Goal: Task Accomplishment & Management: Manage account settings

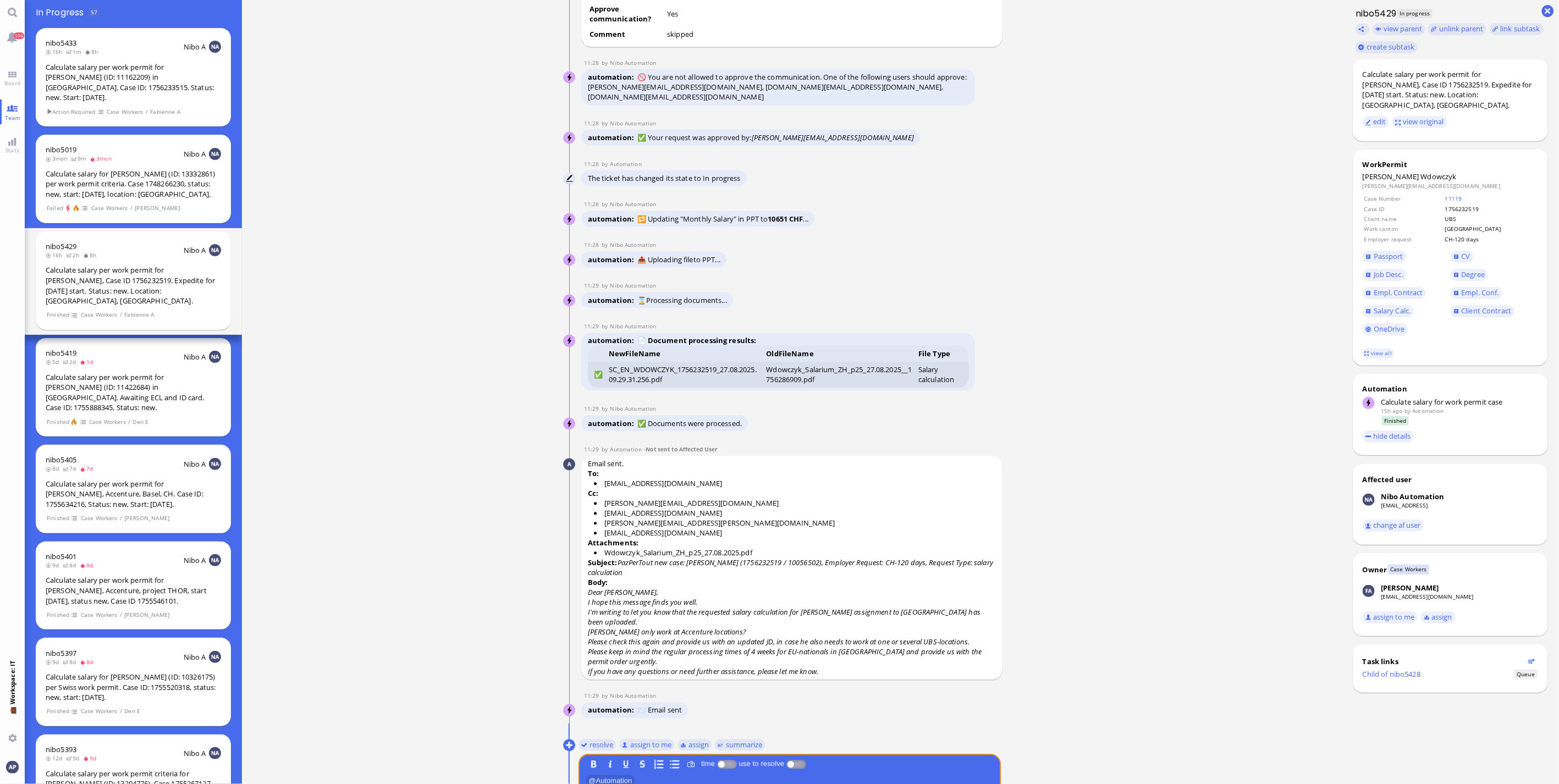
scroll to position [-73, 0]
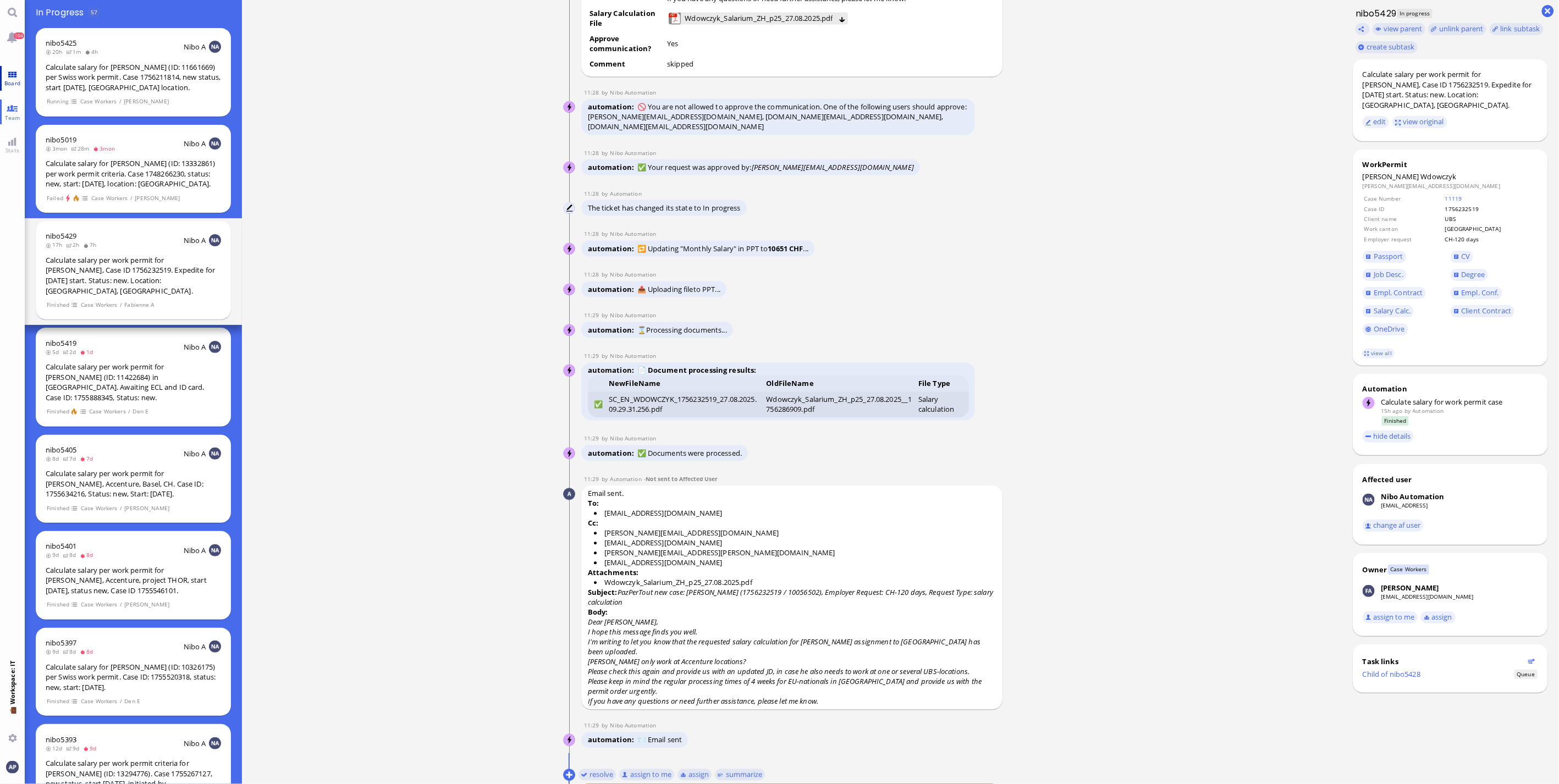
click at [19, 66] on link "Board" at bounding box center [12, 78] width 25 height 25
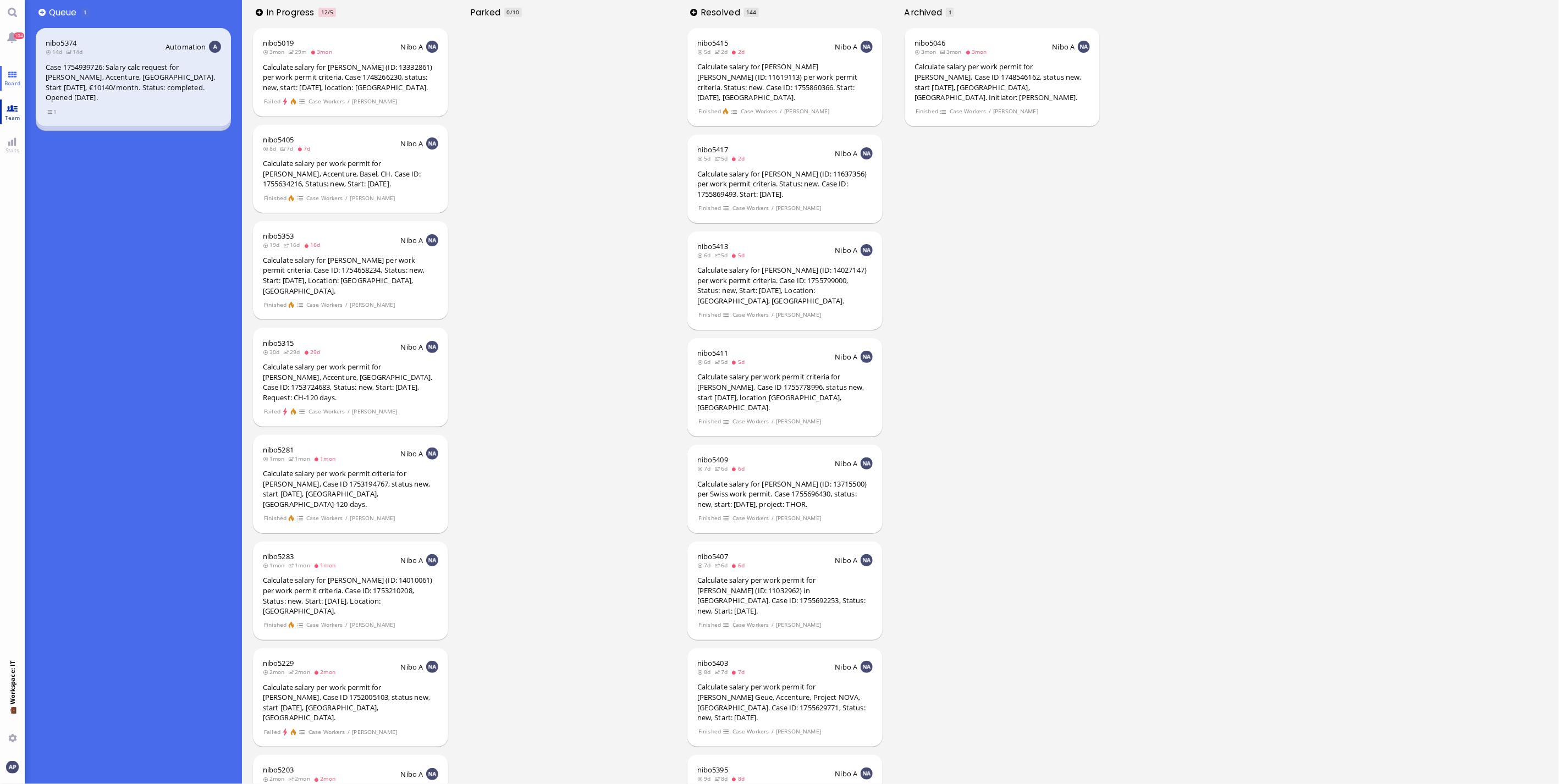
click at [16, 108] on link "Team" at bounding box center [12, 112] width 25 height 25
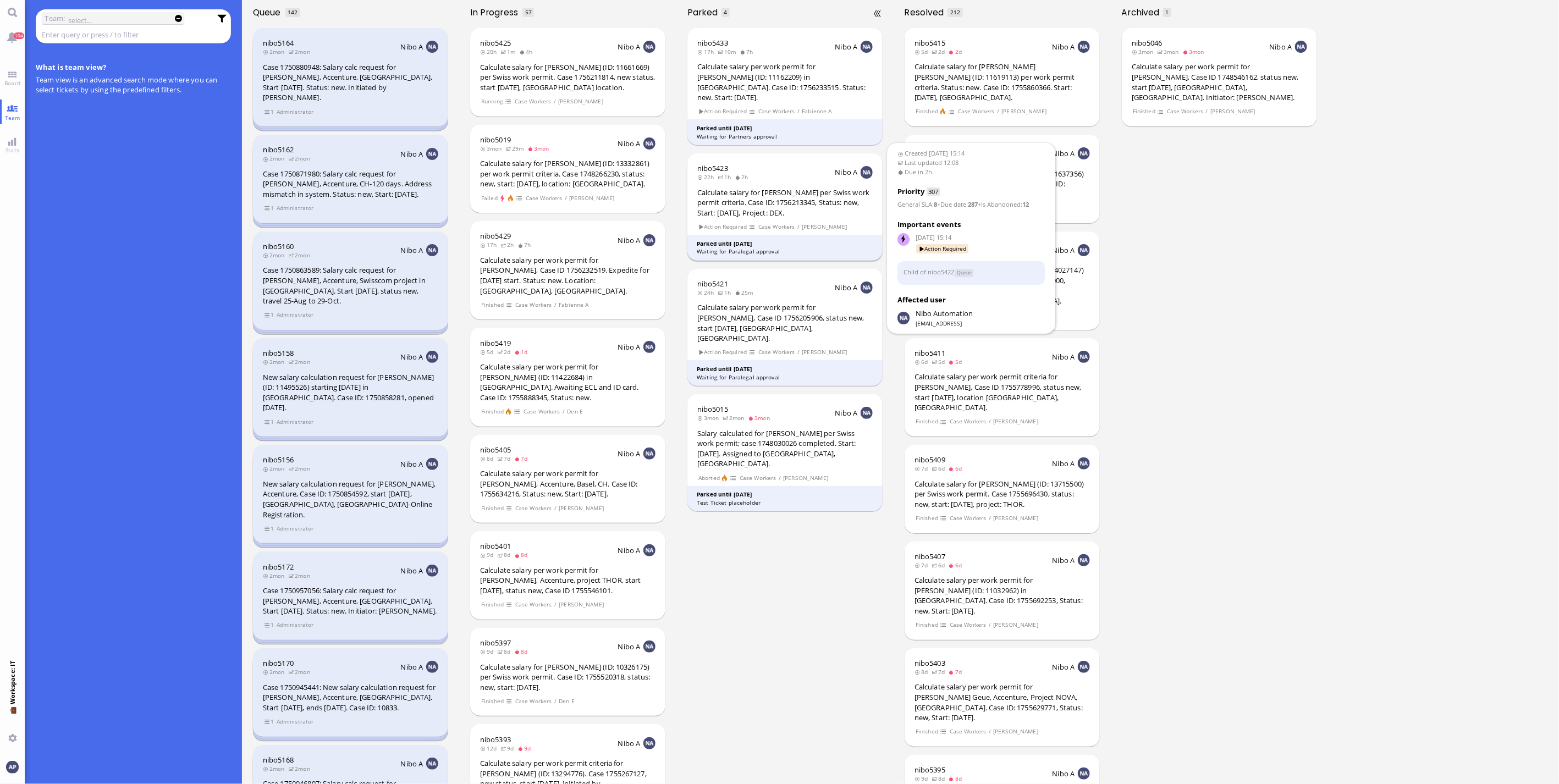
drag, startPoint x: 757, startPoint y: 186, endPoint x: 765, endPoint y: 143, distance: 43.7
click at [765, 153] on div "nibo5423 22h 1h 2h Nibo A Calculate salary for [PERSON_NAME] per Swiss work per…" at bounding box center [785, 207] width 196 height 107
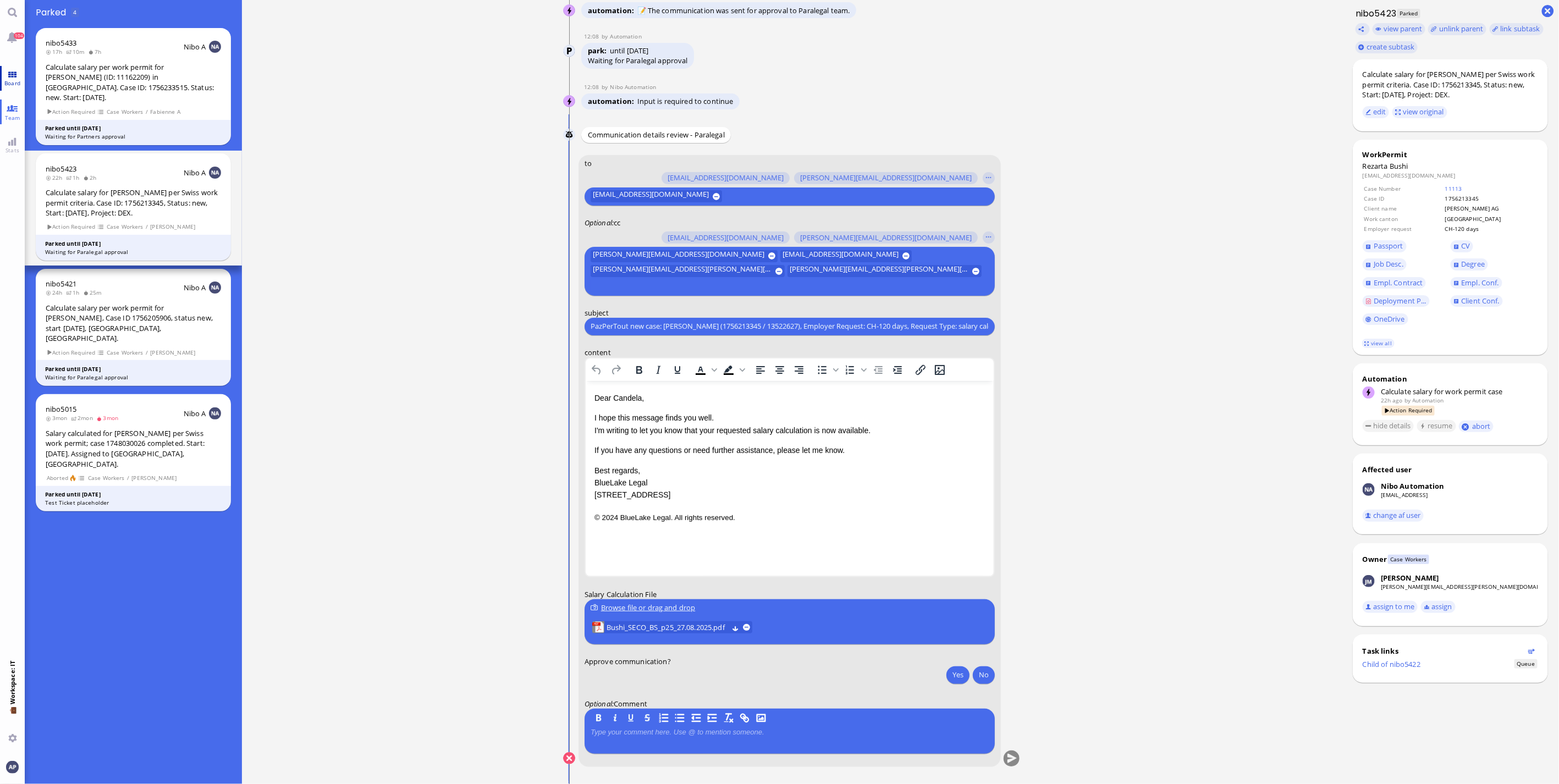
click at [10, 71] on link "Board" at bounding box center [12, 78] width 25 height 25
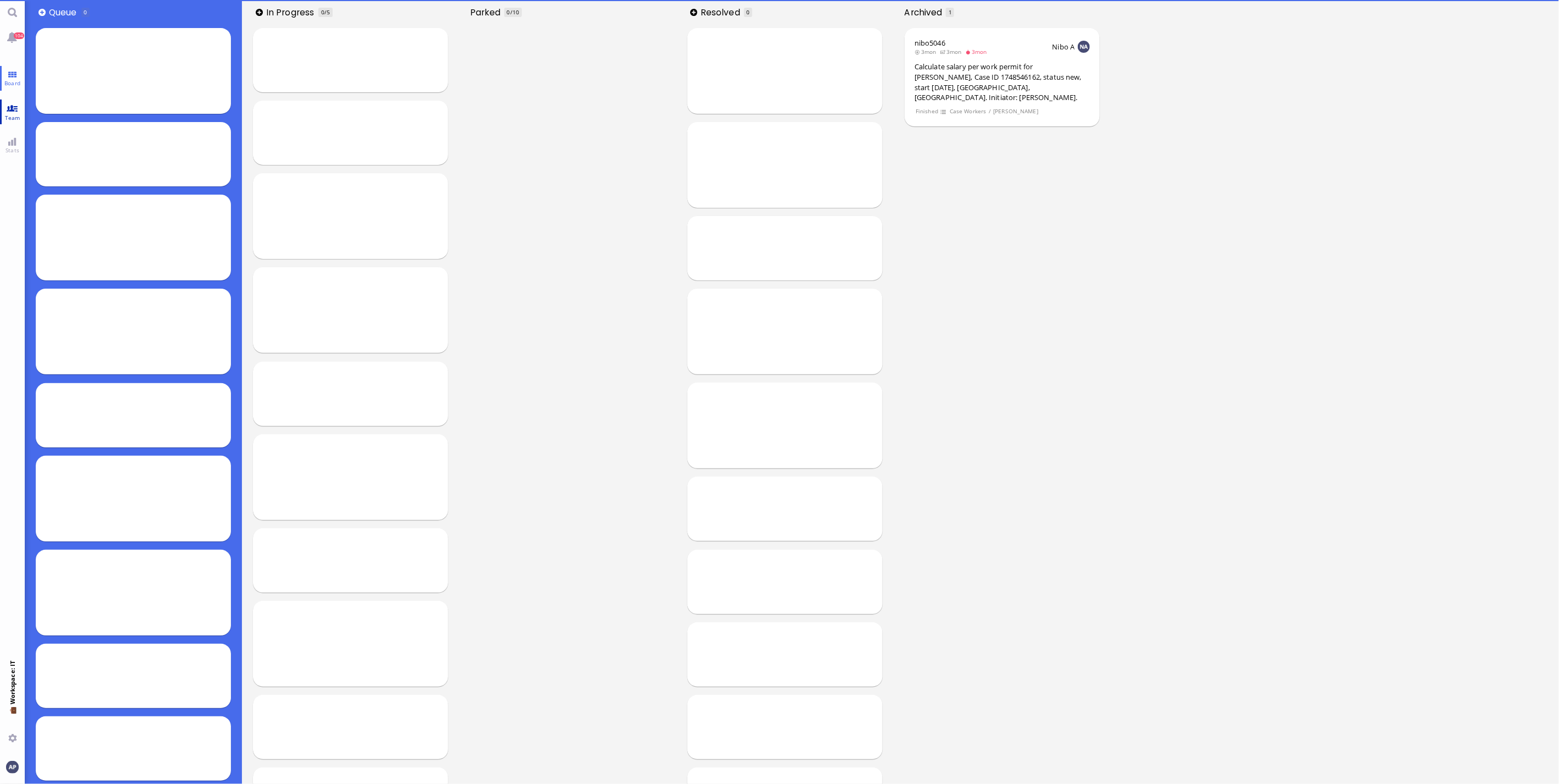
click at [6, 107] on link "Team" at bounding box center [12, 112] width 25 height 25
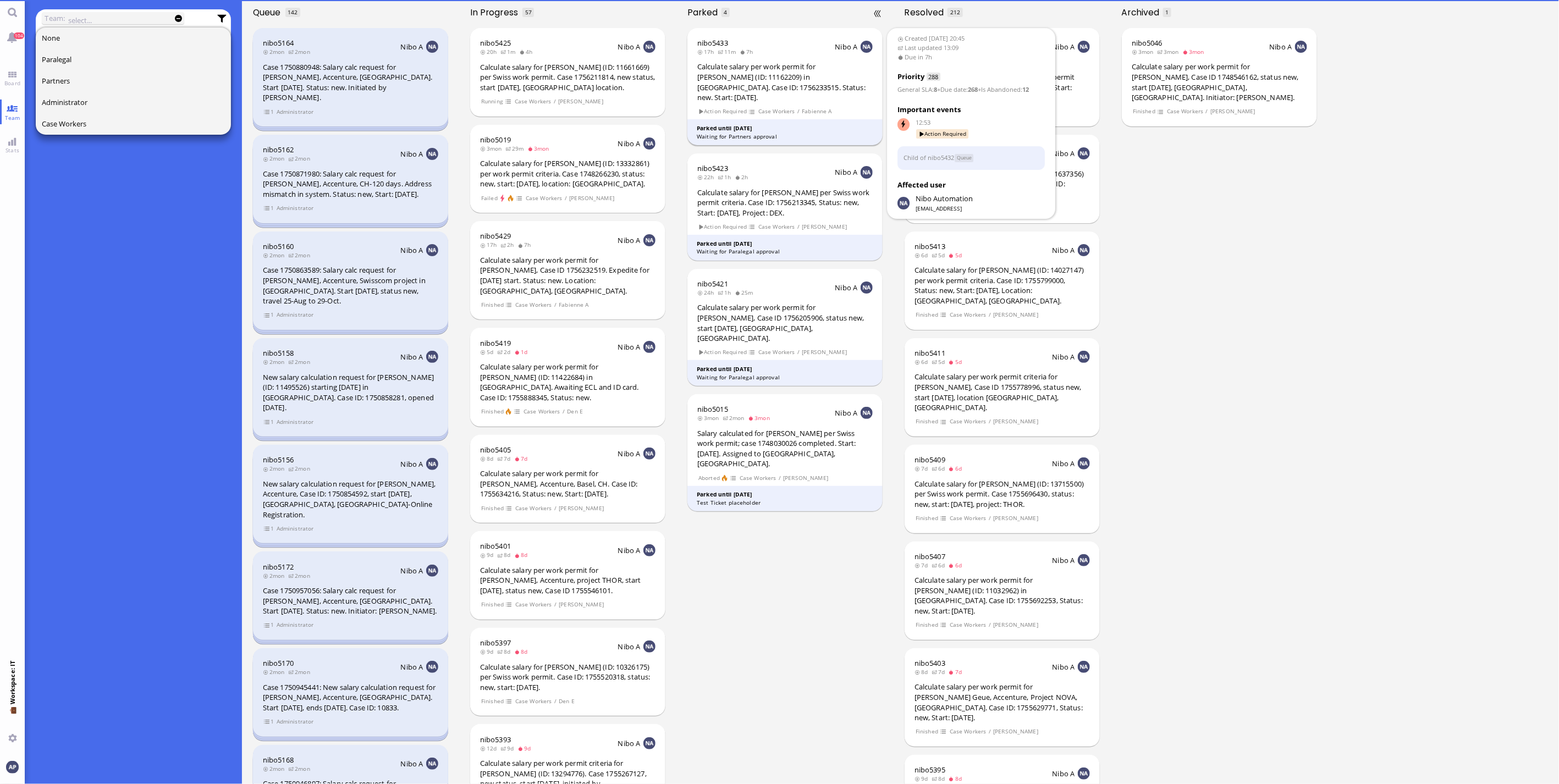
click at [744, 63] on div "Calculate salary per work permit for [PERSON_NAME] (ID: 11162209) in [GEOGRAPHI…" at bounding box center [785, 82] width 175 height 41
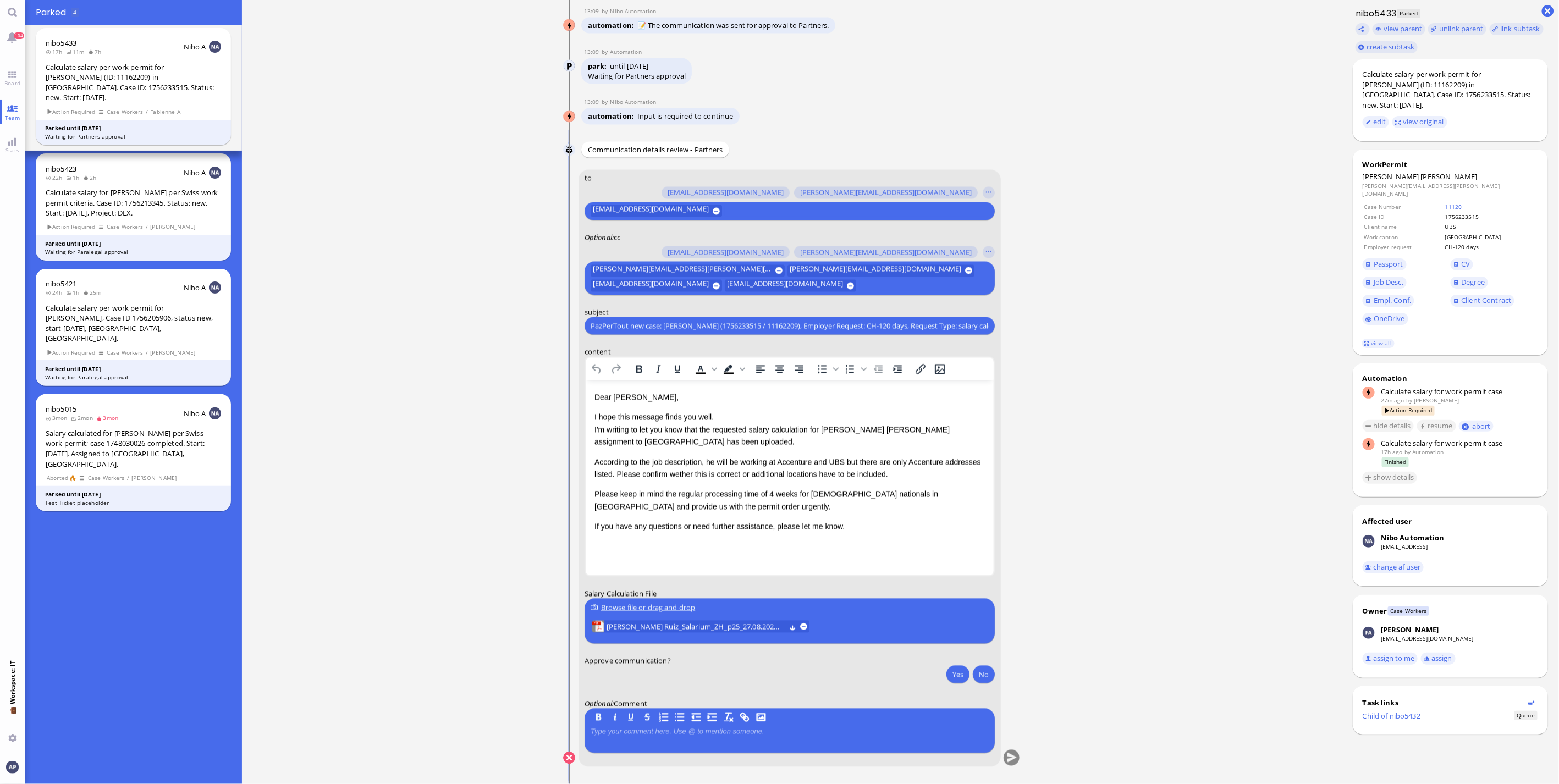
click at [149, 516] on div "nibo5433 17h 11m 7h Nibo A Calculate salary per work permit for [PERSON_NAME] (…" at bounding box center [133, 404] width 217 height 759
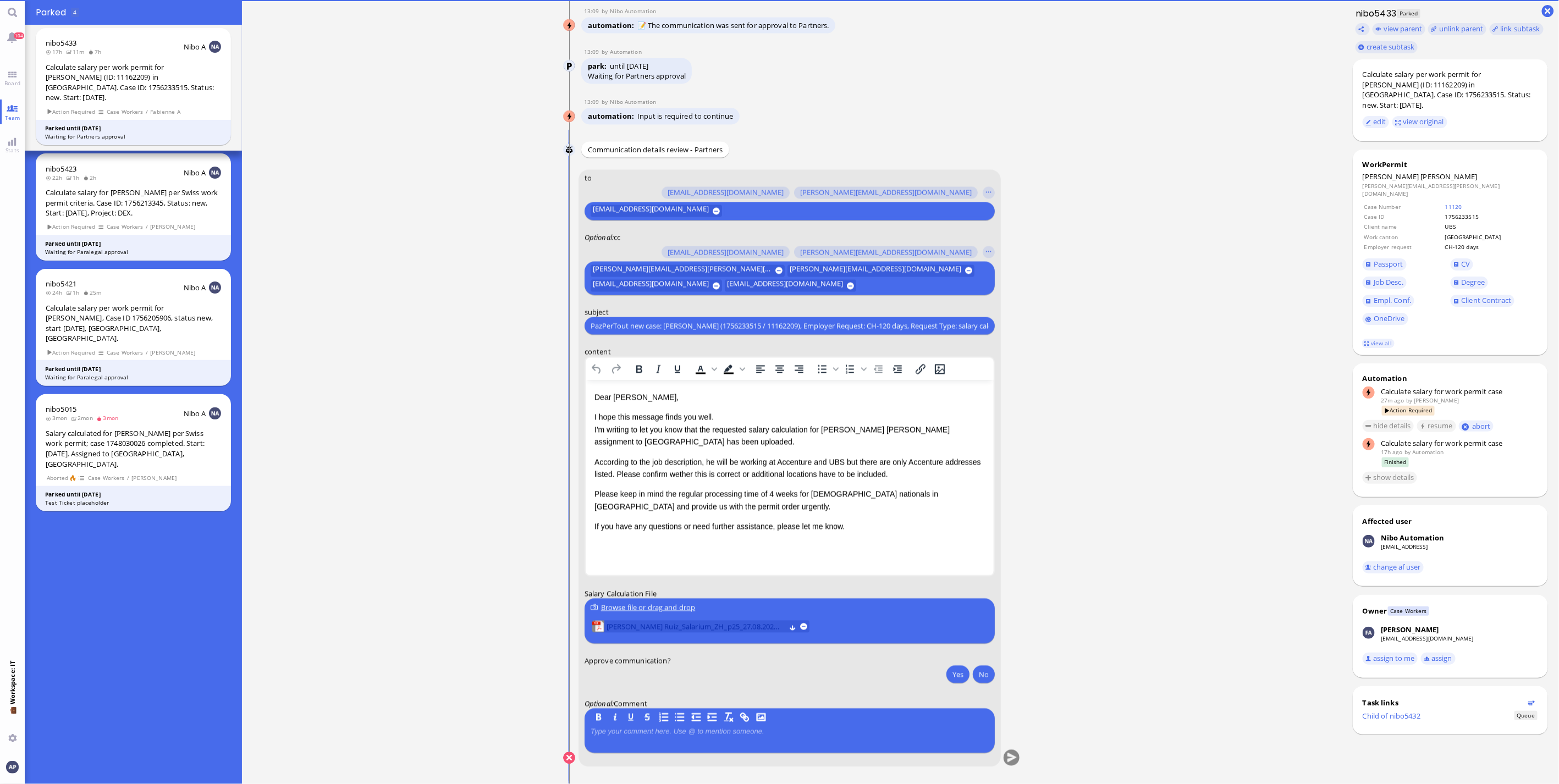
click at [681, 516] on span "[PERSON_NAME] Ruiz_Salarium_ZH_p25_27.08.2025.pdf" at bounding box center [695, 626] width 179 height 12
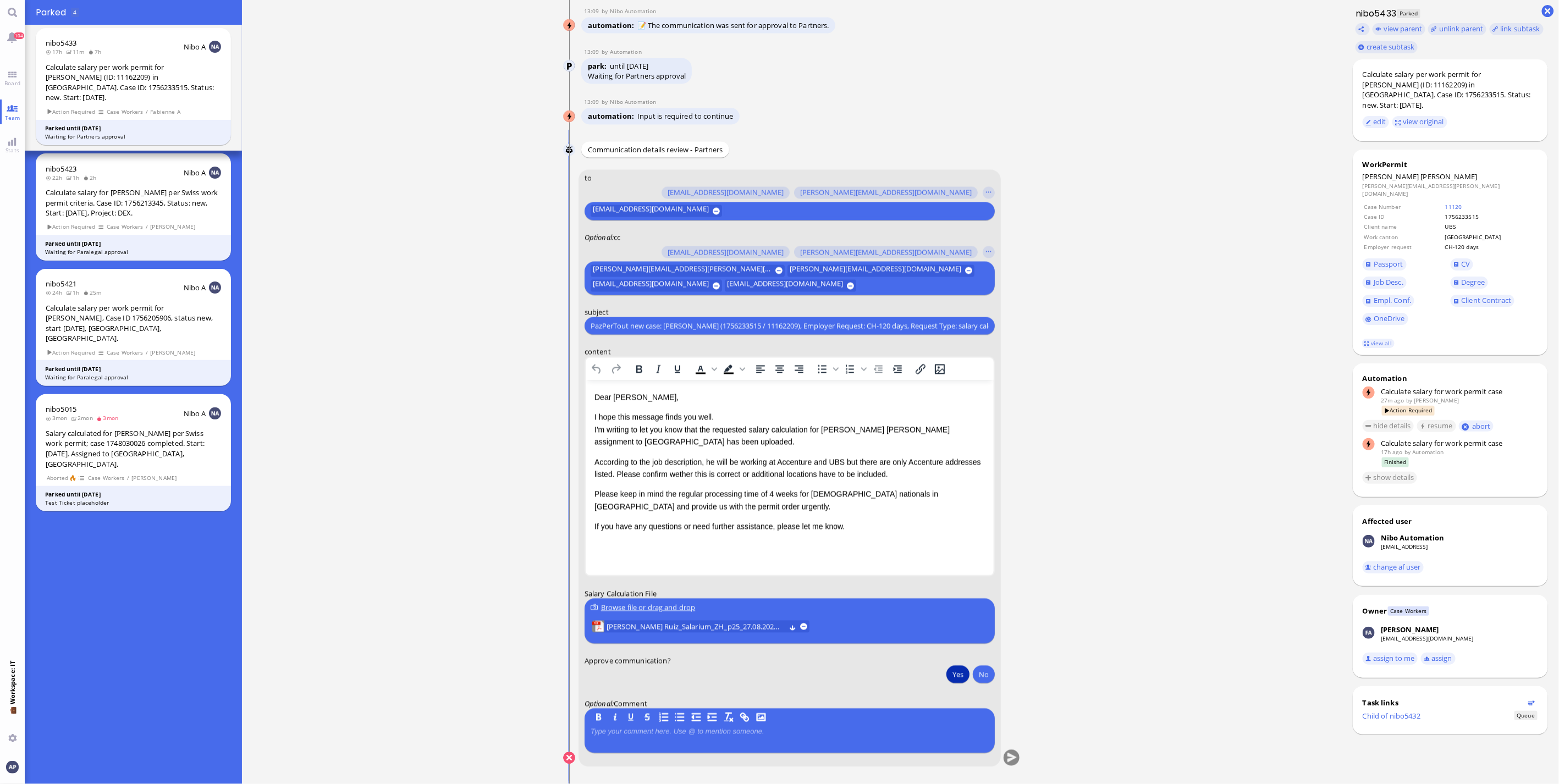
click at [913, 516] on button "Yes" at bounding box center [958, 674] width 23 height 18
click at [913, 516] on button "submit" at bounding box center [1011, 758] width 16 height 16
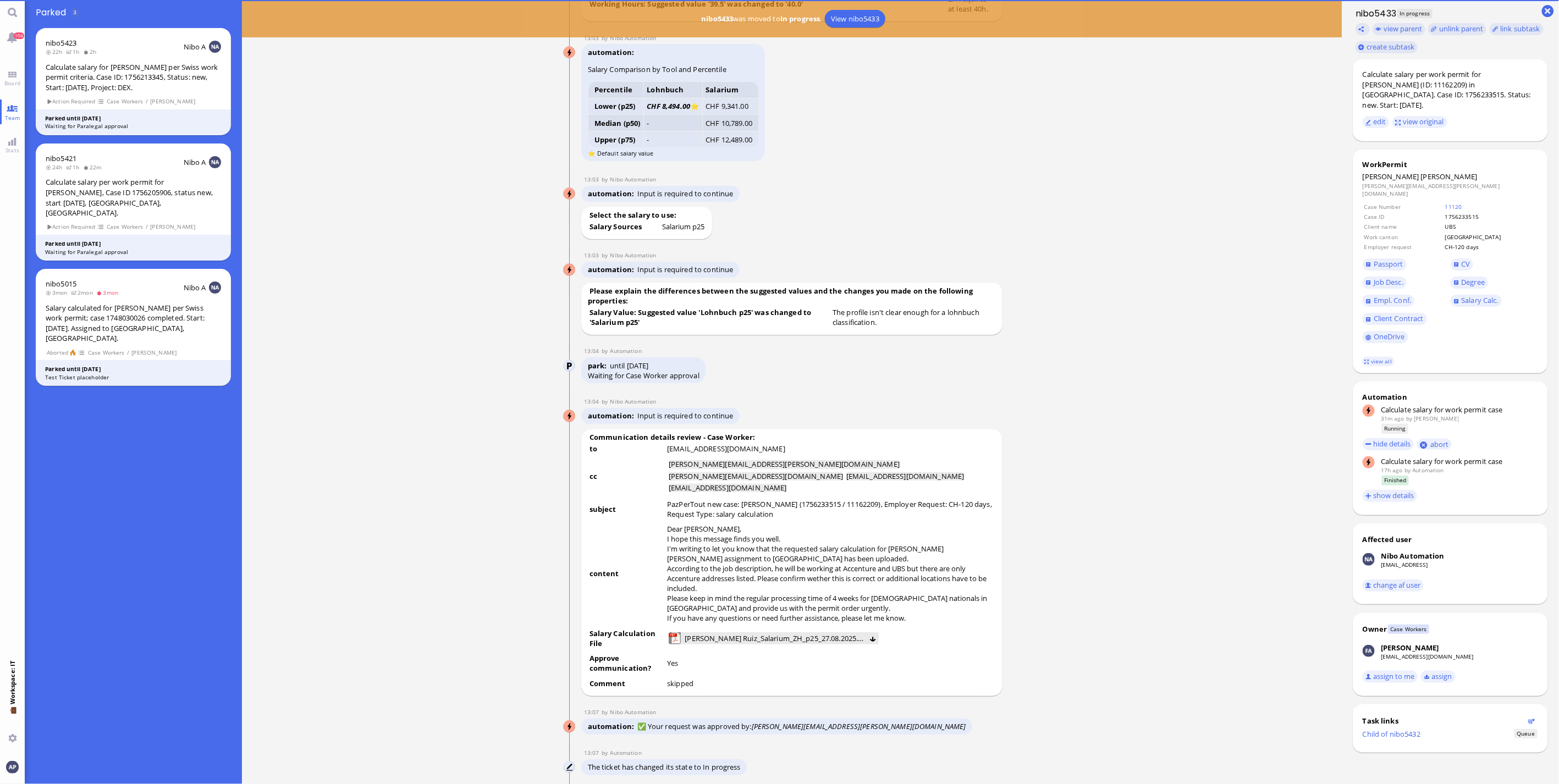
scroll to position [-1871, 0]
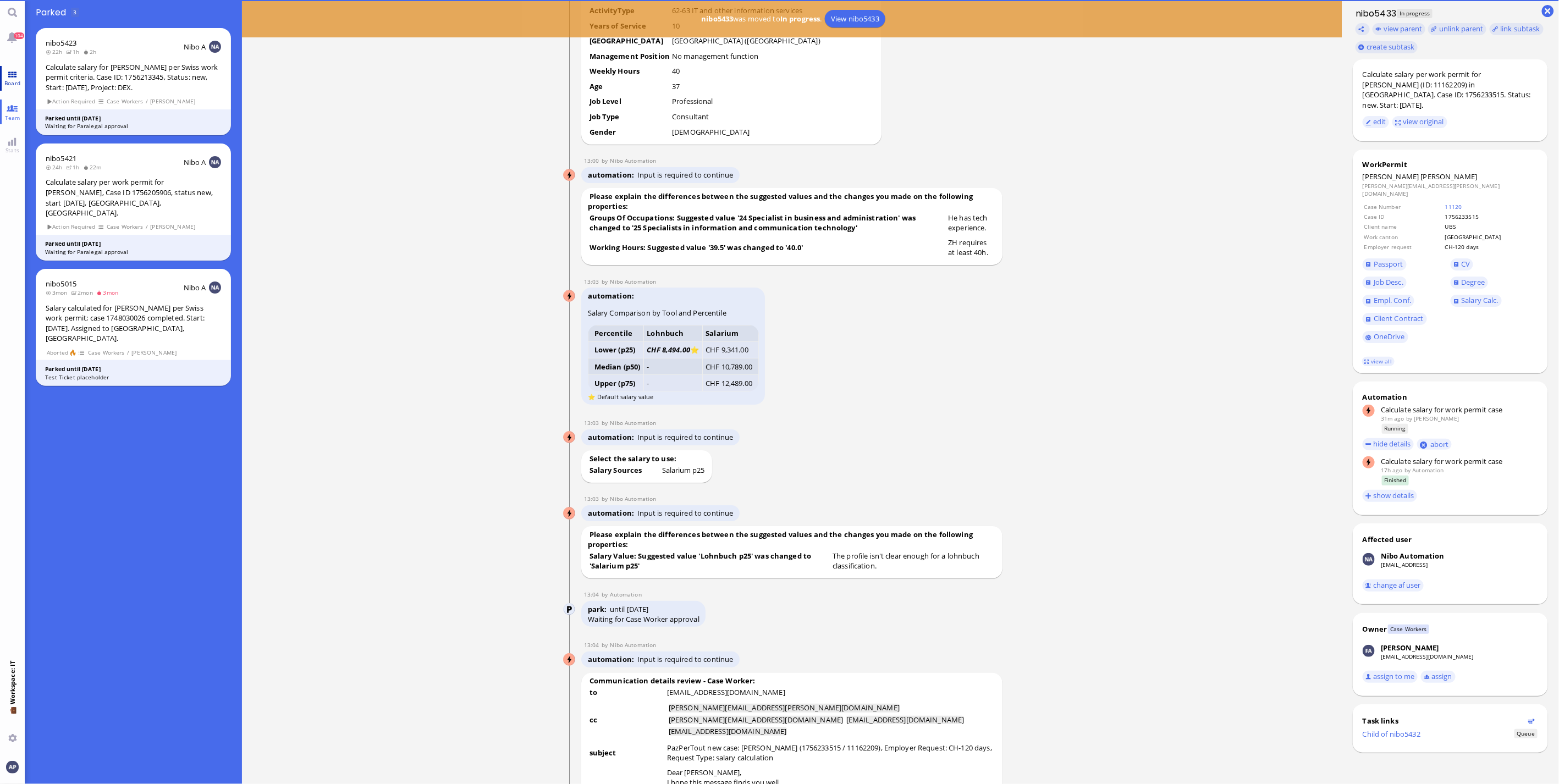
click at [20, 74] on link "Board" at bounding box center [12, 78] width 25 height 25
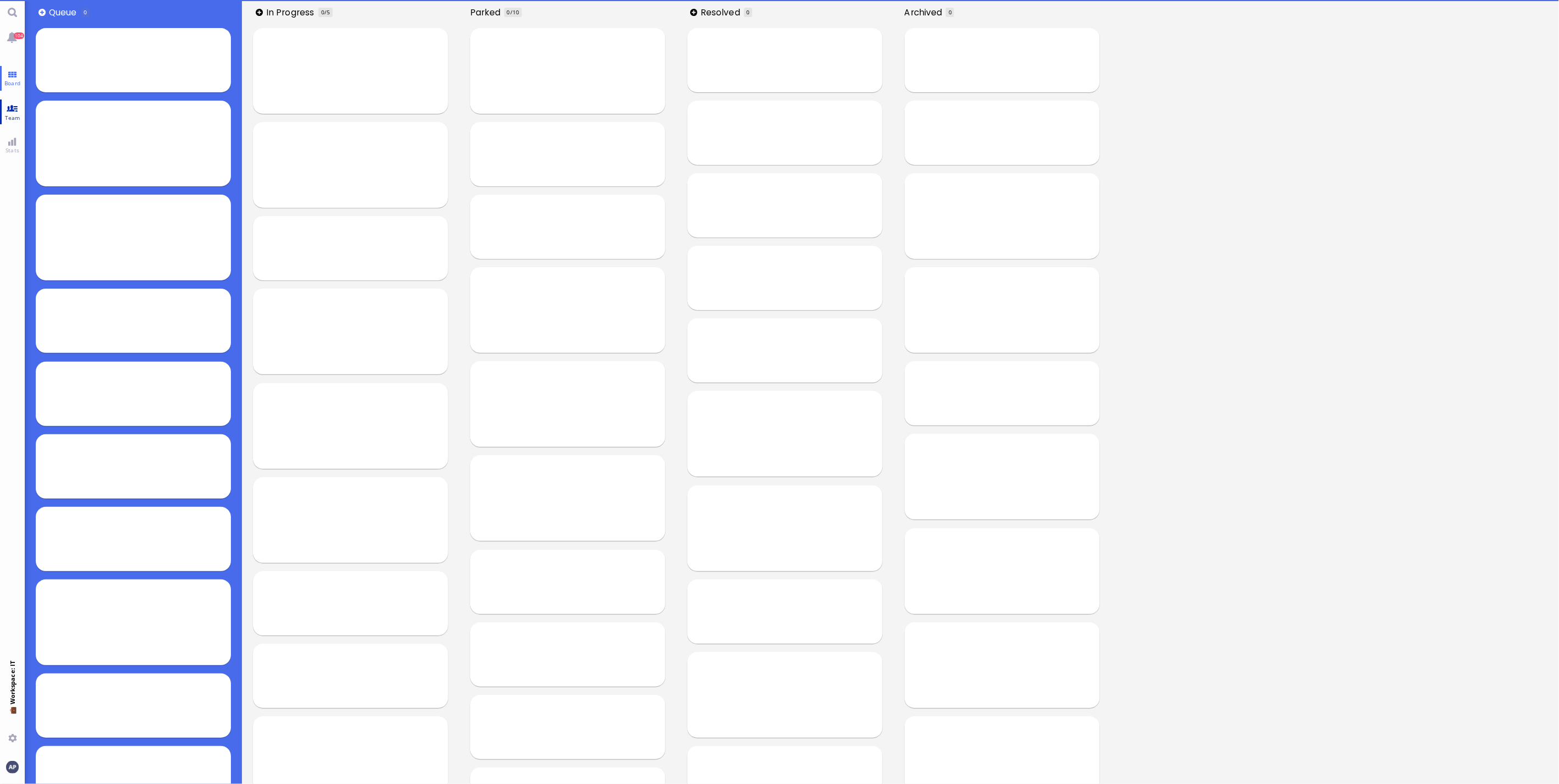
click at [20, 111] on link "Team" at bounding box center [12, 112] width 25 height 25
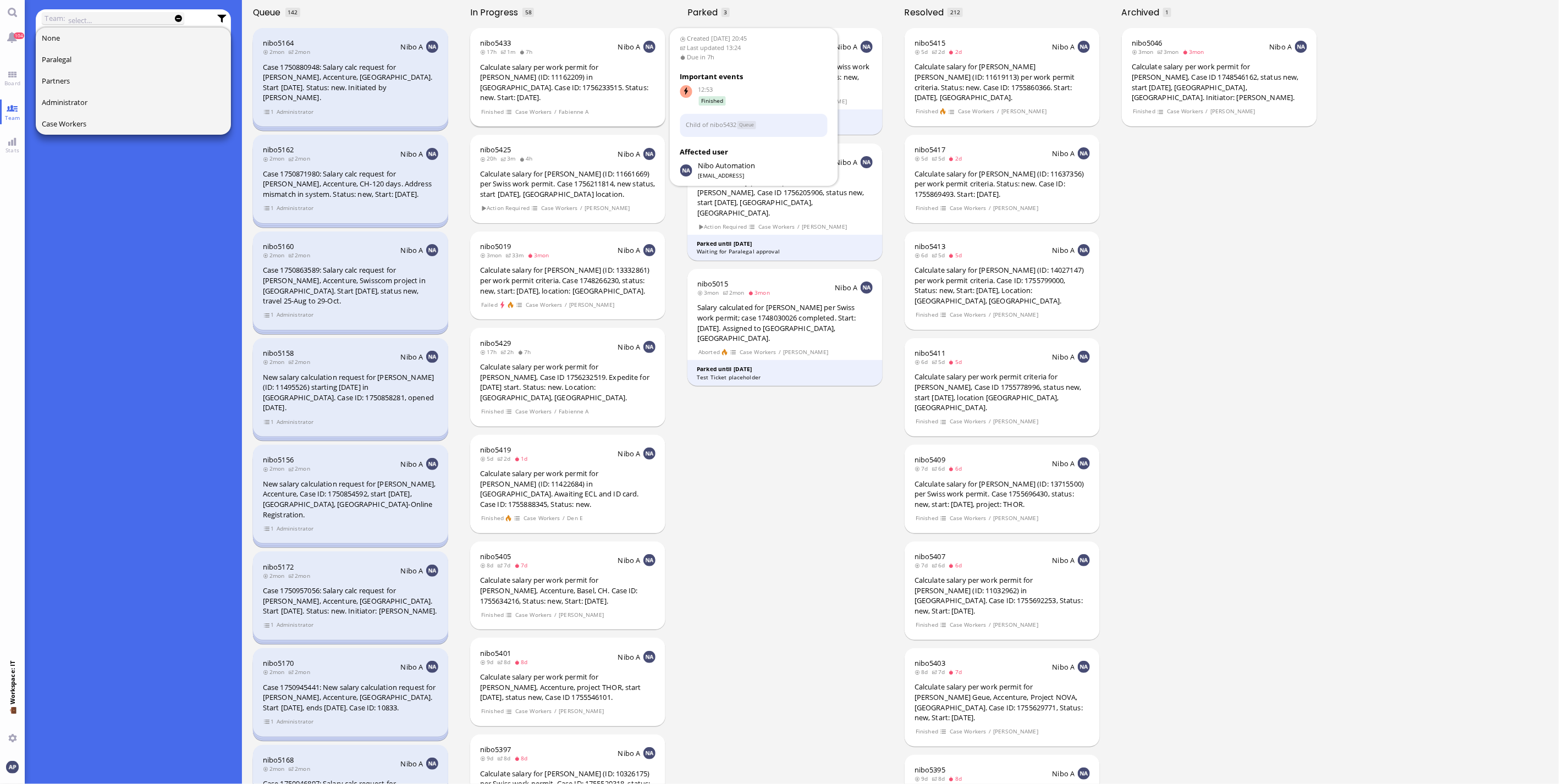
click at [551, 80] on div "Calculate salary per work permit for [PERSON_NAME] (ID: 11162209) in [GEOGRAPHI…" at bounding box center [567, 83] width 175 height 41
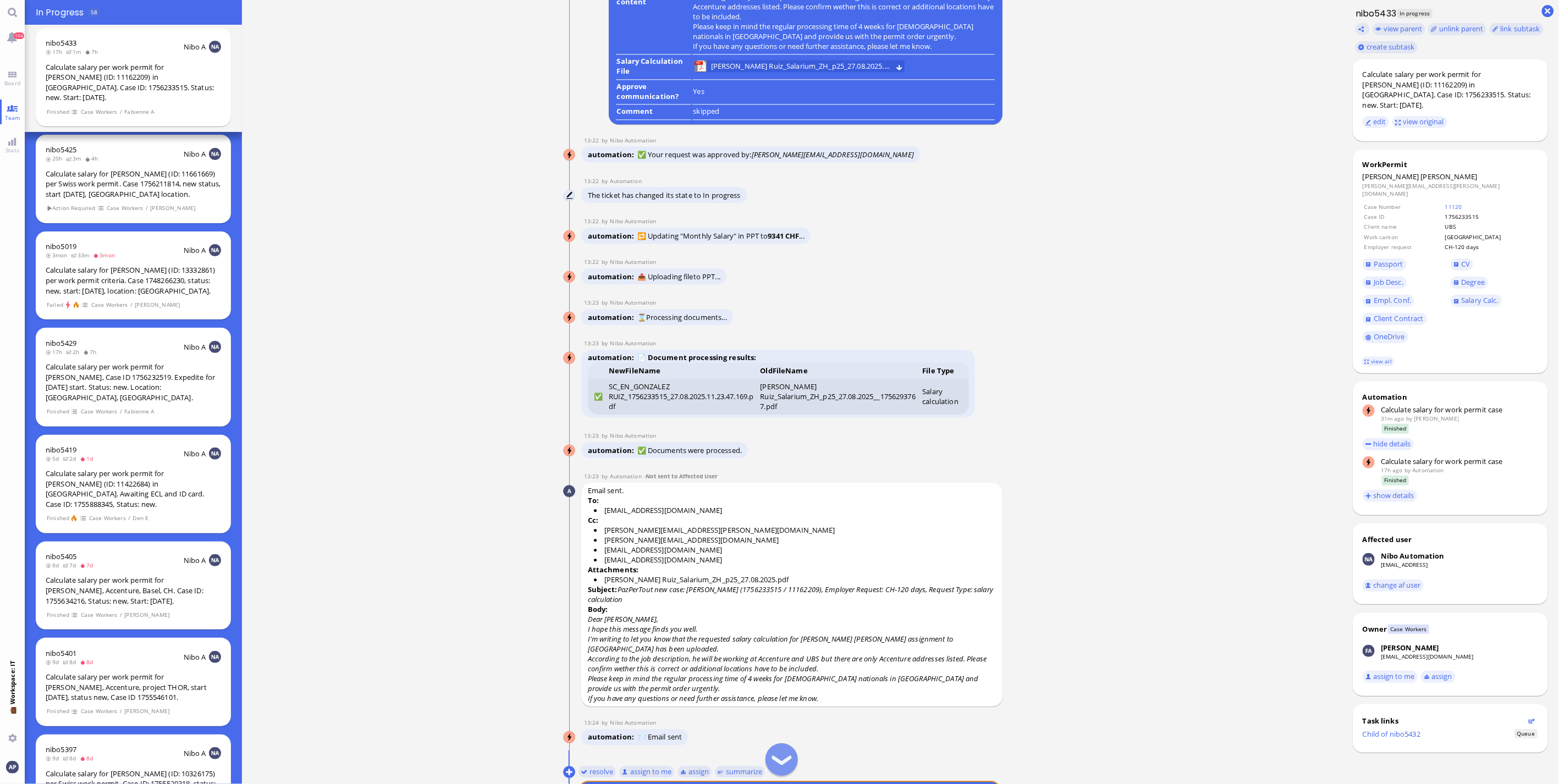
scroll to position [1, 0]
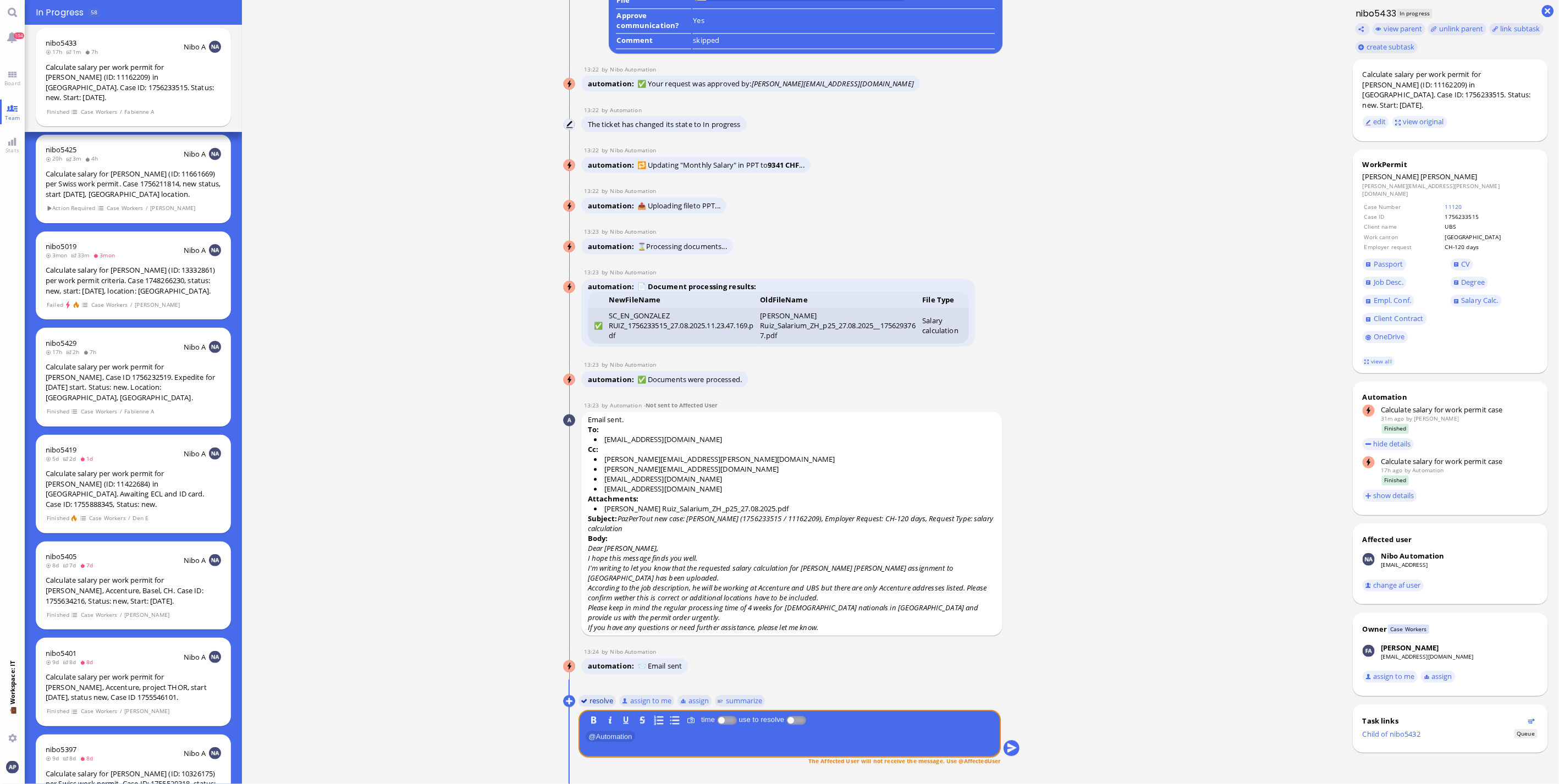
click at [600, 516] on button "resolve" at bounding box center [598, 700] width 38 height 12
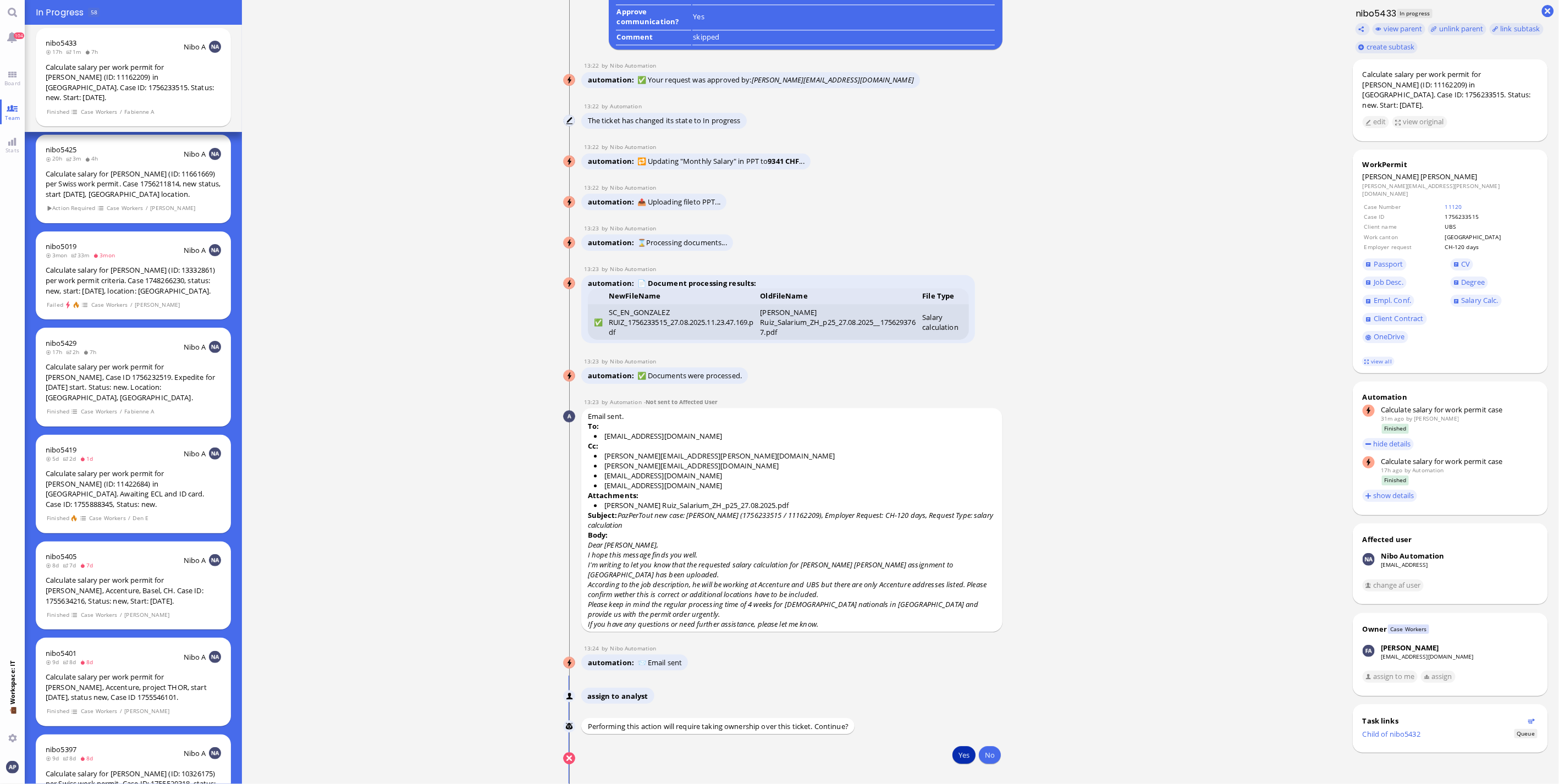
click at [913, 516] on button "Yes" at bounding box center [964, 754] width 23 height 18
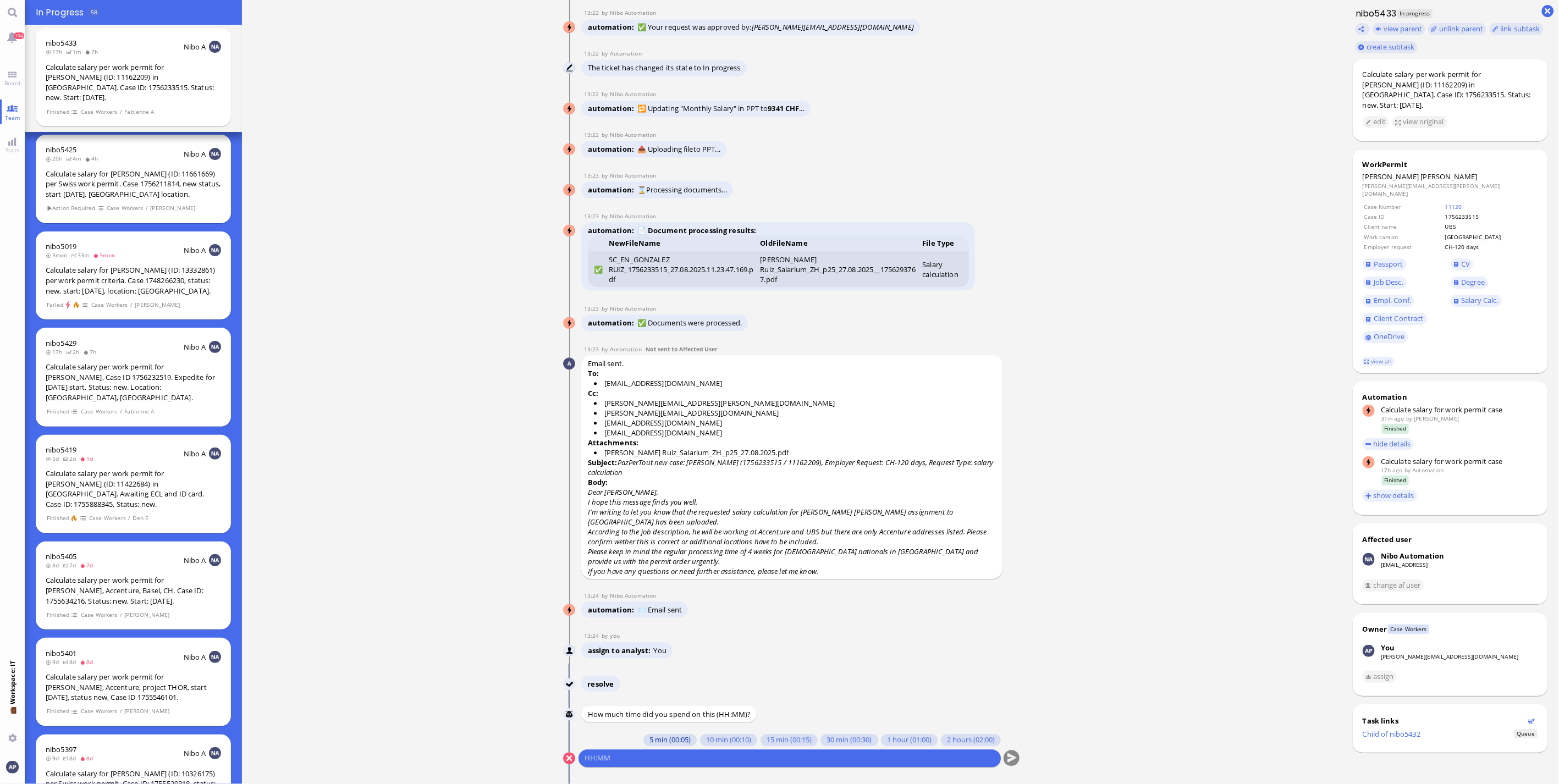
click at [676, 516] on button "5 min (00:05)" at bounding box center [669, 740] width 53 height 12
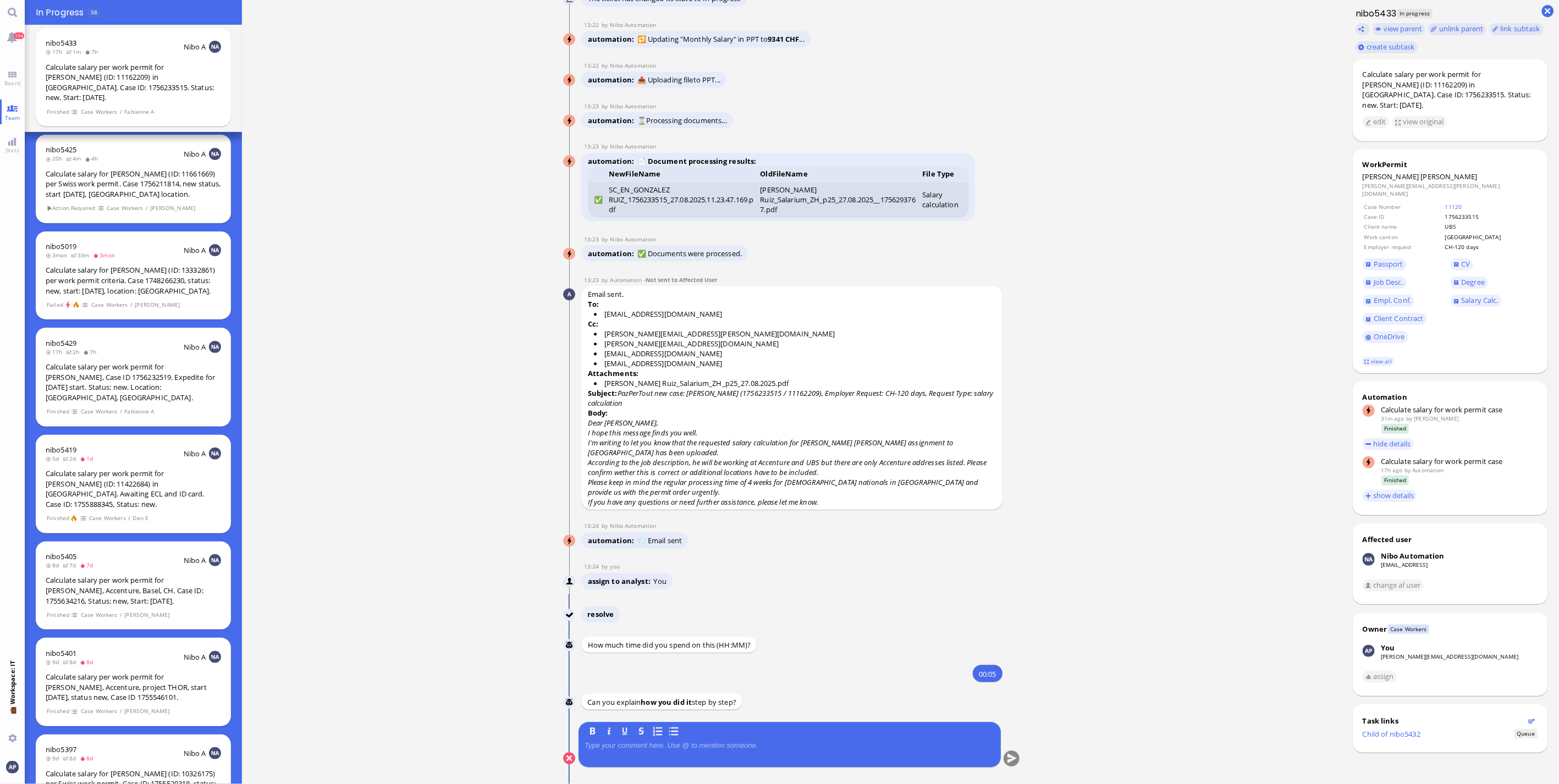
click at [675, 516] on p at bounding box center [789, 745] width 410 height 8
click at [913, 516] on button "submit" at bounding box center [1011, 758] width 16 height 16
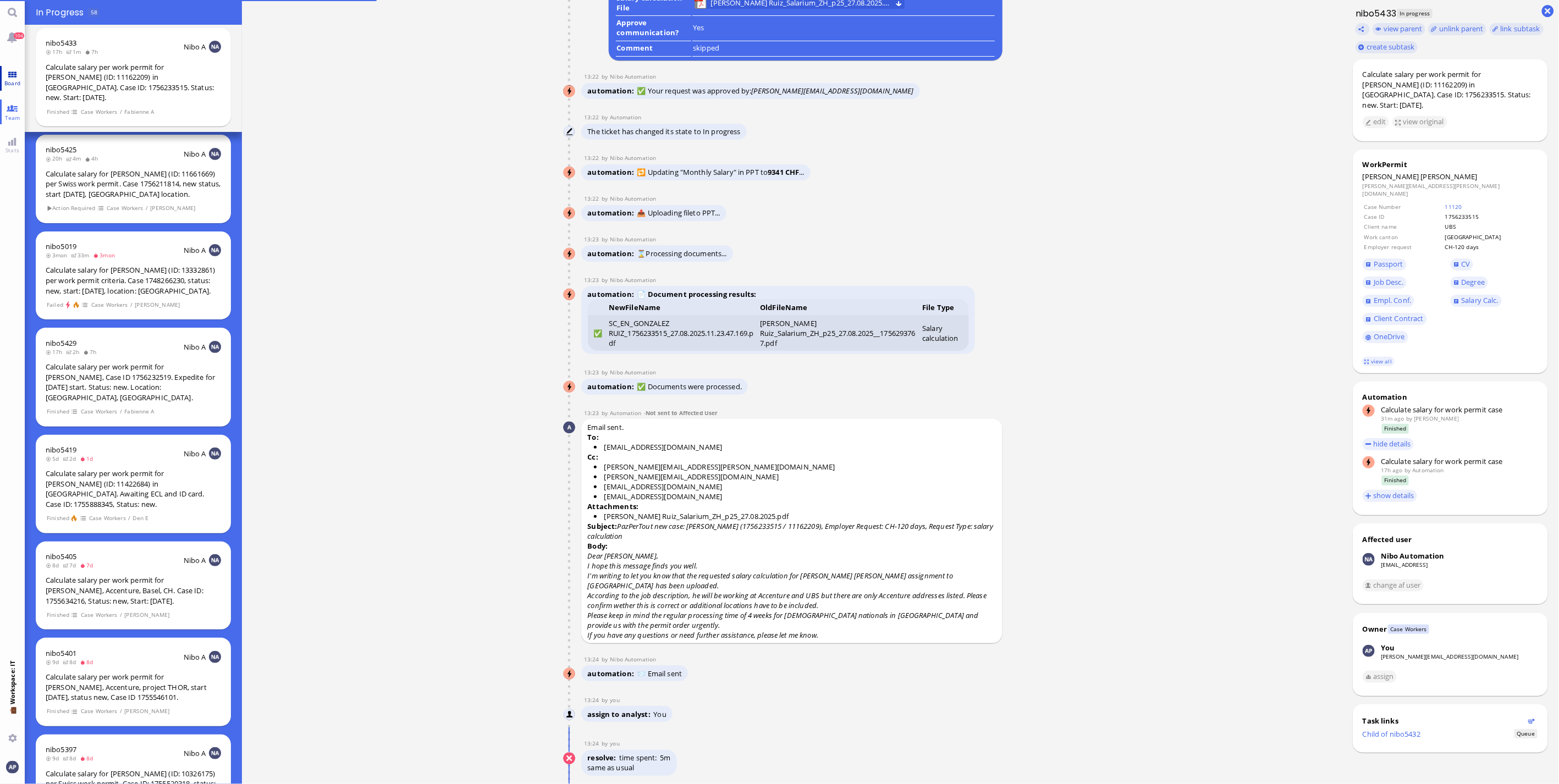
click at [23, 83] on span "Board" at bounding box center [12, 83] width 21 height 8
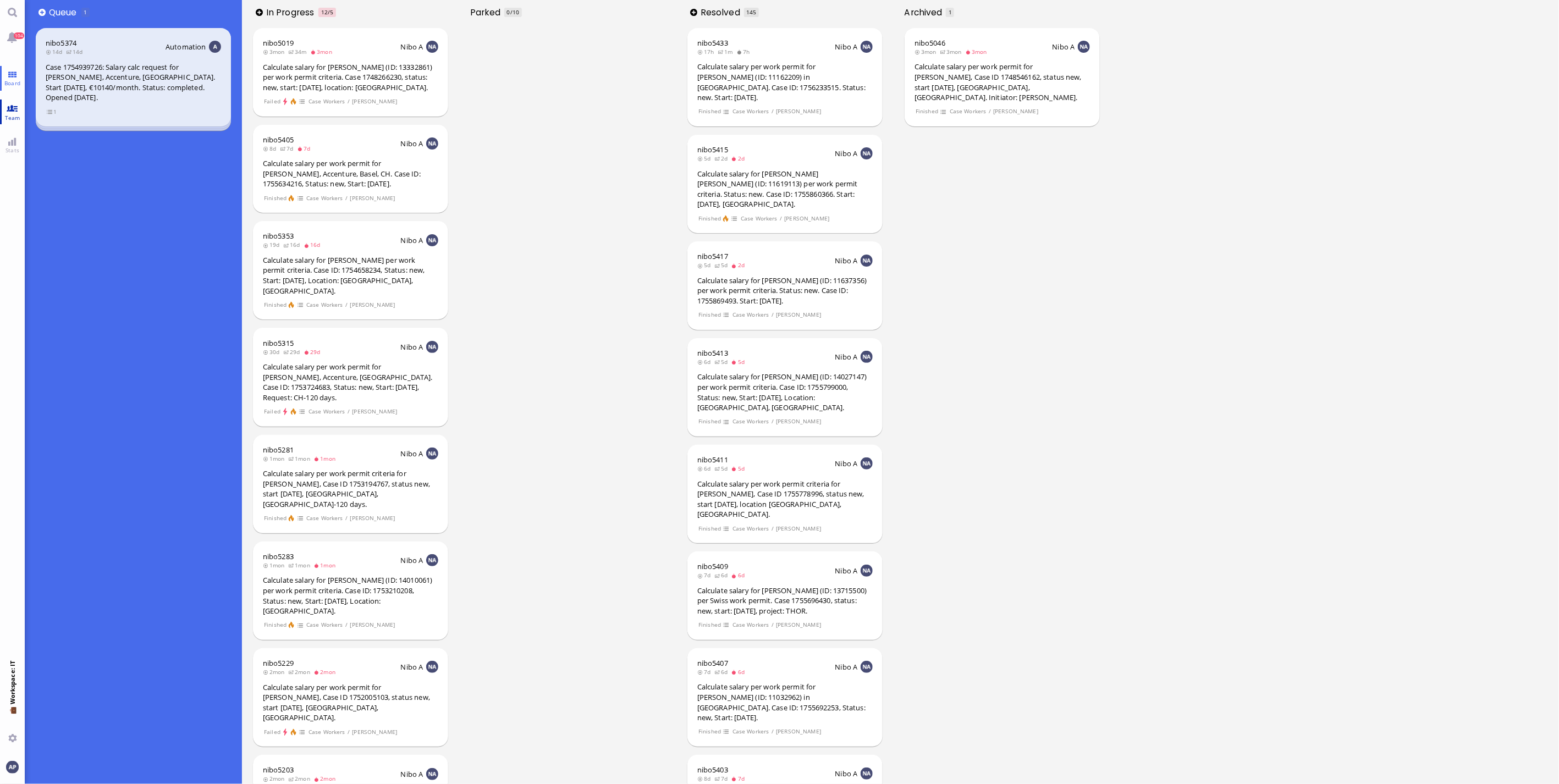
click at [18, 114] on span "Team" at bounding box center [13, 117] width 21 height 8
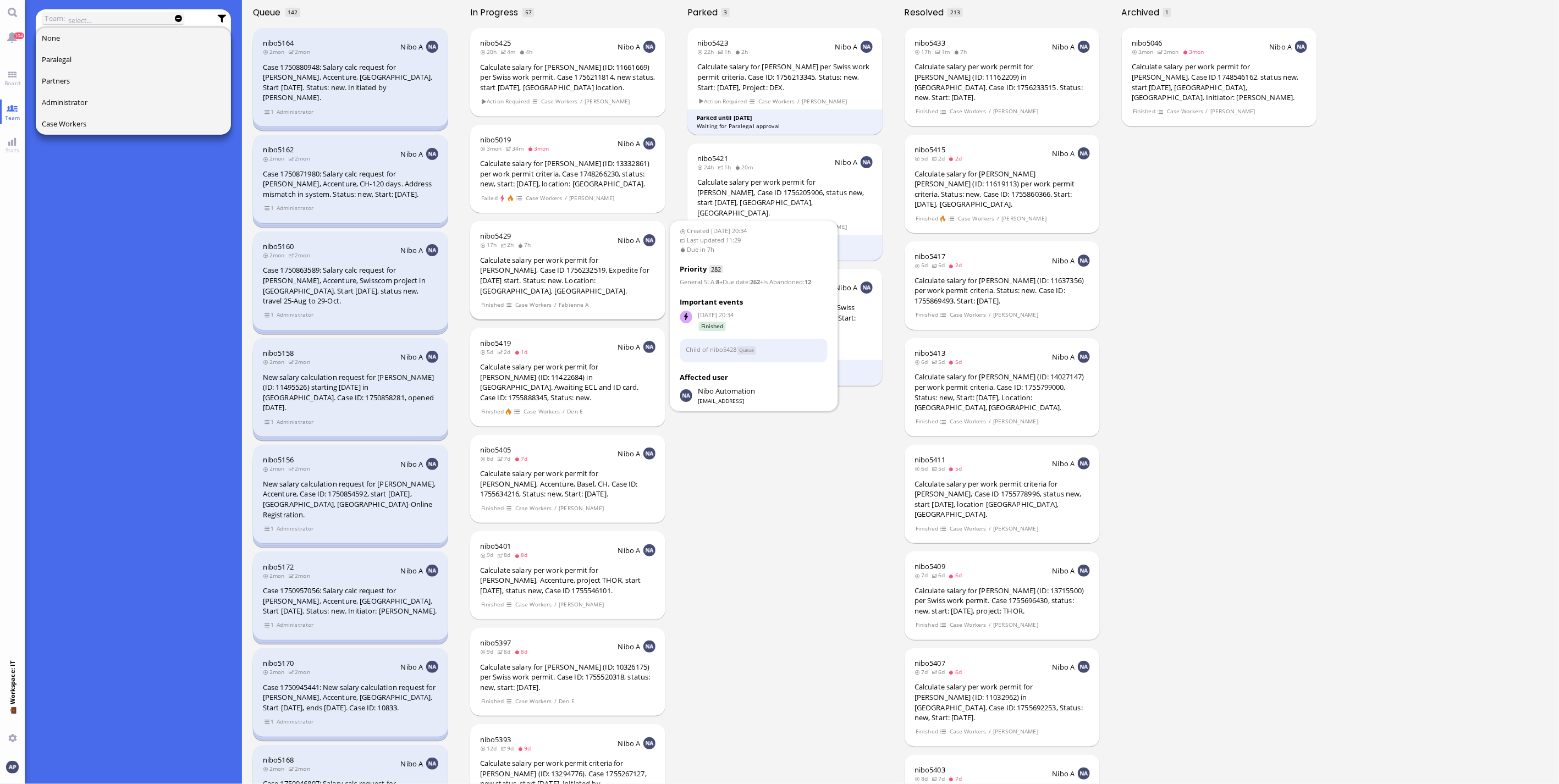
click at [526, 259] on div "Calculate salary per work permit for [PERSON_NAME], Case ID 1756232519. Expedit…" at bounding box center [567, 275] width 175 height 41
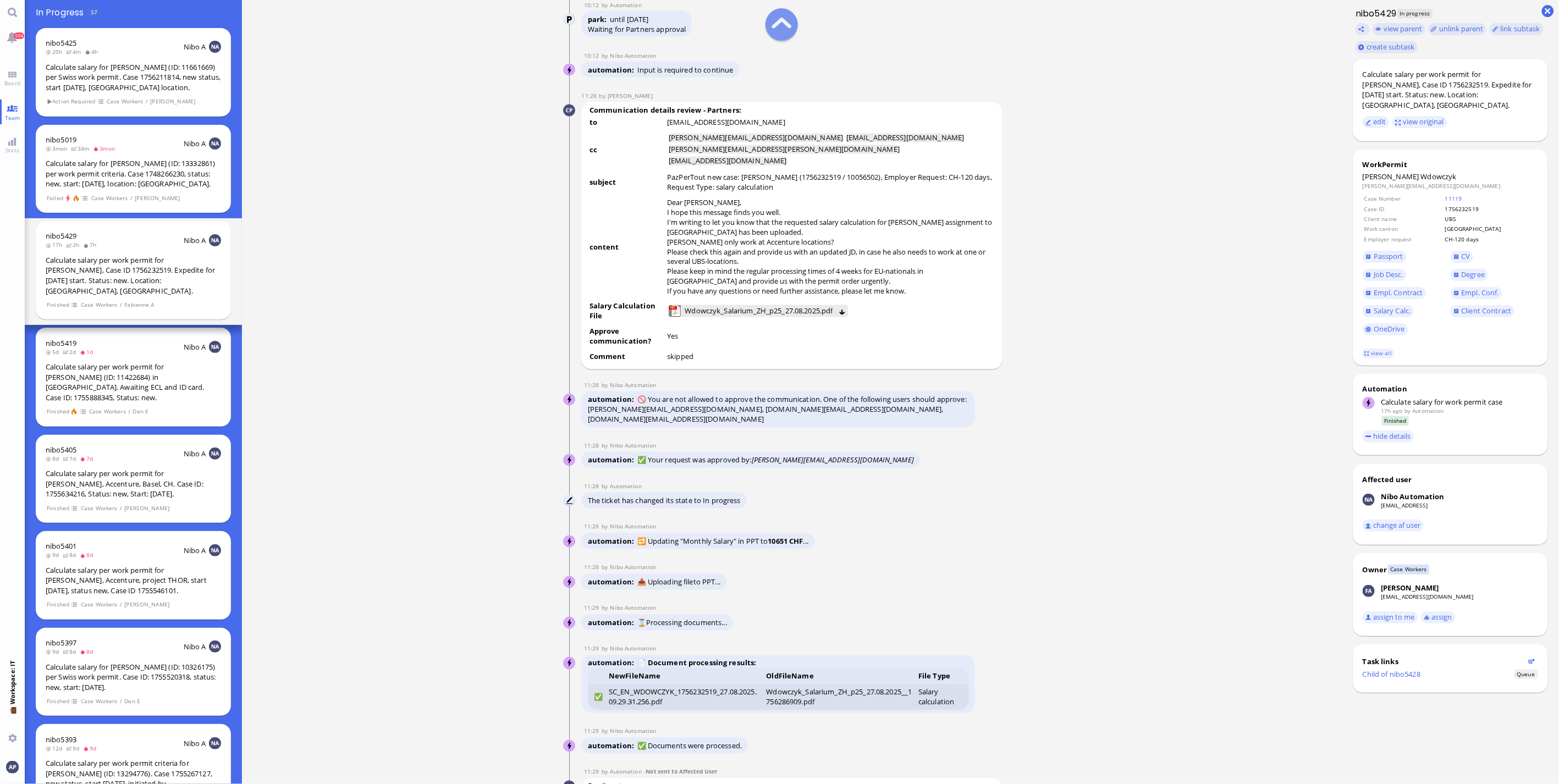
scroll to position [1, 0]
click at [744, 317] on span "Wdowczyk_Salarium_ZH_p25_27.08.2025.pdf" at bounding box center [758, 311] width 148 height 12
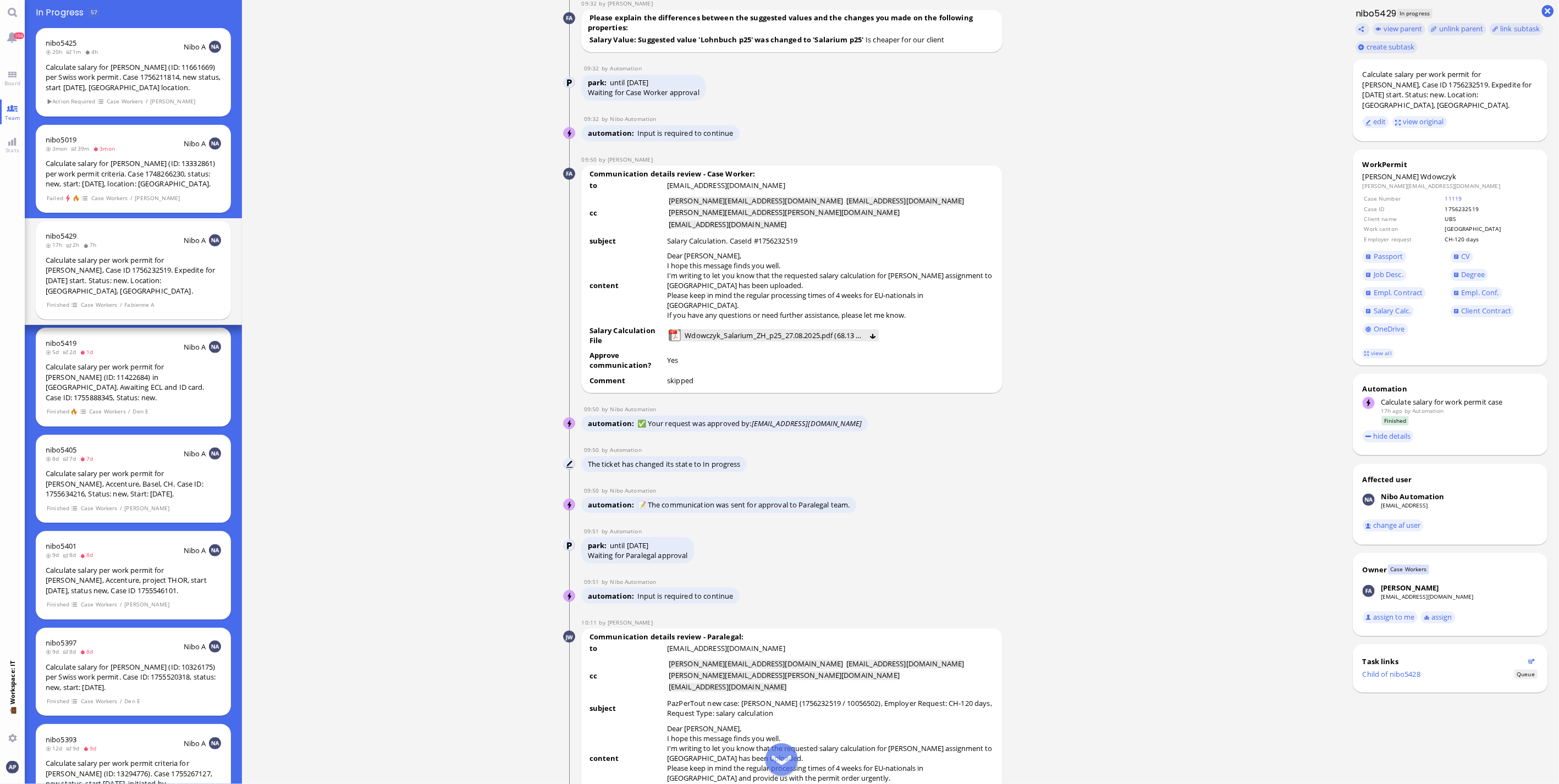
scroll to position [-1038, 0]
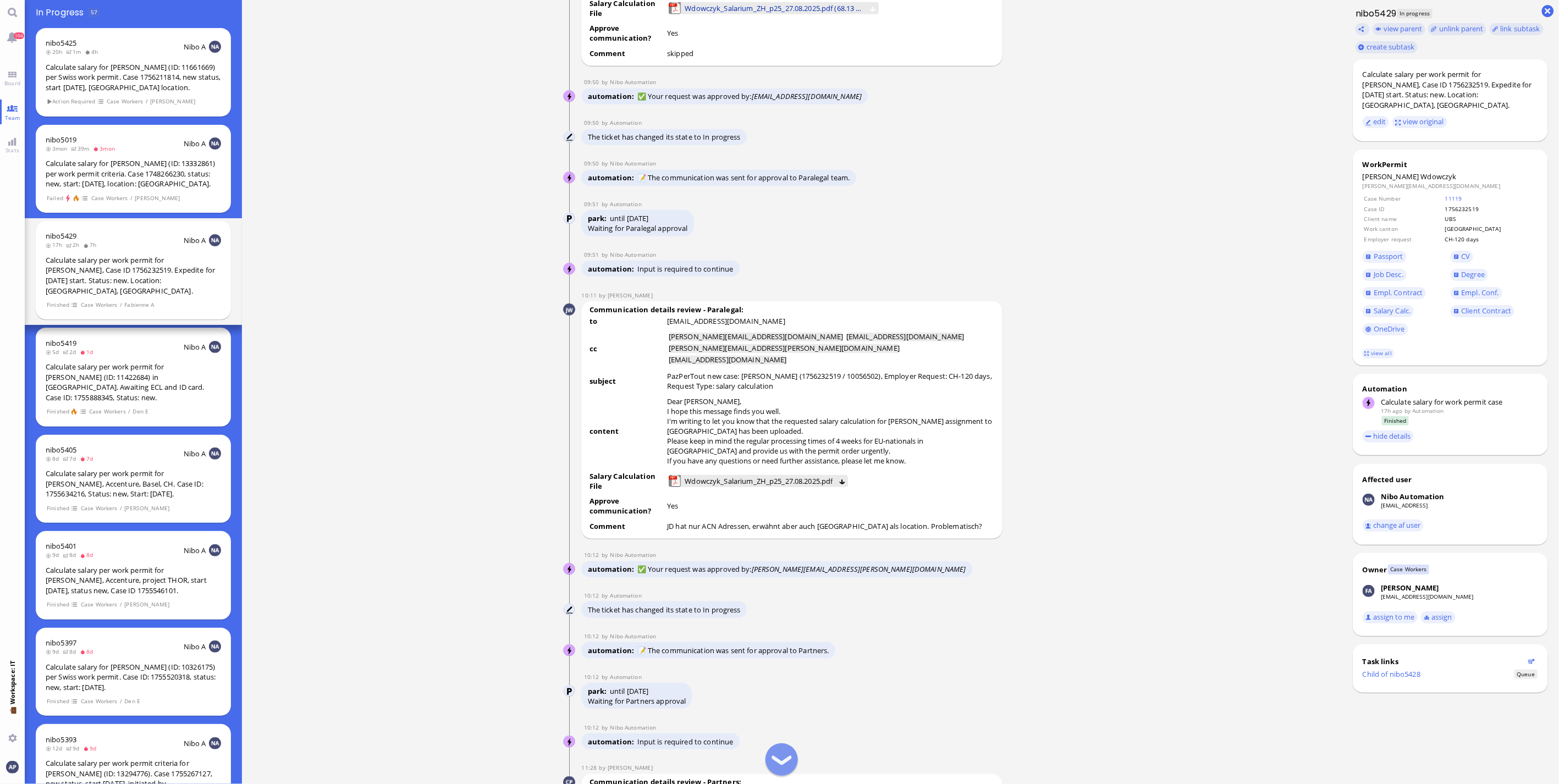
click at [718, 14] on span "Wdowczyk_Salarium_ZH_p25_27.08.2025.pdf (68.13 kB)" at bounding box center [774, 8] width 179 height 12
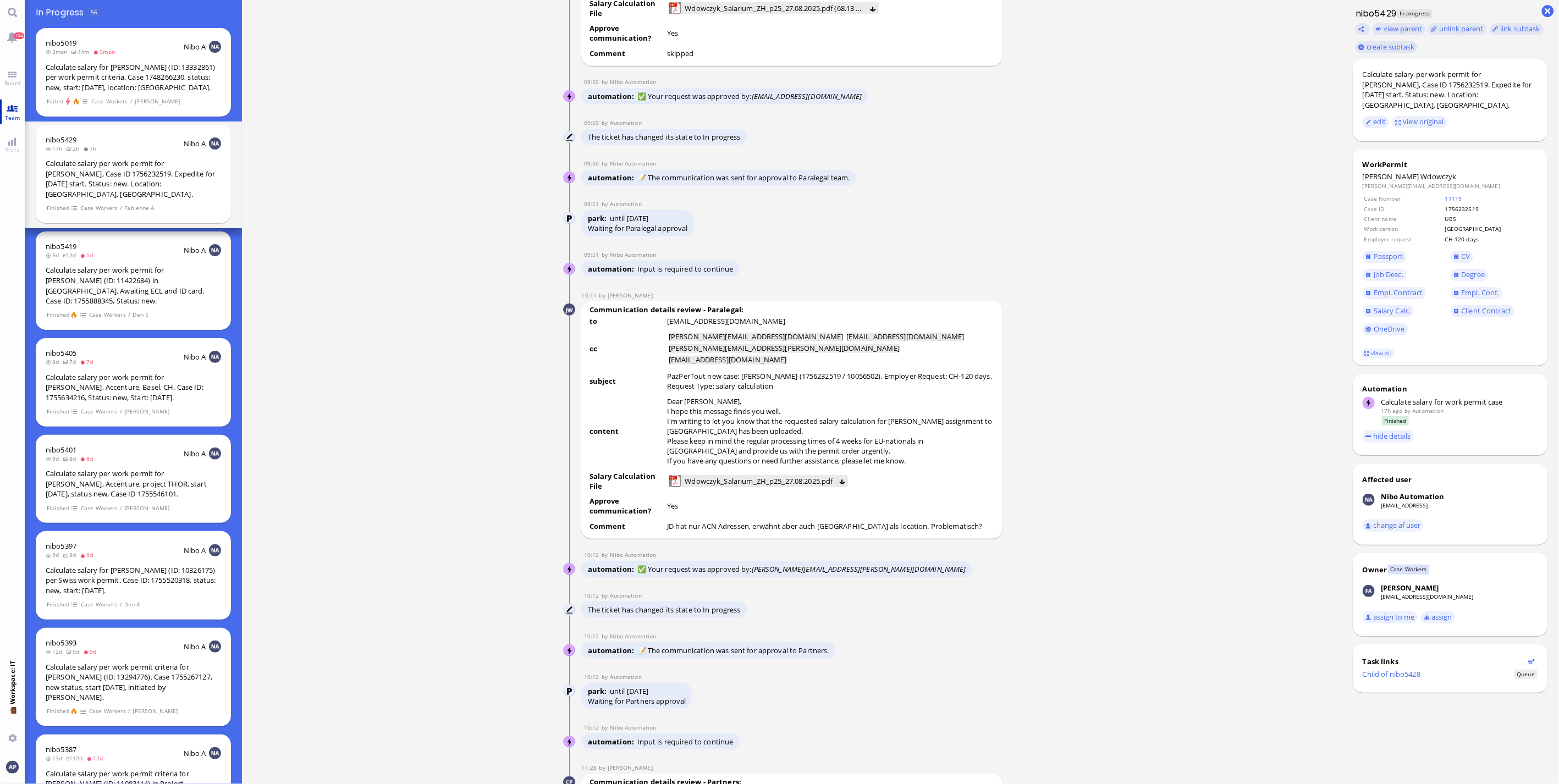
drag, startPoint x: 9, startPoint y: 108, endPoint x: 9, endPoint y: 102, distance: 6.0
click at [9, 107] on link "Team" at bounding box center [12, 112] width 25 height 25
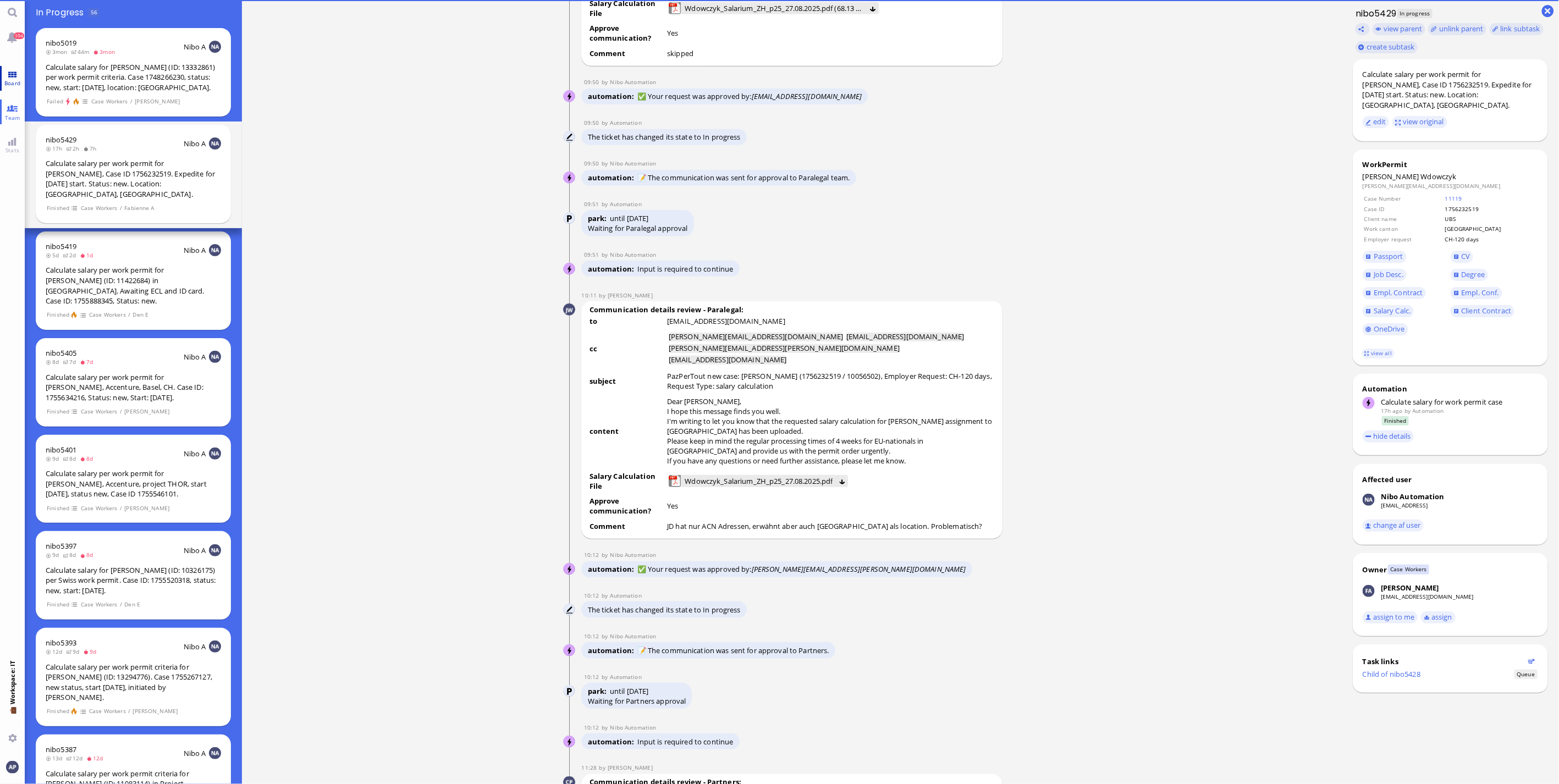
click at [16, 73] on link "Board" at bounding box center [12, 78] width 25 height 25
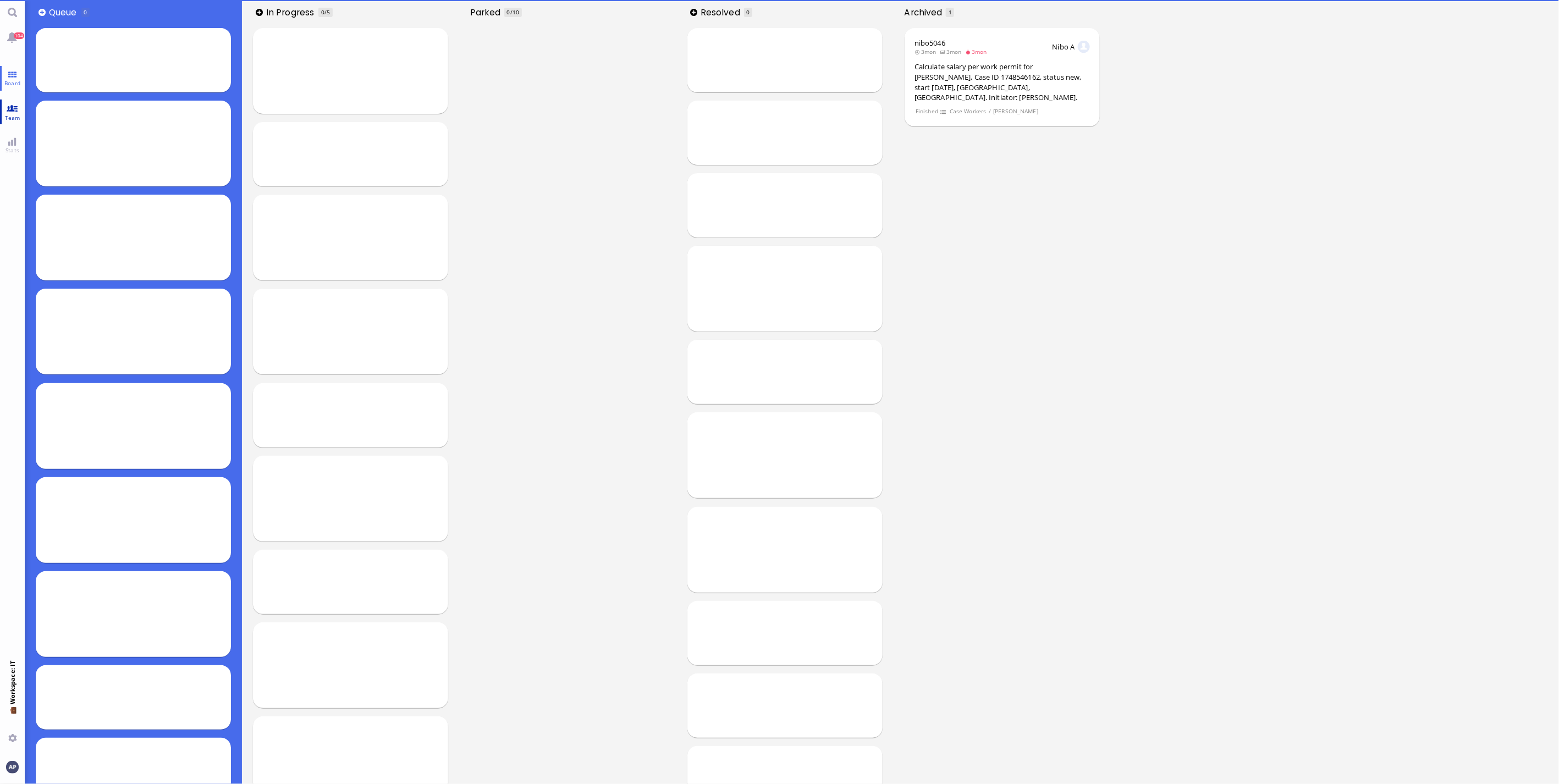
click at [13, 112] on link "Team" at bounding box center [12, 112] width 25 height 25
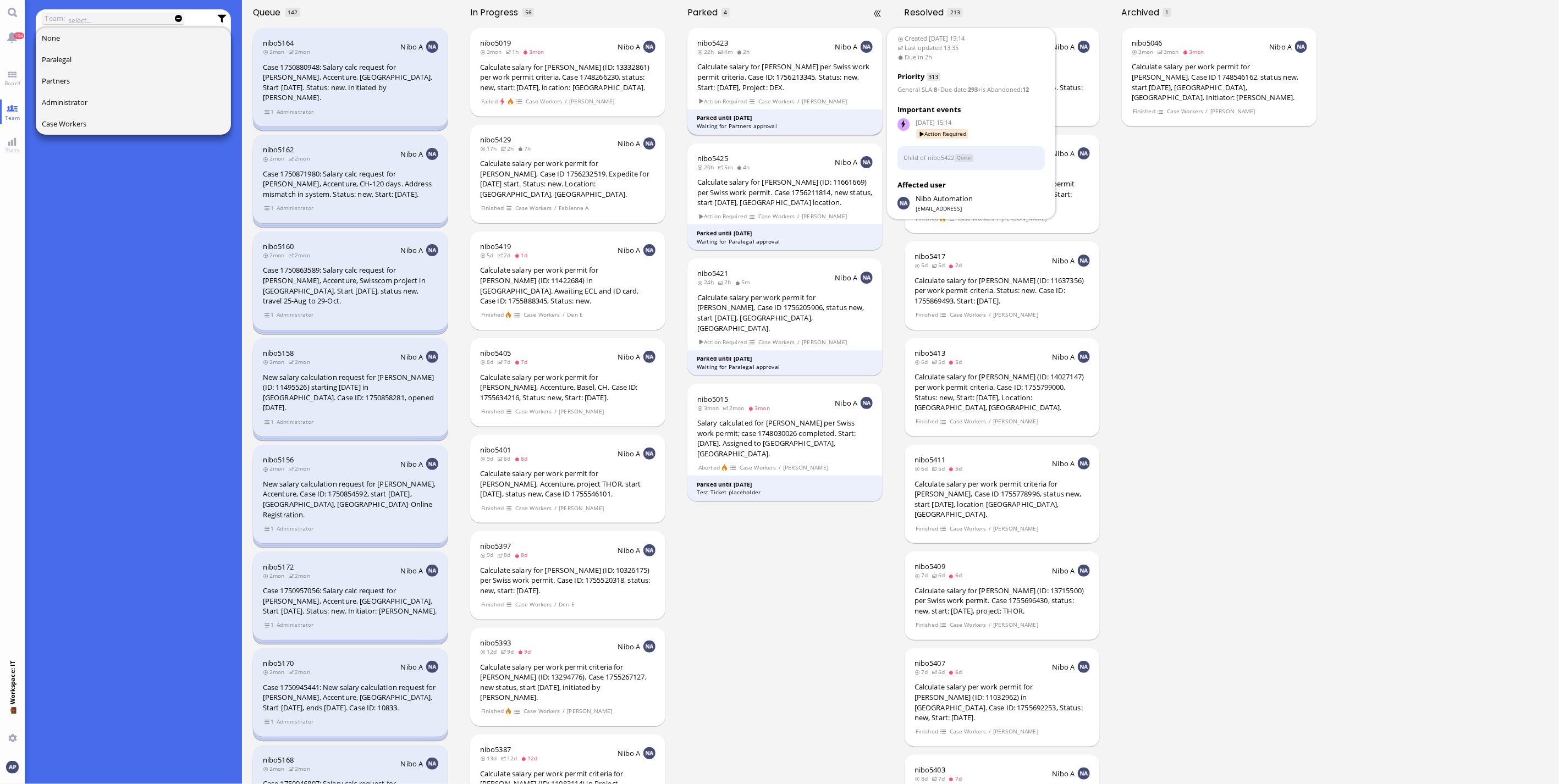
click at [767, 95] on section "Action Required Case Workers / [PERSON_NAME]" at bounding box center [785, 100] width 175 height 11
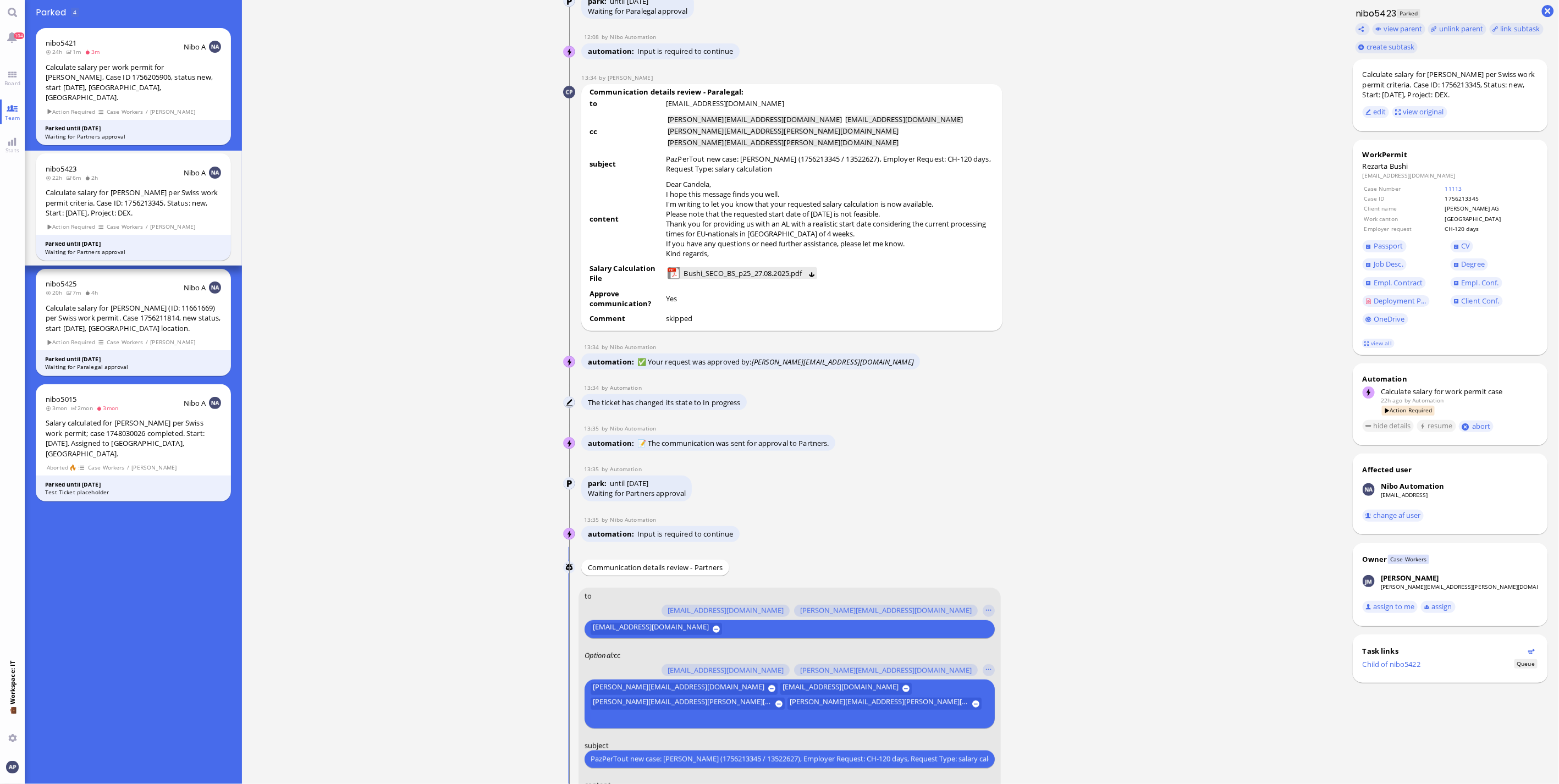
scroll to position [-460, 0]
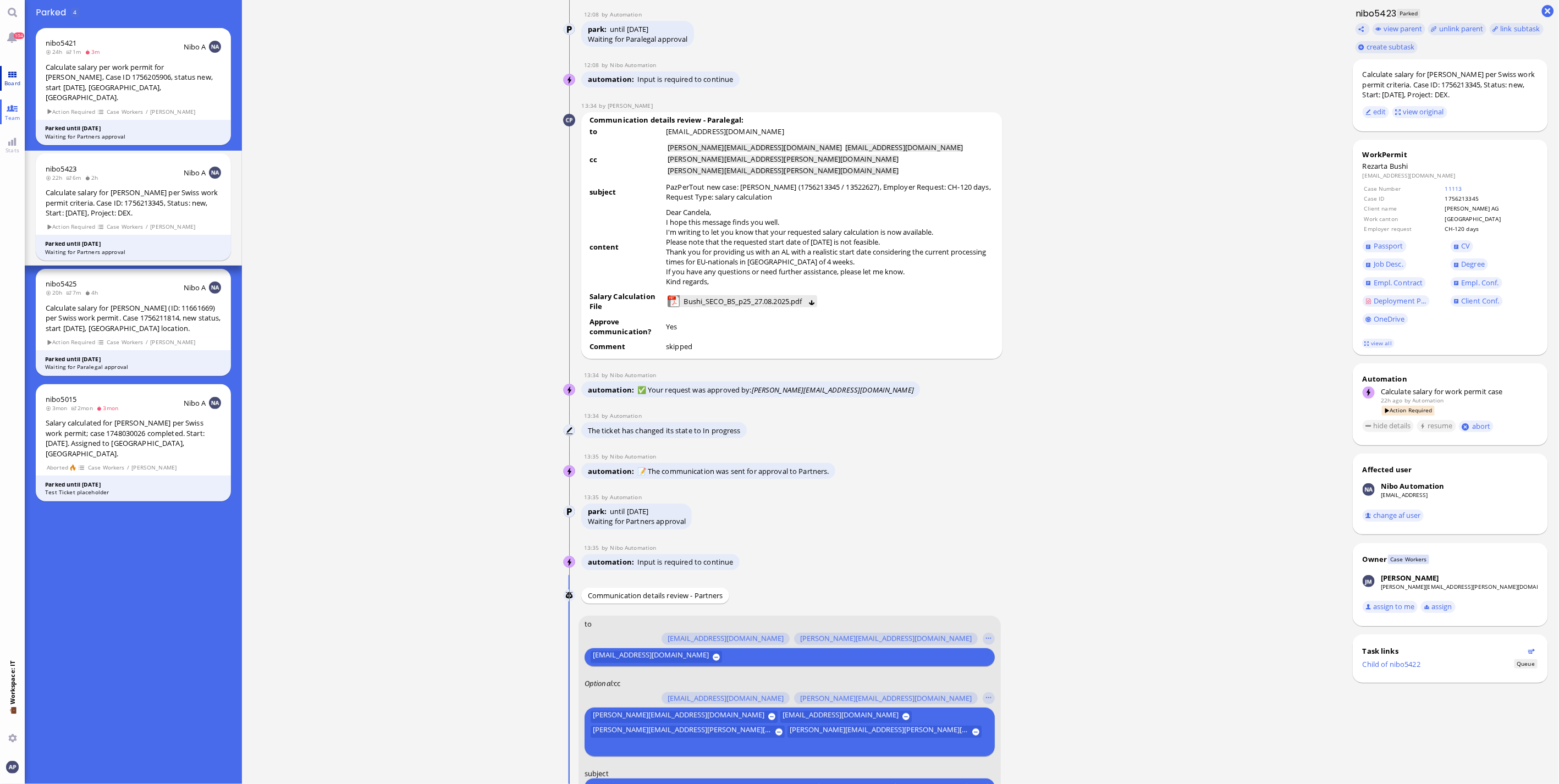
click at [15, 86] on span "Board" at bounding box center [12, 83] width 21 height 8
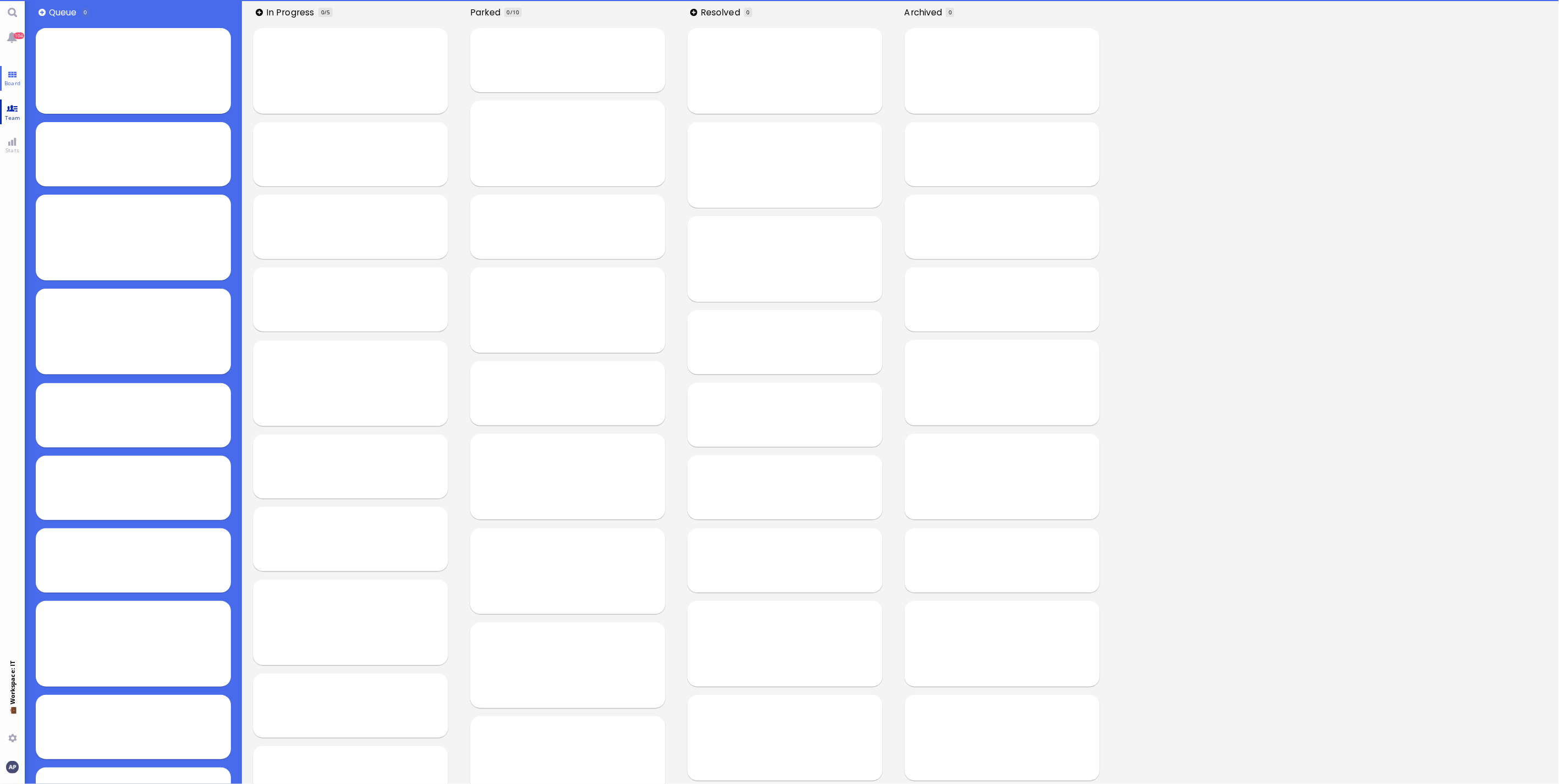
click at [14, 112] on link "Team" at bounding box center [12, 112] width 25 height 25
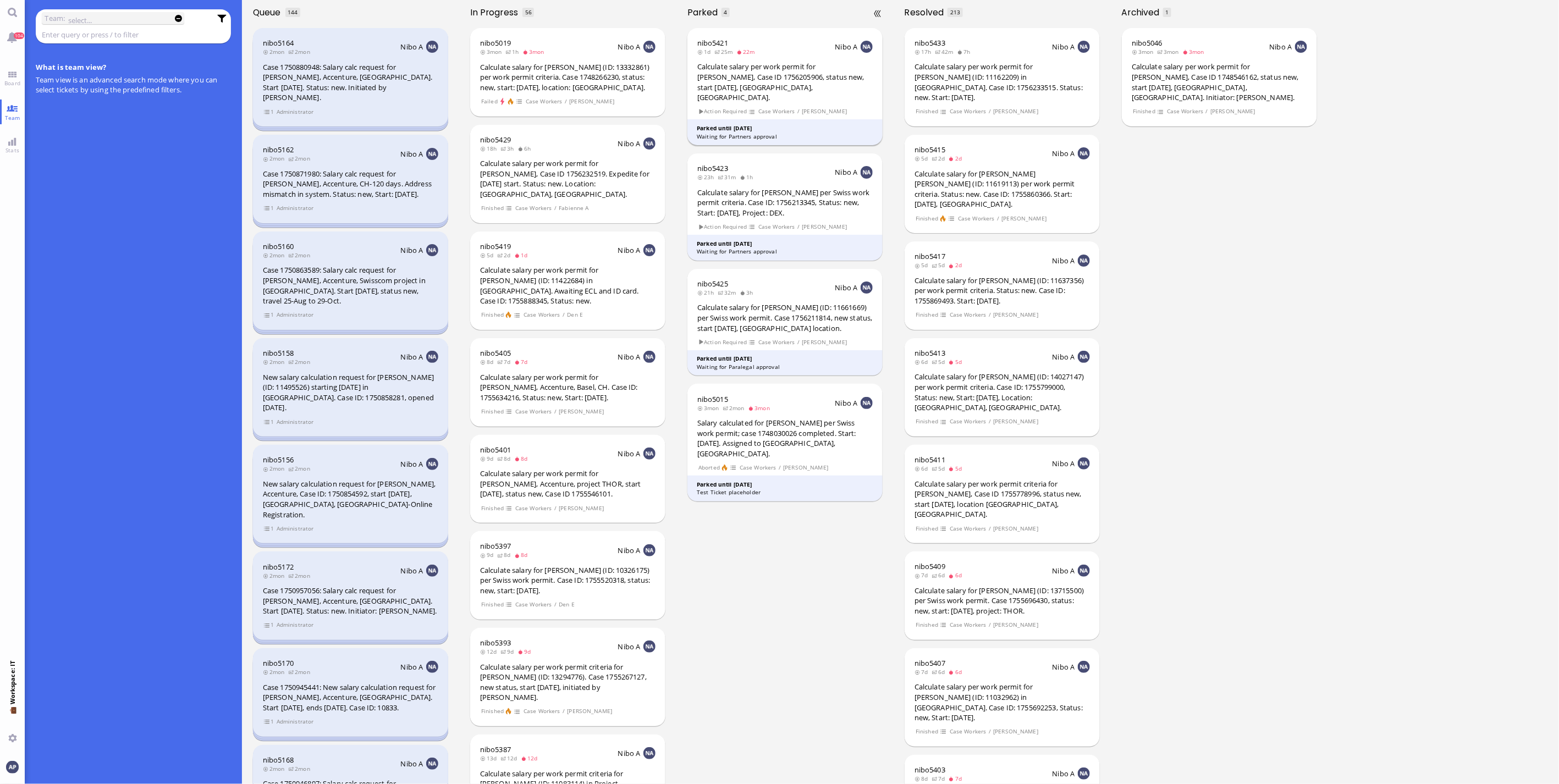
click at [779, 68] on div "Calculate salary per work permit for [PERSON_NAME], Case ID 1756205906, status …" at bounding box center [785, 82] width 175 height 41
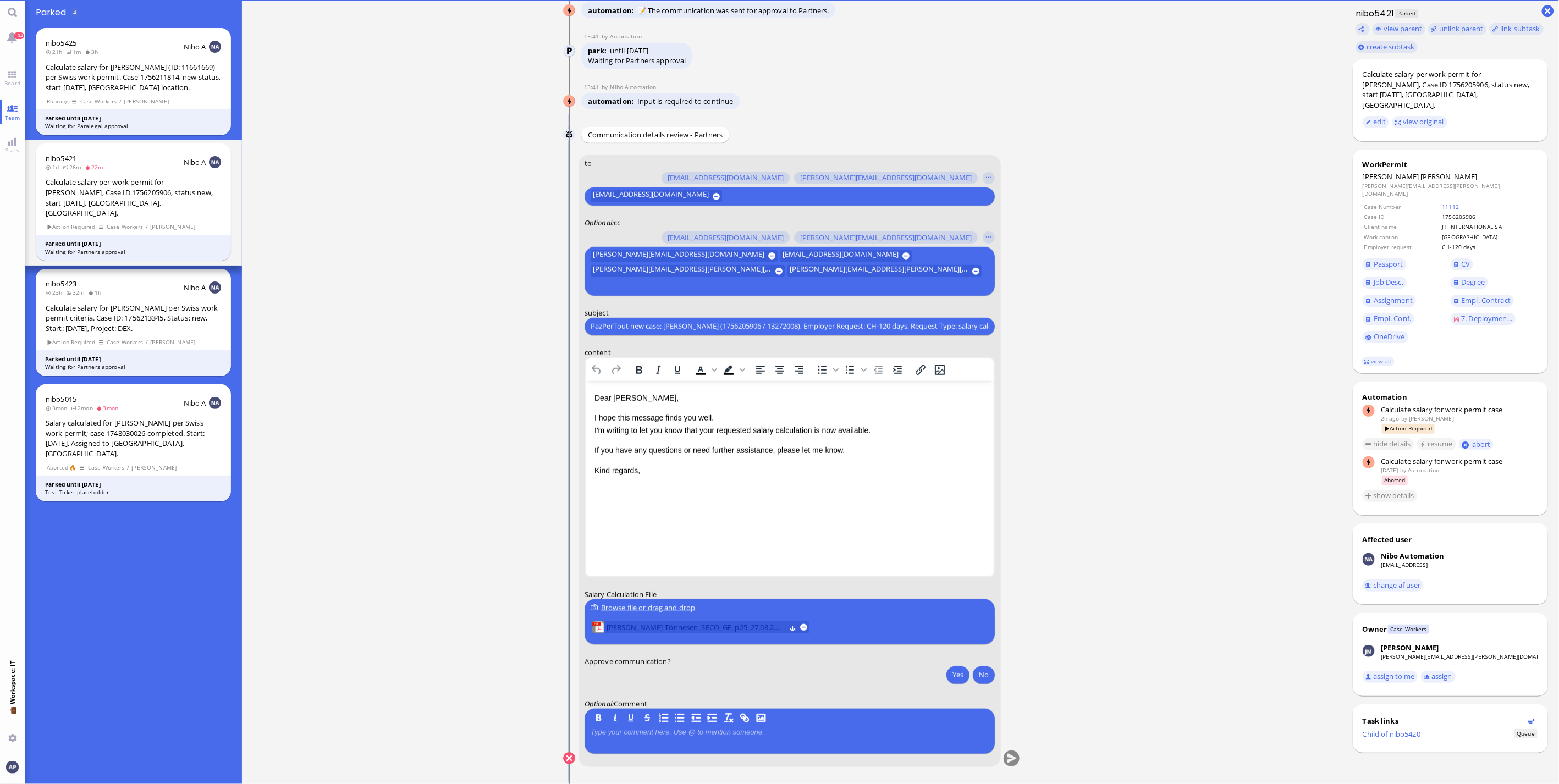
click at [613, 516] on span "[PERSON_NAME]-Tönnesen_SECO_GE_p25_27.08.2025.pdf" at bounding box center [695, 626] width 179 height 12
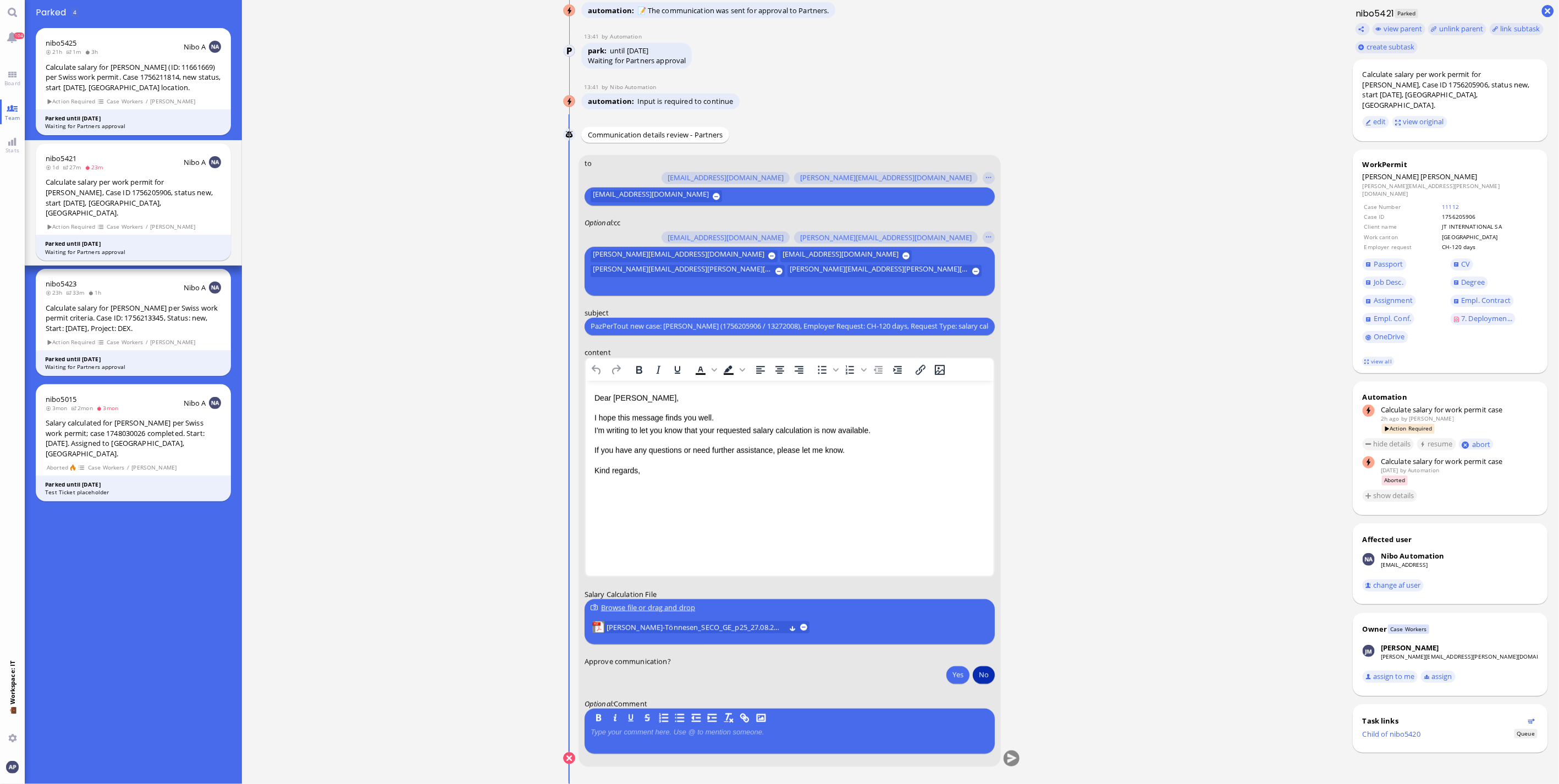
click at [913, 516] on button "No" at bounding box center [983, 674] width 22 height 18
click at [913, 516] on button "submit" at bounding box center [1011, 758] width 16 height 16
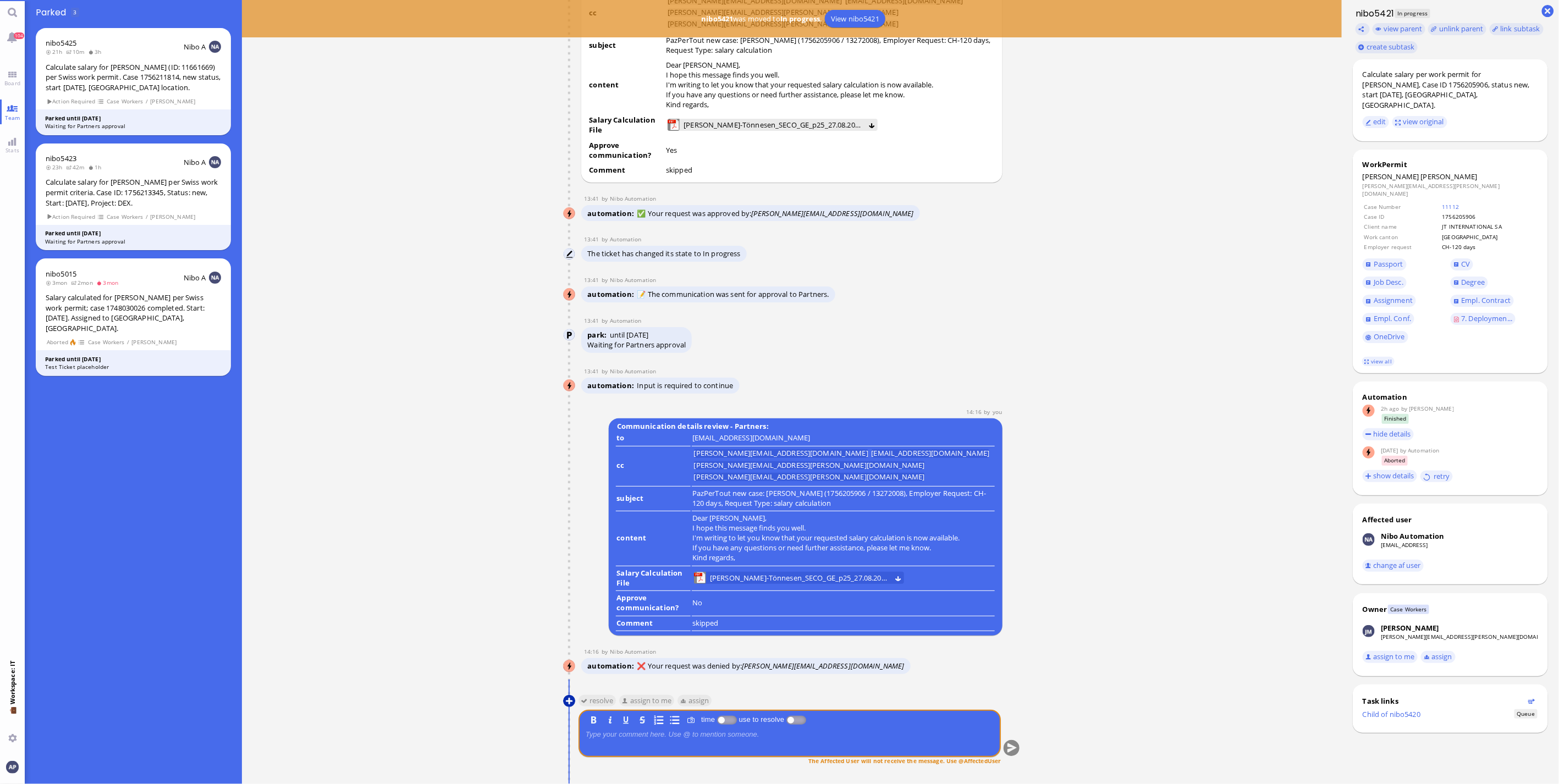
click at [563, 516] on button at bounding box center [569, 700] width 12 height 12
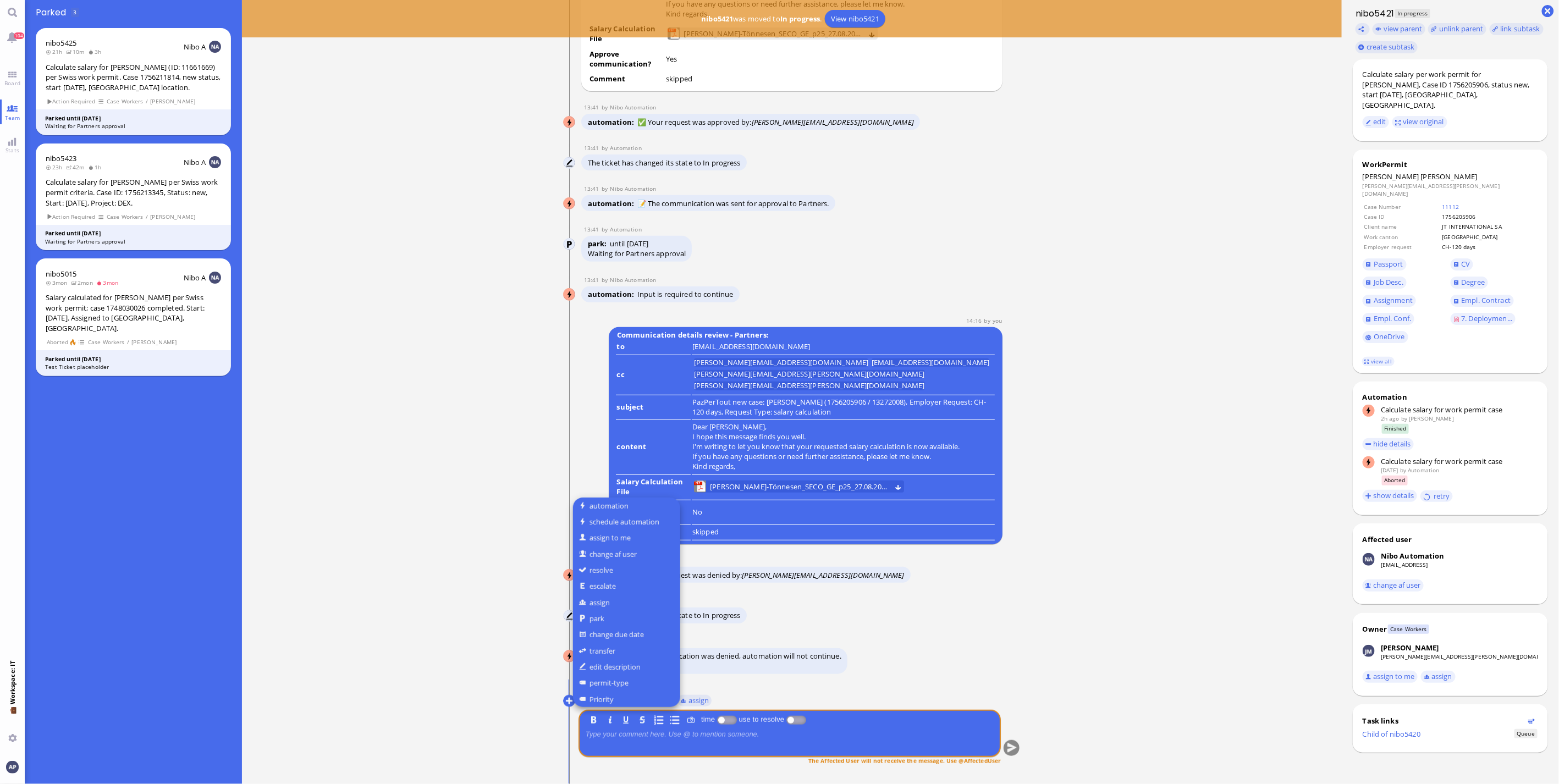
click at [913, 516] on div at bounding box center [780, 392] width 1559 height 784
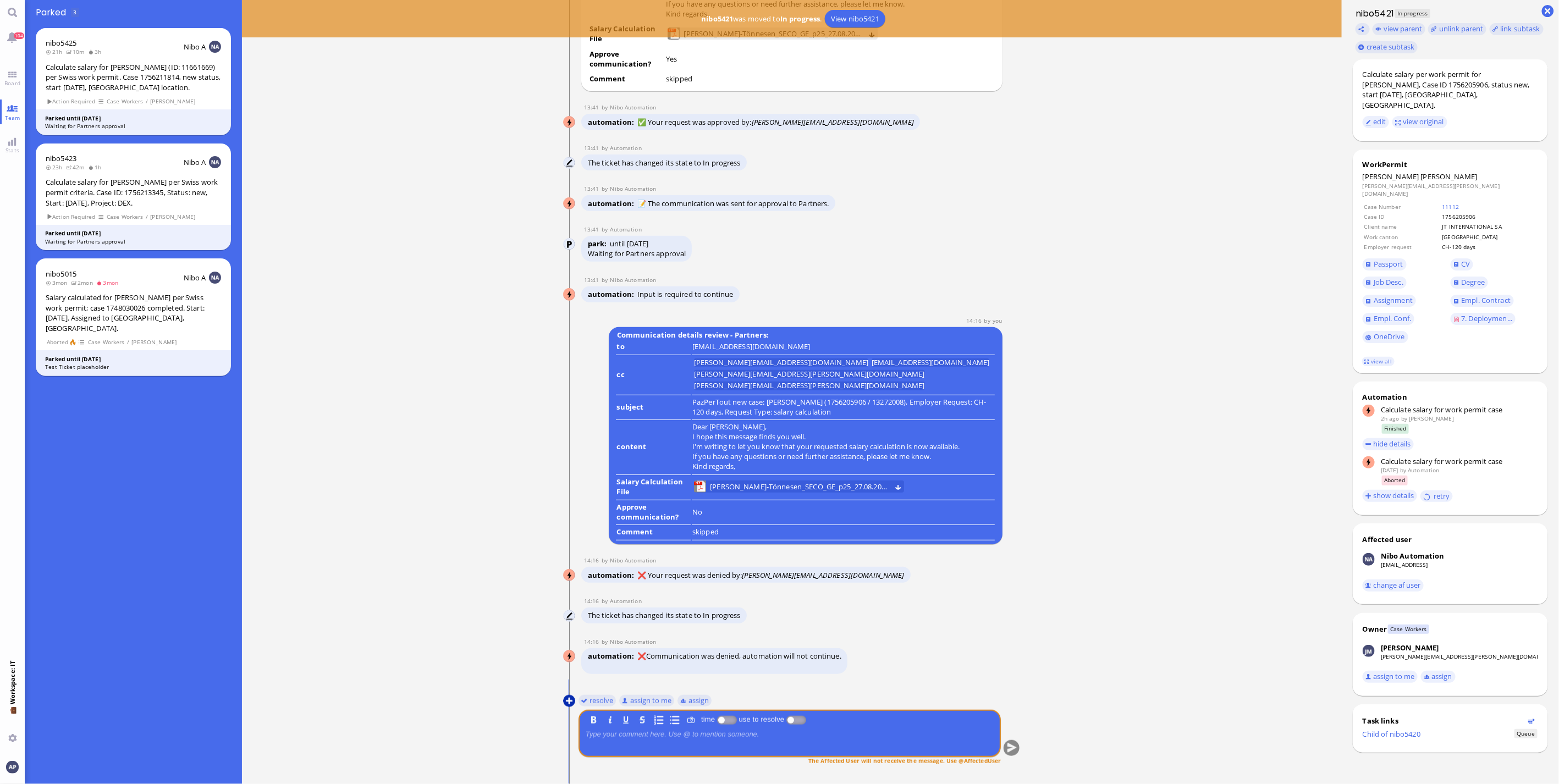
click at [567, 516] on button at bounding box center [569, 700] width 12 height 12
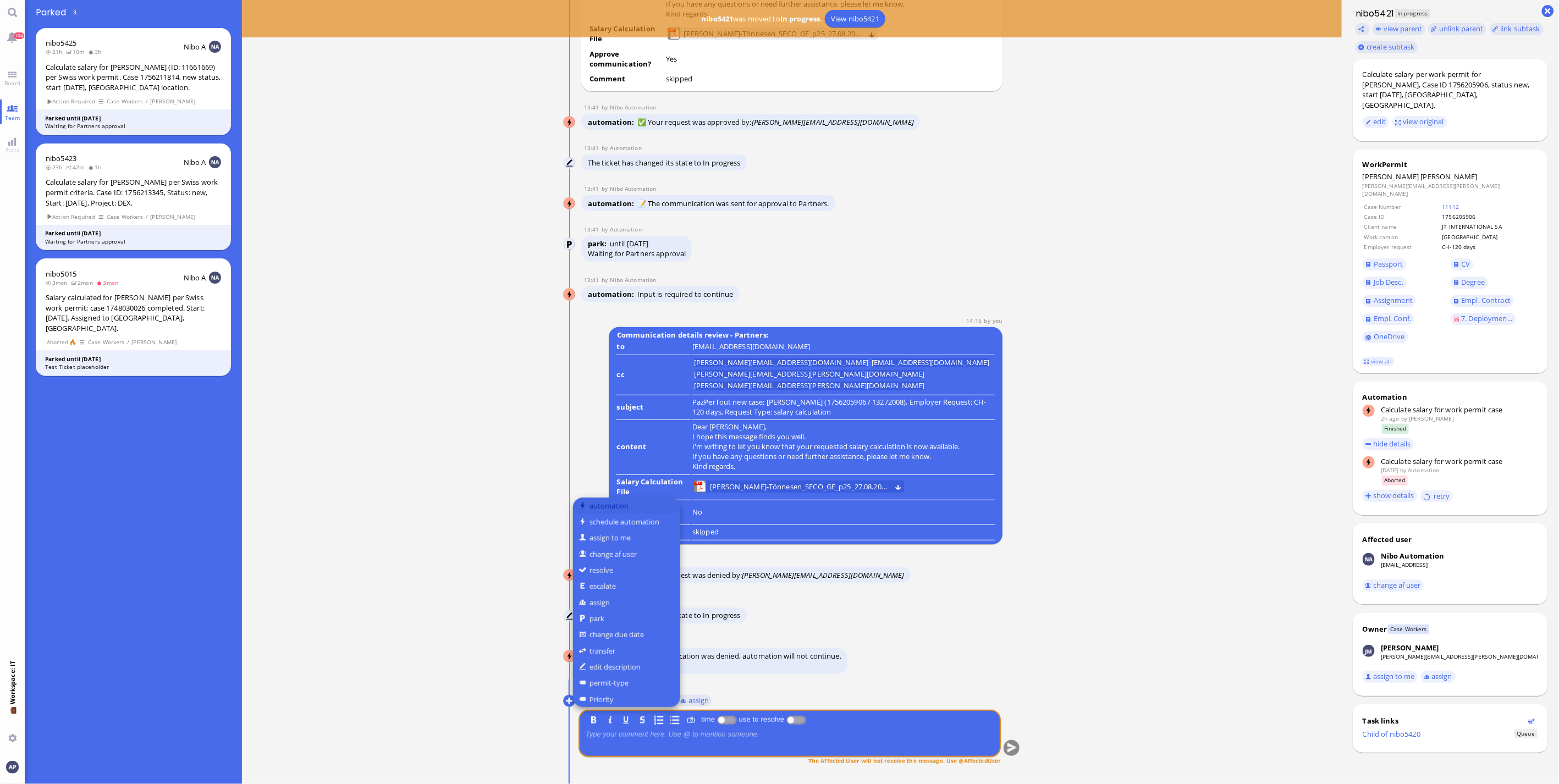
click at [601, 509] on button "automation" at bounding box center [627, 505] width 107 height 16
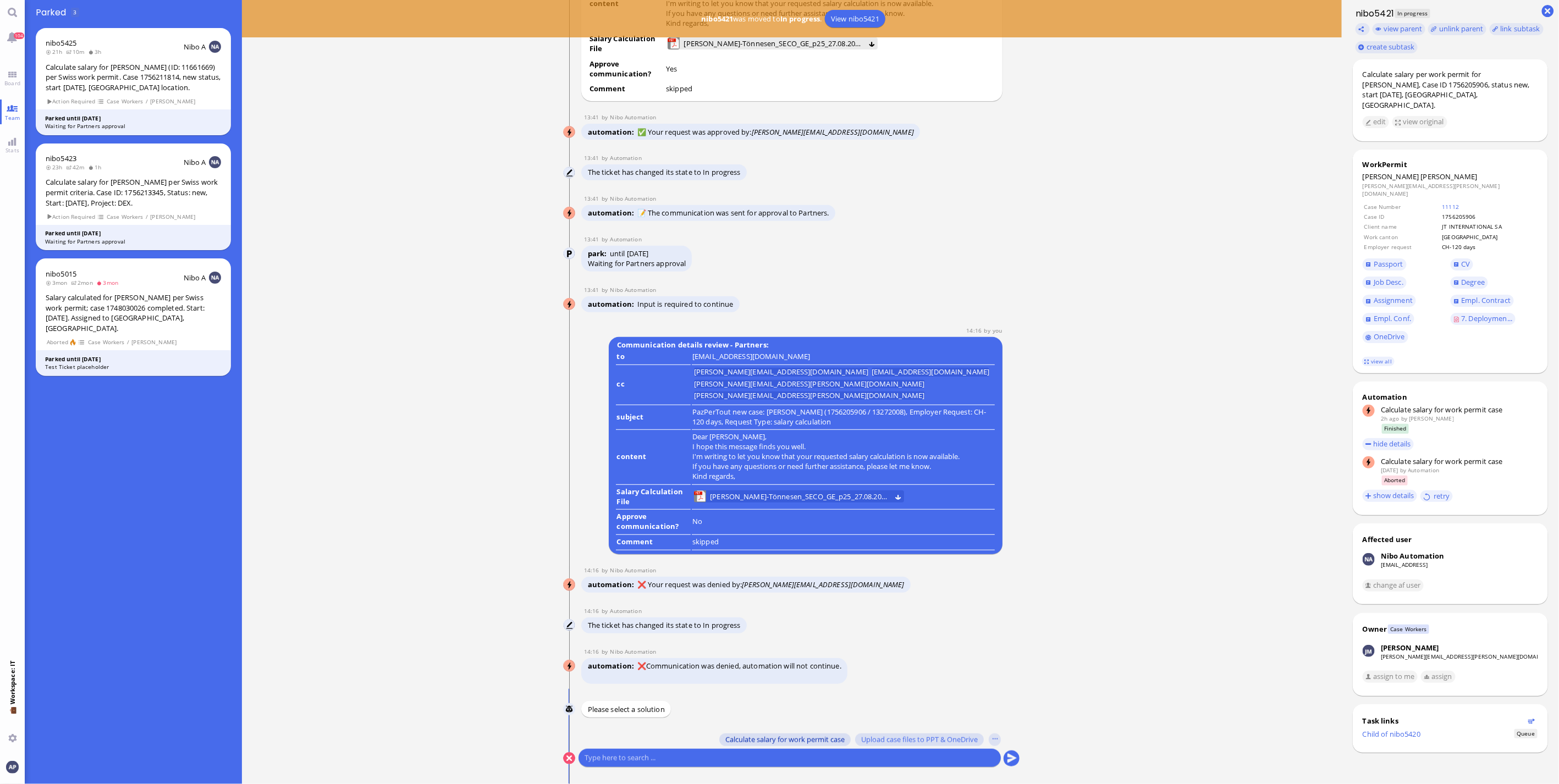
click at [727, 516] on span "Calculate salary for work permit case" at bounding box center [784, 739] width 119 height 8
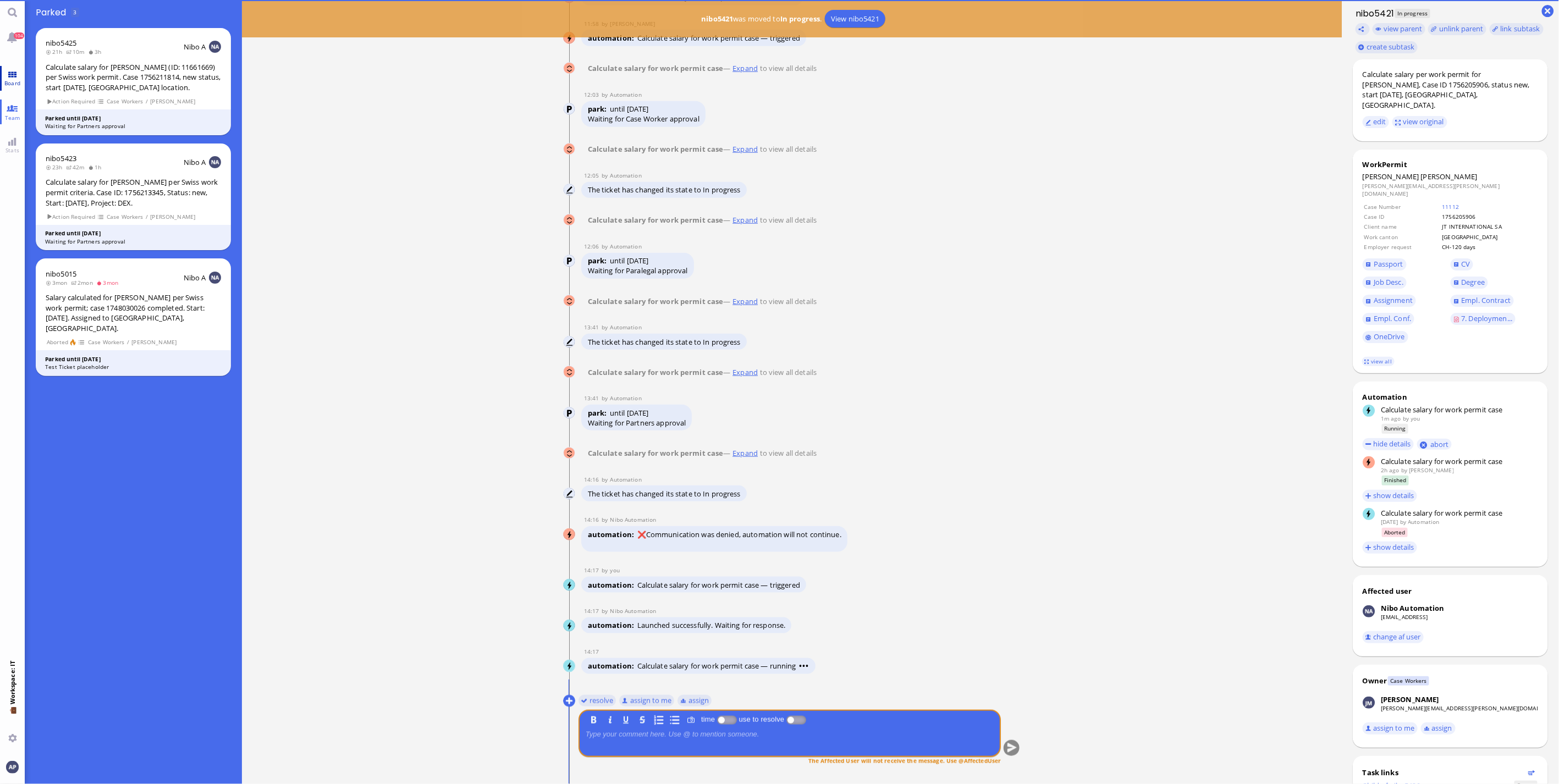
click at [12, 83] on span "Board" at bounding box center [12, 83] width 21 height 8
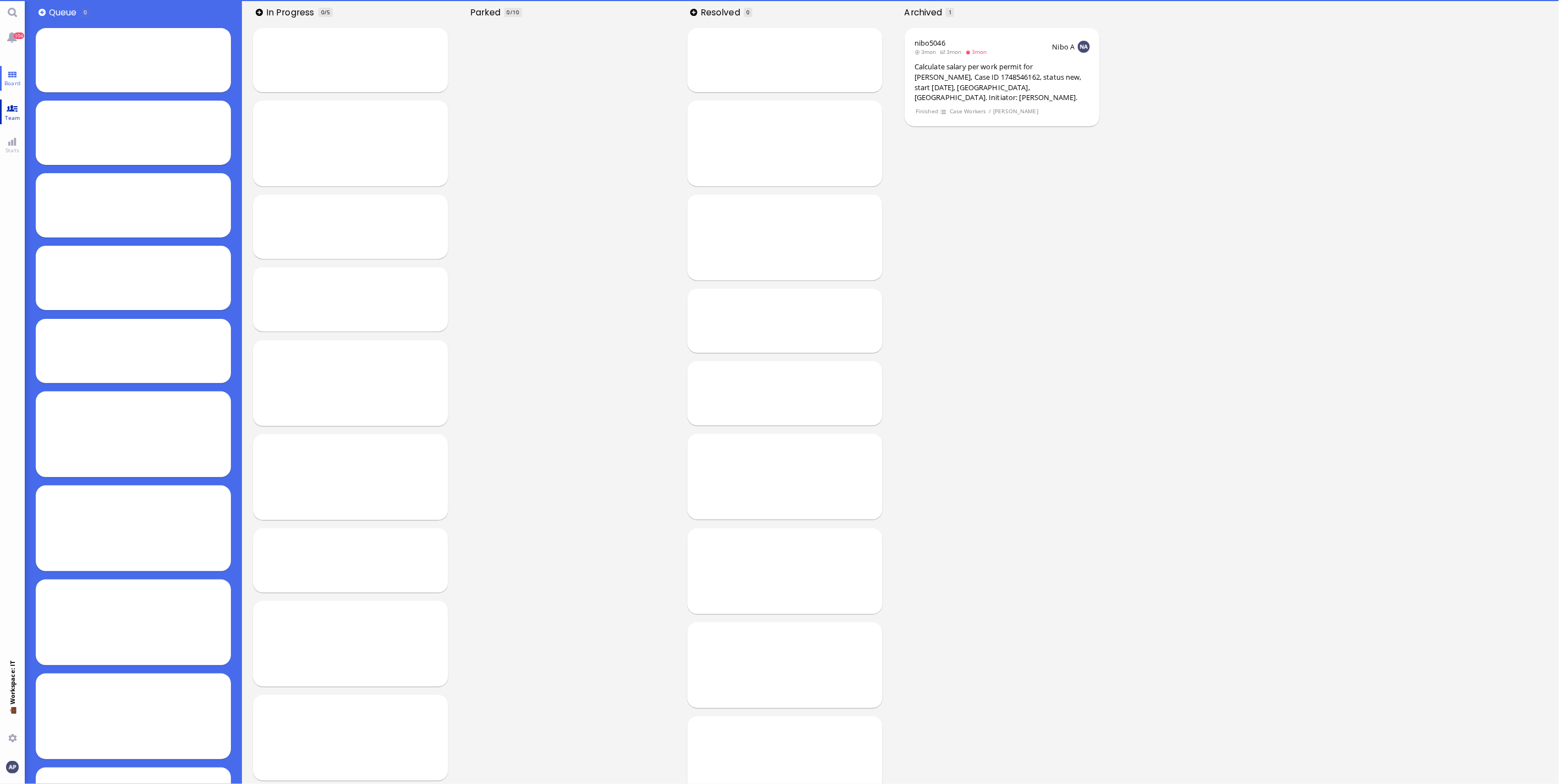
click at [8, 117] on span "Team" at bounding box center [13, 117] width 21 height 8
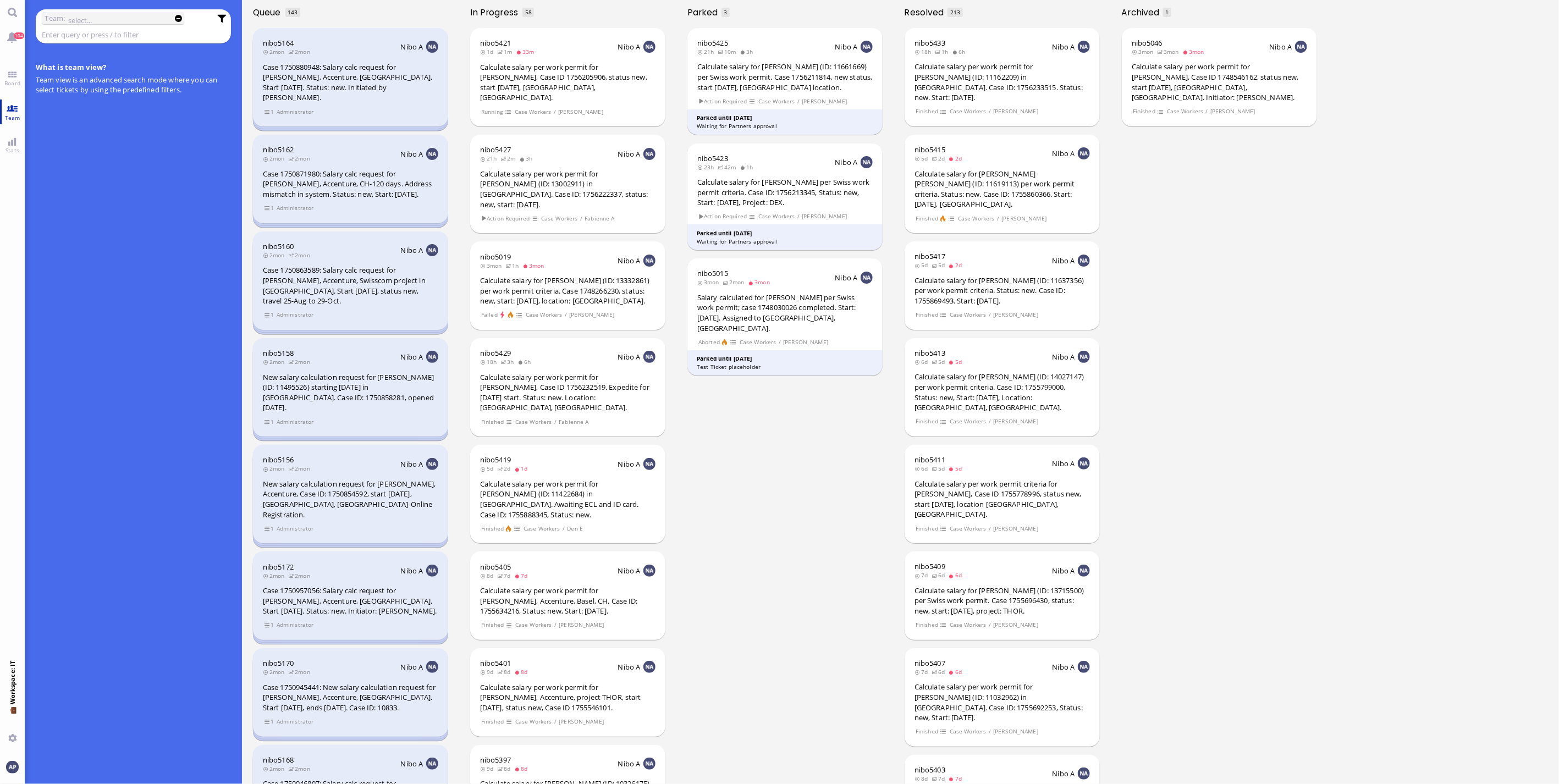
drag, startPoint x: 16, startPoint y: 81, endPoint x: 10, endPoint y: 107, distance: 26.7
click at [16, 81] on span "Board" at bounding box center [12, 83] width 21 height 8
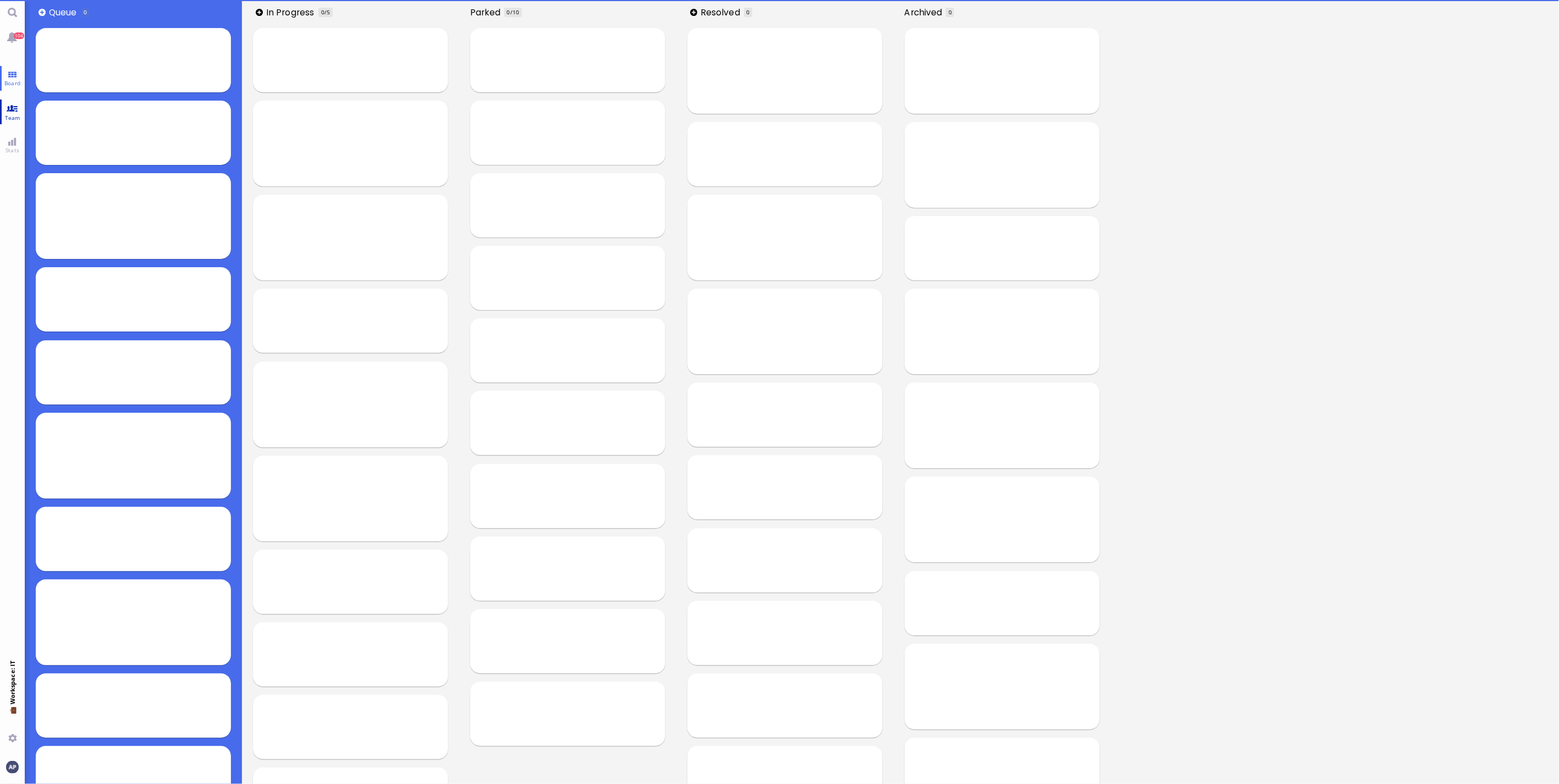
click at [10, 110] on link "Team" at bounding box center [12, 112] width 25 height 25
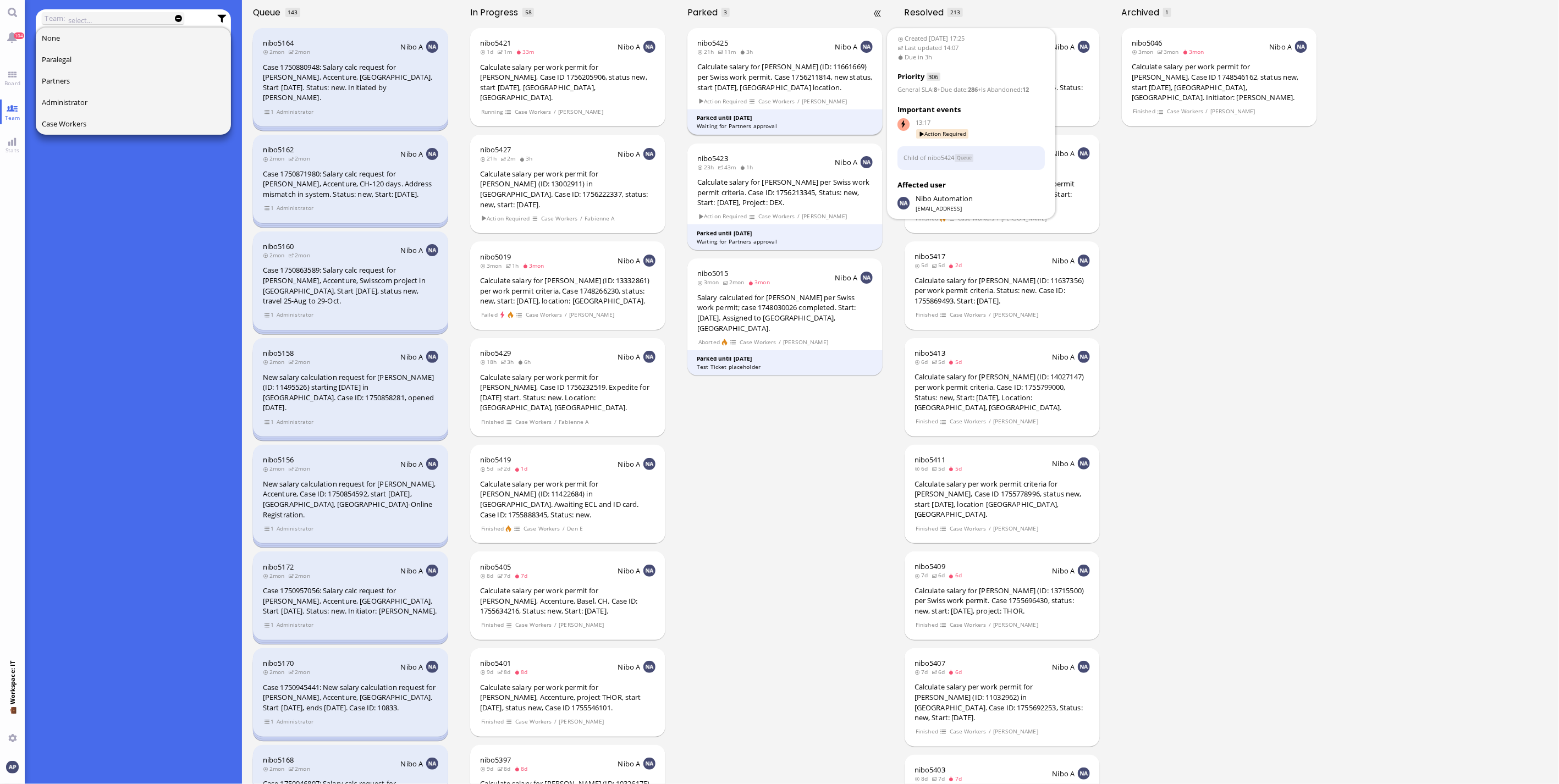
click at [790, 81] on div "Calculate salary for [PERSON_NAME] (ID: 11661669) per Swiss work permit. Case 1…" at bounding box center [785, 77] width 175 height 31
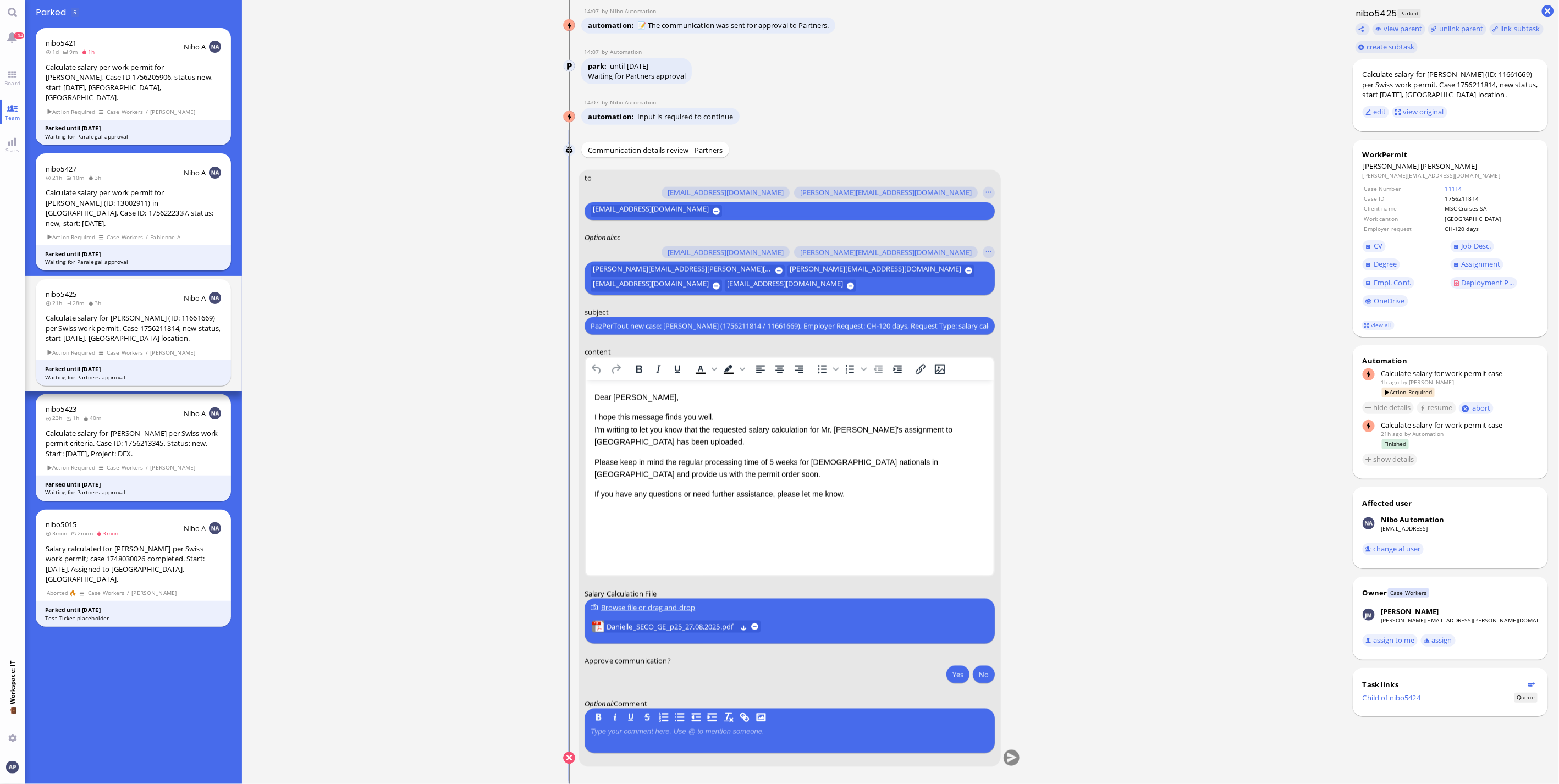
click at [149, 187] on div "Calculate salary per work permit for [PERSON_NAME] (ID: 13002911) in [GEOGRAPHI…" at bounding box center [134, 208] width 175 height 41
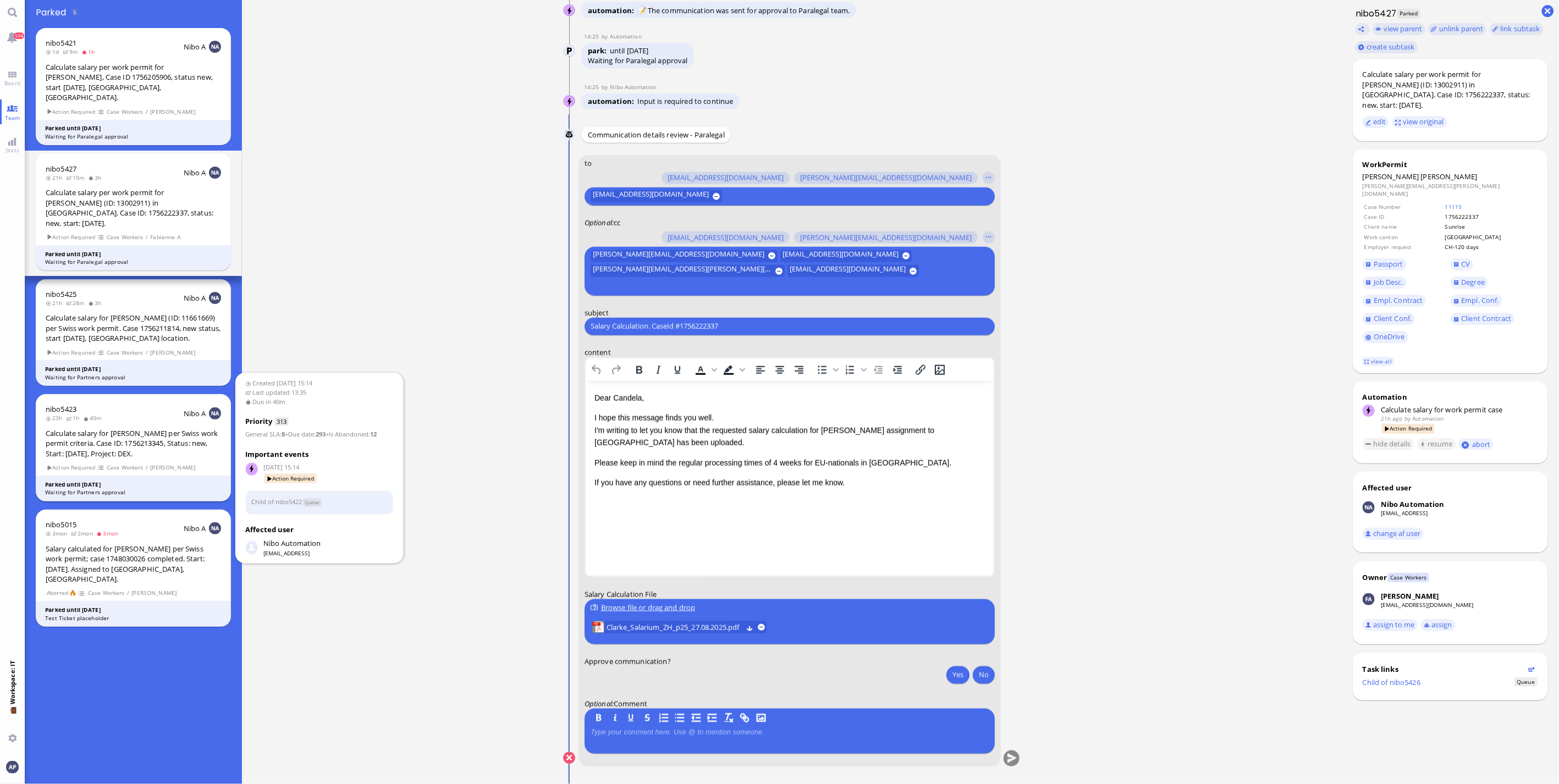
click at [115, 429] on div "Calculate salary for [PERSON_NAME] per Swiss work permit criteria. Case ID: 175…" at bounding box center [134, 444] width 175 height 31
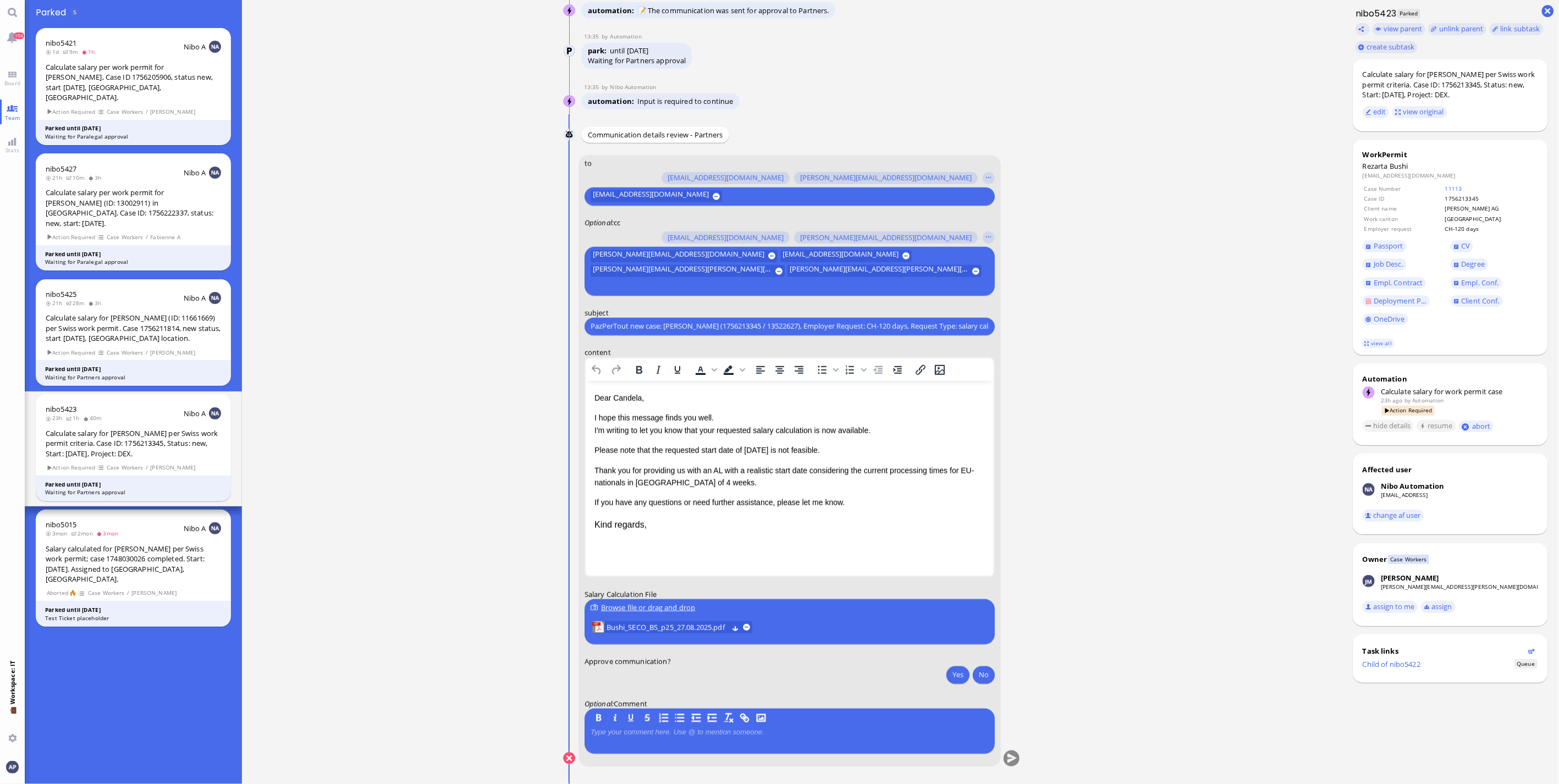
click at [471, 516] on ticket "[DATE] 15:14 by Automation Automation Calculate eligible salary for work permit…" at bounding box center [792, 392] width 1100 height 784
click at [640, 516] on span "Bushi_SECO_BS_p25_27.08.2025.pdf" at bounding box center [667, 626] width 122 height 12
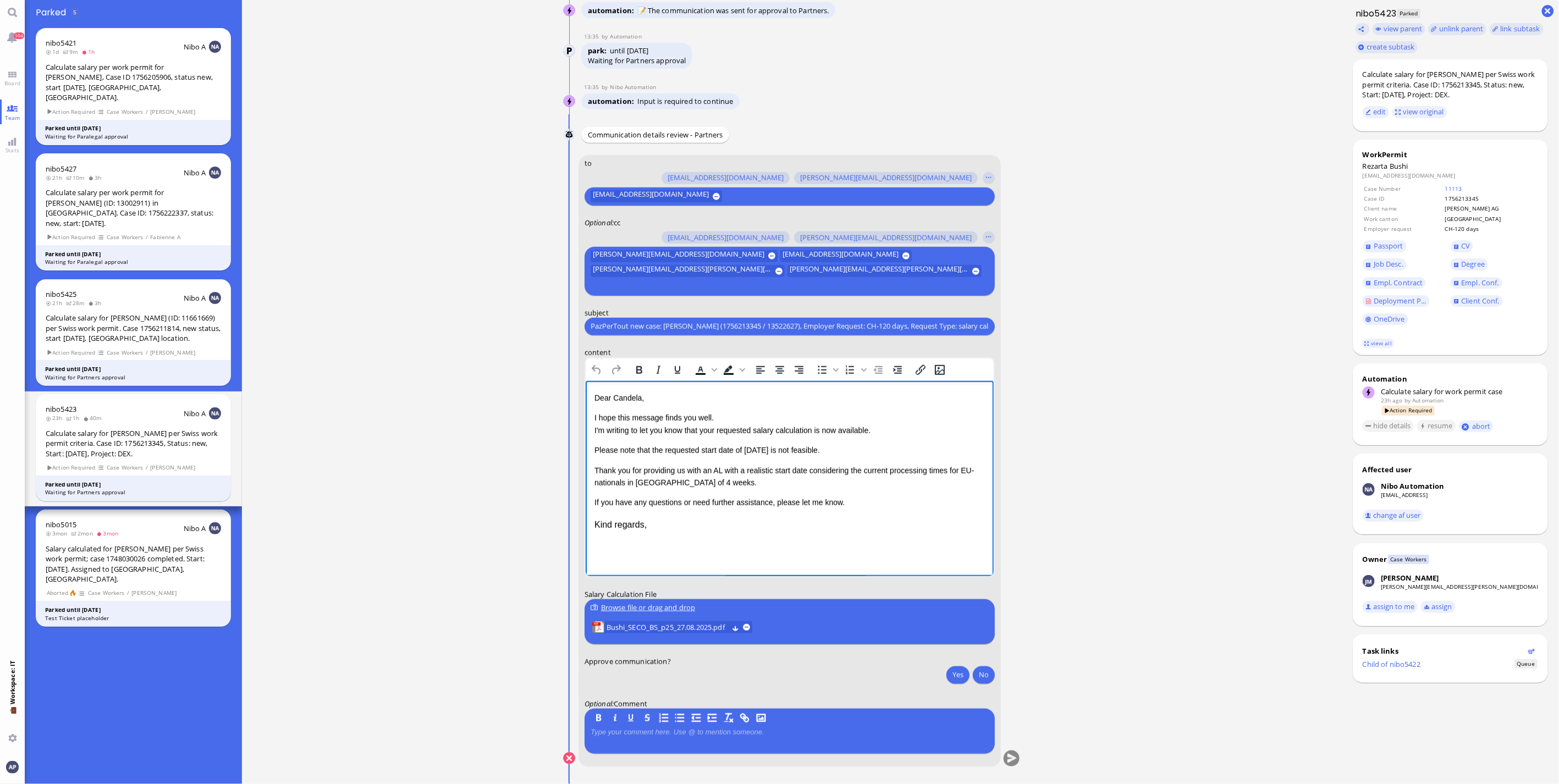
drag, startPoint x: 854, startPoint y: 447, endPoint x: 1151, endPoint y: 828, distance: 483.1
click at [585, 447] on html "Dear [PERSON_NAME], I hope this message finds you well. I'm writing to let you …" at bounding box center [789, 461] width 408 height 162
click at [594, 451] on p "Thank you for providing us with an AL with a realistic start date considering t…" at bounding box center [789, 456] width 390 height 25
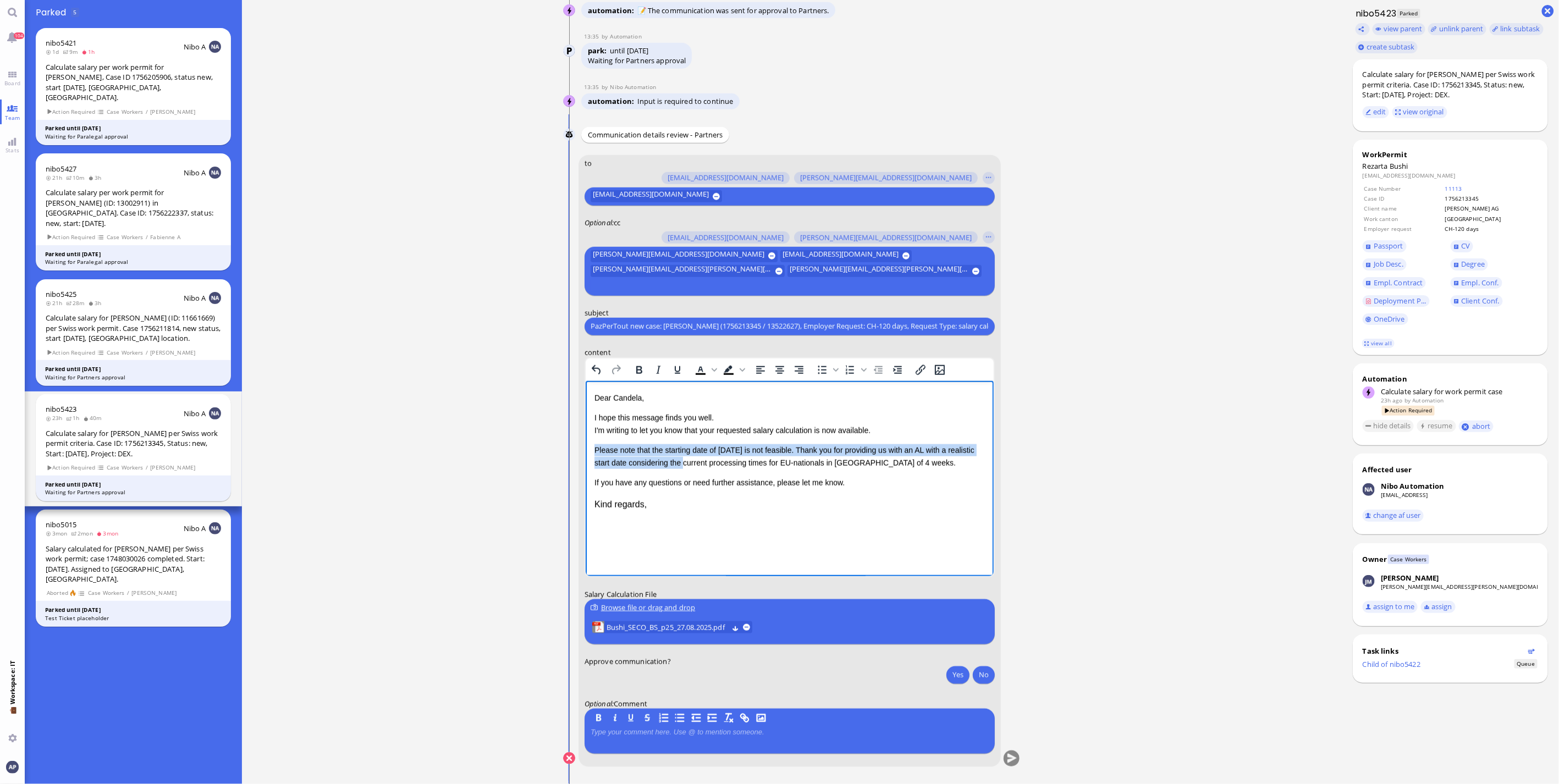
drag, startPoint x: 594, startPoint y: 451, endPoint x: 696, endPoint y: 458, distance: 102.2
click at [696, 458] on p "Please note that the starting date of [DATE] is not feasible. Thank you for pro…" at bounding box center [789, 456] width 390 height 25
click at [866, 447] on p "Please consider the current processing times for EU-nationals in [GEOGRAPHIC_DA…" at bounding box center [789, 449] width 390 height 12
click at [668, 446] on p "Please consider the current processing times for EU-nationals in [GEOGRAPHIC_DA…" at bounding box center [789, 449] width 390 height 12
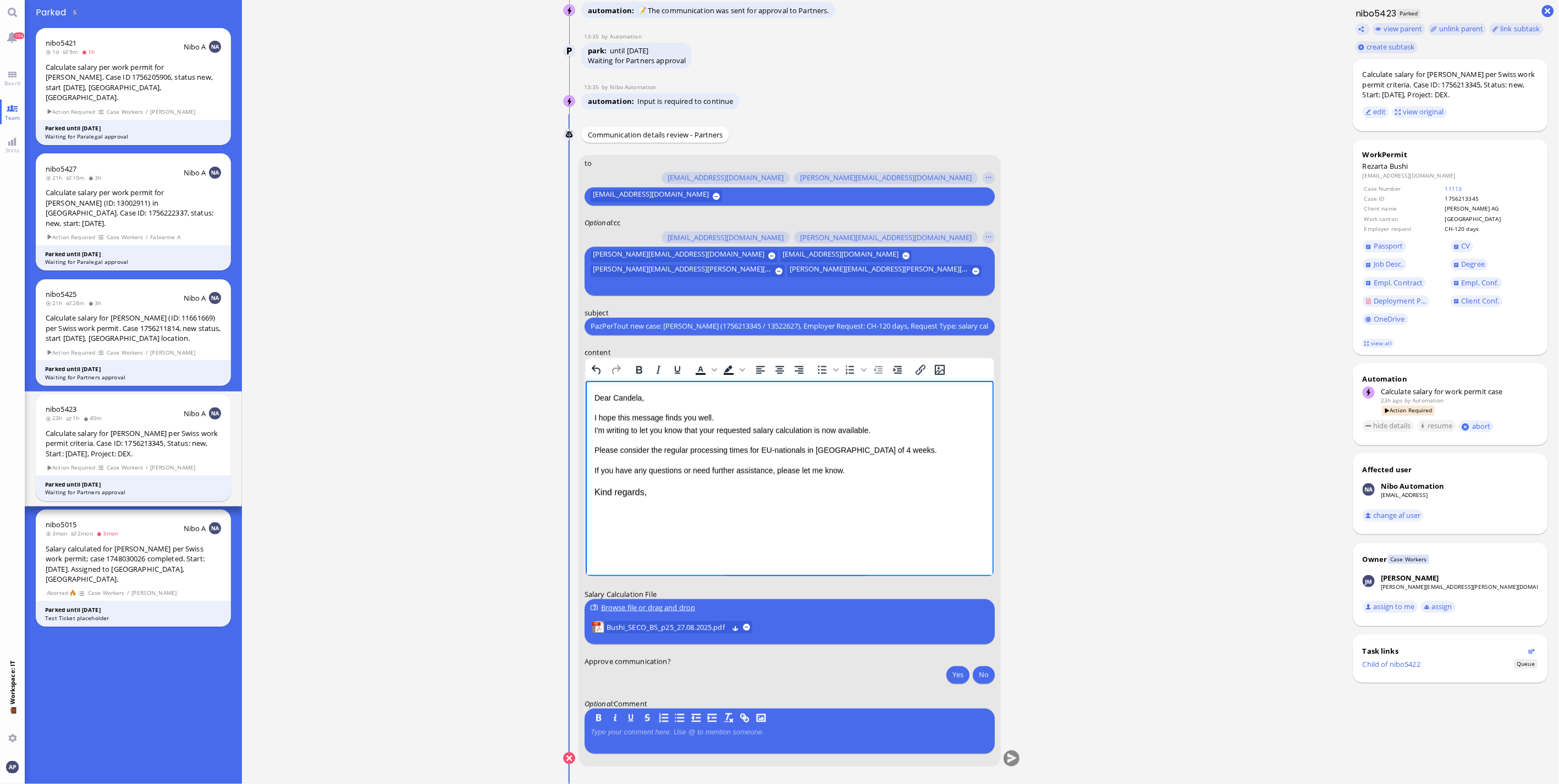
click at [881, 451] on p "Please consider the regular processing times for EU-nationals in [GEOGRAPHIC_DA…" at bounding box center [789, 449] width 390 height 12
click at [913, 448] on p "Please consider the regular processing times for EU-nationals in [GEOGRAPHIC_DA…" at bounding box center [789, 456] width 390 height 25
drag, startPoint x: 710, startPoint y: 468, endPoint x: 1300, endPoint y: 975, distance: 777.9
click at [710, 468] on p "Please consider the regular processing times for EU-nationals in [GEOGRAPHIC_DA…" at bounding box center [789, 456] width 390 height 25
click at [913, 516] on button "Yes" at bounding box center [958, 674] width 23 height 18
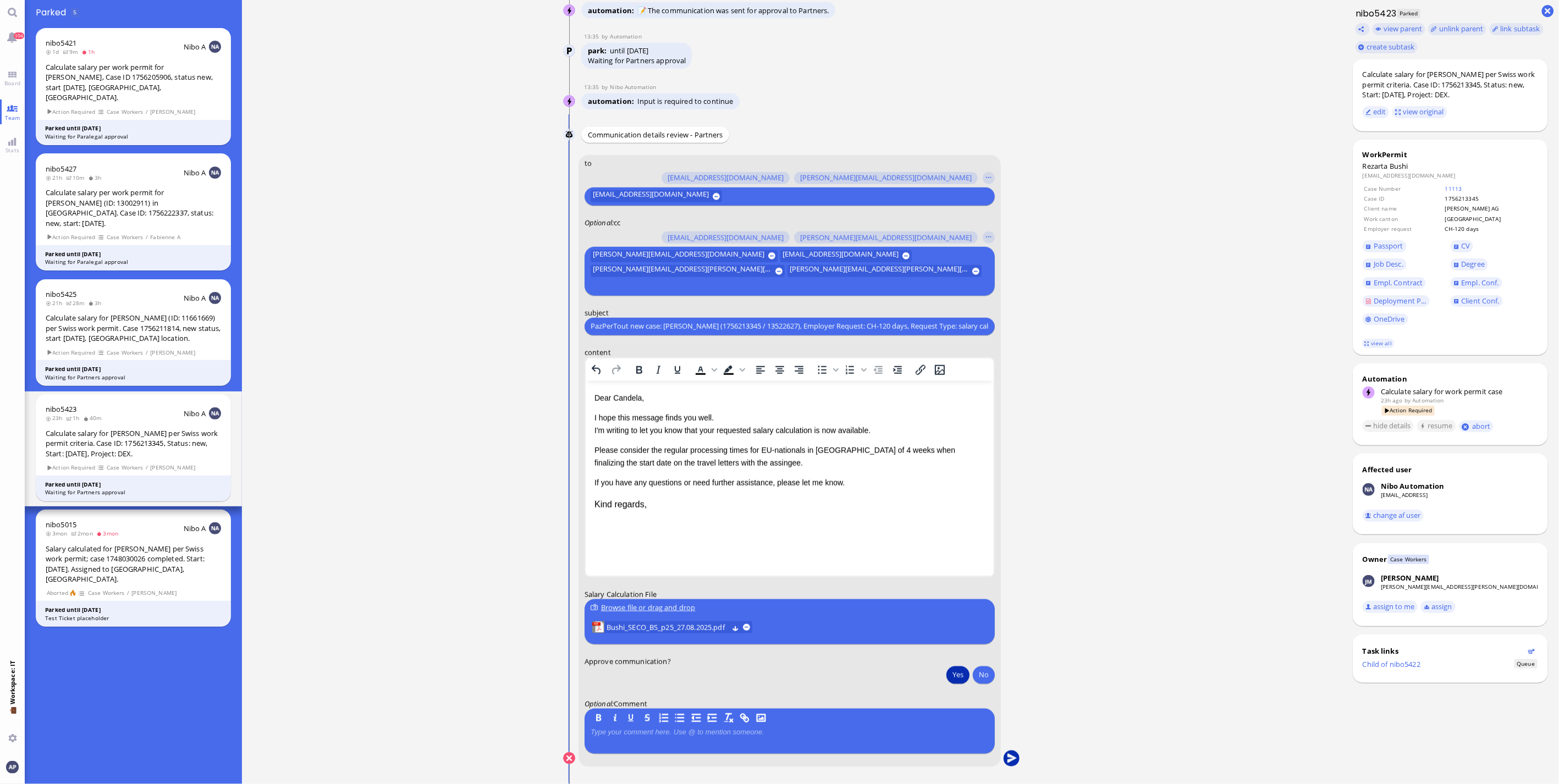
click at [913, 516] on button "submit" at bounding box center [1011, 758] width 16 height 16
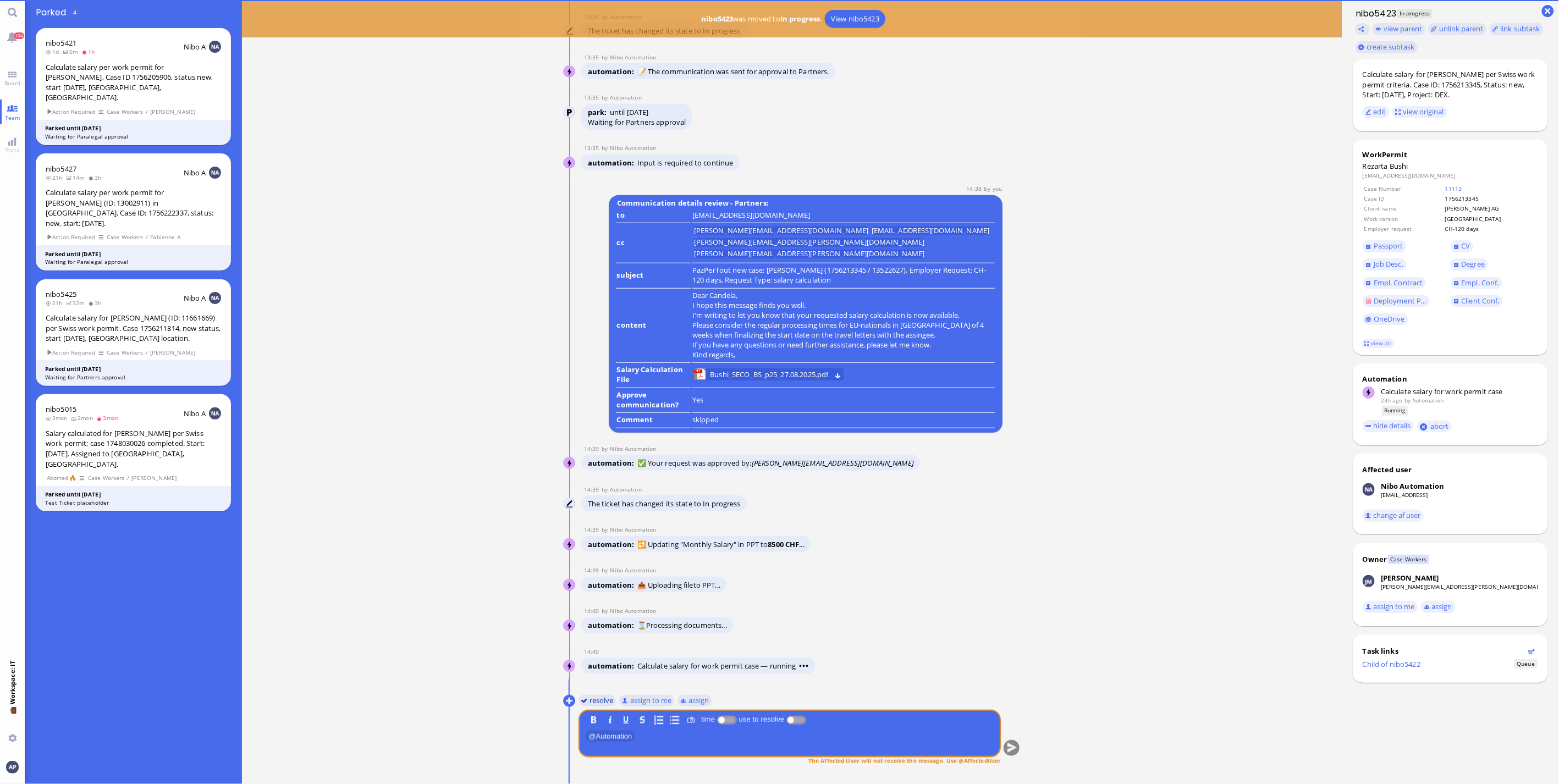
click at [607, 516] on button "resolve" at bounding box center [598, 700] width 38 height 12
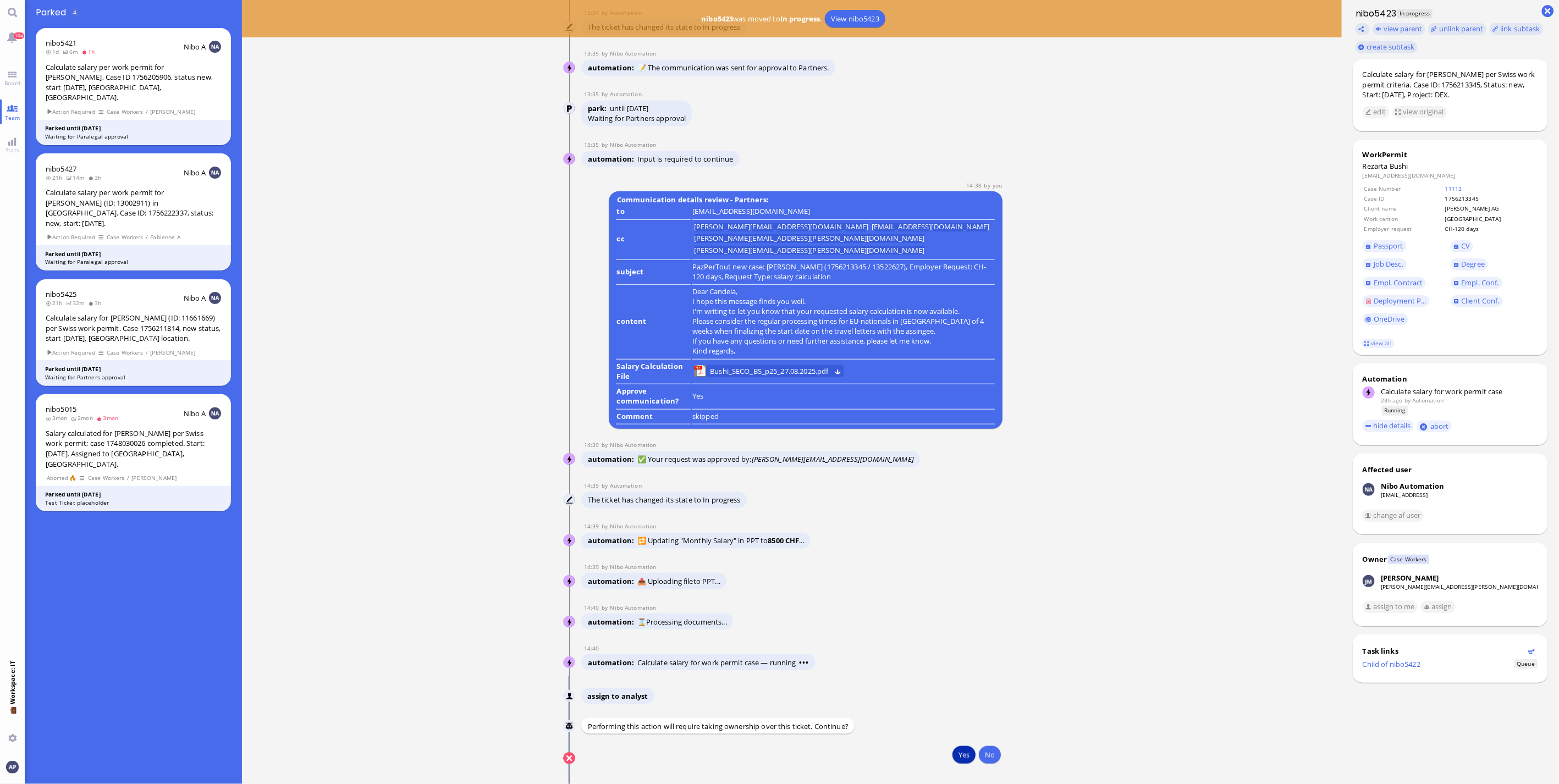
click at [913, 516] on button "Yes" at bounding box center [964, 754] width 23 height 18
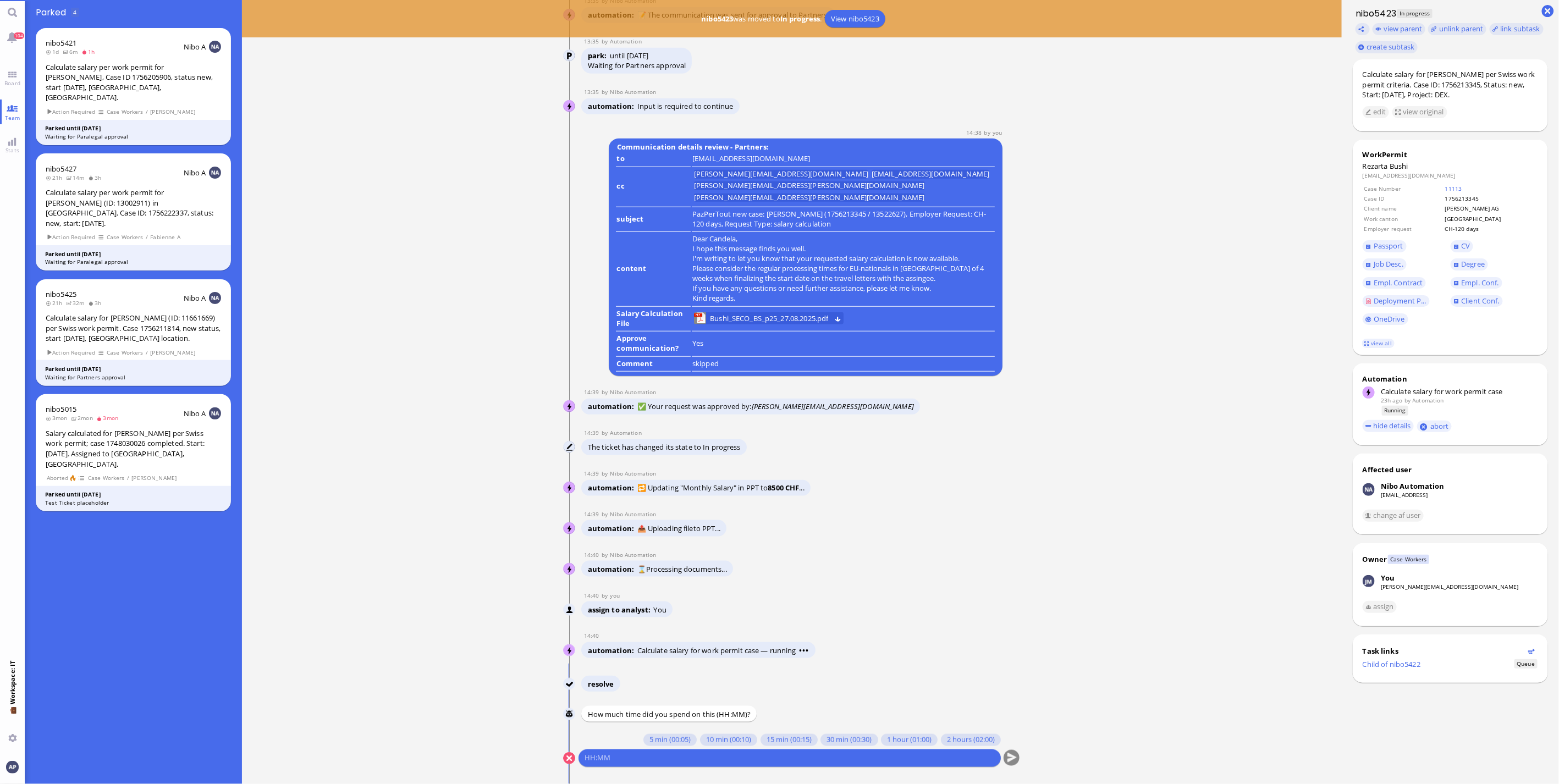
scroll to position [1, 0]
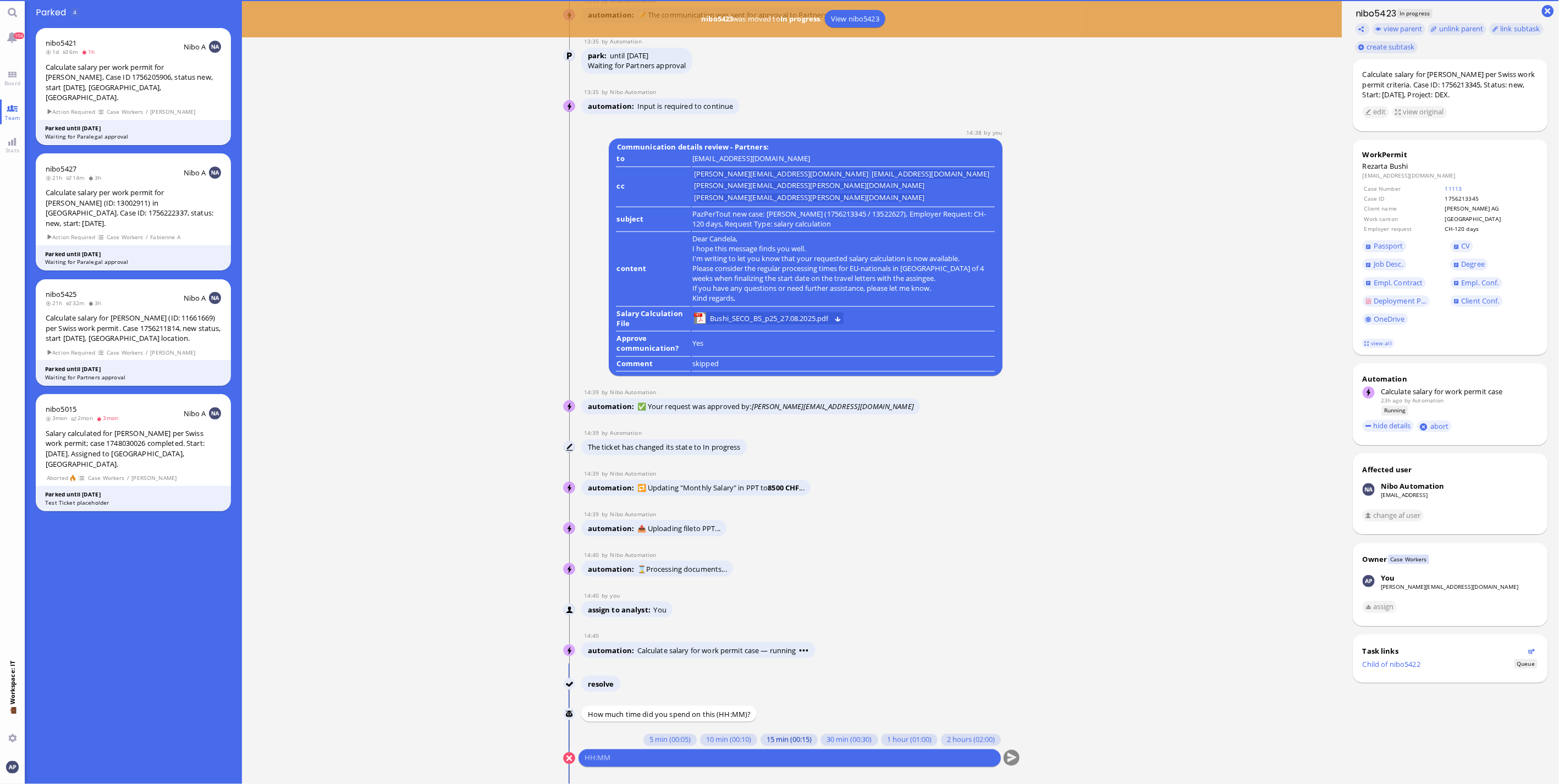
click at [784, 516] on button "15 min (00:15)" at bounding box center [789, 740] width 57 height 12
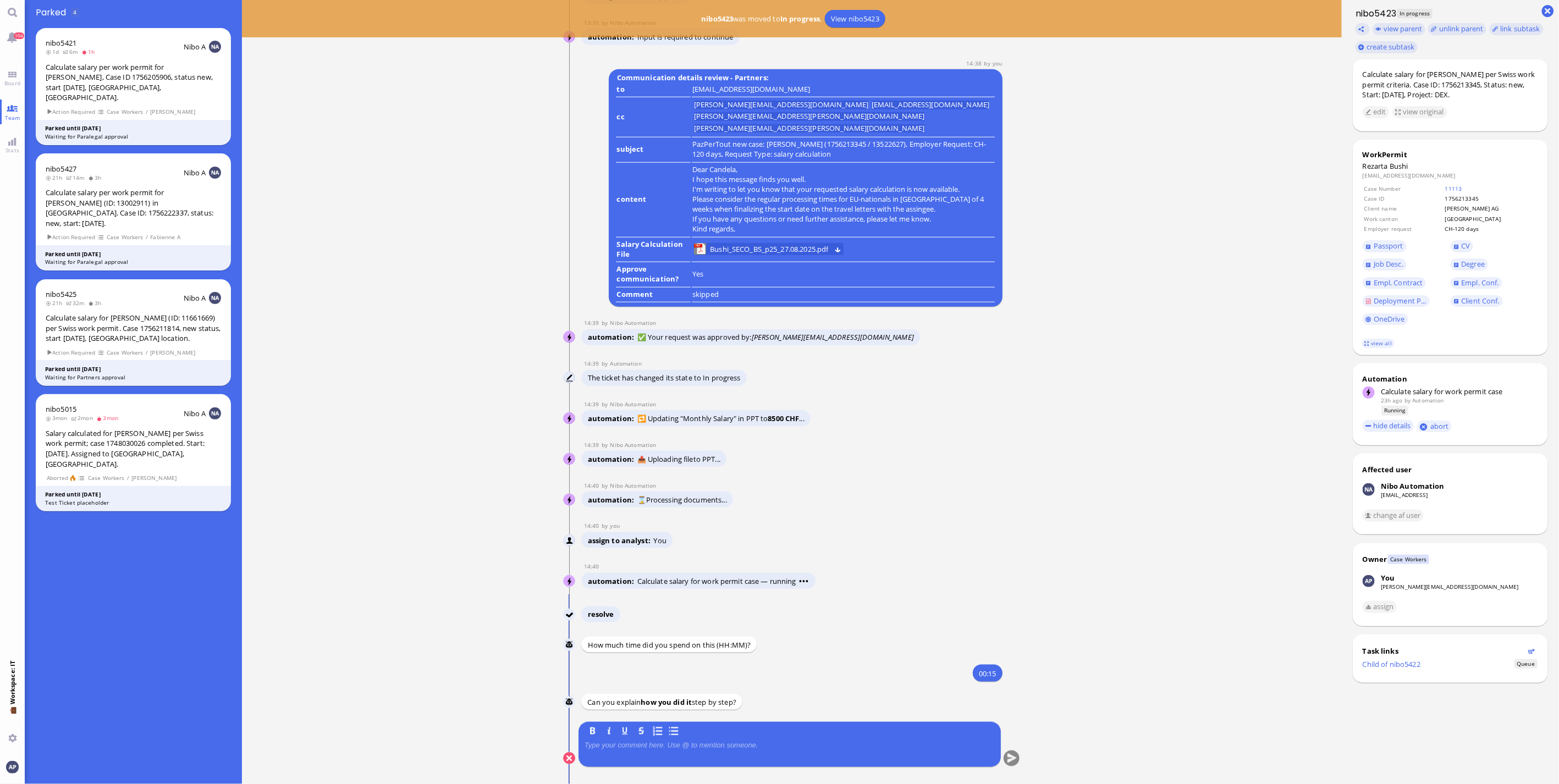
click at [699, 516] on div at bounding box center [789, 752] width 410 height 23
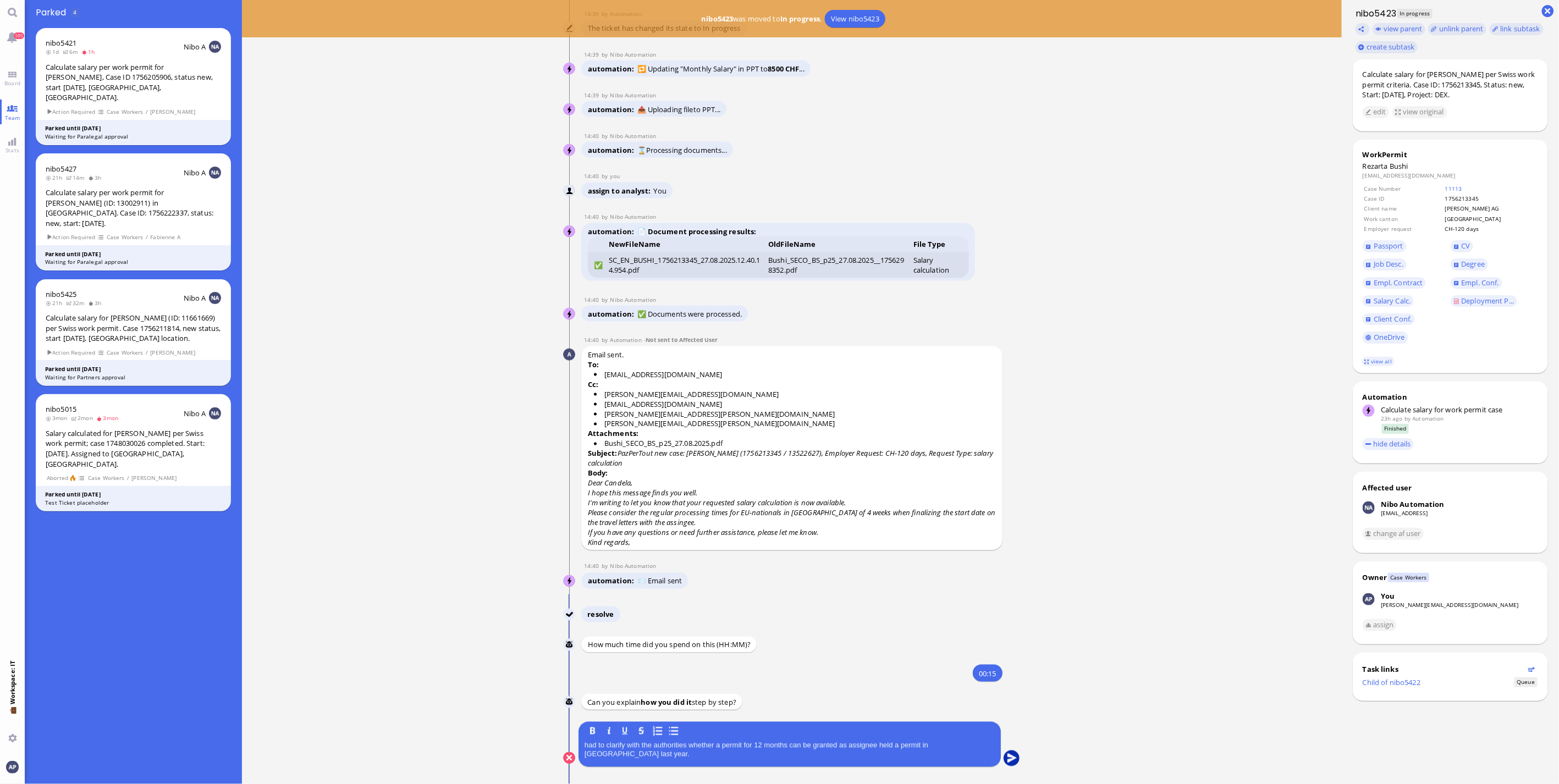
click at [913, 516] on button "submit" at bounding box center [1011, 758] width 16 height 16
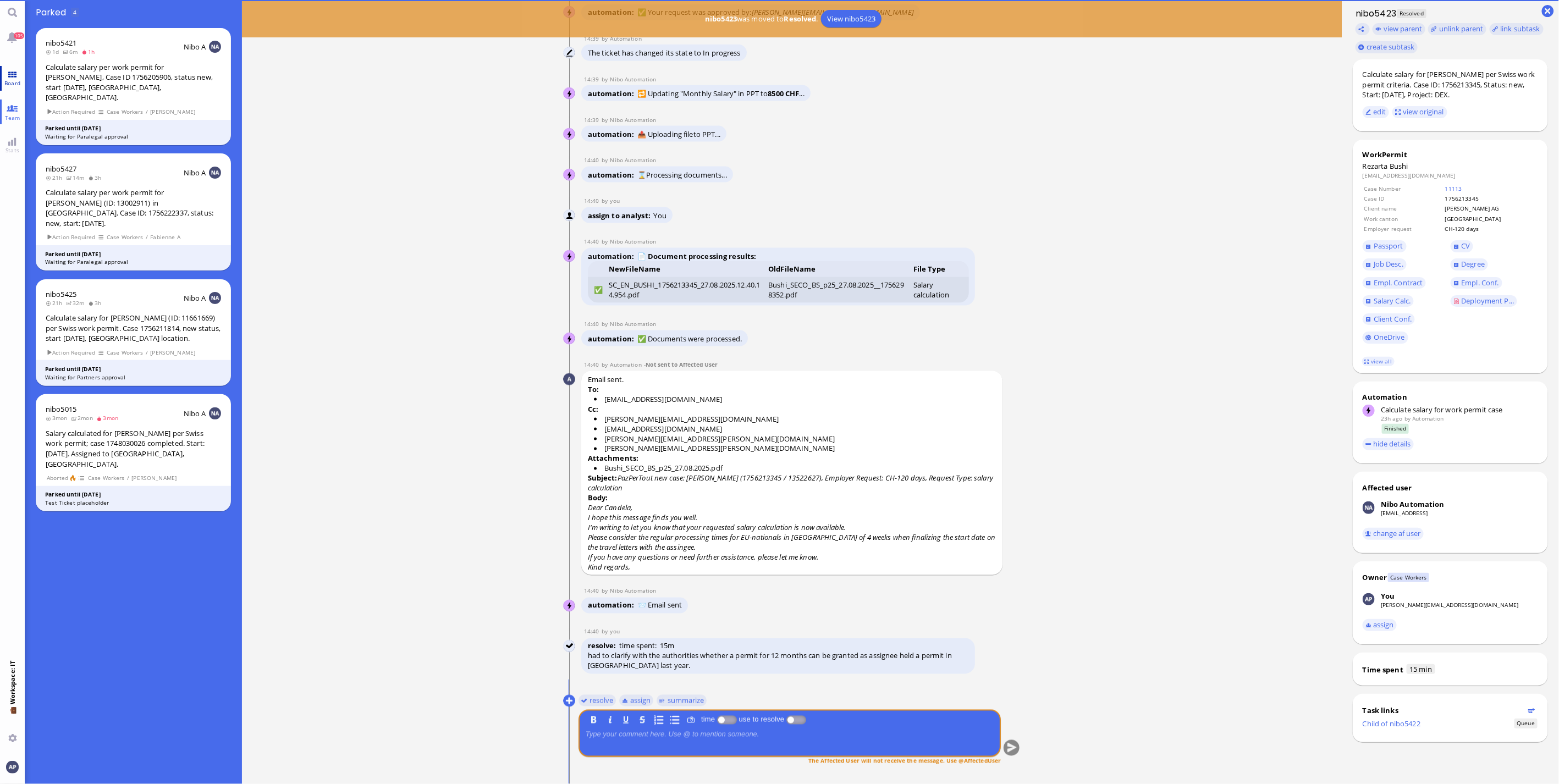
click at [22, 80] on span "Board" at bounding box center [12, 83] width 21 height 8
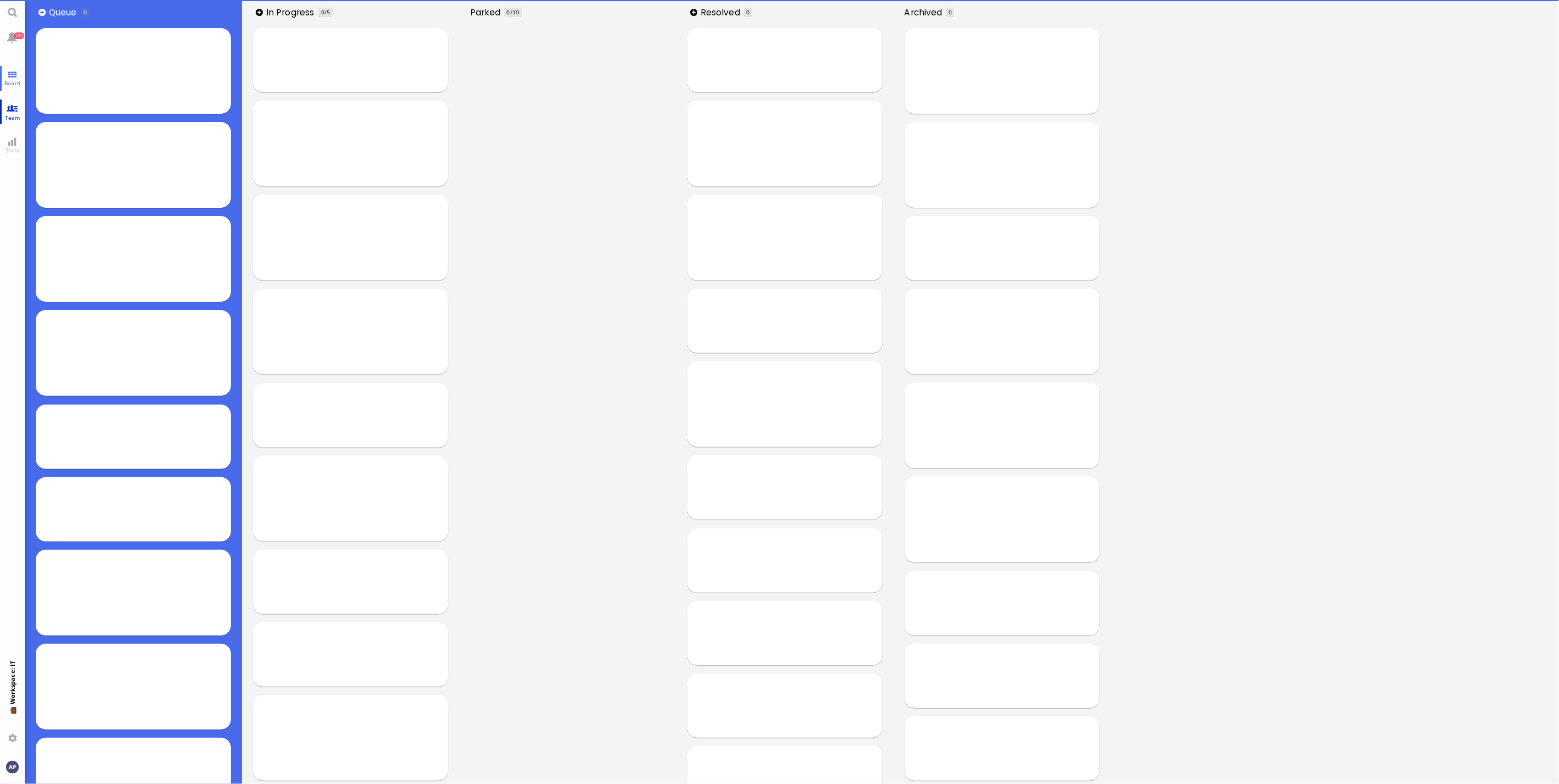
click at [13, 117] on span "Team" at bounding box center [13, 117] width 21 height 8
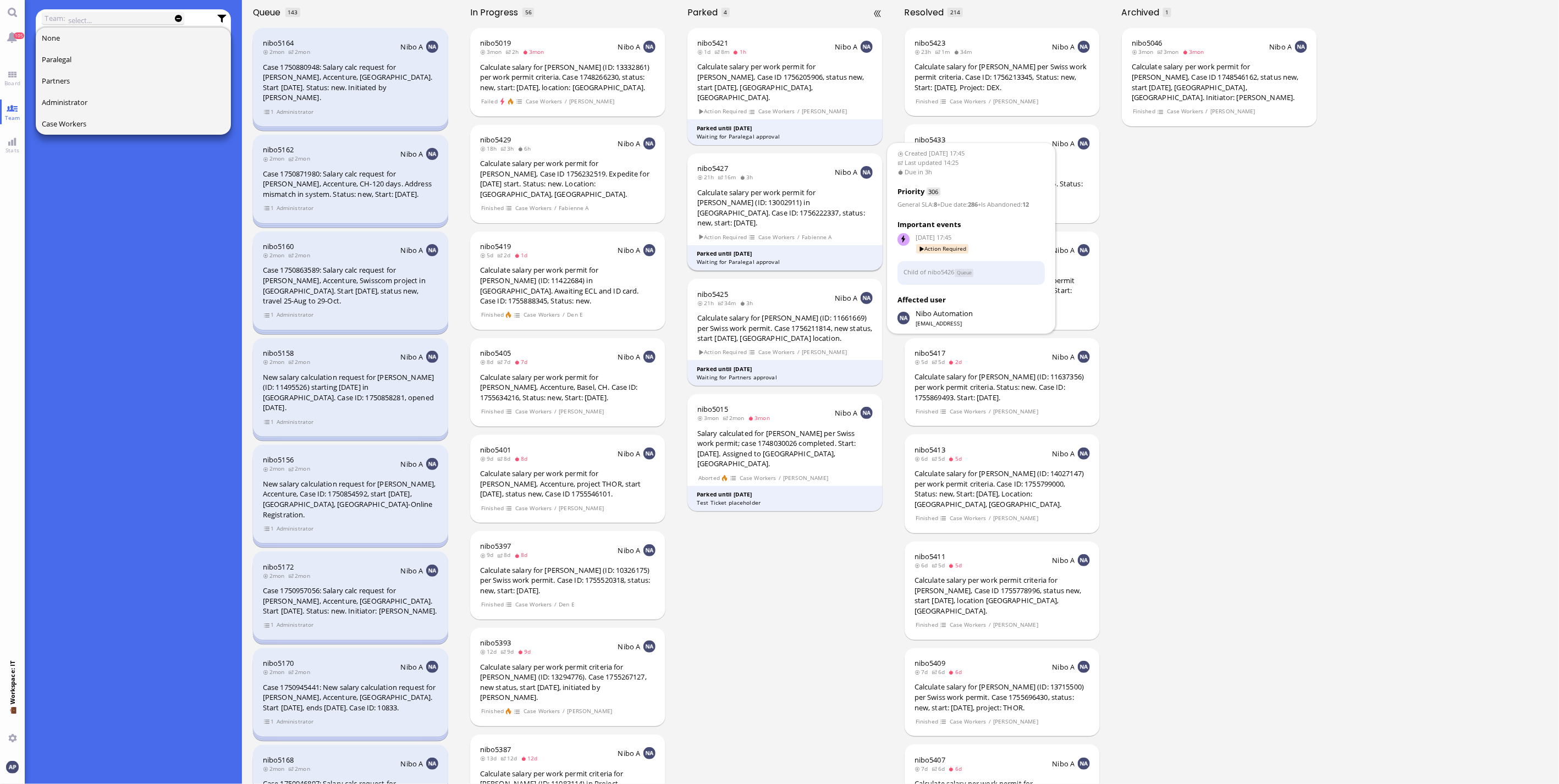
click at [846, 187] on div "Calculate salary per work permit for [PERSON_NAME] (ID: 13002911) in [GEOGRAPHI…" at bounding box center [785, 208] width 175 height 41
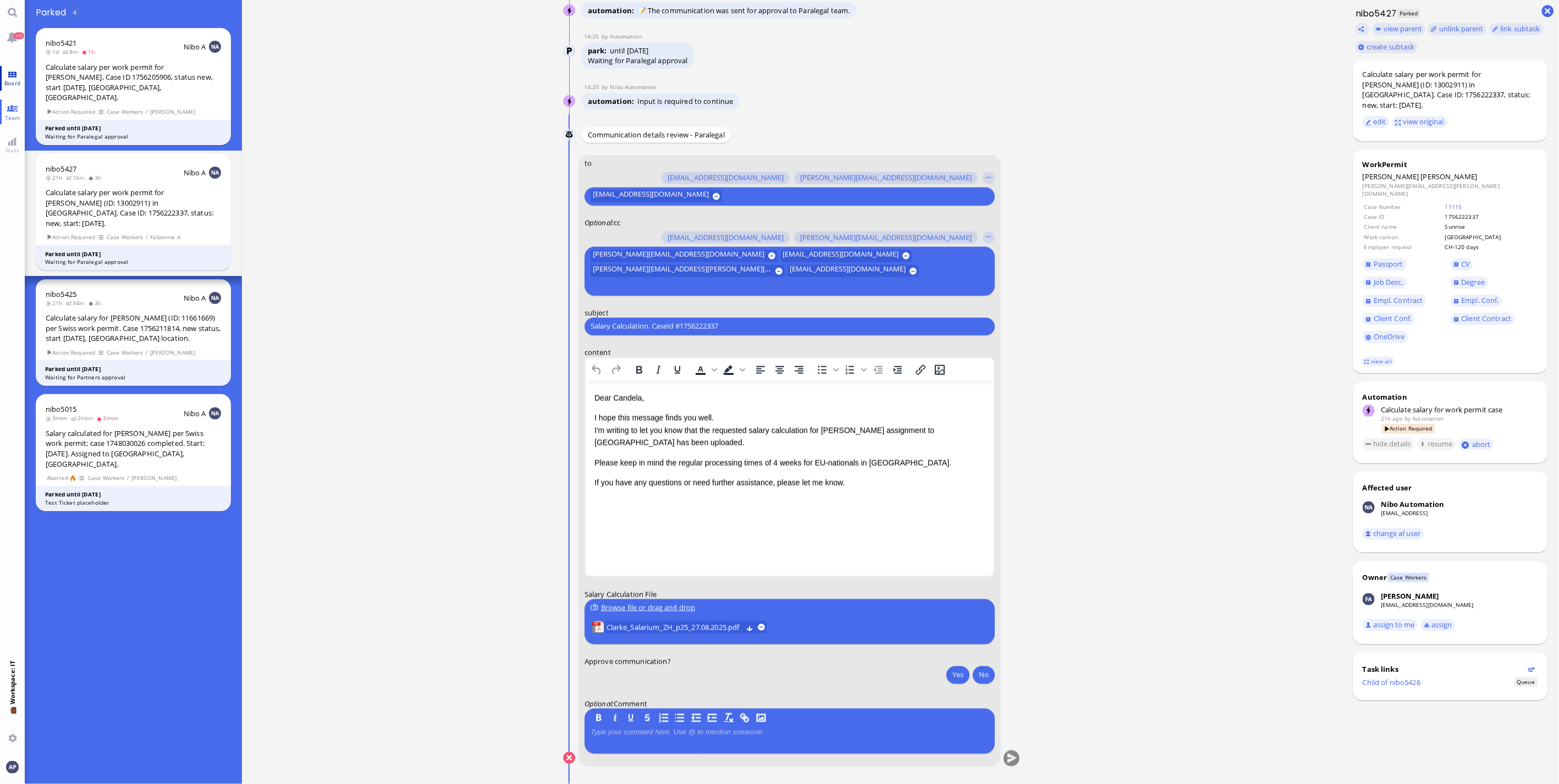
drag, startPoint x: 15, startPoint y: 116, endPoint x: 8, endPoint y: 85, distance: 31.8
click at [15, 116] on span "Team" at bounding box center [13, 117] width 21 height 8
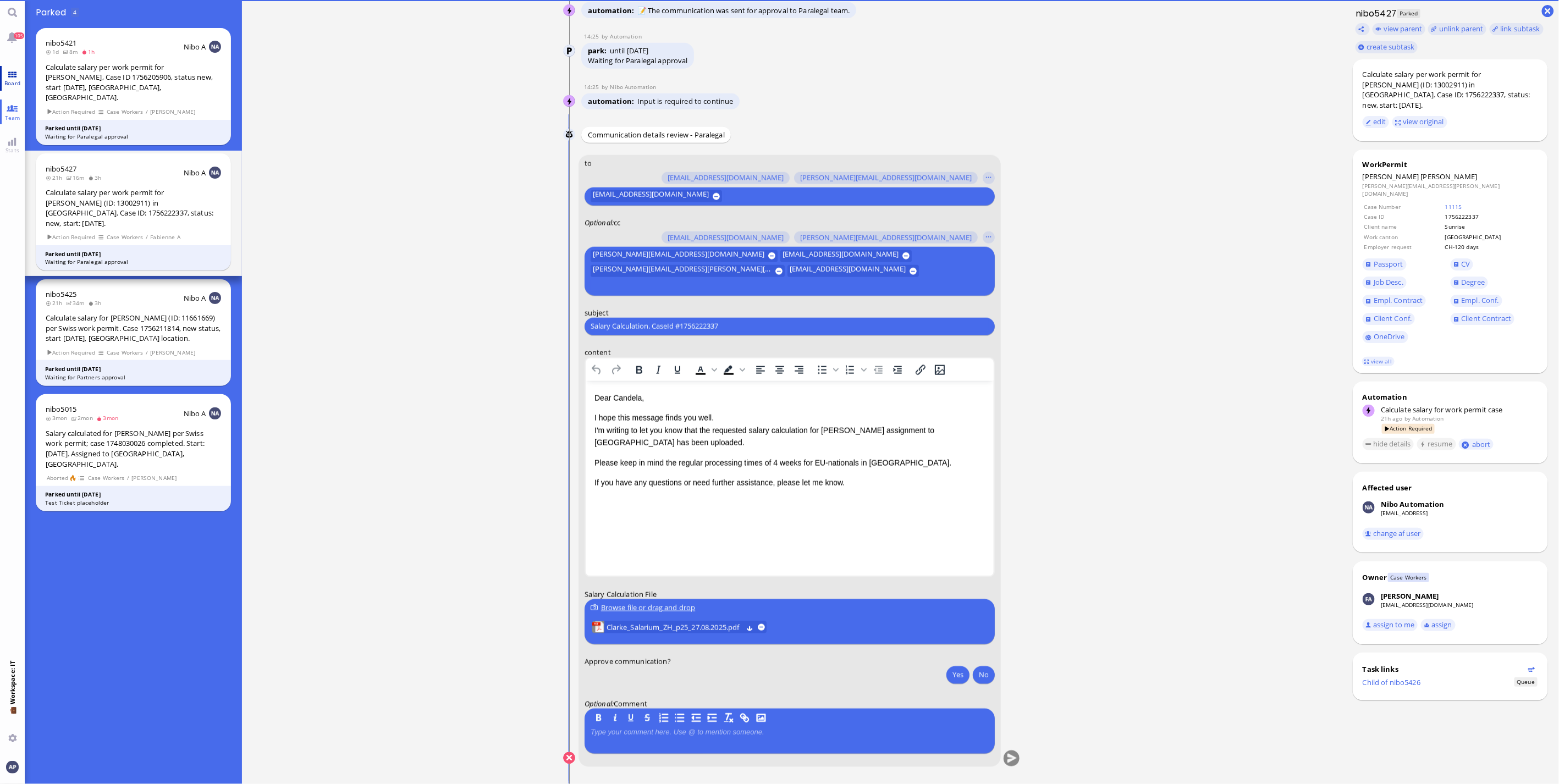
click at [8, 85] on span "Board" at bounding box center [12, 83] width 21 height 8
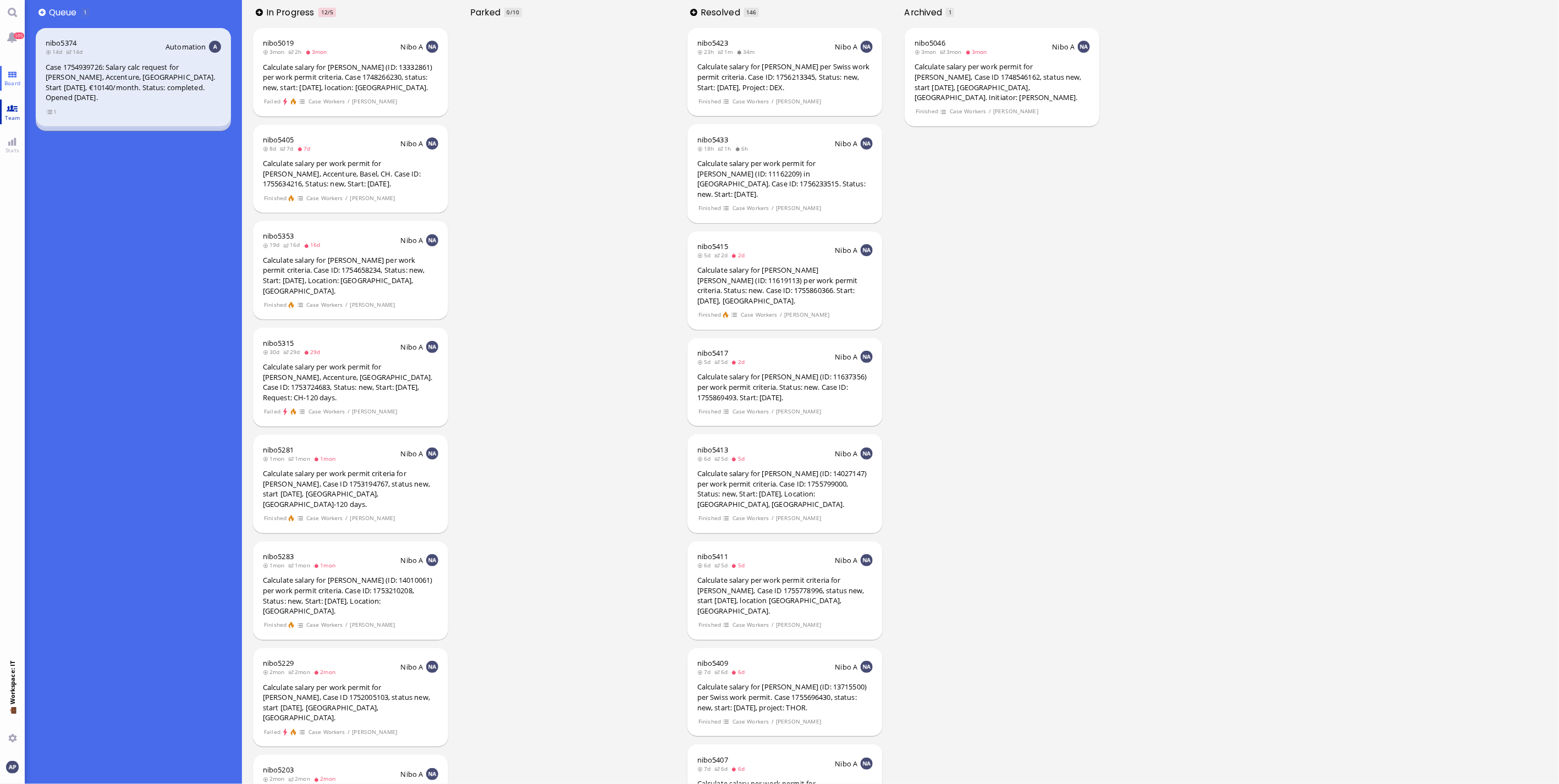
click at [6, 118] on span "Team" at bounding box center [13, 117] width 21 height 8
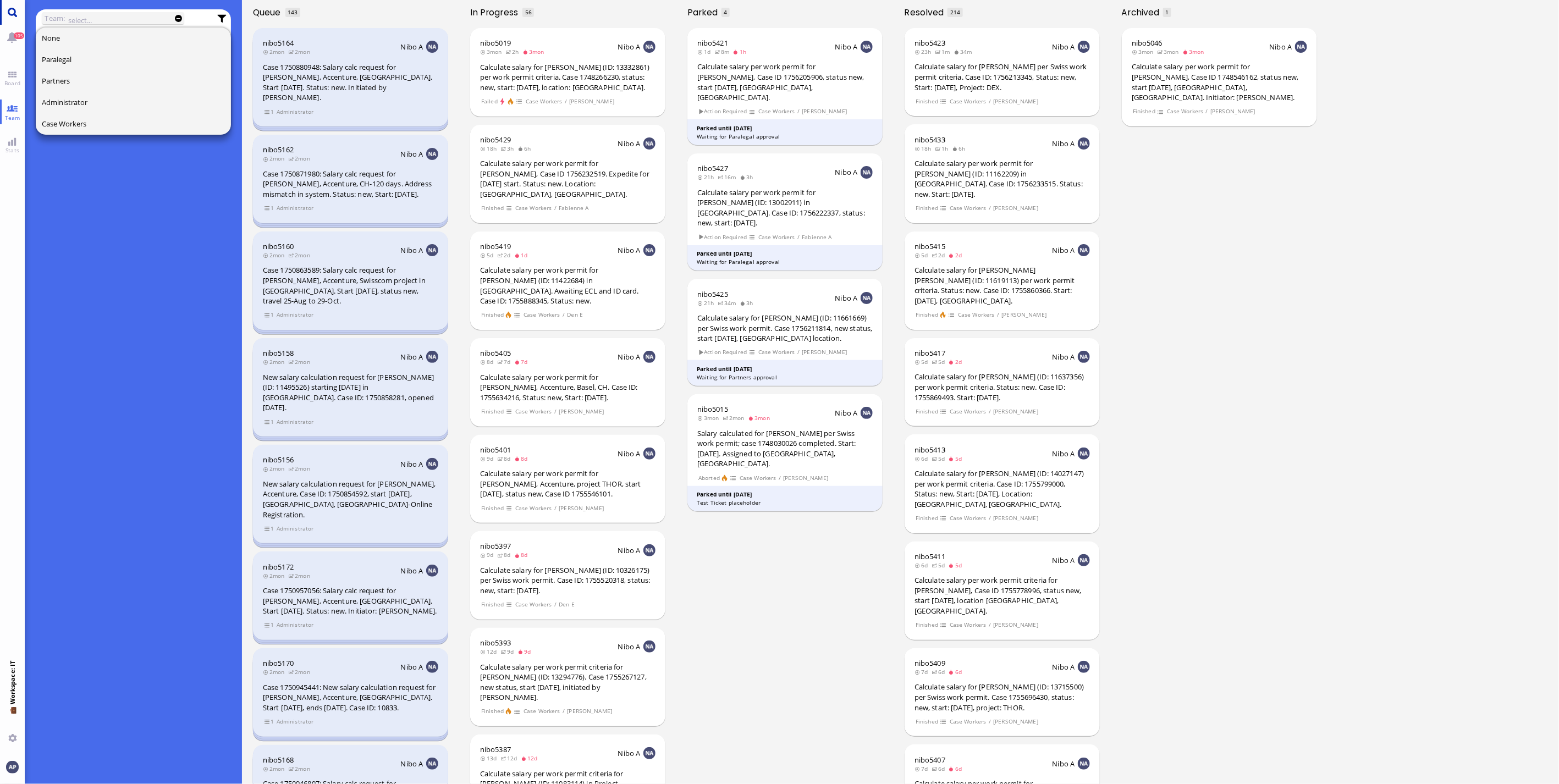
click at [18, 12] on link "Main menu" at bounding box center [12, 12] width 25 height 25
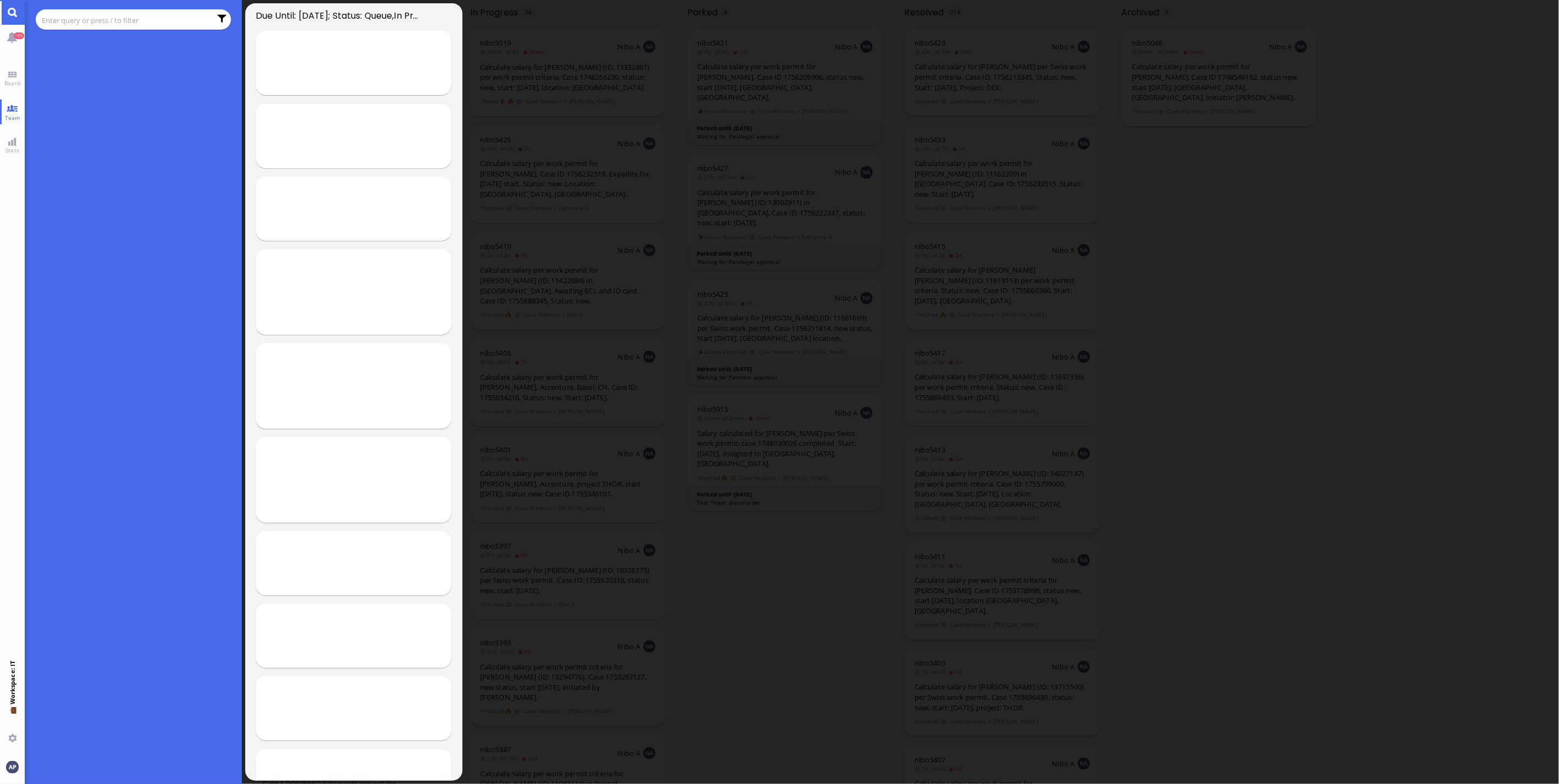
click at [70, 16] on input "text" at bounding box center [126, 20] width 169 height 12
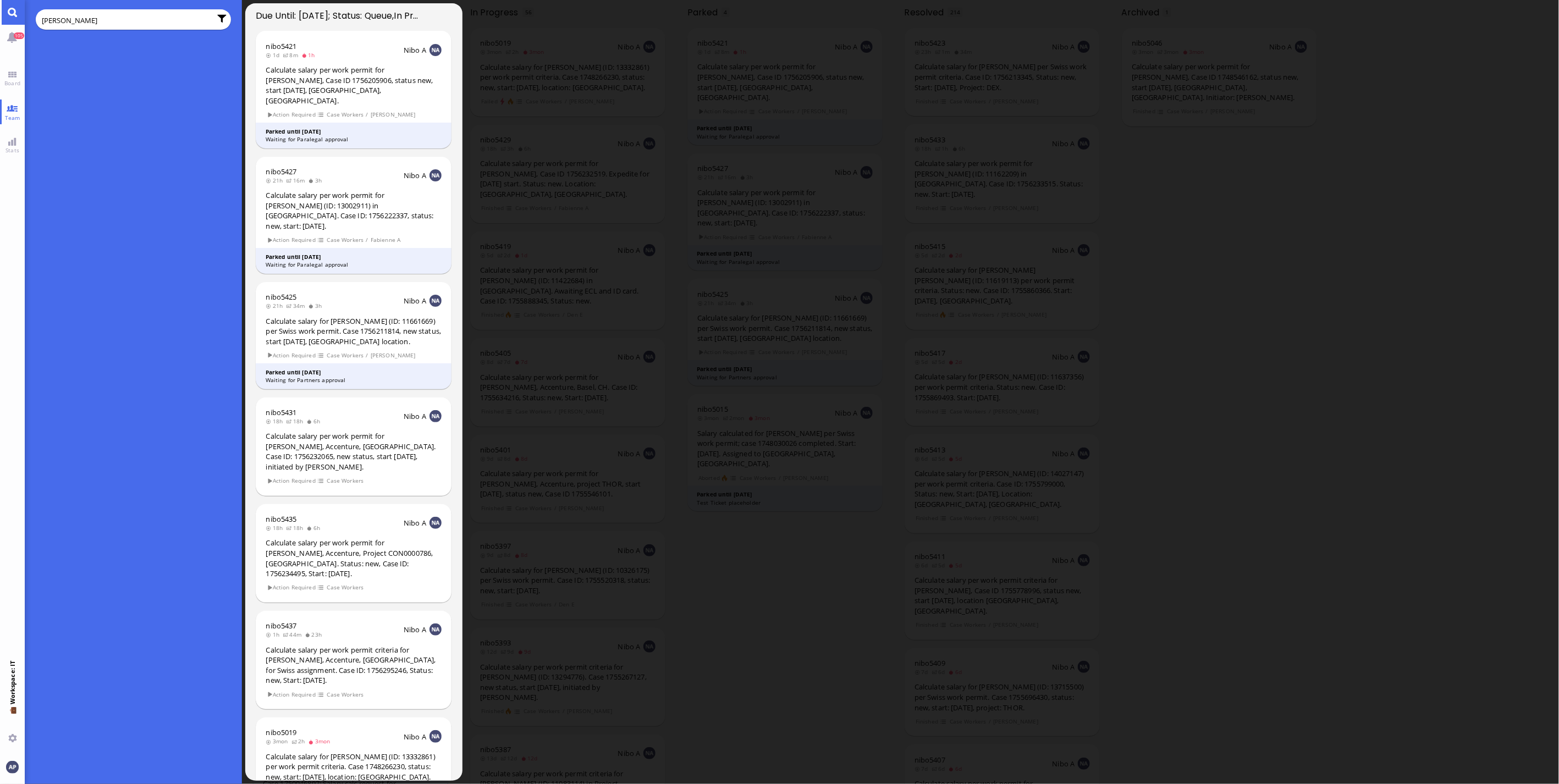
type input "[PERSON_NAME]"
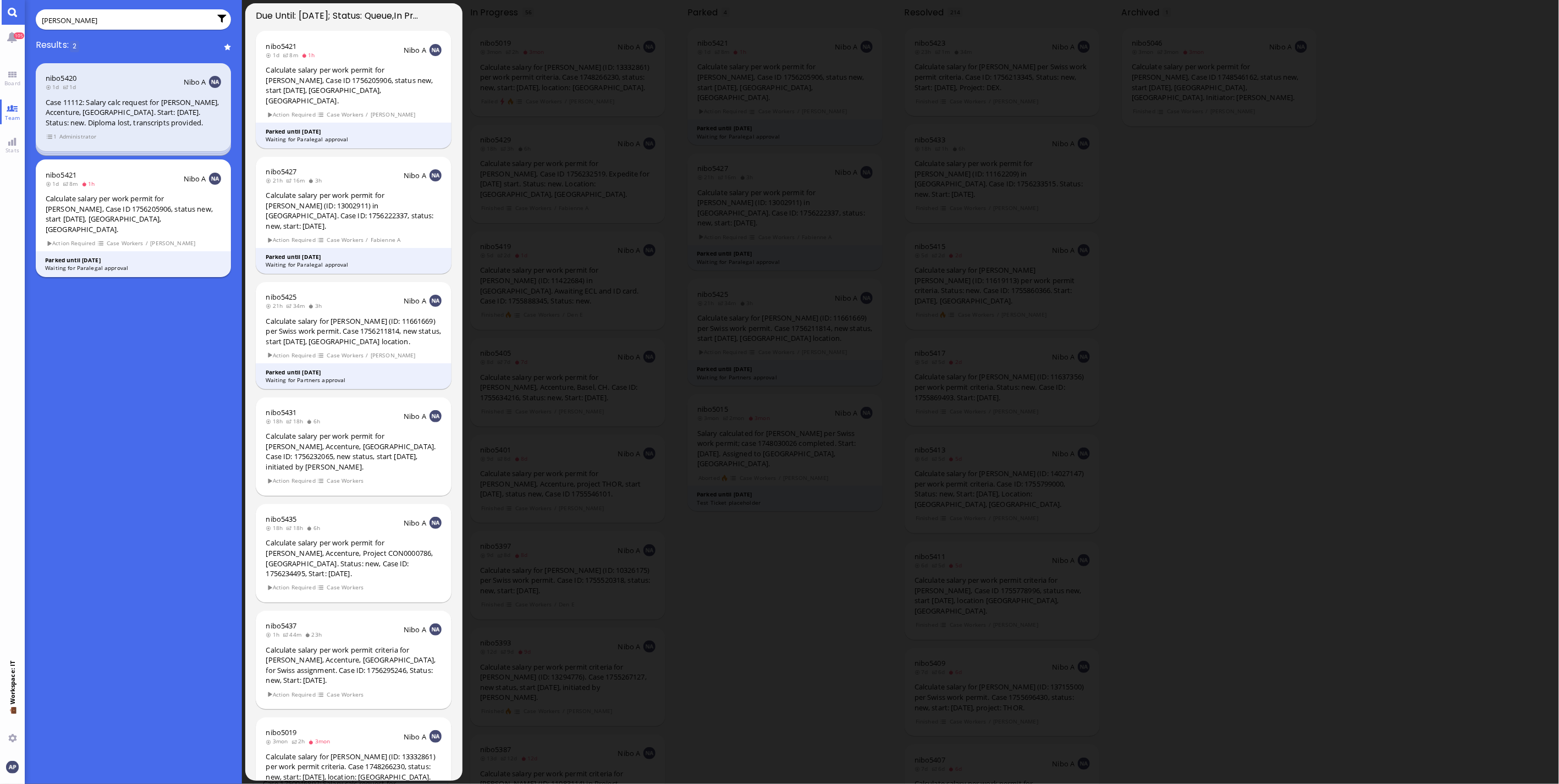
click at [93, 209] on div "Calculate salary per work permit for [PERSON_NAME], Case ID 1756205906, status …" at bounding box center [134, 214] width 175 height 41
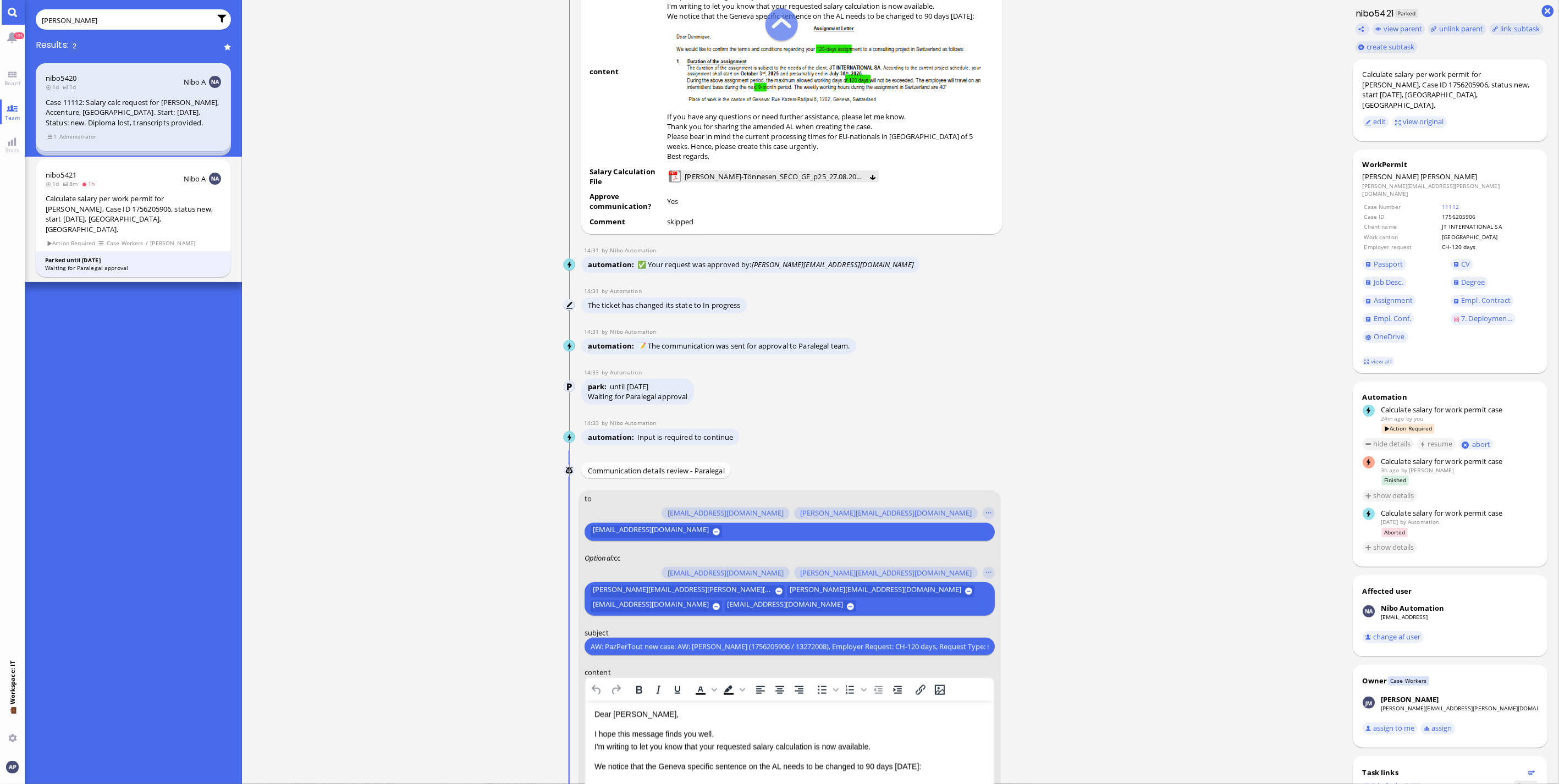
scroll to position [-366, 0]
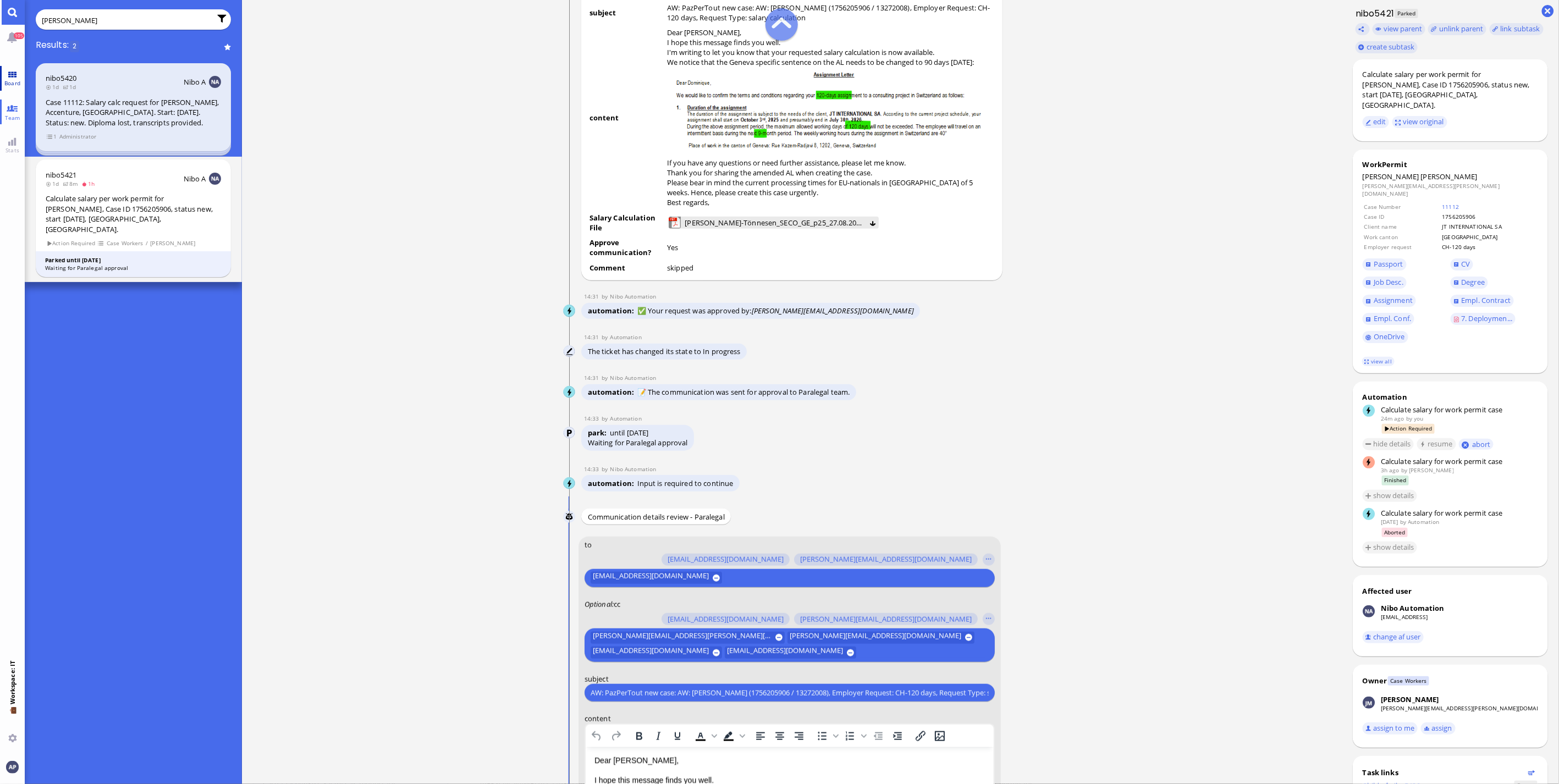
click at [11, 78] on link "Board" at bounding box center [12, 78] width 25 height 25
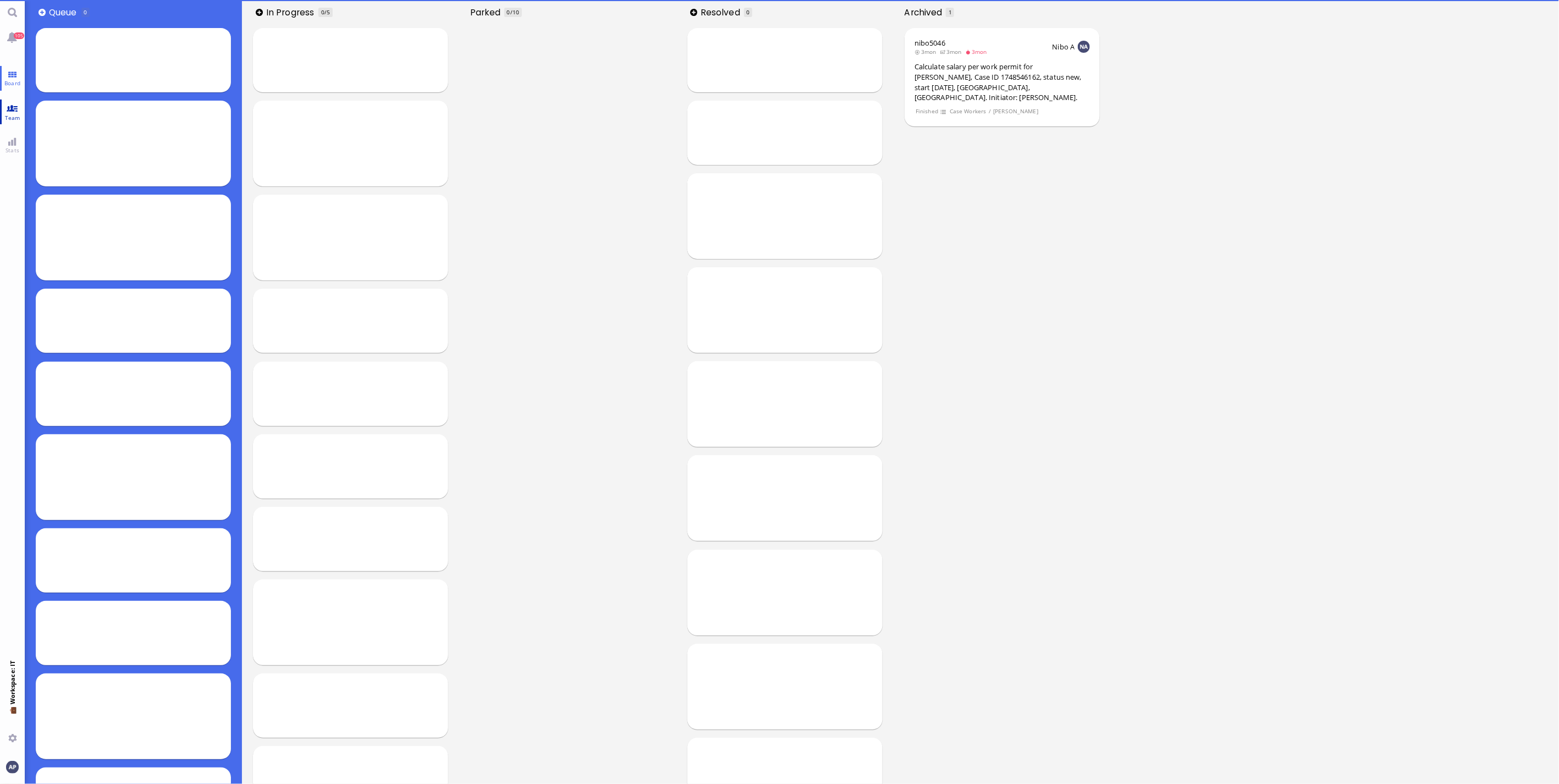
click at [8, 110] on link "Team" at bounding box center [12, 112] width 25 height 25
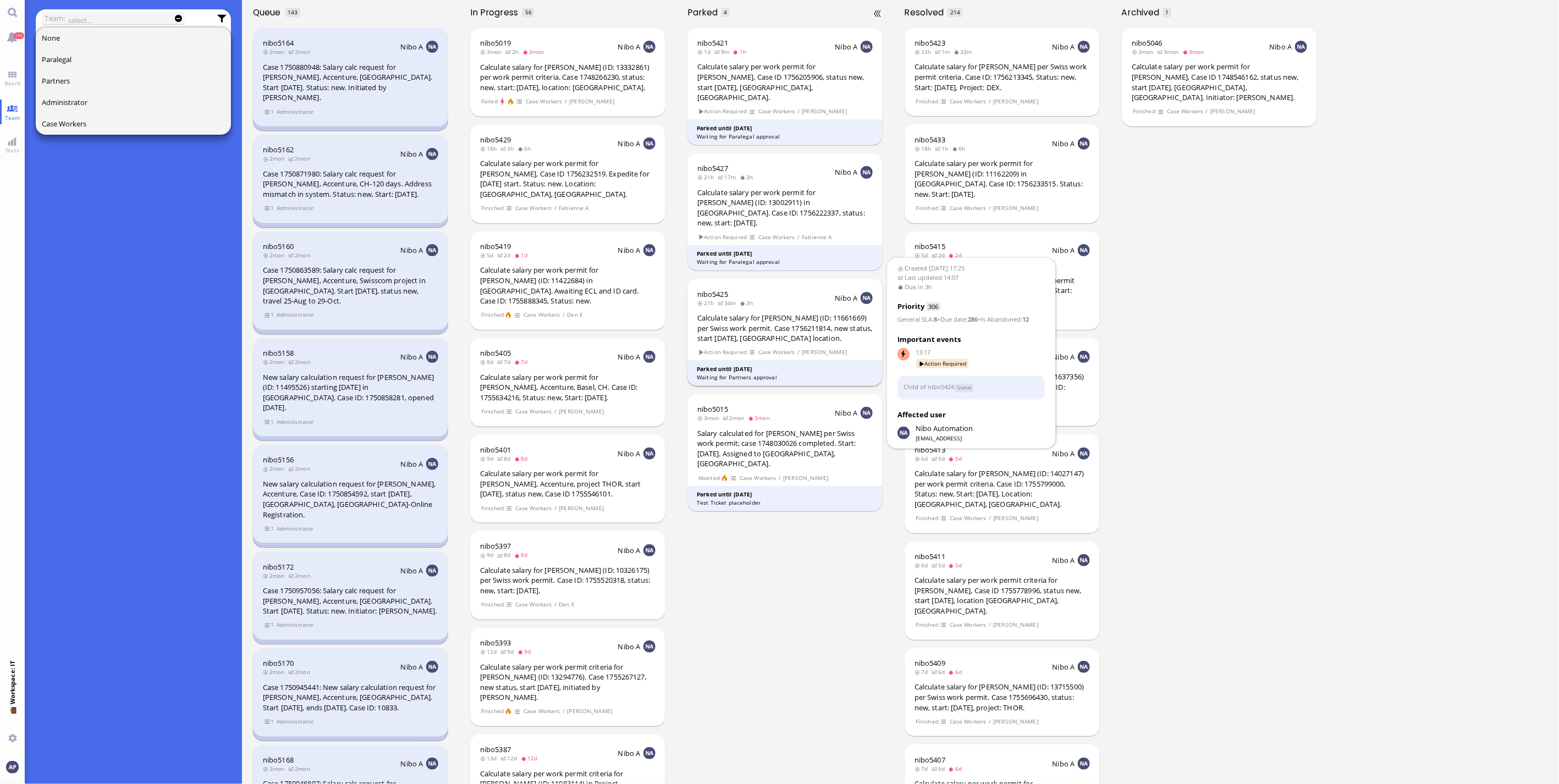
click at [789, 319] on div "Calculate salary for [PERSON_NAME] (ID: 11661669) per Swiss work permit. Case 1…" at bounding box center [785, 328] width 175 height 31
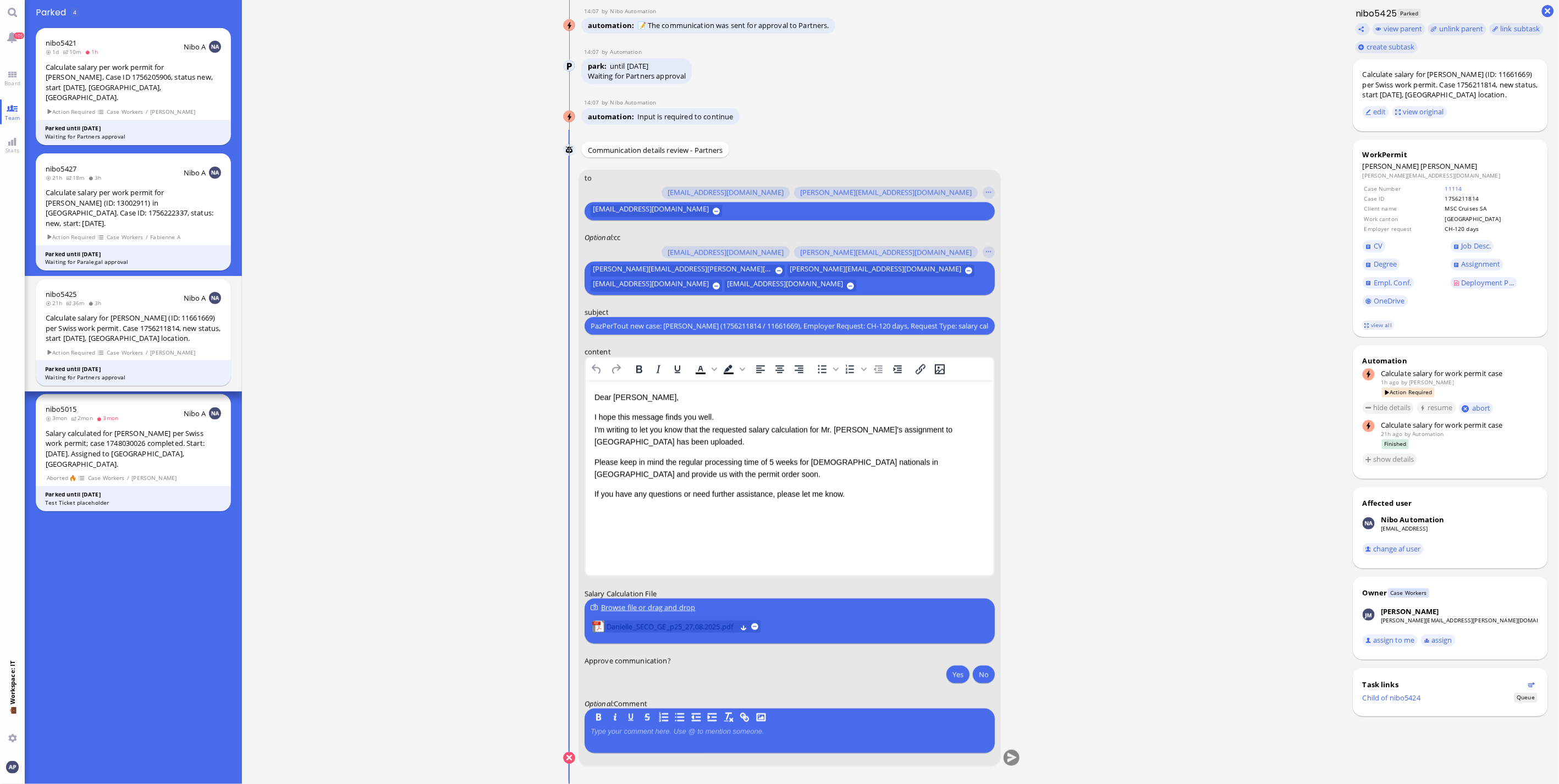
click at [658, 516] on span "Danielle_SECO_GE_p25_27.08.2025.pdf" at bounding box center [671, 626] width 130 height 12
click at [679, 475] on p "Please keep in mind the regular processing time of 5 weeks for [DEMOGRAPHIC_DAT…" at bounding box center [789, 468] width 390 height 25
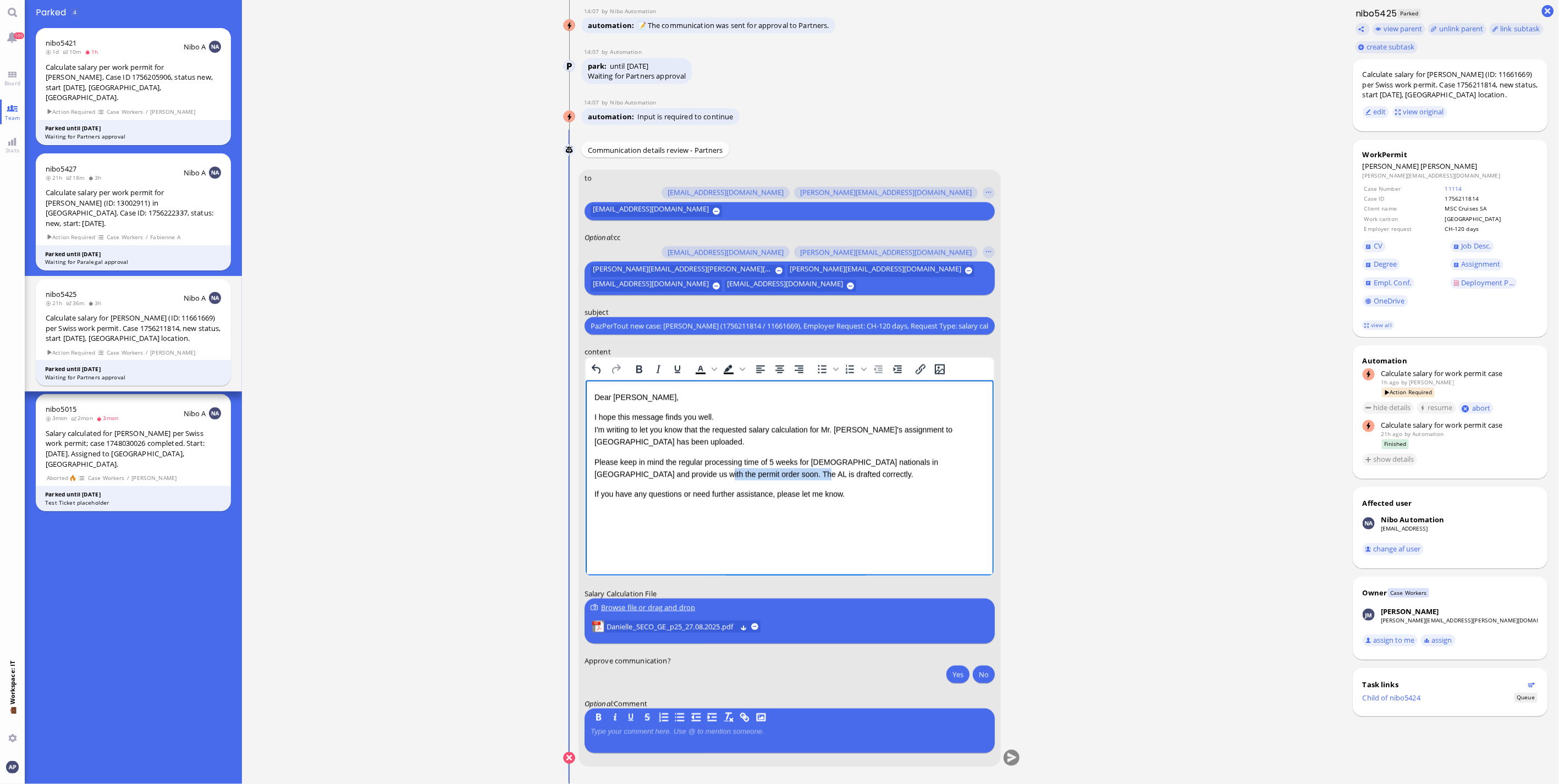
drag, startPoint x: 777, startPoint y: 479, endPoint x: 659, endPoint y: 475, distance: 118.1
click at [659, 475] on p "Please keep in mind the regular processing time of 5 weeks for [DEMOGRAPHIC_DAT…" at bounding box center [789, 468] width 390 height 25
click at [660, 438] on p "I hope this message finds you well. I'm writing to let you know that the reques…" at bounding box center [789, 429] width 390 height 37
click at [628, 441] on p "I hope this message finds you well. I'm writing to let you know that the reques…" at bounding box center [789, 429] width 390 height 37
click at [647, 442] on p "I hope this message finds you well. I'm writing to let you know that the reques…" at bounding box center [789, 429] width 390 height 37
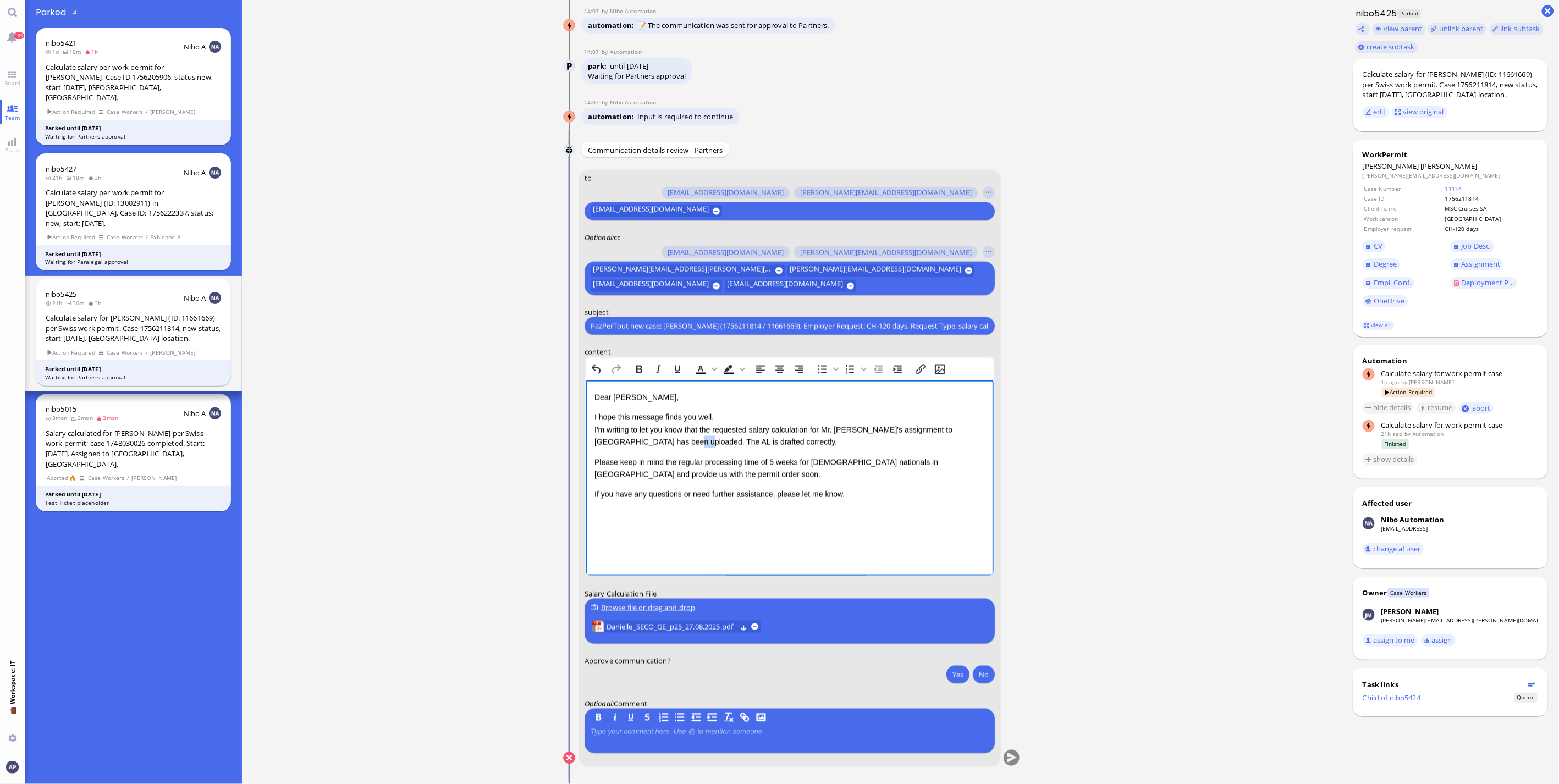
click at [647, 442] on p "I hope this message finds you well. I'm writing to let you know that the reques…" at bounding box center [789, 429] width 390 height 37
drag, startPoint x: 776, startPoint y: 442, endPoint x: 628, endPoint y: 444, distance: 148.0
click at [628, 444] on p "I hope this message finds you well. I'm writing to let you know that the reques…" at bounding box center [789, 429] width 390 height 37
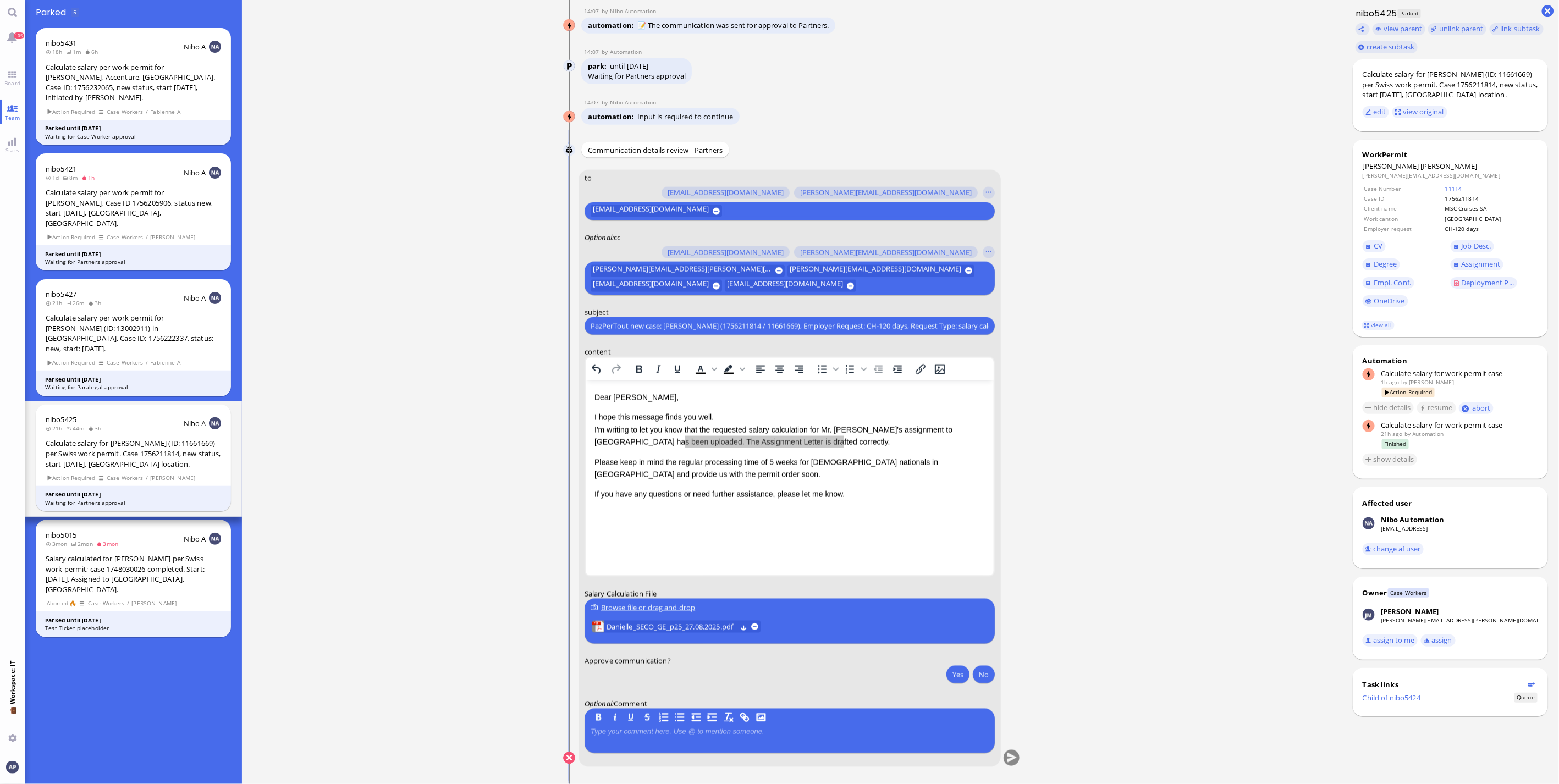
drag, startPoint x: 958, startPoint y: 674, endPoint x: 999, endPoint y: 732, distance: 71.0
click at [913, 516] on button "Yes" at bounding box center [958, 674] width 23 height 18
click at [913, 516] on conversation-line "You to [PERSON_NAME][EMAIL_ADDRESS][DOMAIN_NAME] [DOMAIN_NAME][EMAIL_ADDRESS][D…" at bounding box center [792, 475] width 457 height 610
click at [913, 516] on button "submit" at bounding box center [1011, 758] width 16 height 16
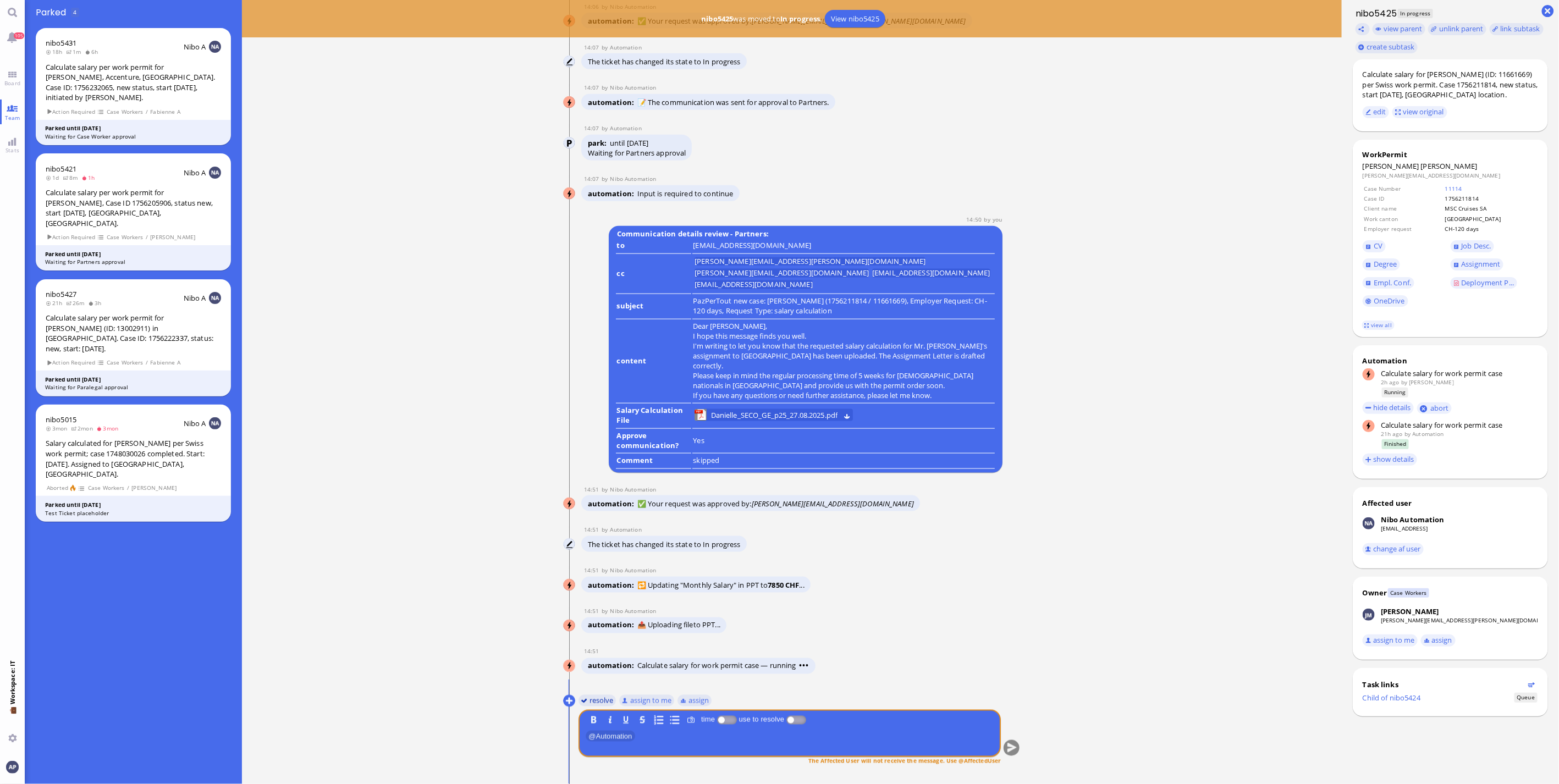
click at [589, 516] on button "resolve" at bounding box center [598, 700] width 38 height 12
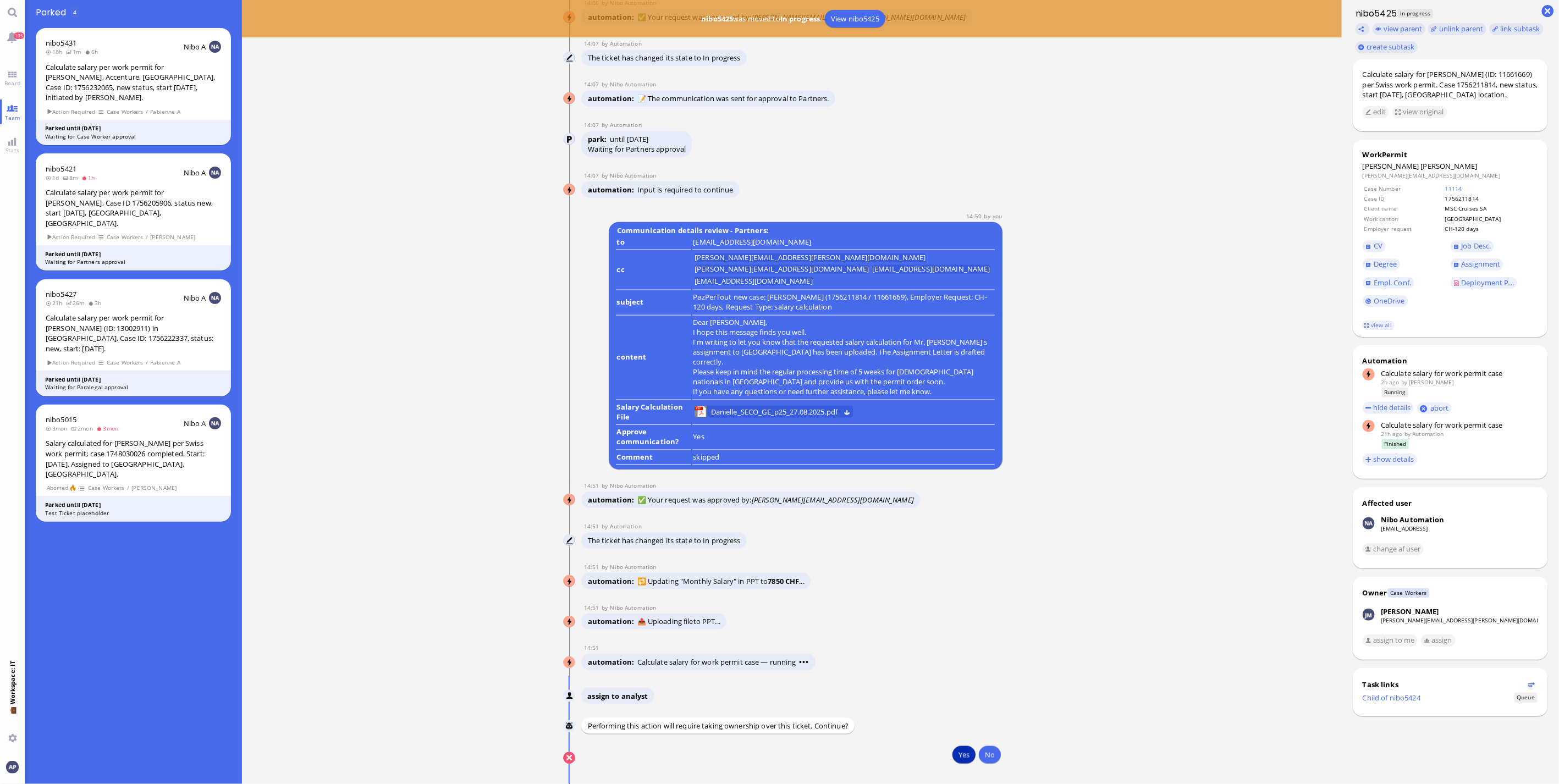
click at [913, 516] on button "Yes" at bounding box center [964, 754] width 23 height 18
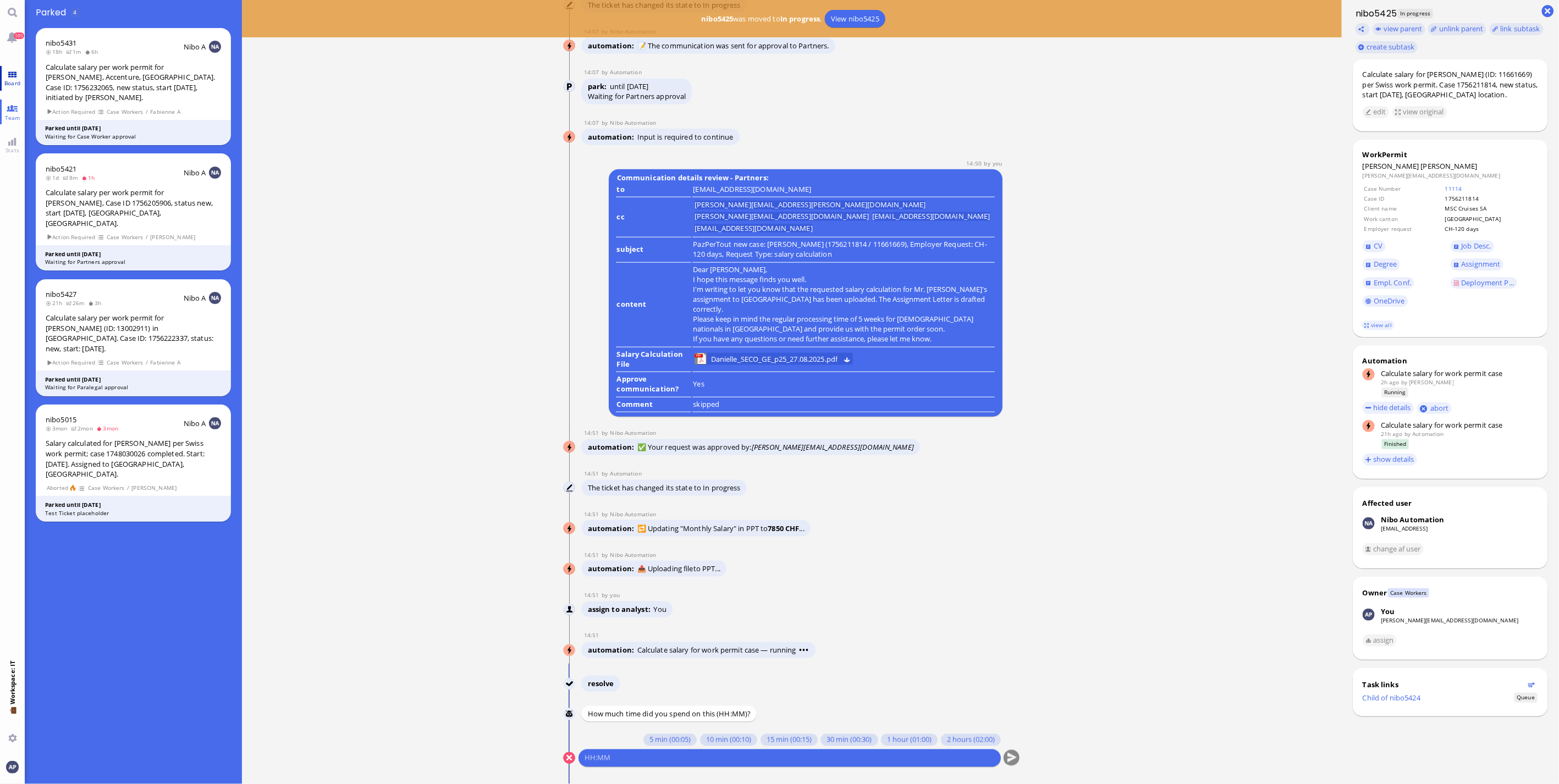
click at [14, 79] on span "Board" at bounding box center [12, 83] width 21 height 8
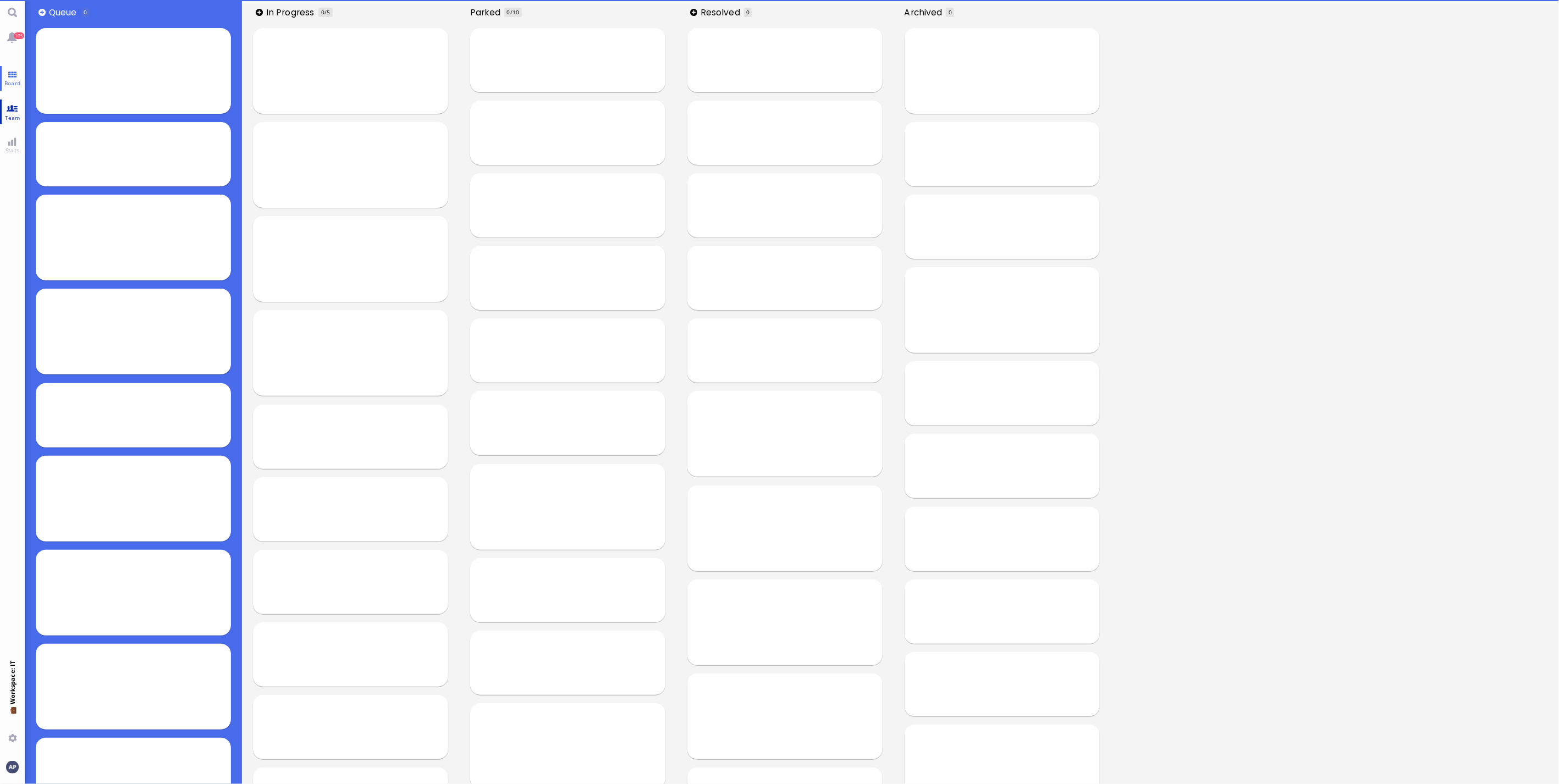
click at [13, 111] on link "Team" at bounding box center [12, 112] width 25 height 25
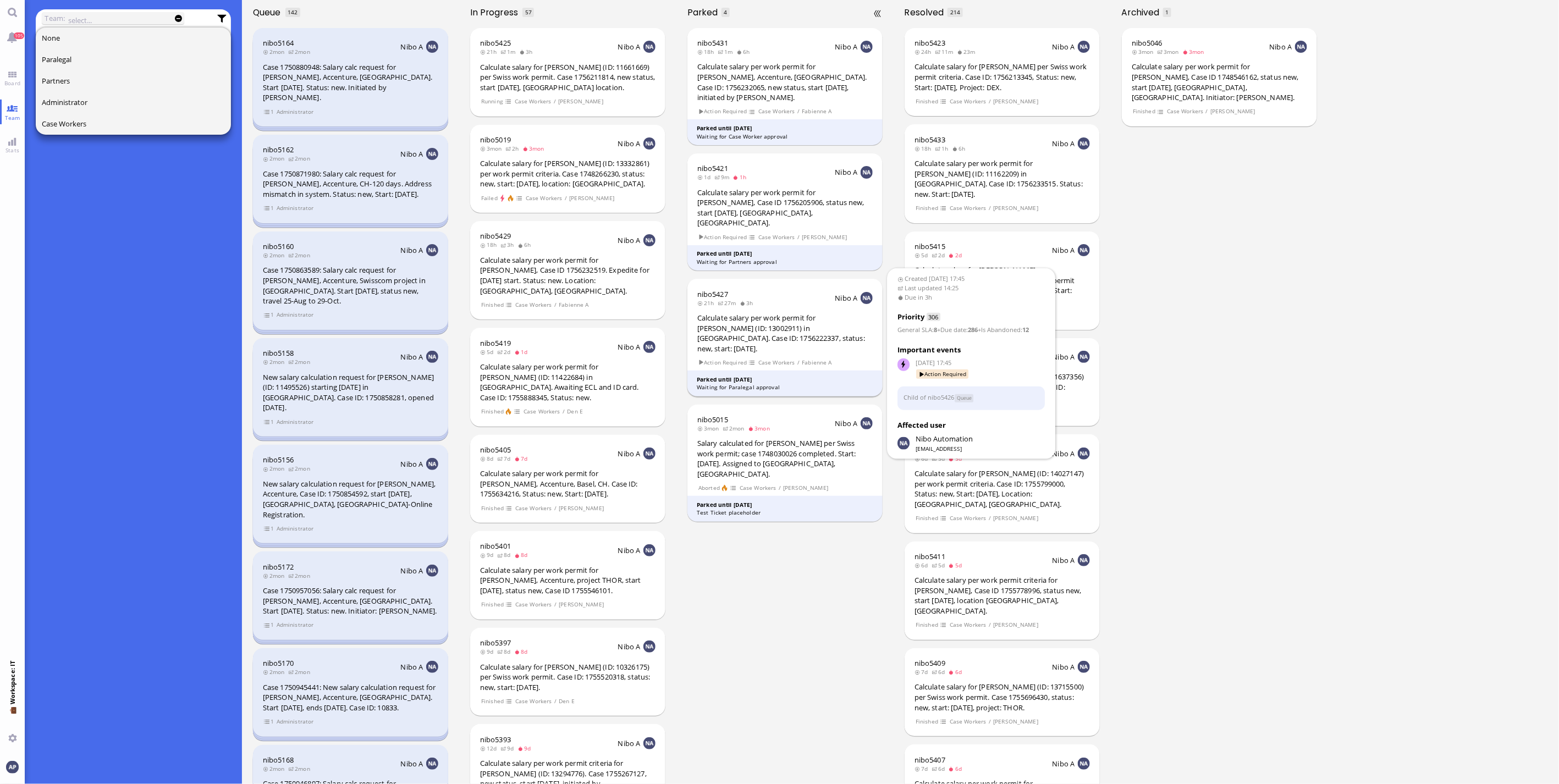
click at [754, 313] on div "Calculate salary per work permit for [PERSON_NAME] (ID: 13002911) in [GEOGRAPHI…" at bounding box center [785, 333] width 175 height 41
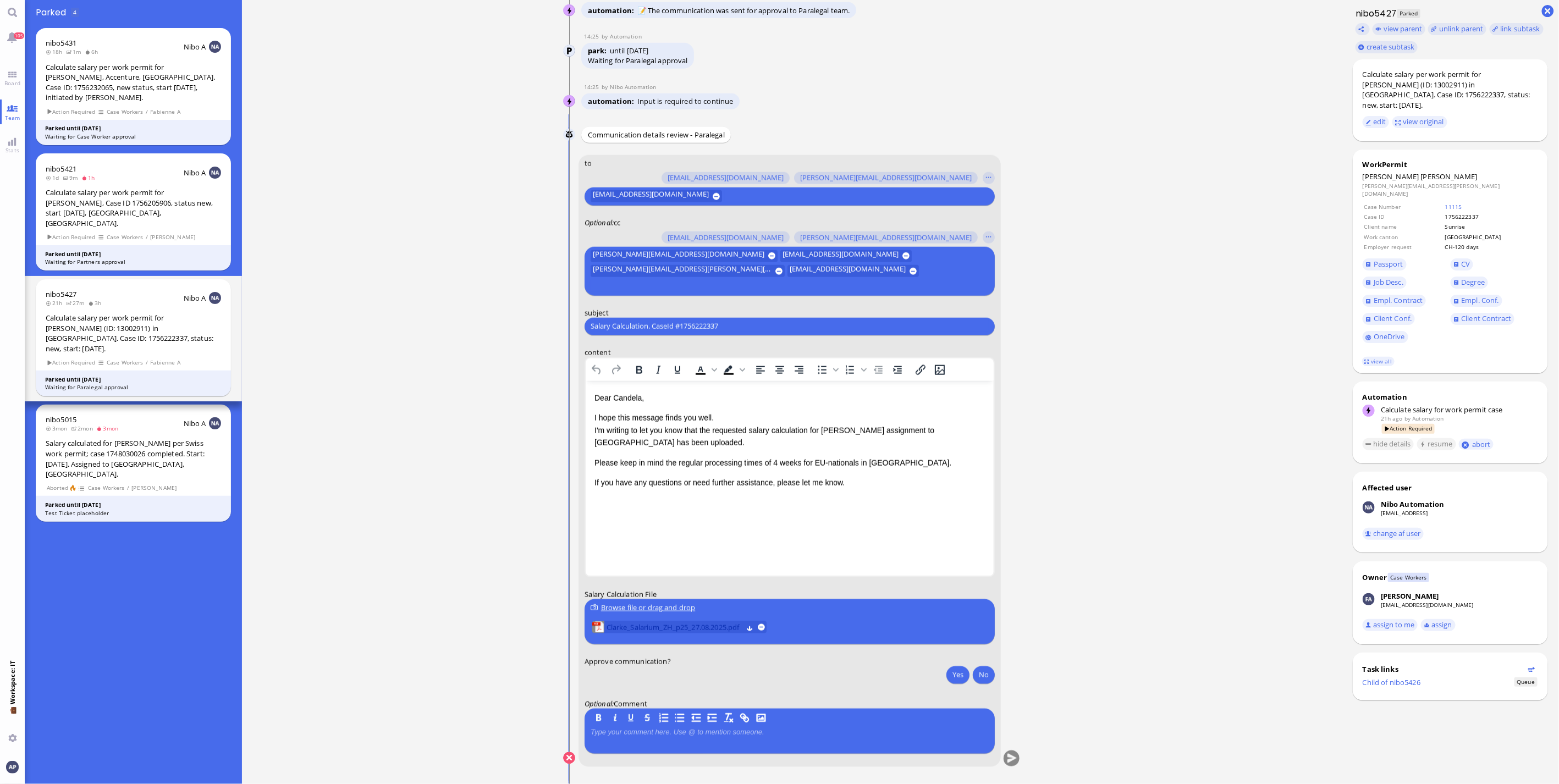
click at [670, 516] on span "Clarke_Salarium_ZH_p25_27.08.2025.pdf" at bounding box center [674, 626] width 136 height 12
click at [913, 516] on div "Yes No" at bounding box center [969, 675] width 52 height 20
click at [913, 516] on button "Yes" at bounding box center [958, 674] width 23 height 18
click at [11, 115] on span "Team" at bounding box center [13, 117] width 21 height 8
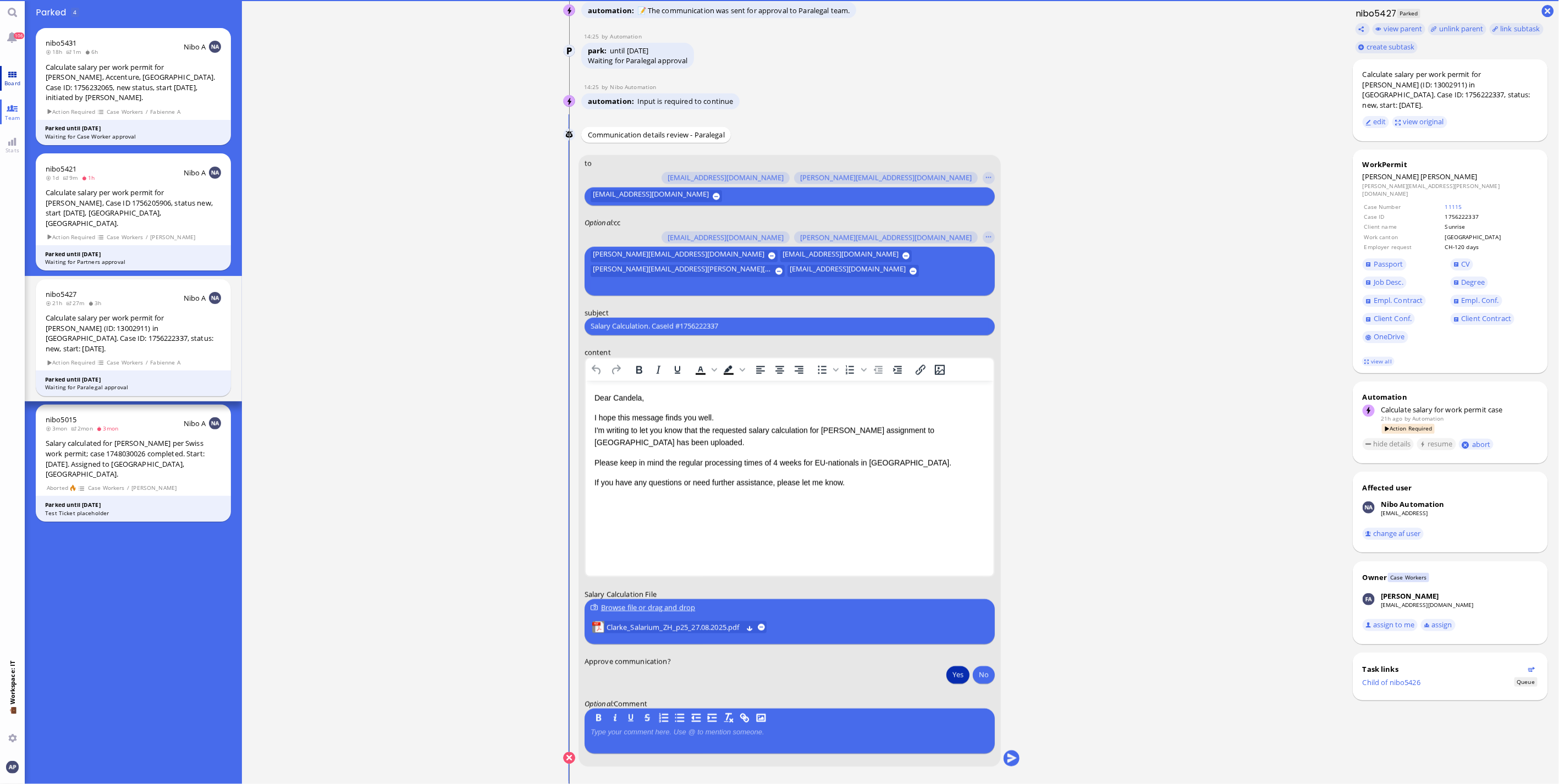
click at [13, 83] on span "Board" at bounding box center [12, 83] width 21 height 8
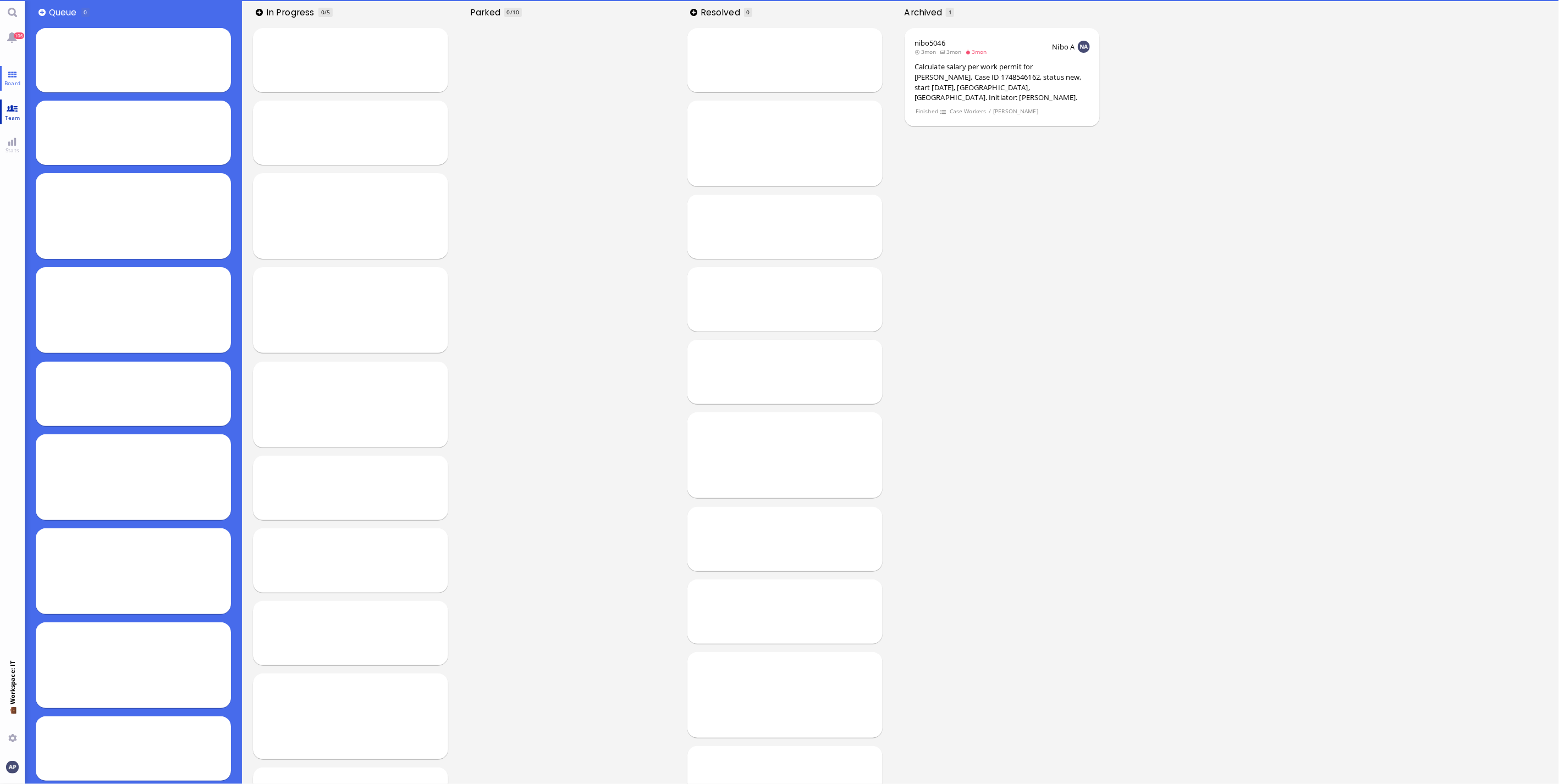
click at [9, 107] on link "Team" at bounding box center [12, 112] width 25 height 25
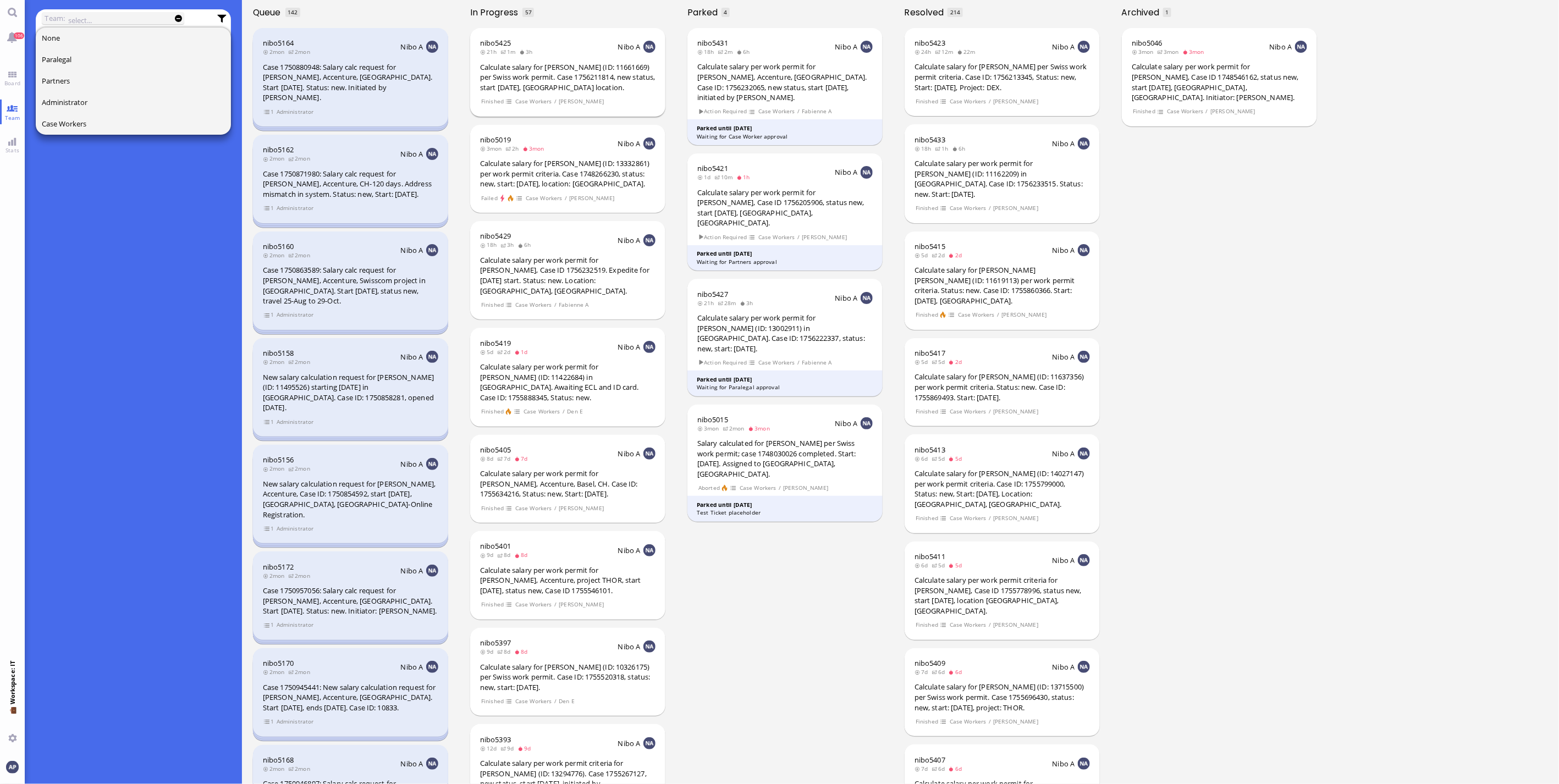
click at [596, 81] on div "Calculate salary for [PERSON_NAME] (ID: 11661669) per Swiss work permit. Case 1…" at bounding box center [567, 78] width 175 height 31
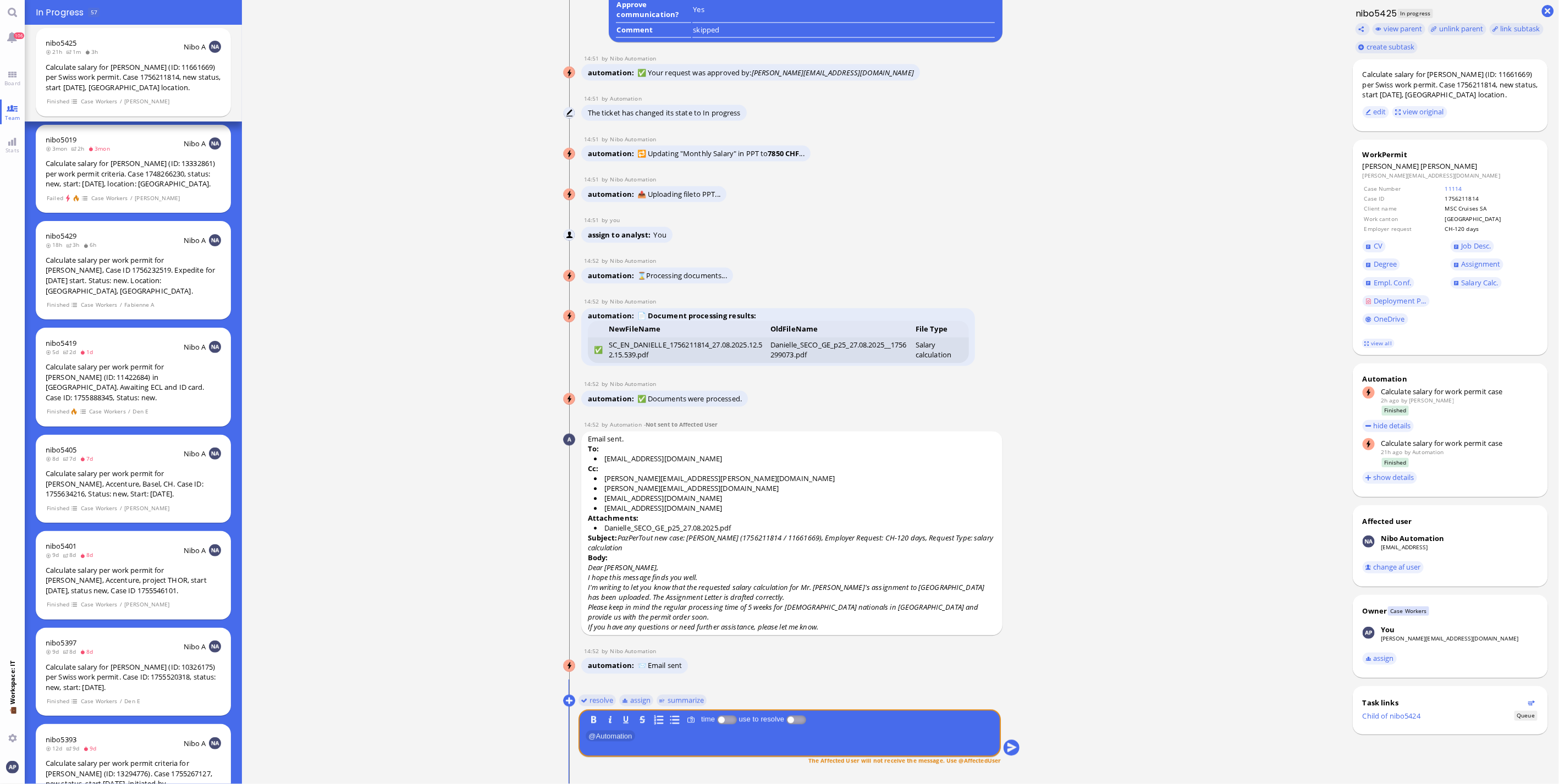
scroll to position [1, 0]
click at [596, 516] on button "resolve" at bounding box center [598, 700] width 38 height 12
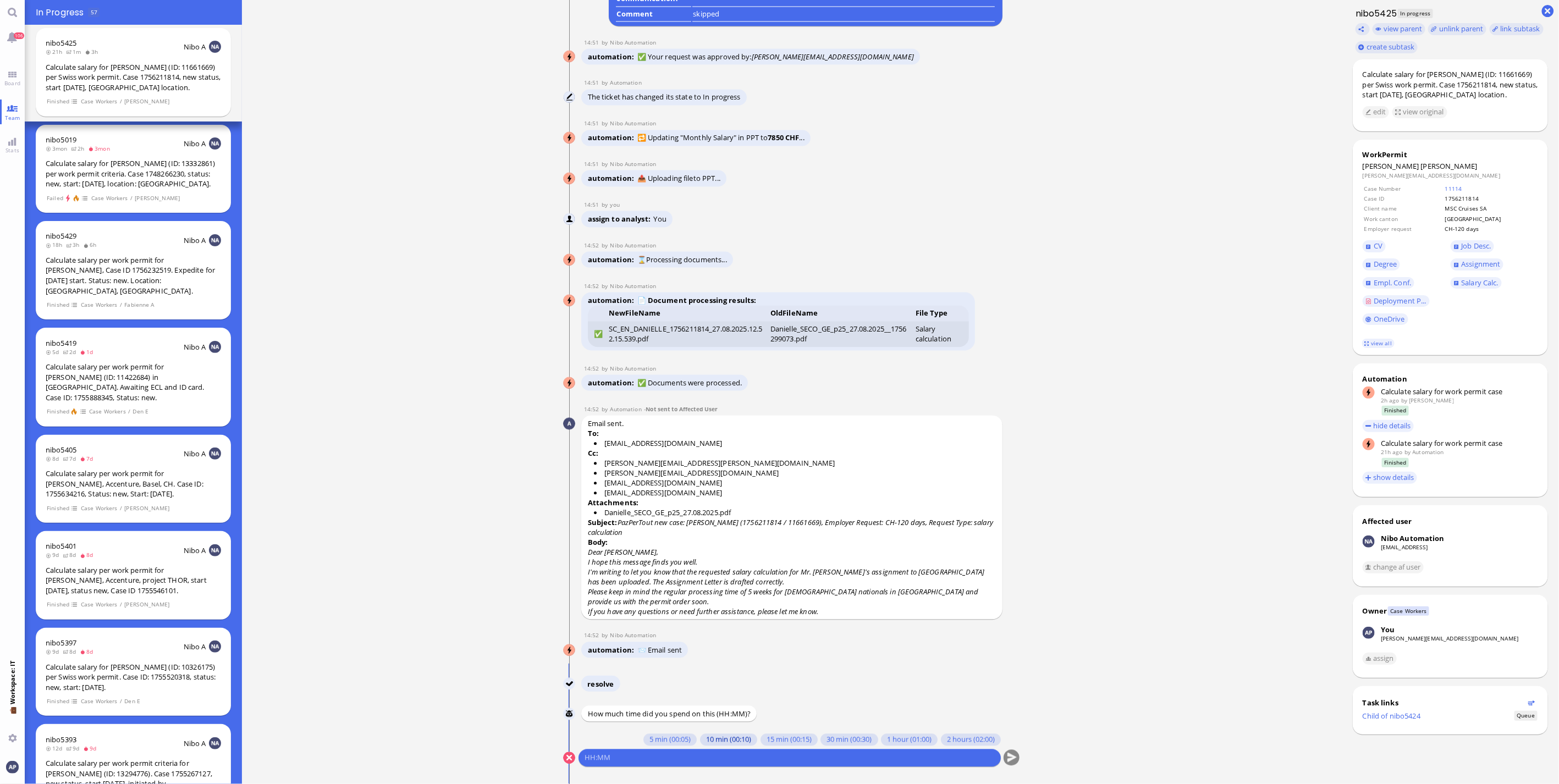
click at [700, 516] on button "10 min (00:10)" at bounding box center [728, 740] width 57 height 12
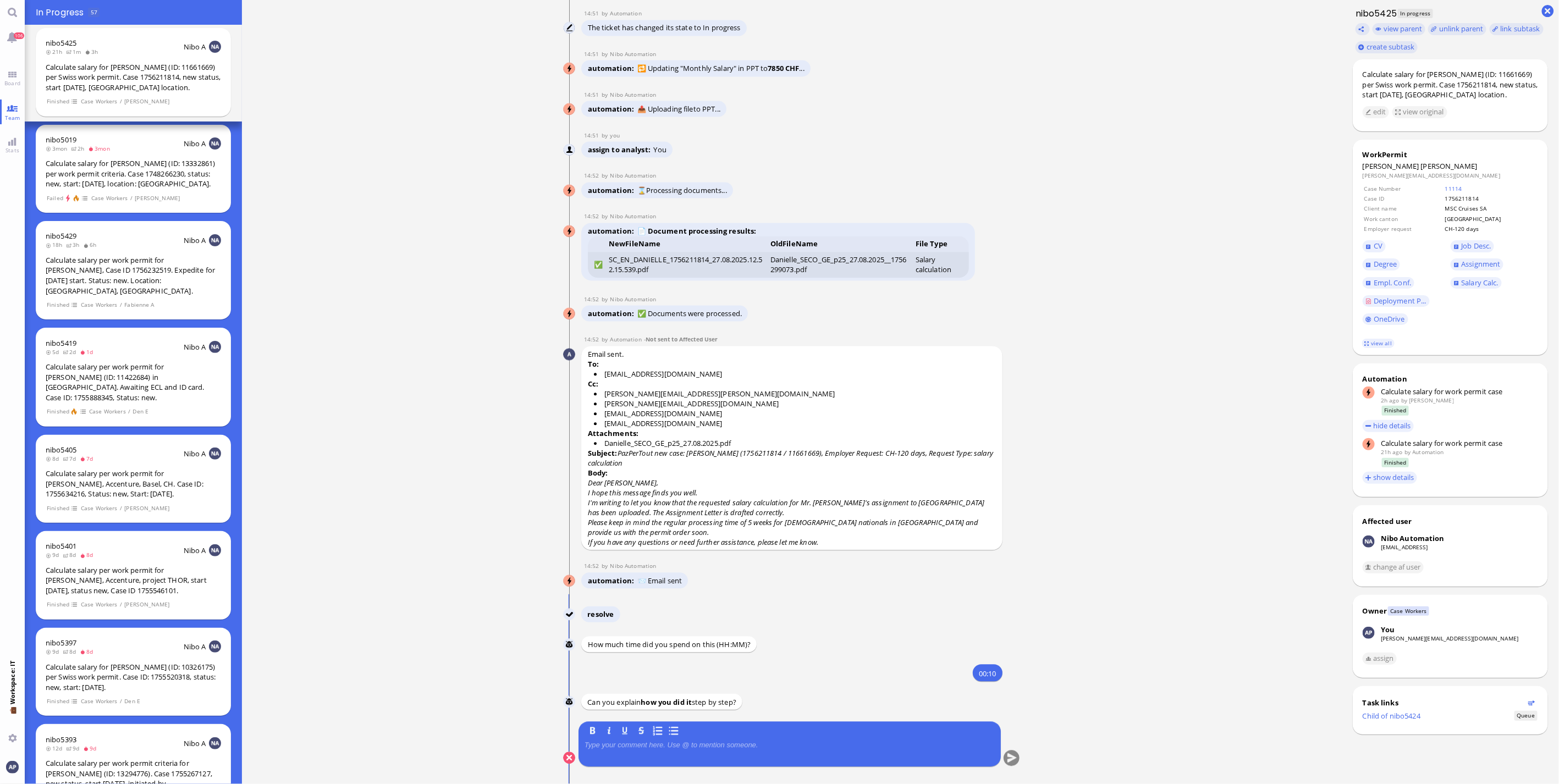
click at [805, 516] on p at bounding box center [789, 745] width 410 height 8
click at [913, 516] on button "submit" at bounding box center [1011, 758] width 16 height 16
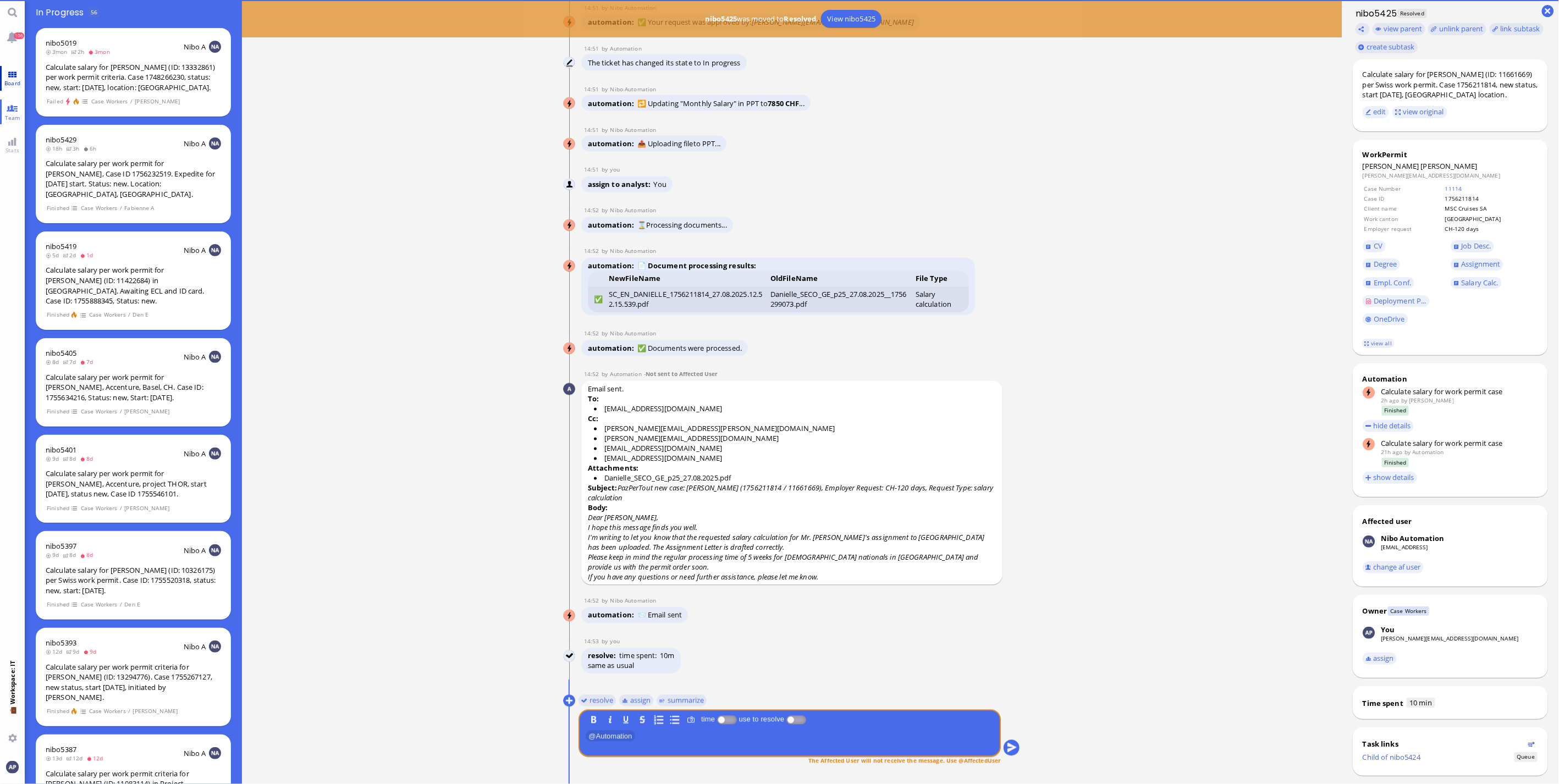
click at [16, 83] on span "Board" at bounding box center [12, 83] width 21 height 8
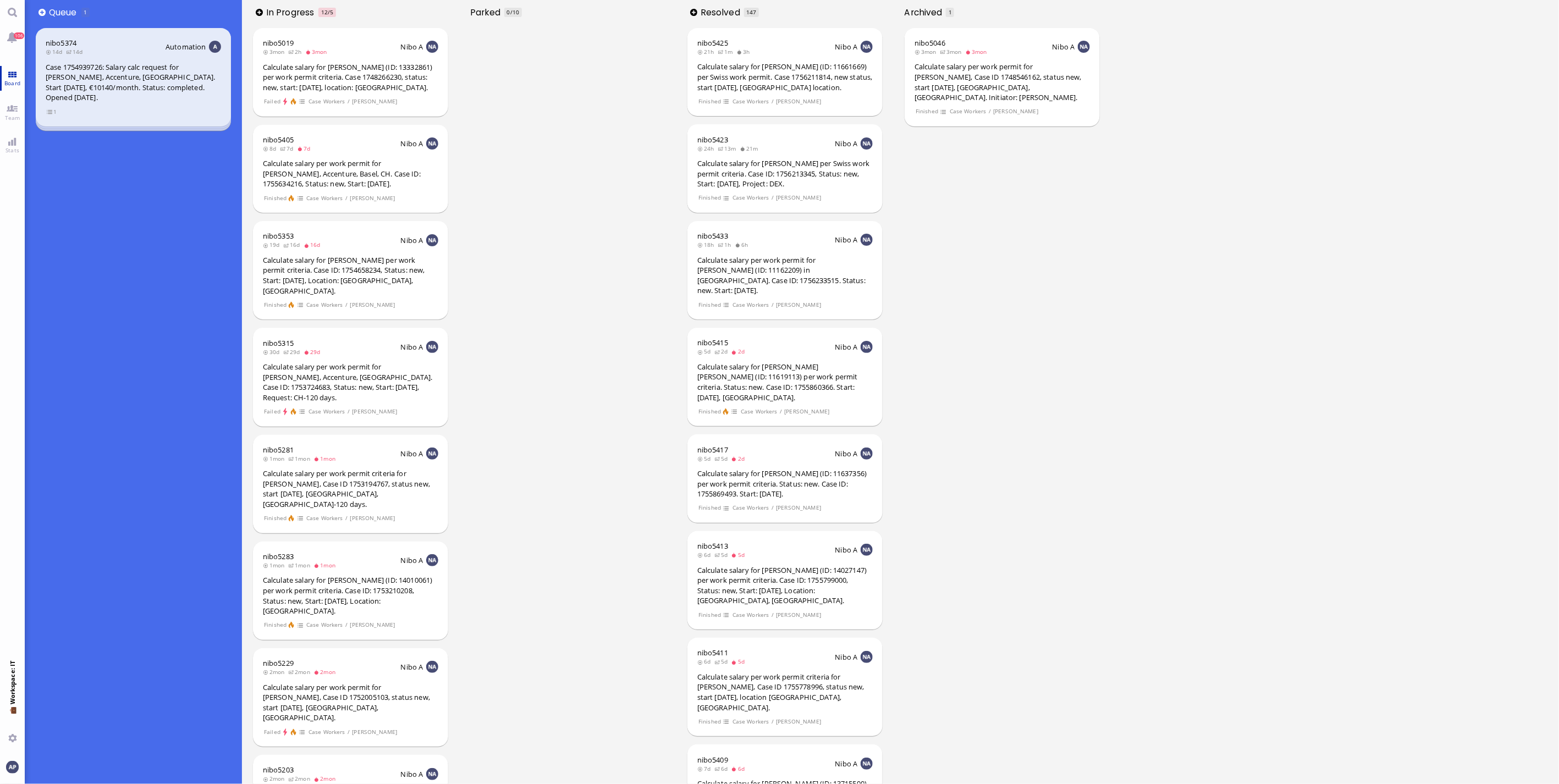
click at [20, 83] on span "Board" at bounding box center [12, 83] width 21 height 8
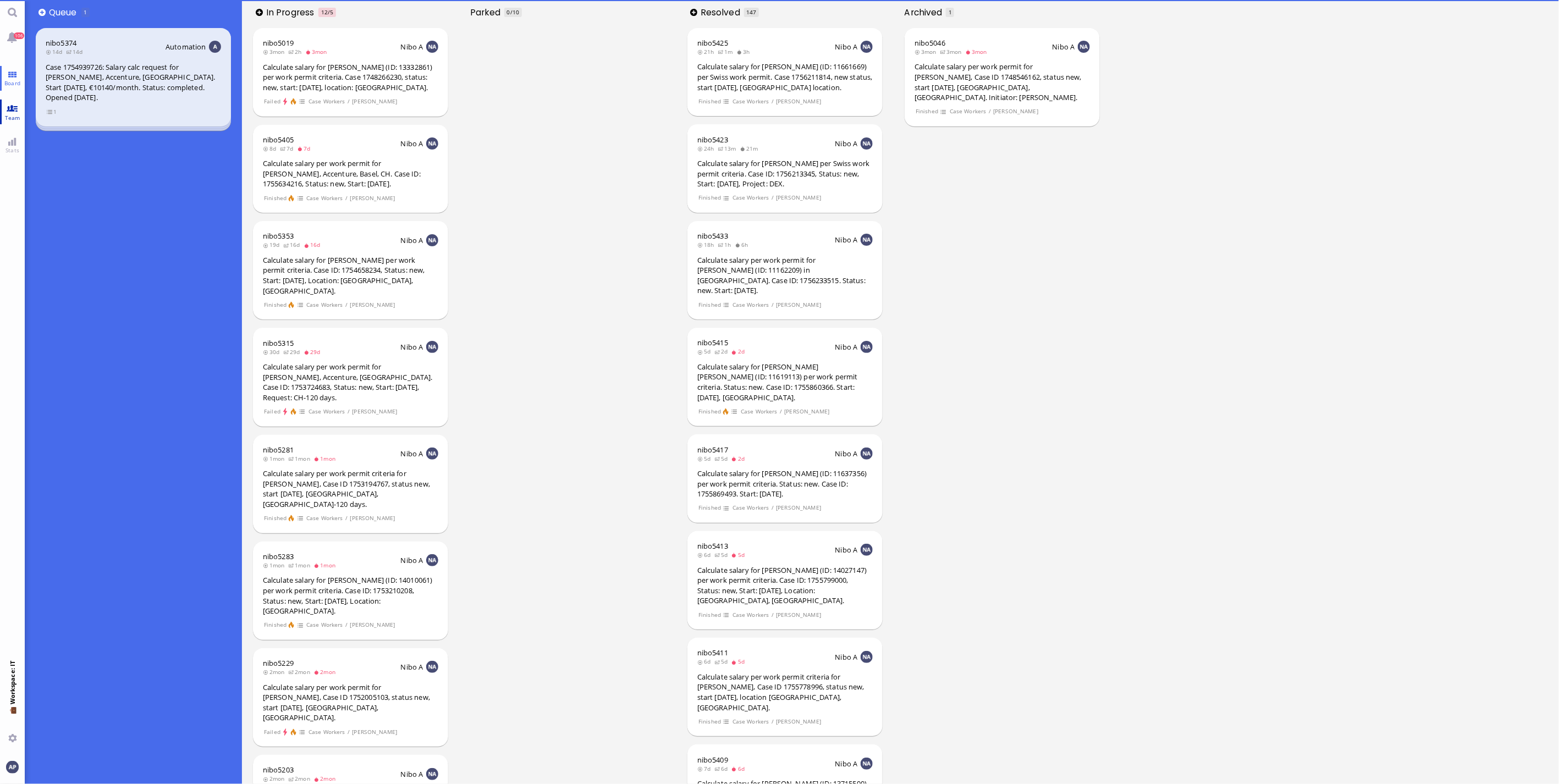
click at [13, 112] on link "Team" at bounding box center [12, 112] width 25 height 25
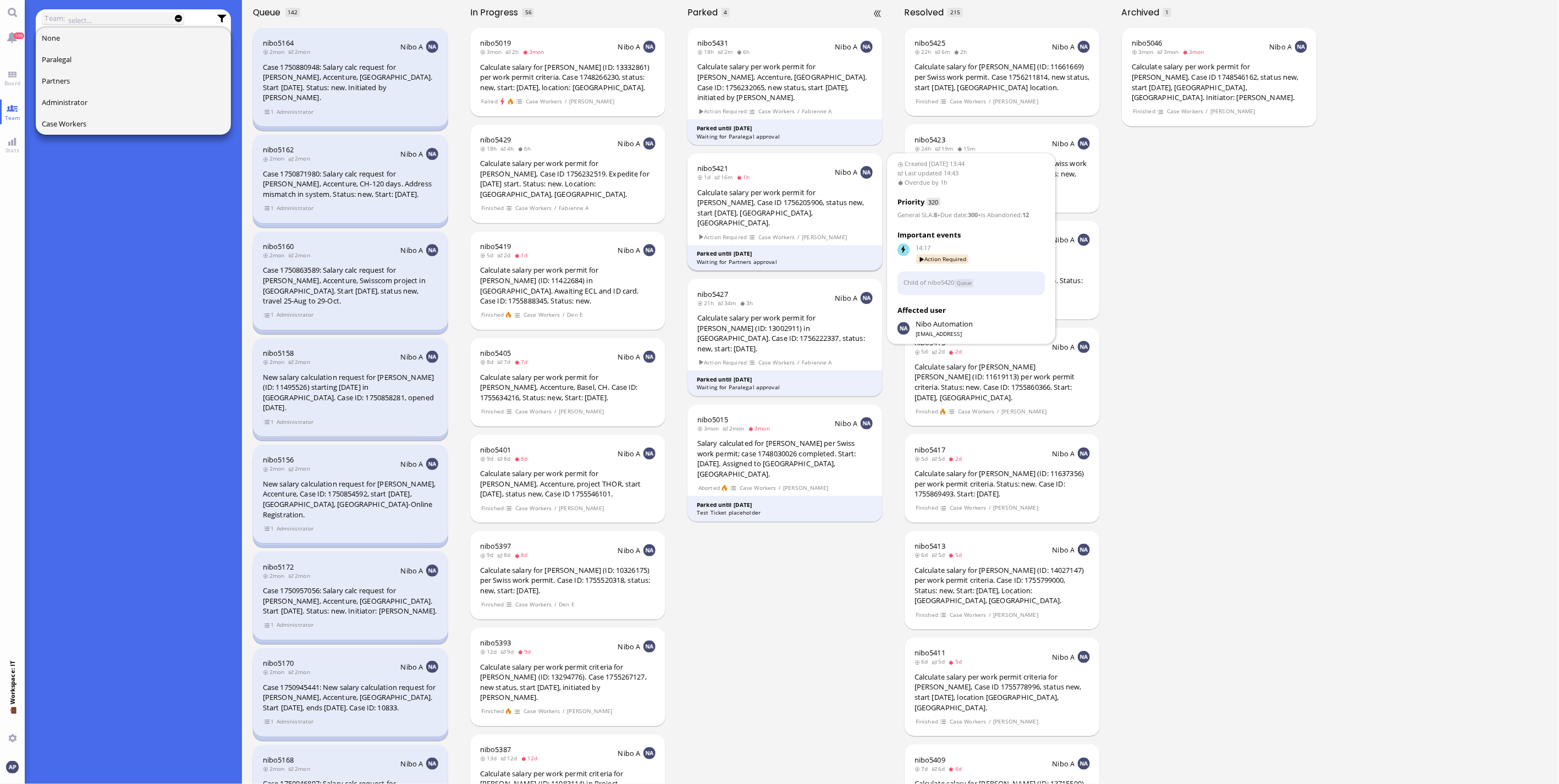
click at [746, 202] on div "Calculate salary per work permit for [PERSON_NAME], Case ID 1756205906, status …" at bounding box center [785, 208] width 175 height 41
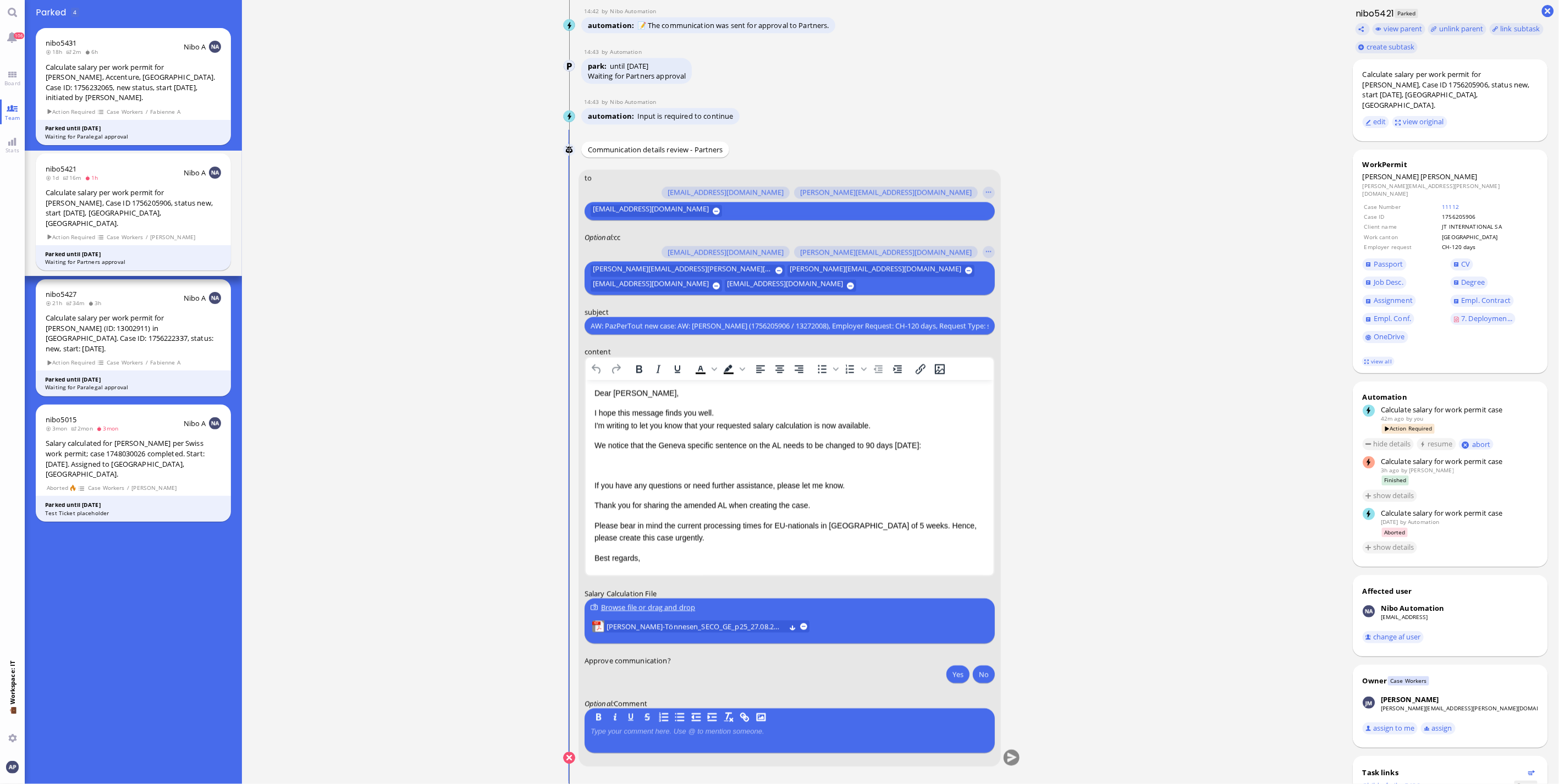
scroll to position [49, 0]
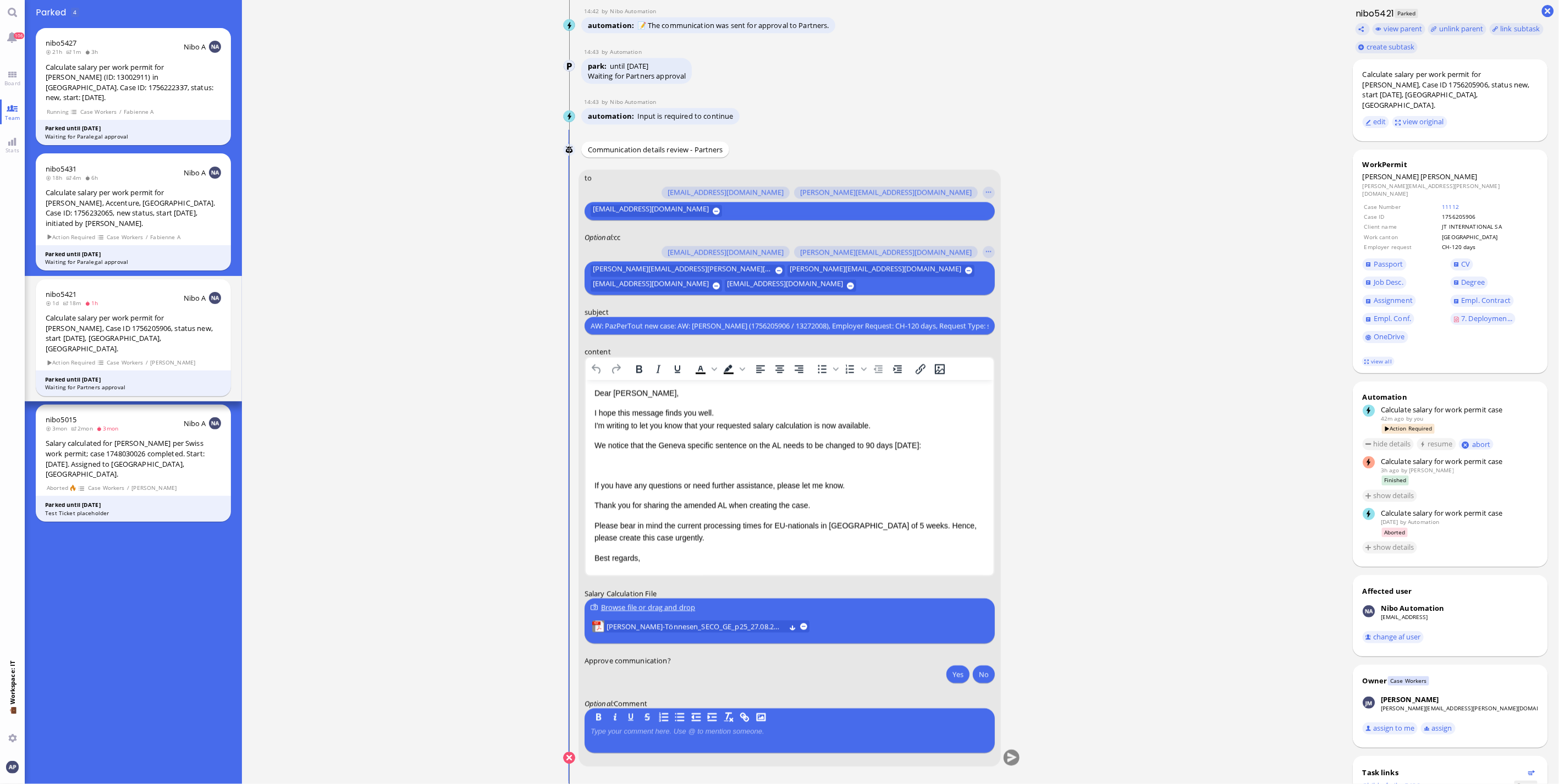
click at [864, 439] on p "We notice that the Geneva specific sentence on the AL needs to be changed to 90…" at bounding box center [789, 445] width 390 height 12
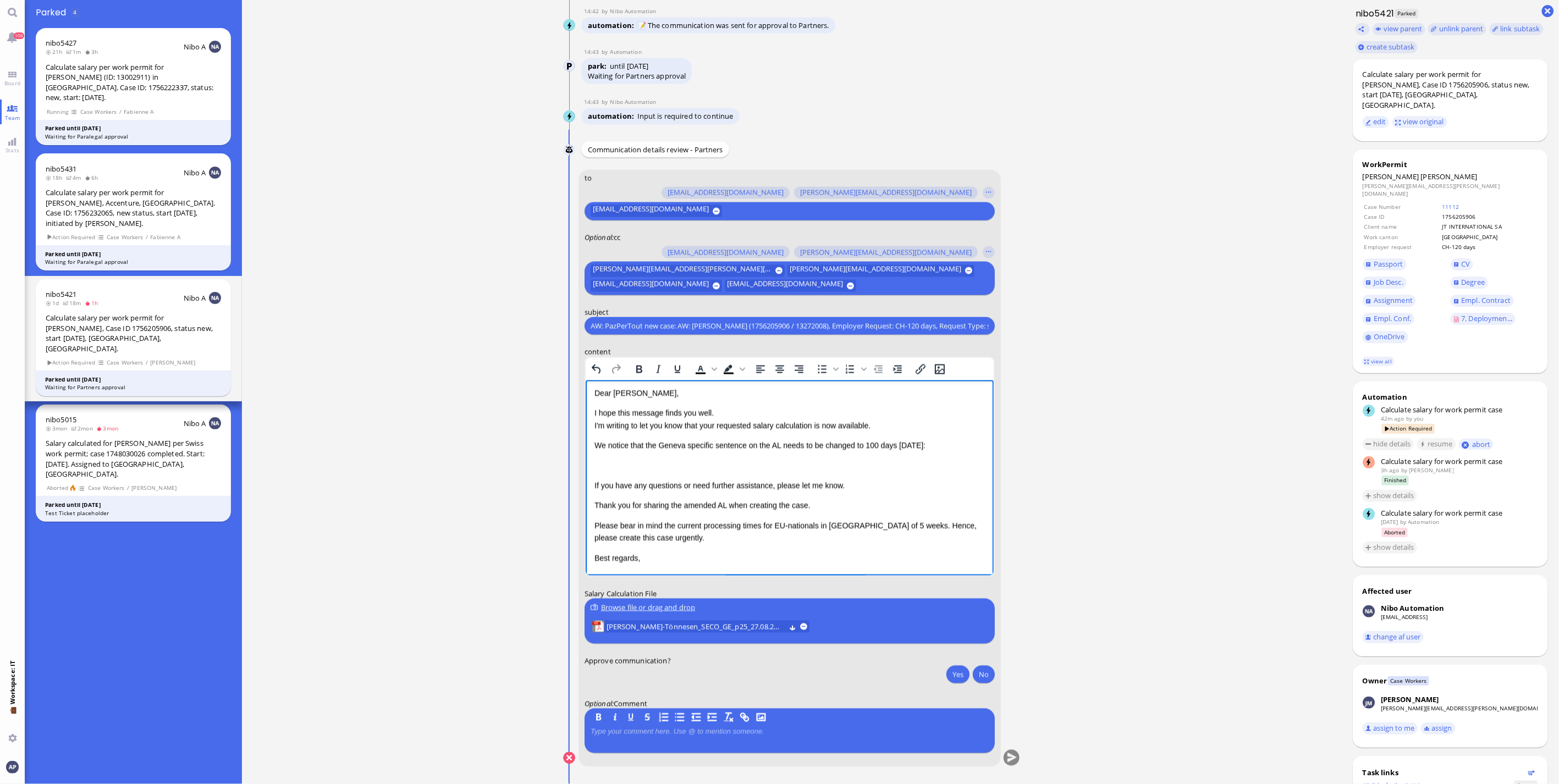
scroll to position [110, 0]
click at [723, 516] on span "[PERSON_NAME]-Tönnesen_SECO_GE_p25_27.08.2025.pdf" at bounding box center [695, 626] width 179 height 12
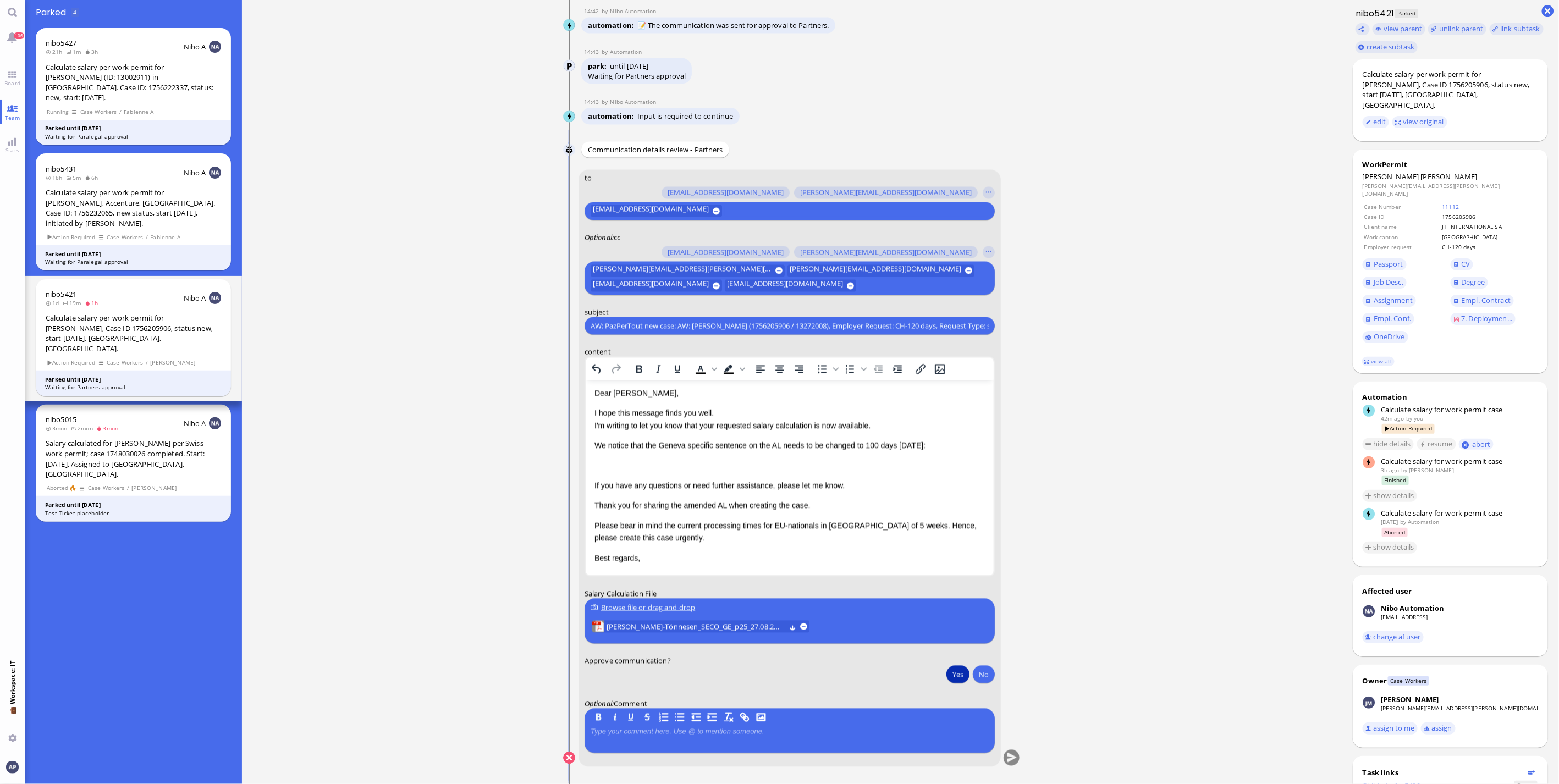
click at [913, 516] on button "Yes" at bounding box center [958, 674] width 23 height 18
click at [913, 516] on button "submit" at bounding box center [1011, 758] width 16 height 16
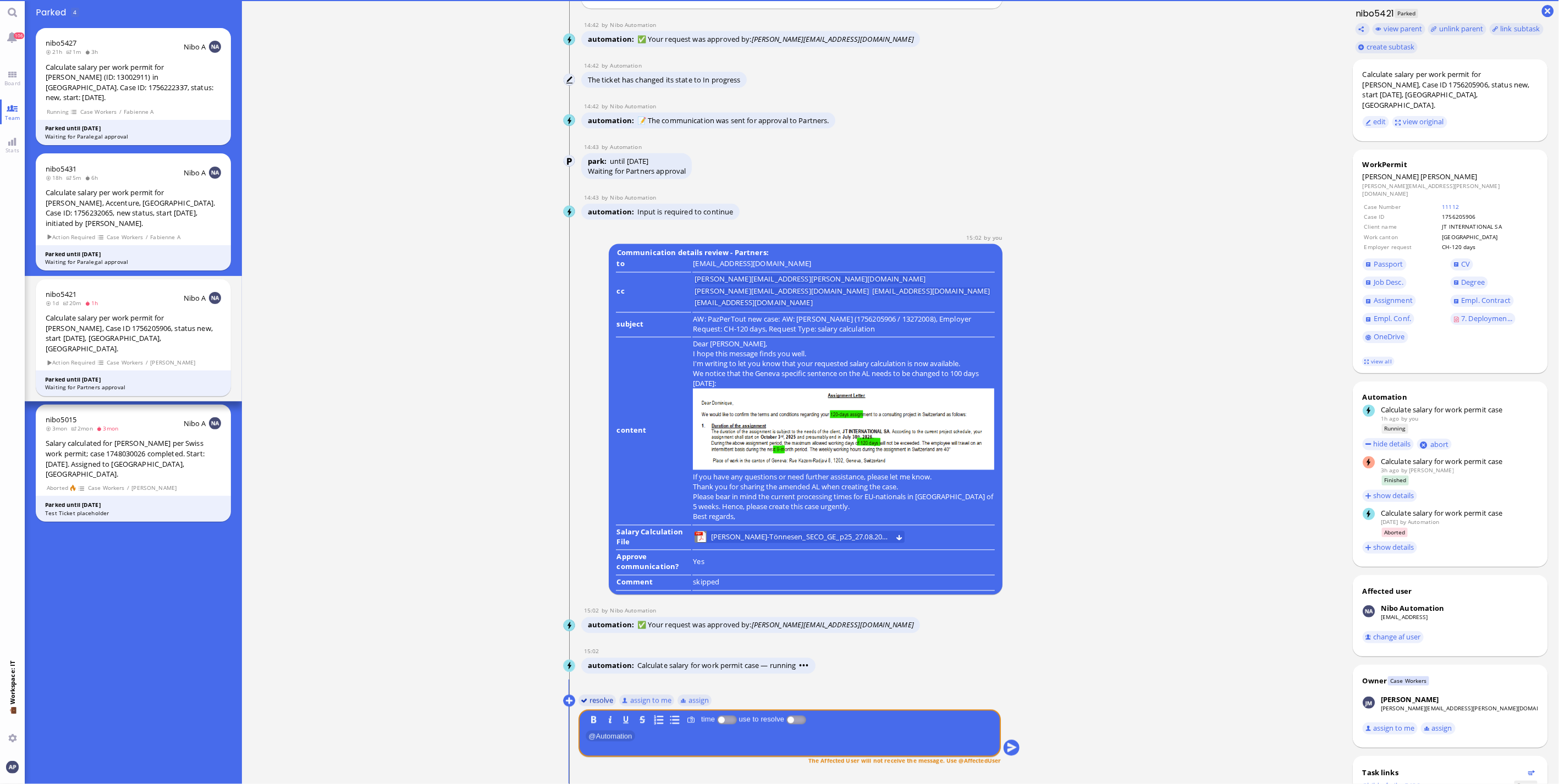
click at [589, 516] on button "resolve" at bounding box center [598, 700] width 38 height 12
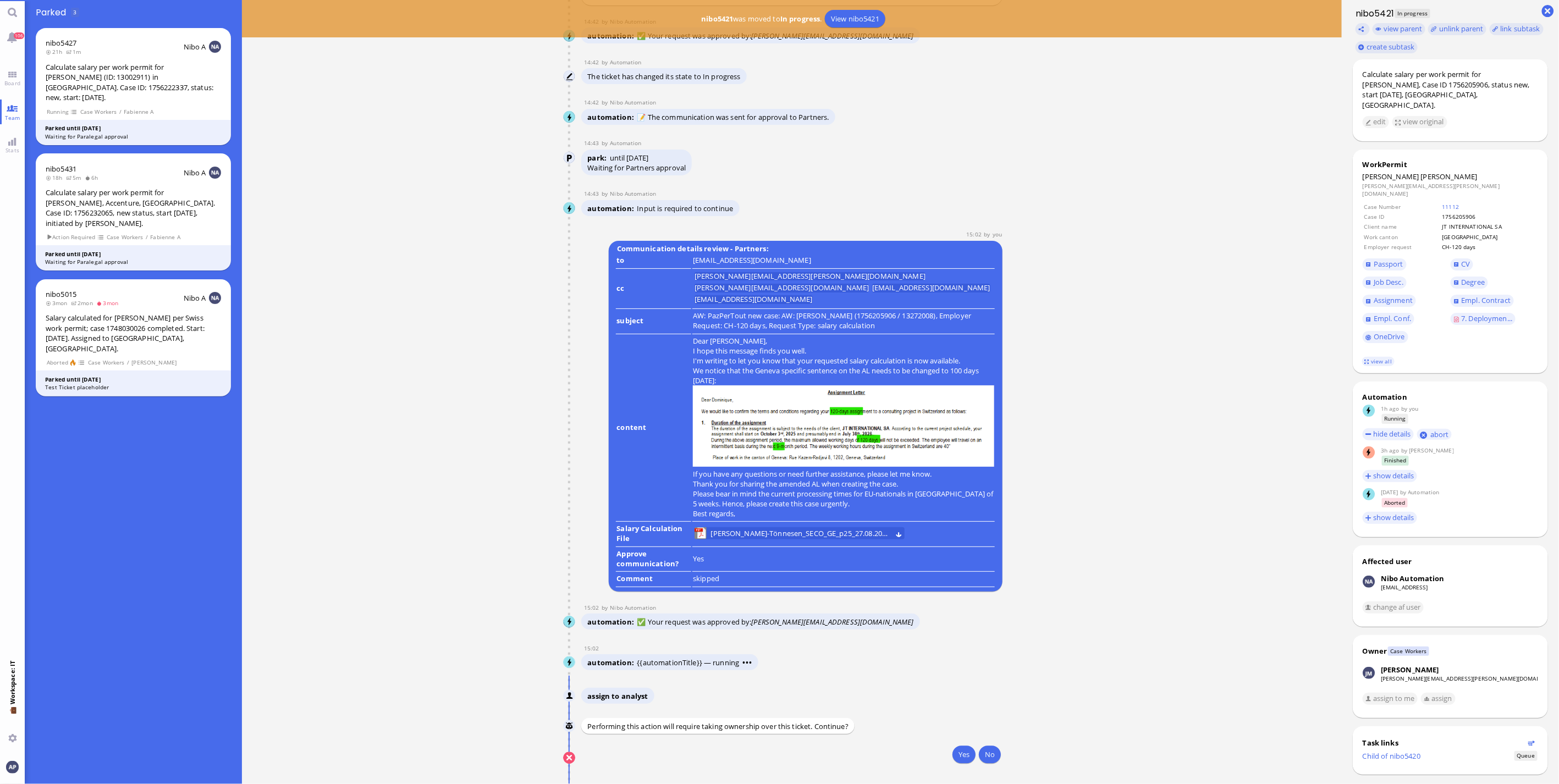
click at [913, 516] on div "Yes No" at bounding box center [790, 756] width 423 height 20
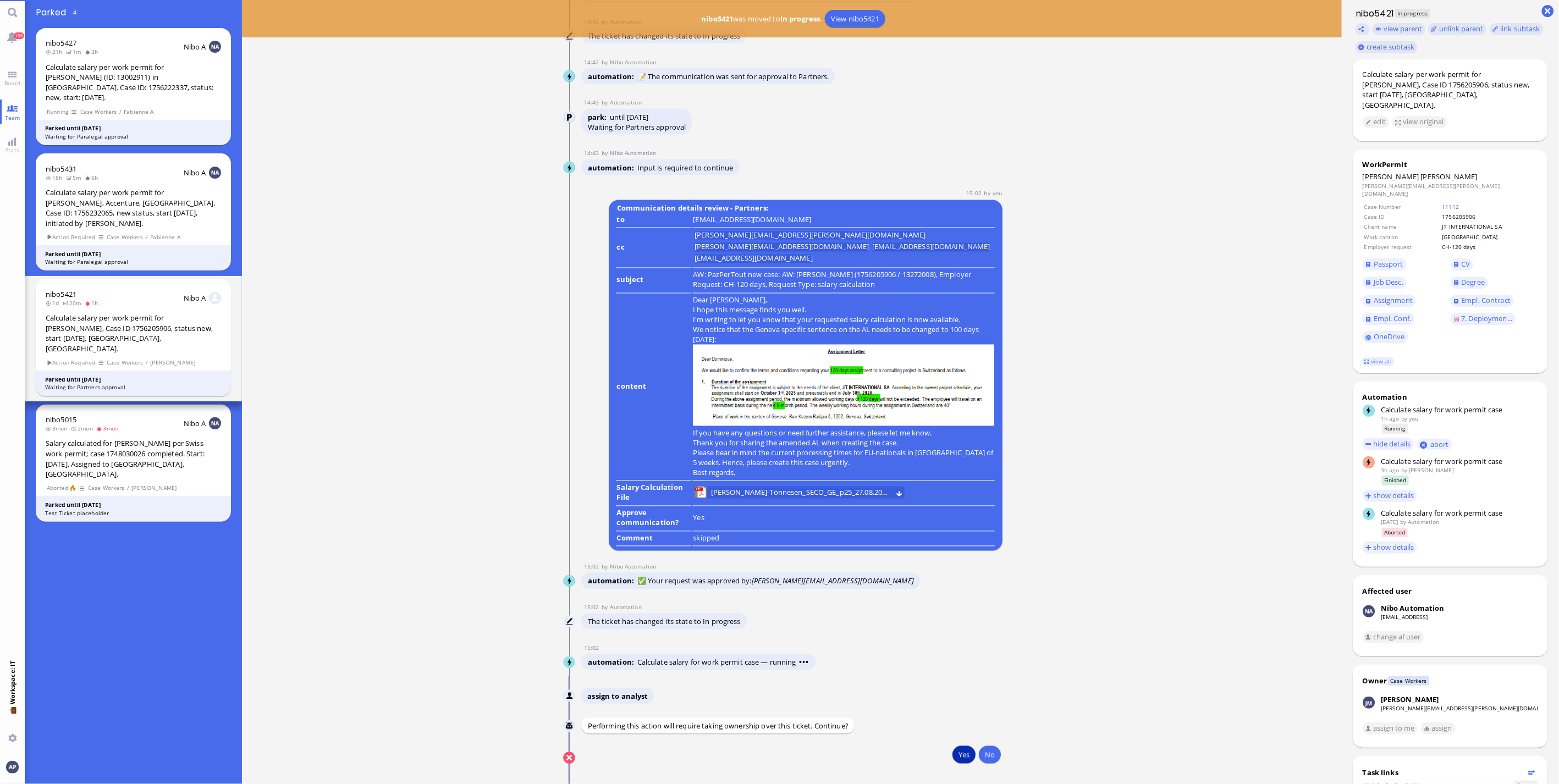
click at [913, 516] on button "Yes" at bounding box center [964, 754] width 23 height 18
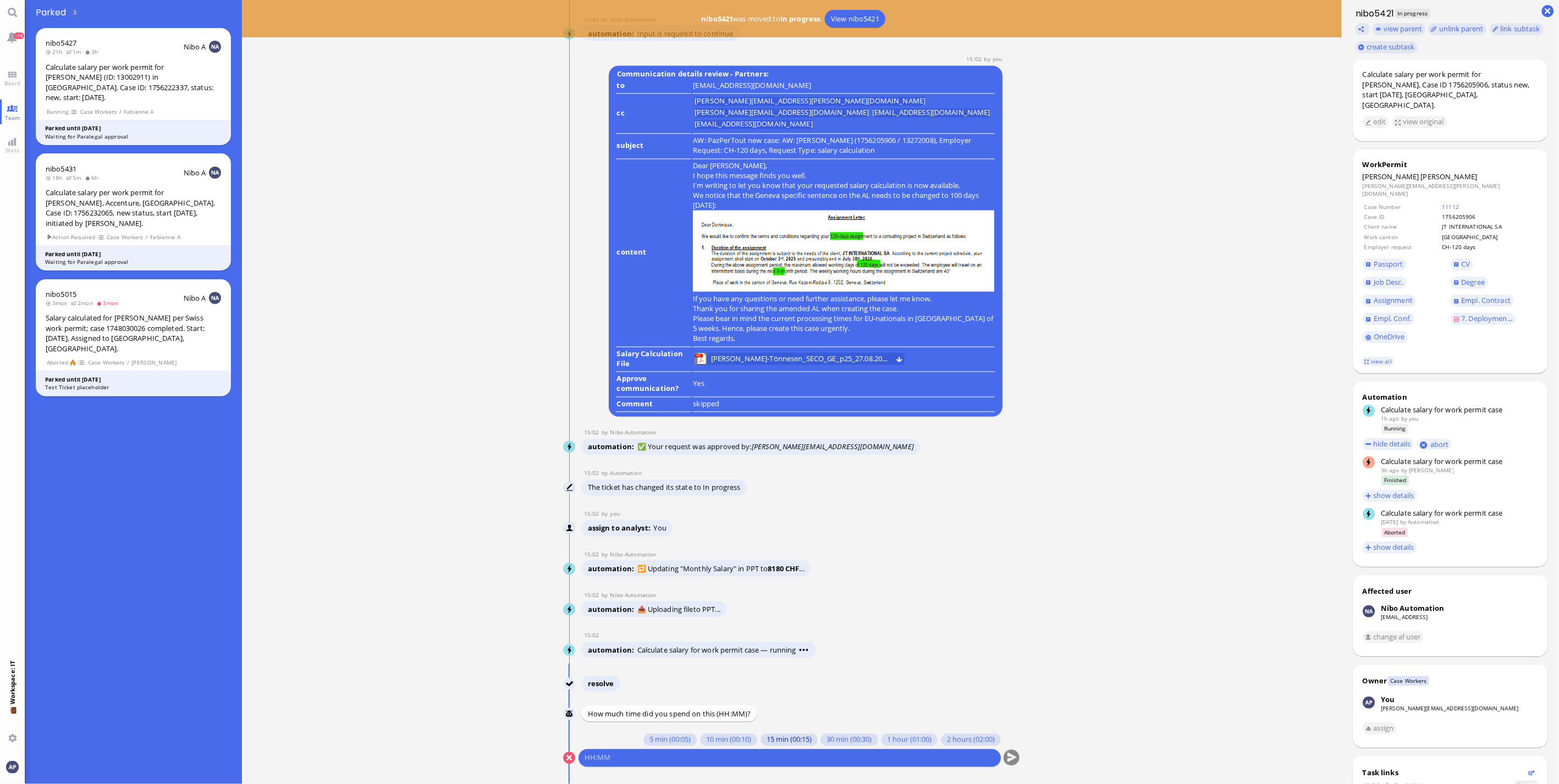
click at [762, 516] on button "15 min (00:15)" at bounding box center [789, 740] width 57 height 12
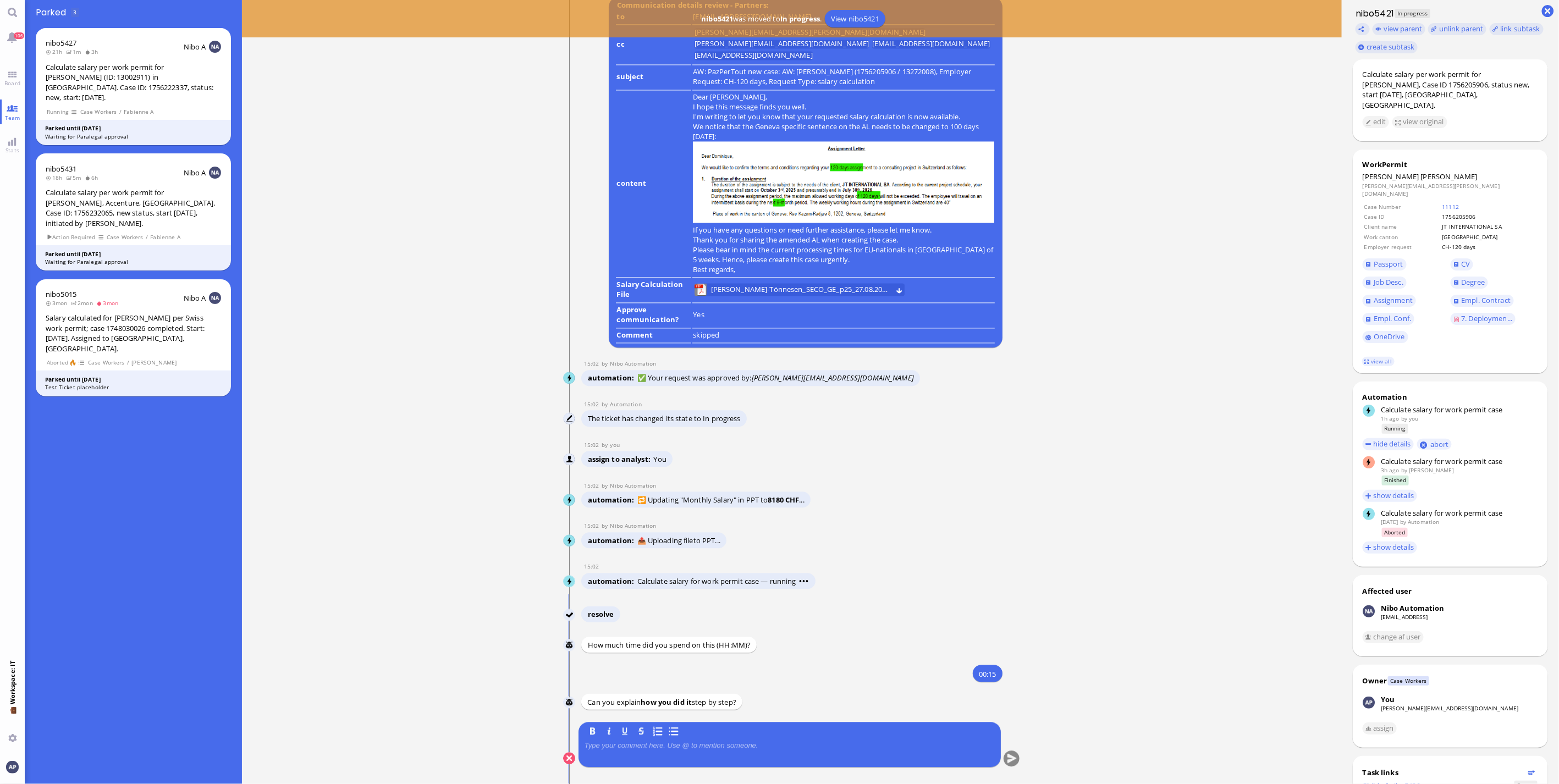
click at [693, 516] on p at bounding box center [789, 745] width 410 height 8
click at [913, 516] on button "submit" at bounding box center [1011, 758] width 16 height 16
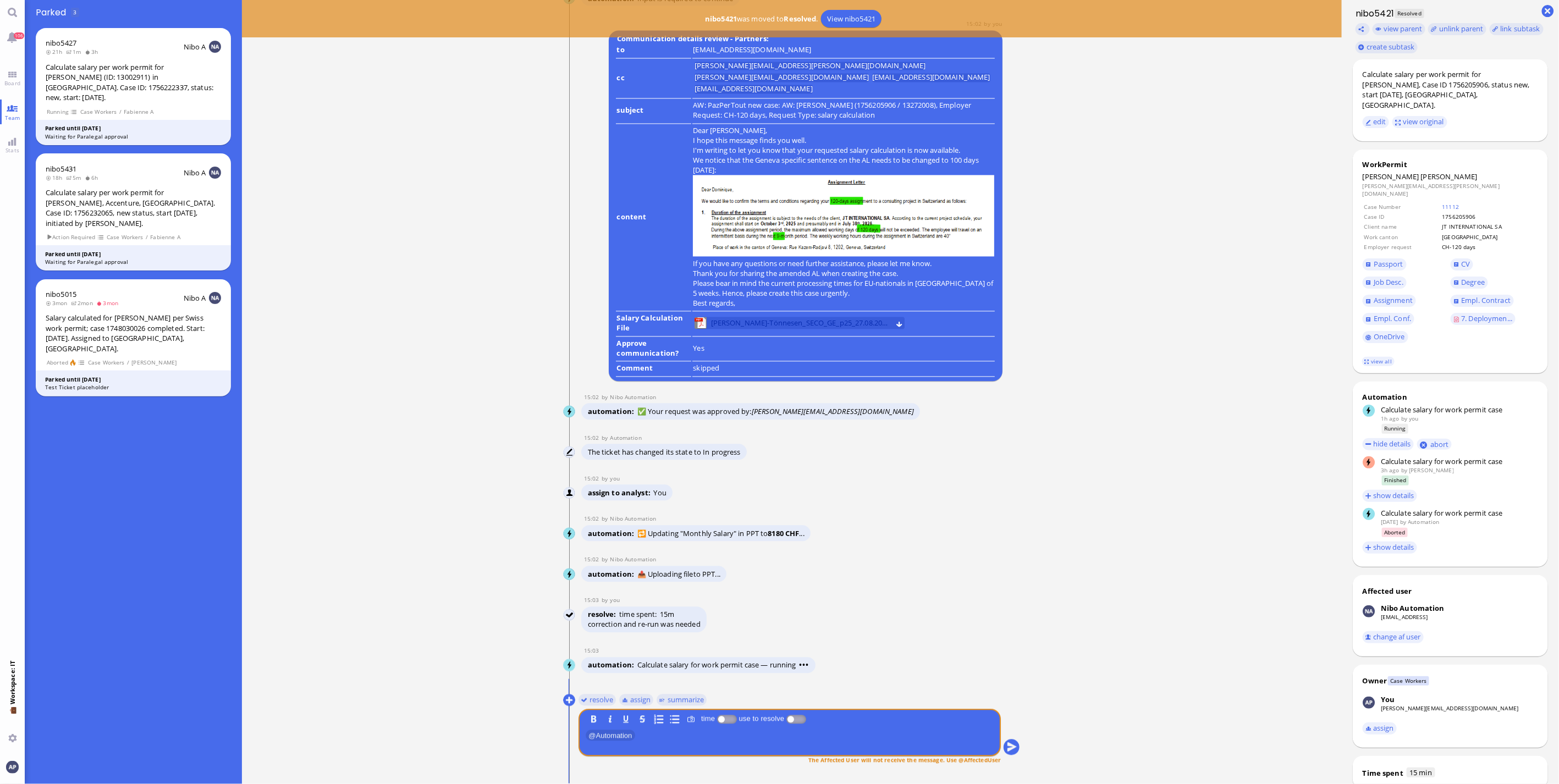
click at [760, 328] on span "[PERSON_NAME]-Tönnesen_SECO_GE_p25_27.08.2025.pdf" at bounding box center [800, 323] width 179 height 12
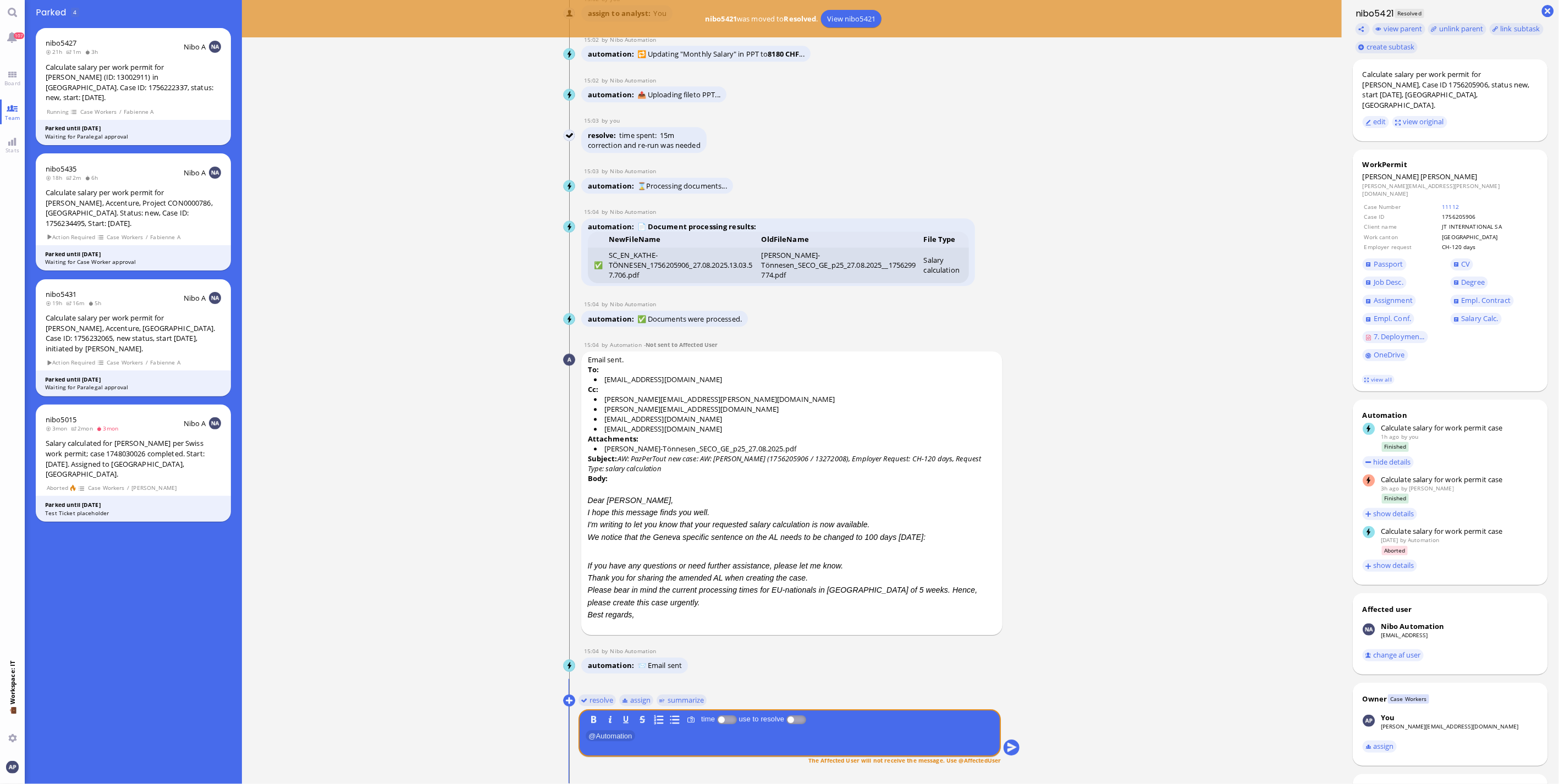
scroll to position [0, 0]
click at [10, 83] on span "Board" at bounding box center [12, 83] width 21 height 8
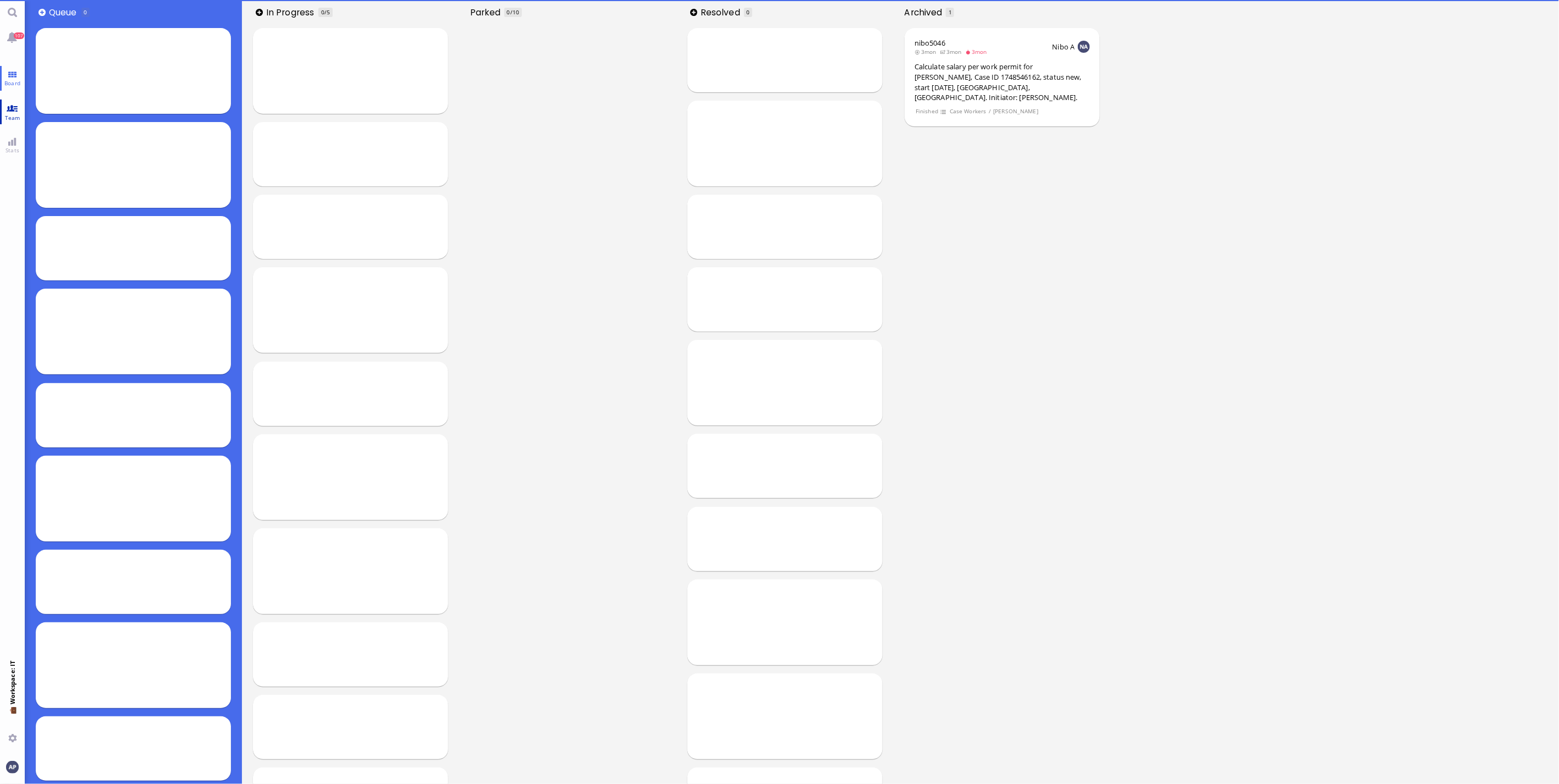
click at [6, 108] on link "Team" at bounding box center [12, 112] width 25 height 25
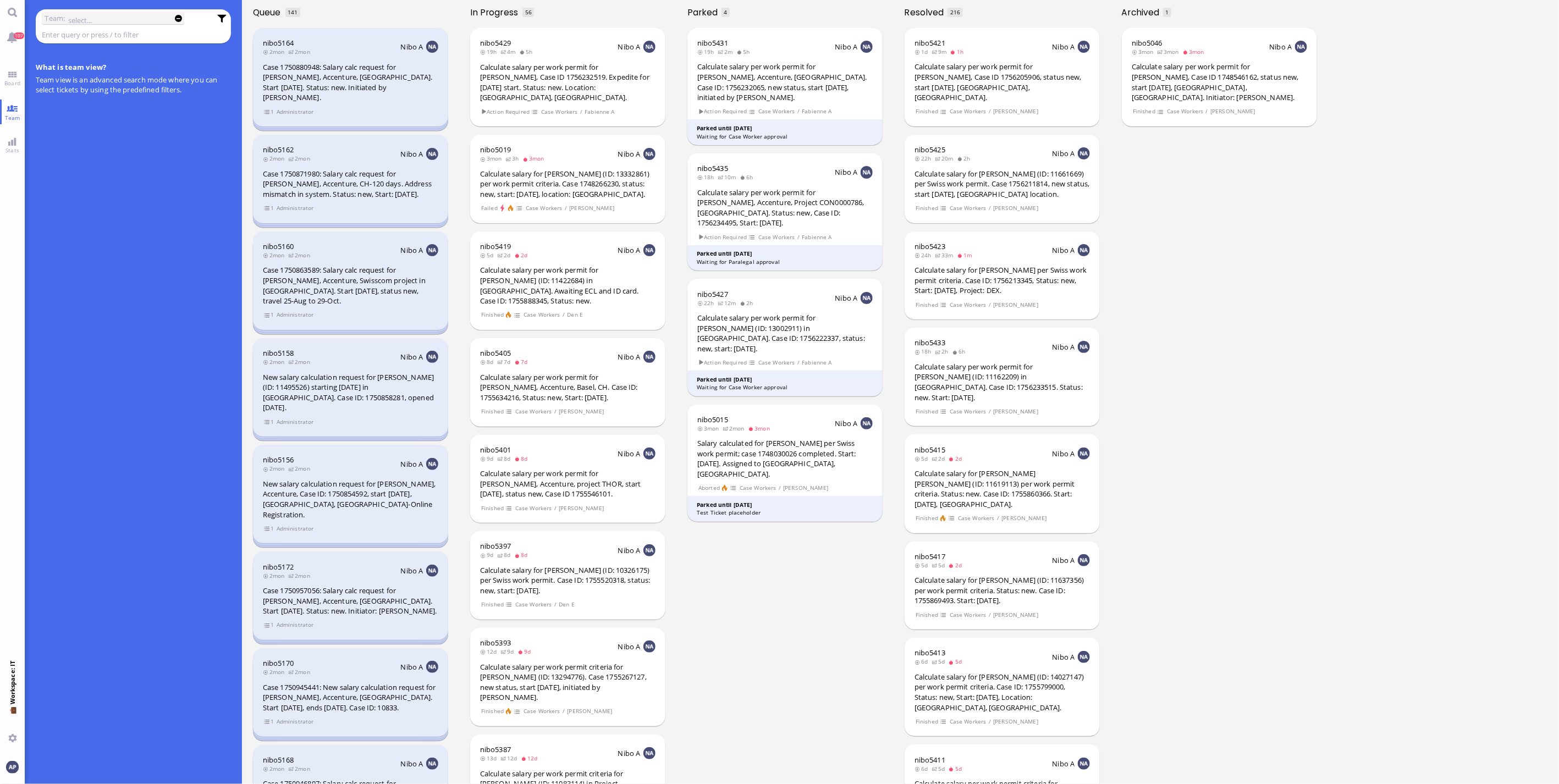
drag, startPoint x: 211, startPoint y: 706, endPoint x: 208, endPoint y: 658, distance: 48.1
click at [211, 516] on div "What is team view? Team view is an advanced search mode where you can select ti…" at bounding box center [134, 421] width 196 height 725
click at [22, 76] on link "Board" at bounding box center [12, 78] width 25 height 25
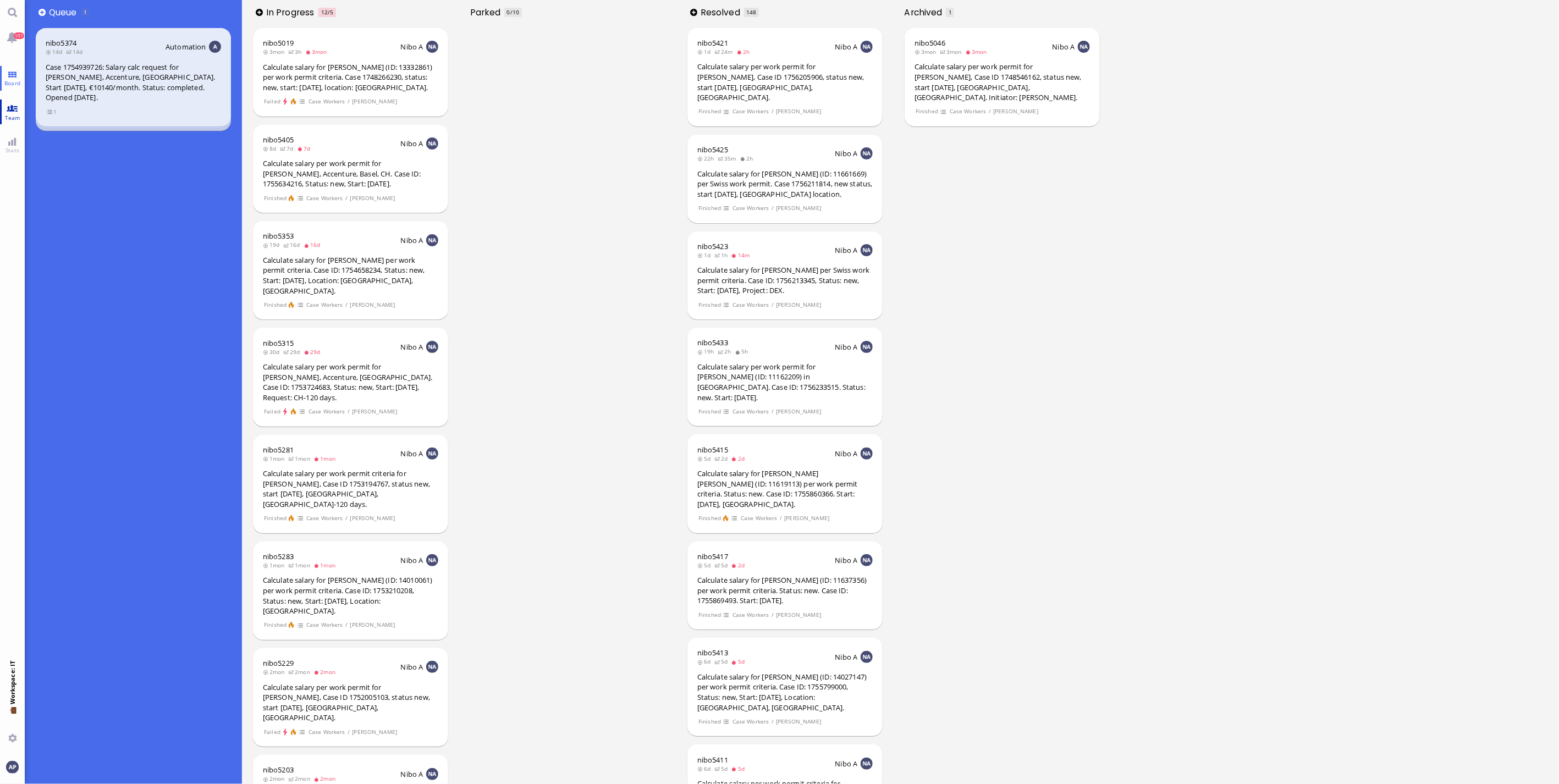
click at [4, 102] on link "Team" at bounding box center [12, 112] width 25 height 25
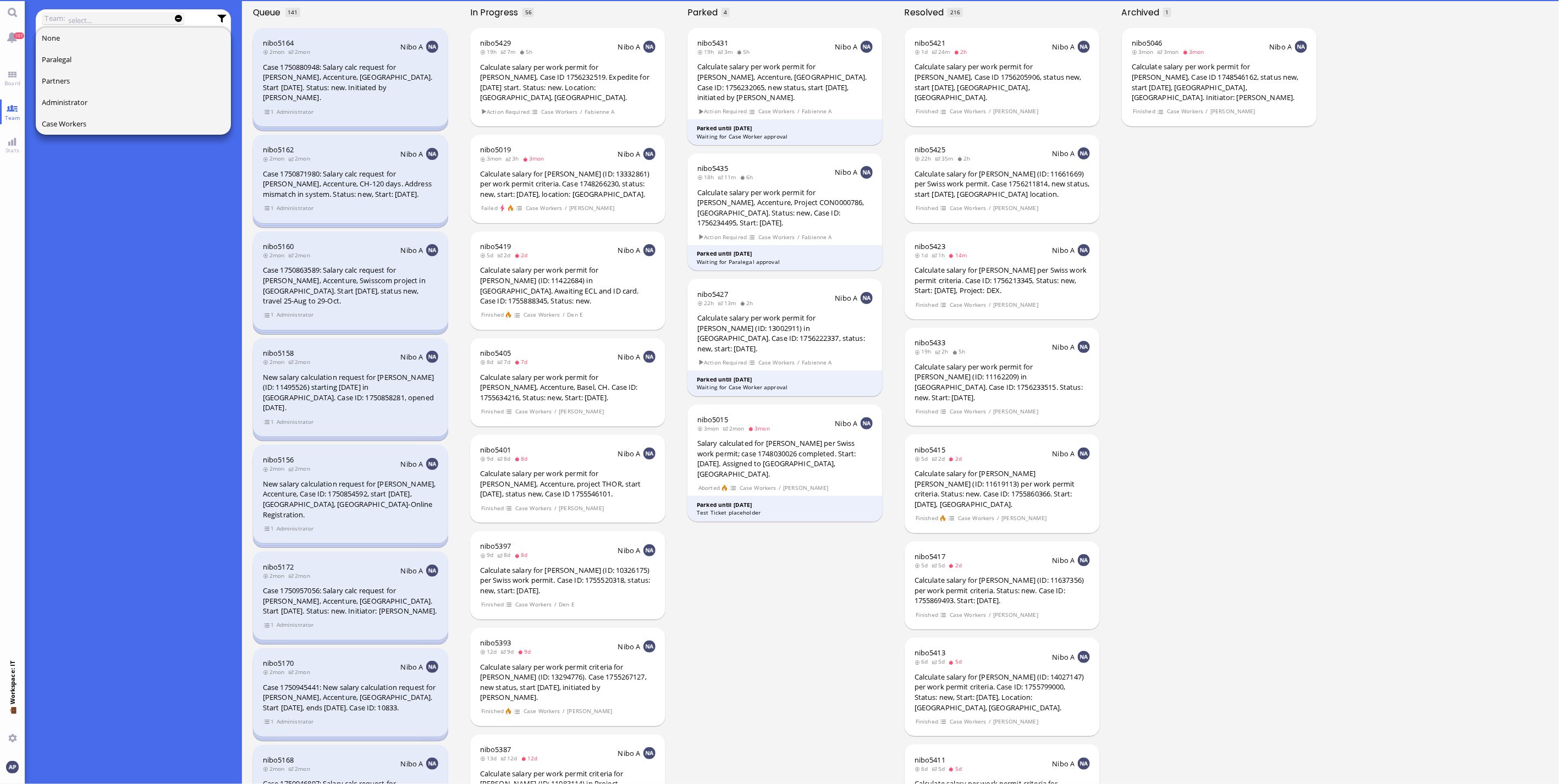
click at [222, 516] on div "What is team view? Team view is an advanced search mode where you can select ti…" at bounding box center [134, 421] width 196 height 725
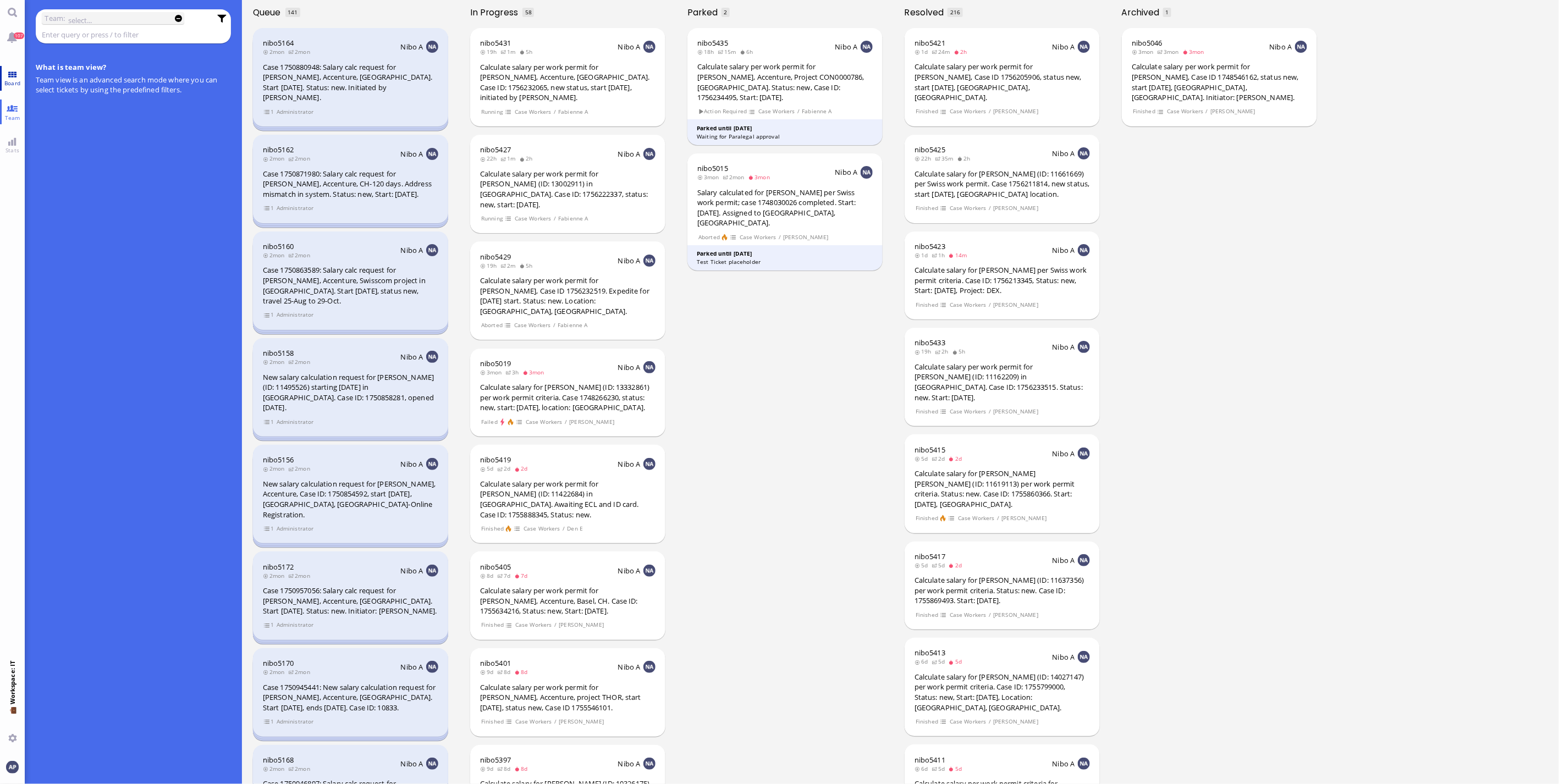
click at [22, 75] on link "Board" at bounding box center [12, 78] width 25 height 25
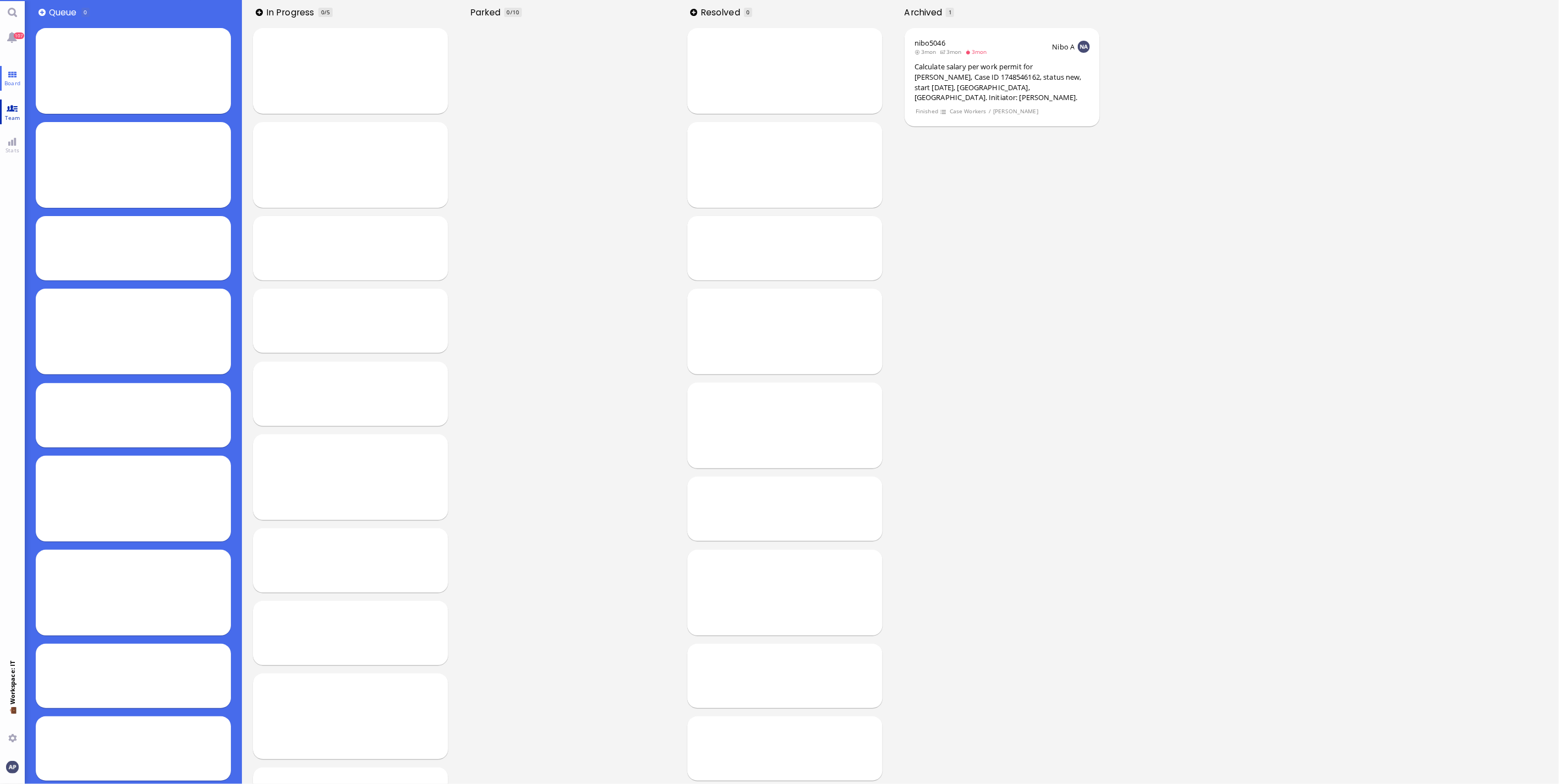
click at [8, 105] on link "Team" at bounding box center [12, 112] width 25 height 25
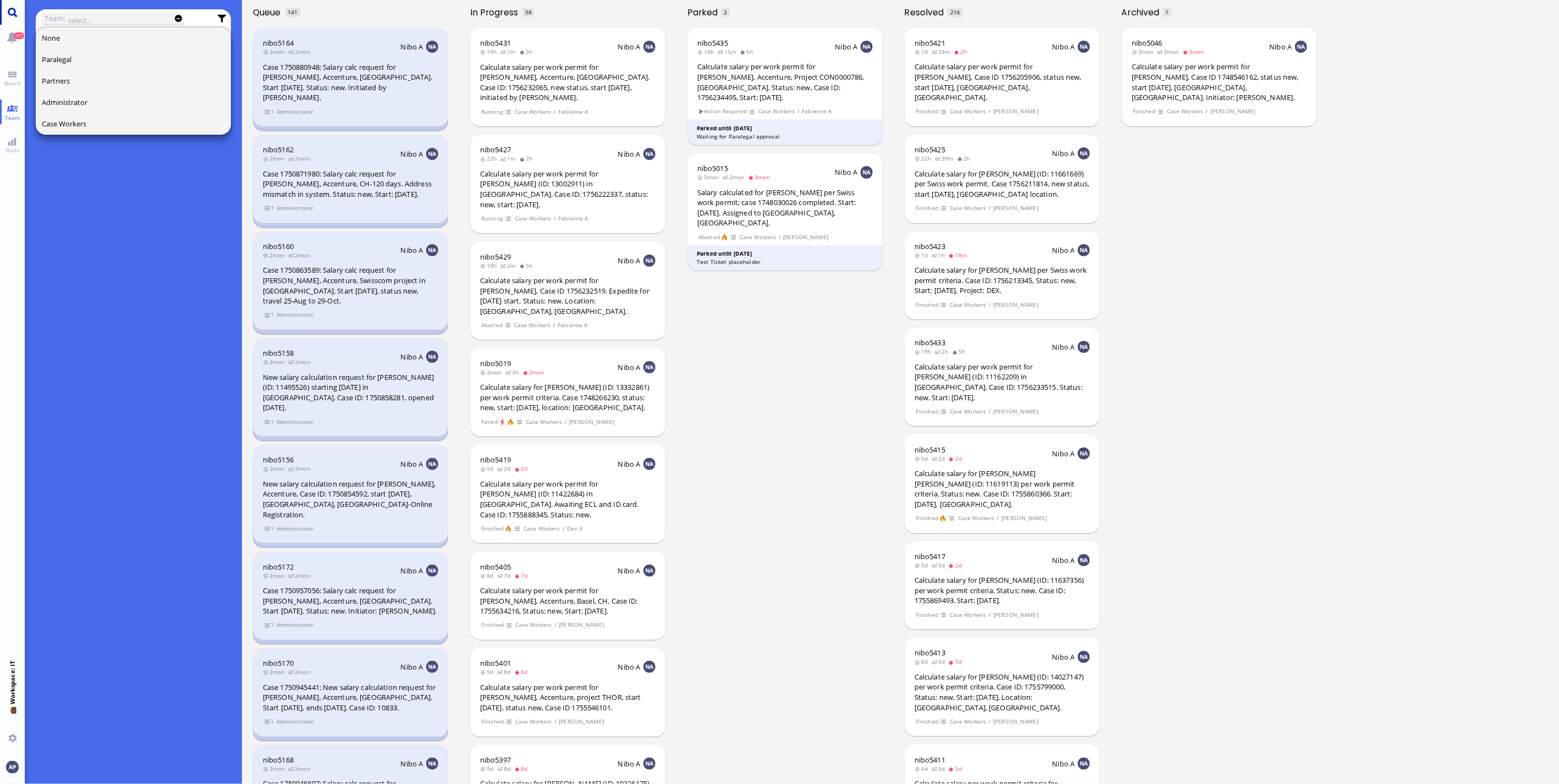
click at [8, 8] on link "Main menu" at bounding box center [12, 12] width 25 height 25
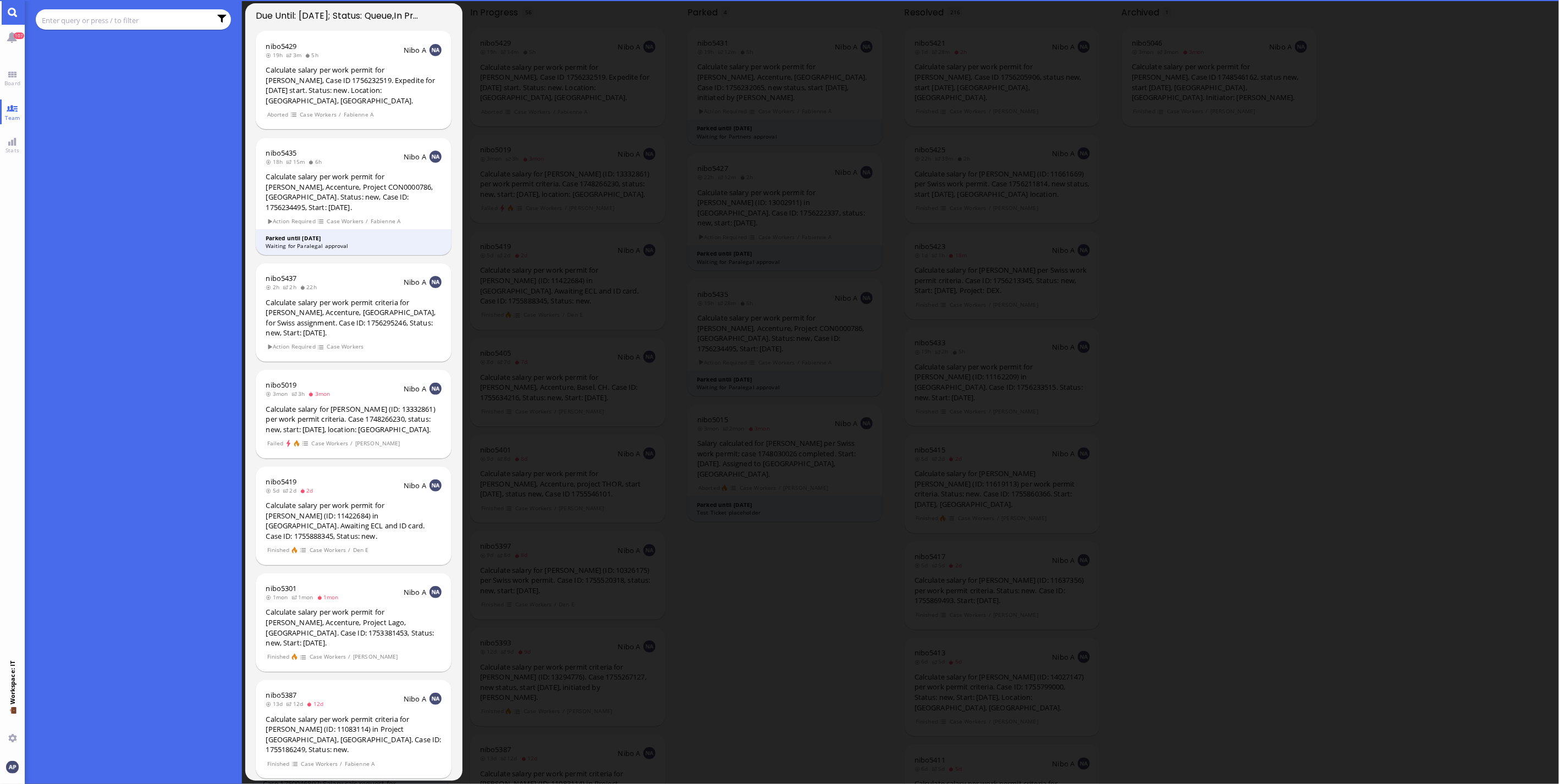
drag, startPoint x: 4, startPoint y: 79, endPoint x: 4, endPoint y: 96, distance: 17.0
click at [4, 79] on span "Board" at bounding box center [12, 83] width 21 height 8
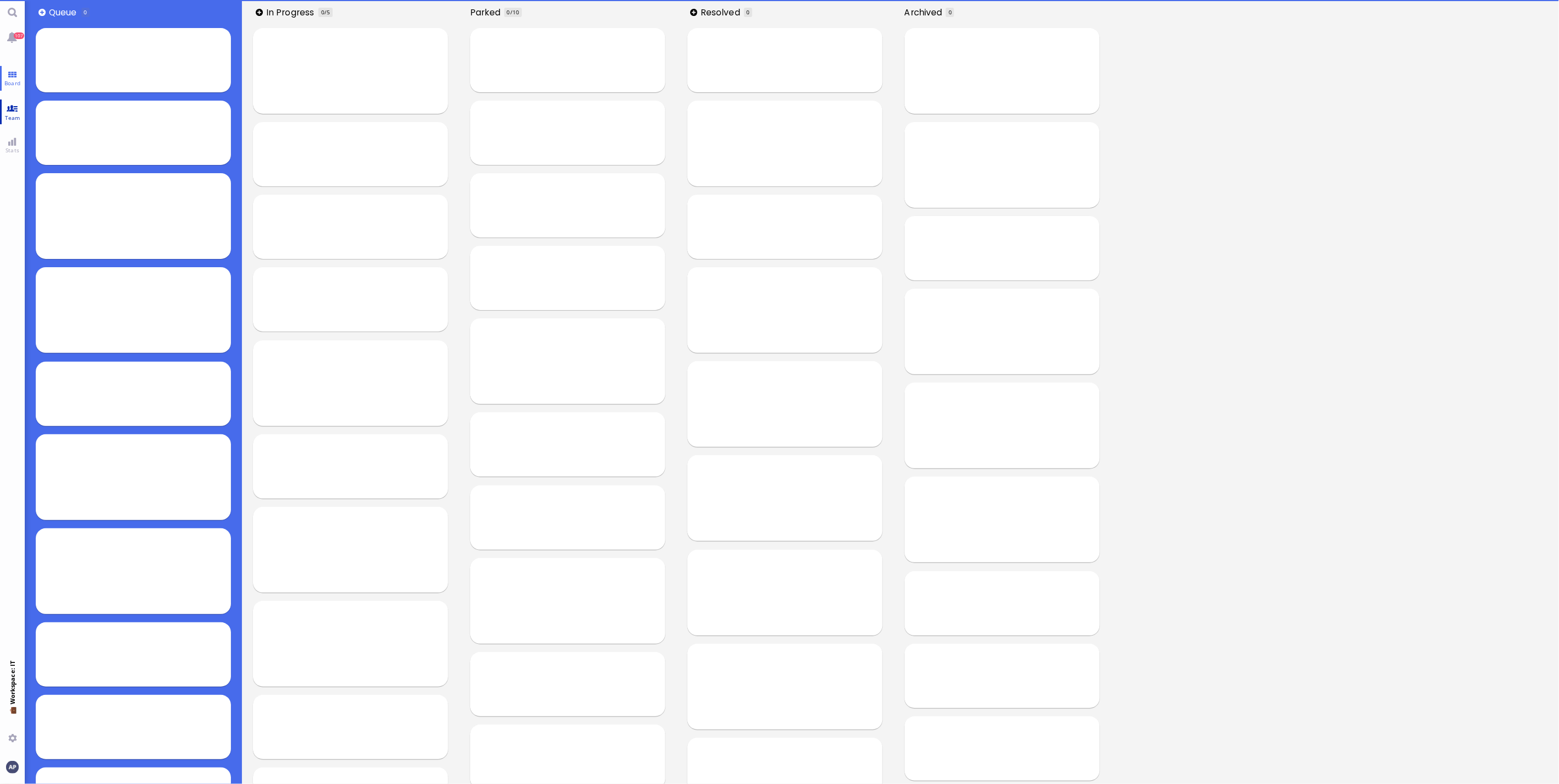
click at [3, 118] on span "Team" at bounding box center [13, 117] width 21 height 8
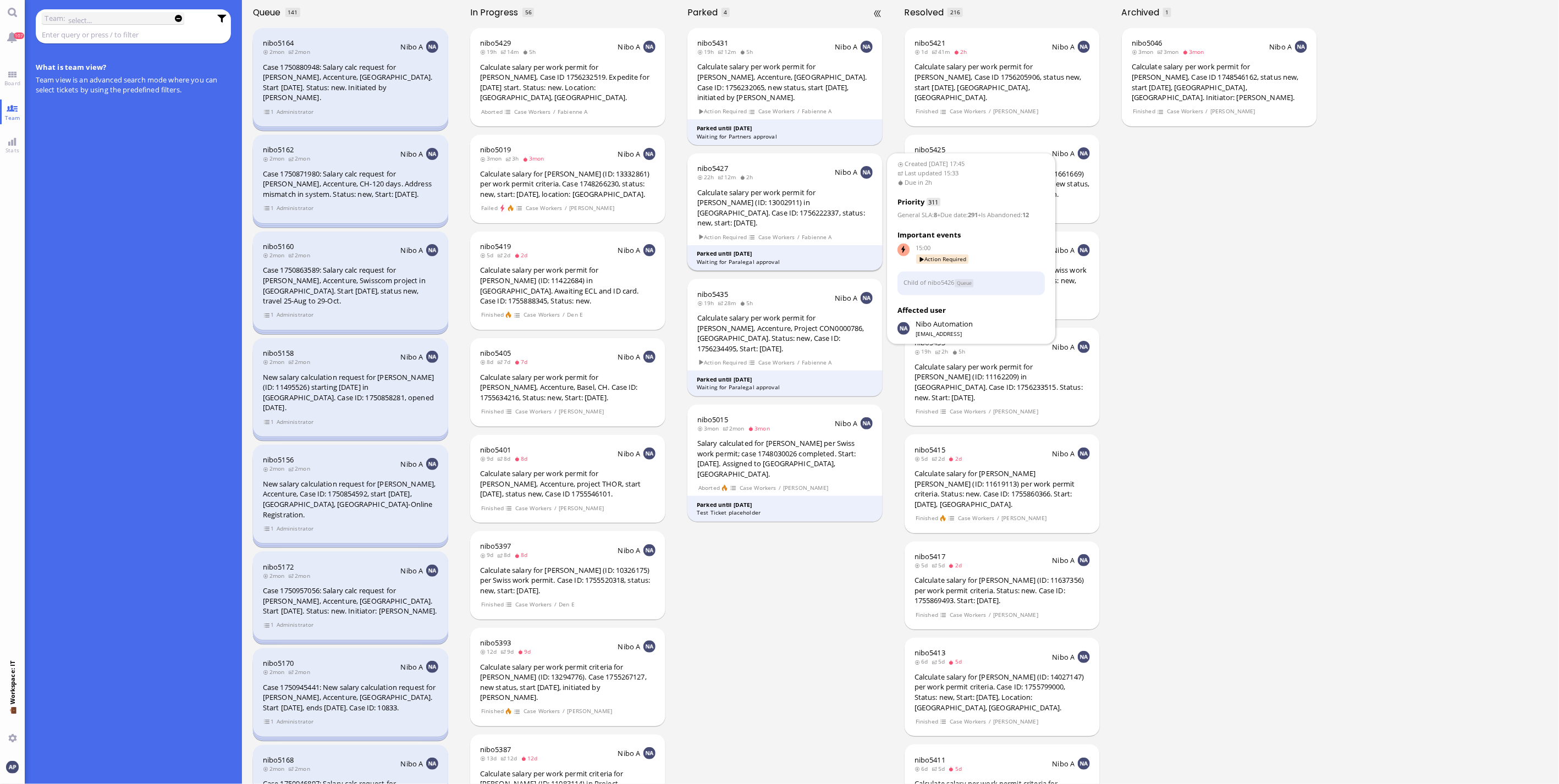
click at [762, 179] on header "nibo5427 22h 12m 2h Nibo A" at bounding box center [785, 172] width 175 height 18
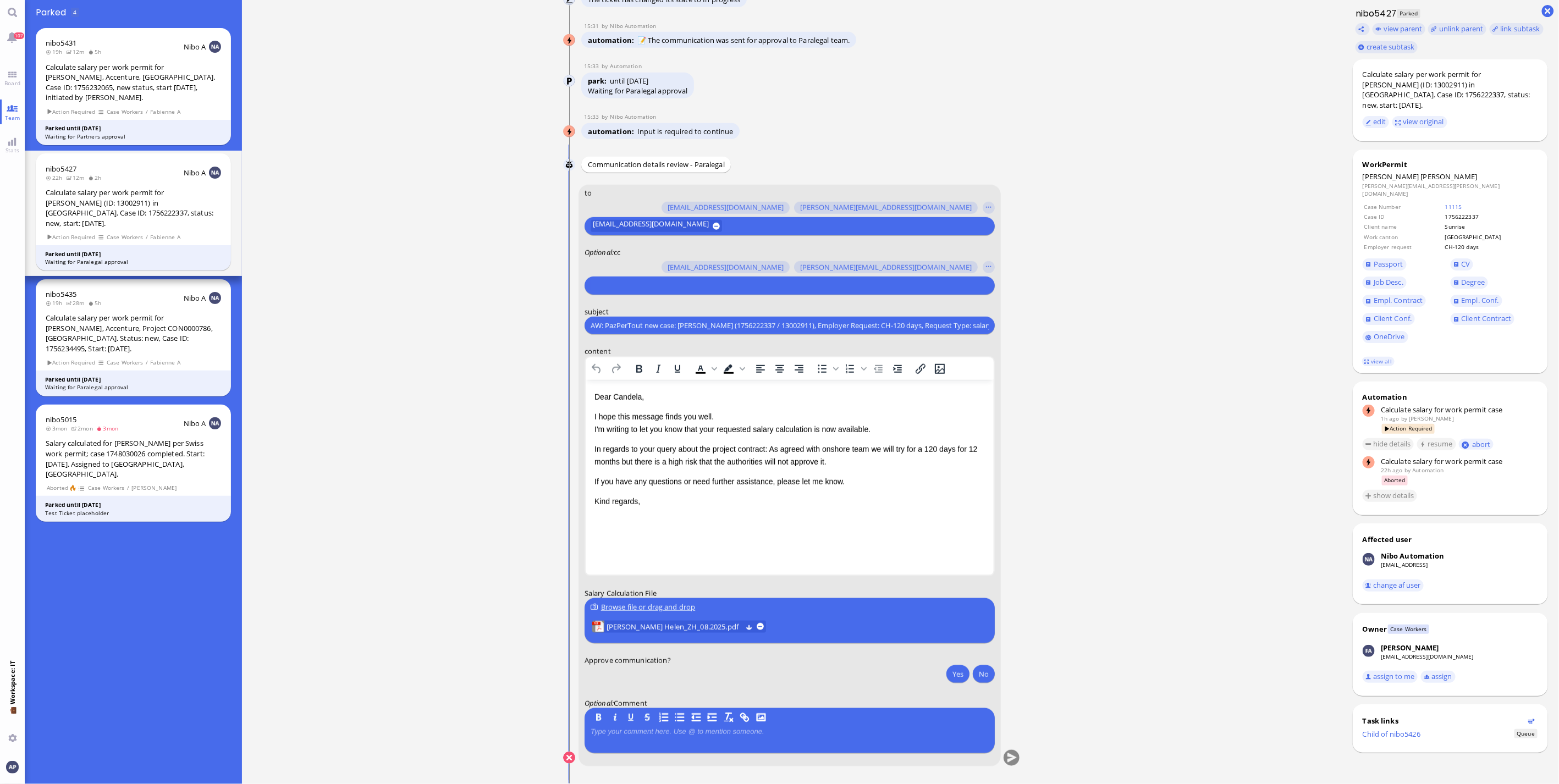
scroll to position [1, 0]
click at [8, 81] on span "Board" at bounding box center [12, 83] width 21 height 8
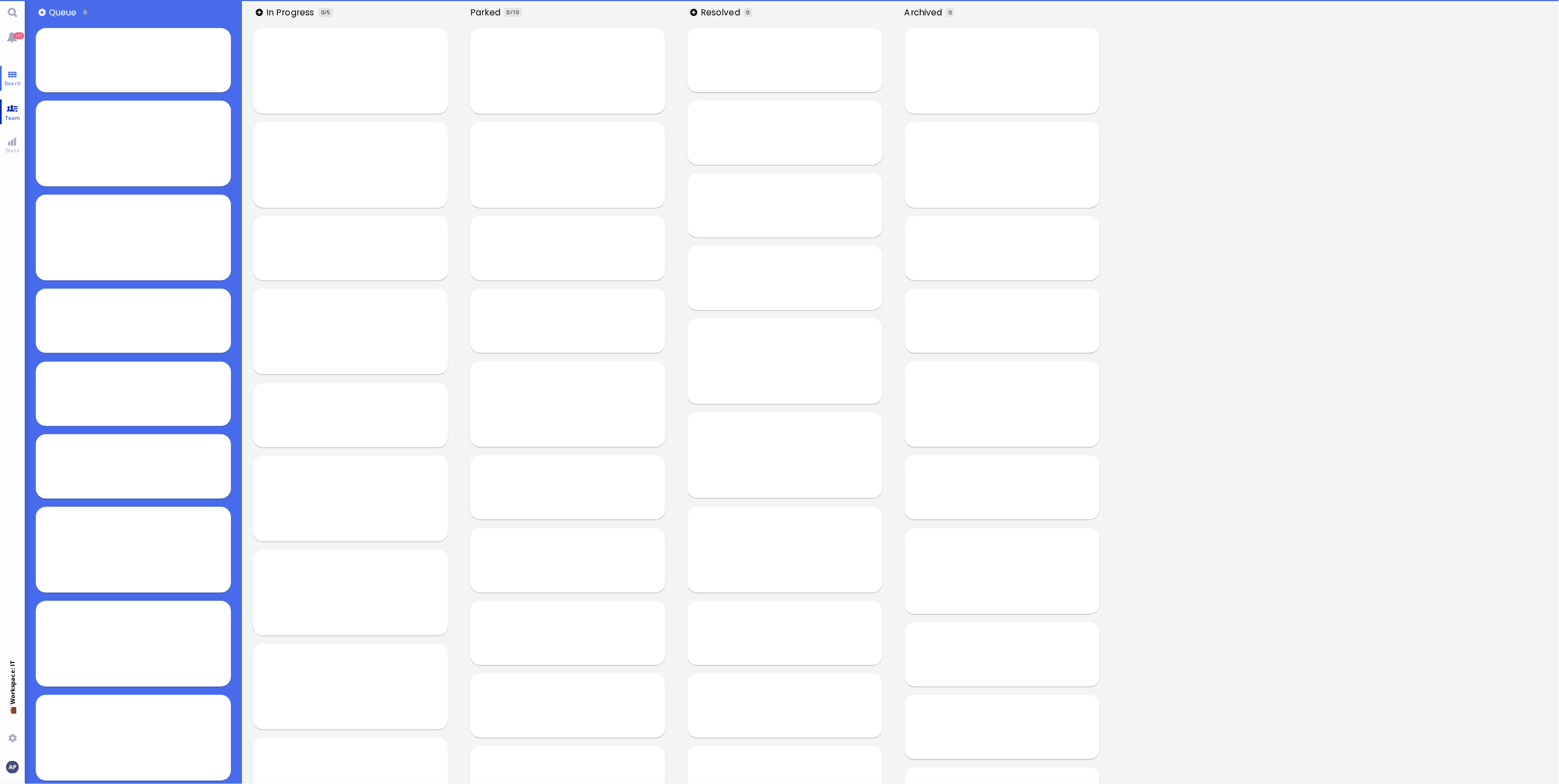
click at [8, 112] on link "Team" at bounding box center [12, 112] width 25 height 25
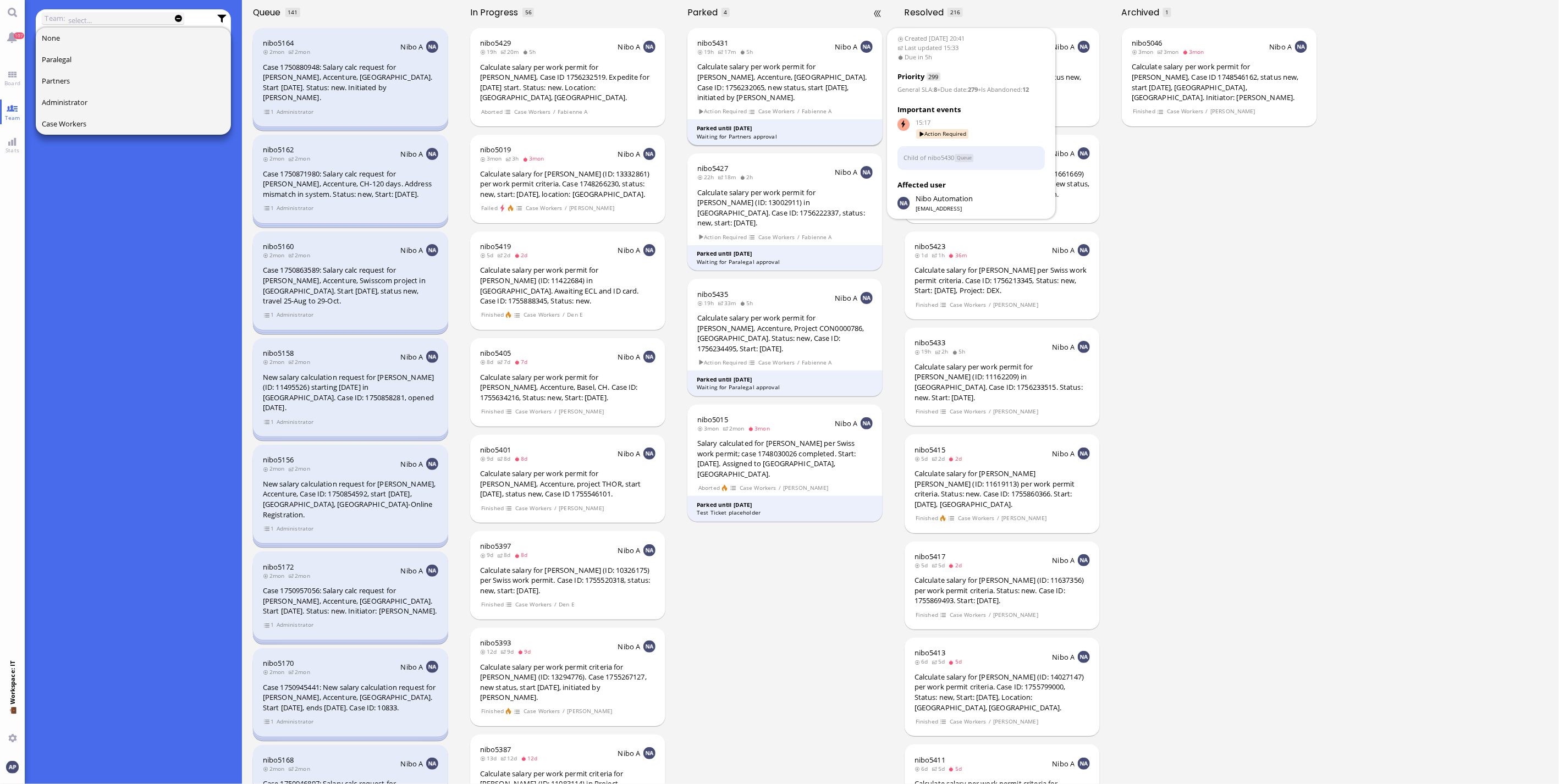
click at [750, 94] on div "Calculate salary per work permit for [PERSON_NAME], Accenture, [GEOGRAPHIC_DATA…" at bounding box center [785, 82] width 175 height 41
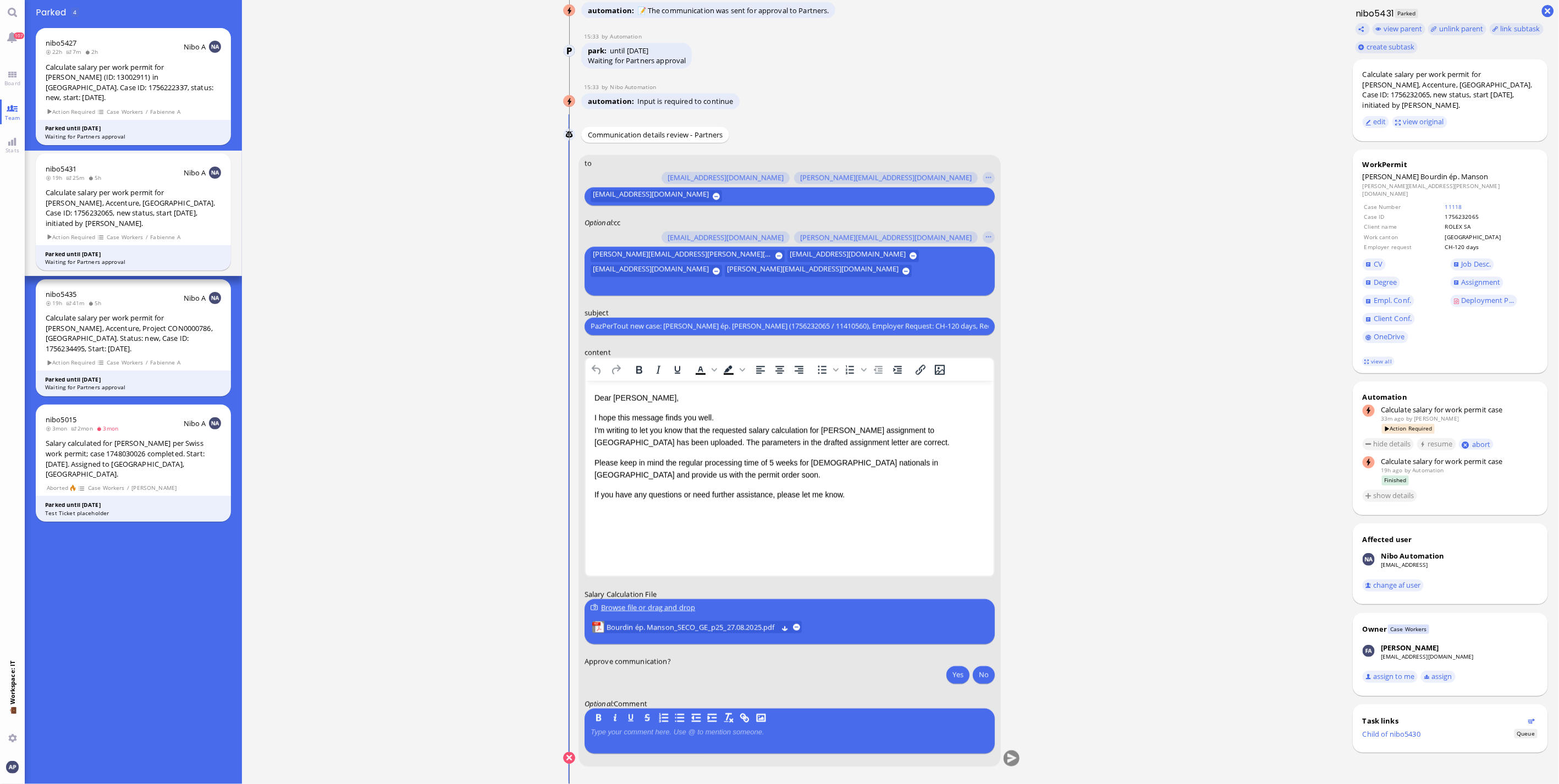
click at [652, 444] on p "I hope this message finds you well. I'm writing to let you know that the reques…" at bounding box center [789, 429] width 390 height 37
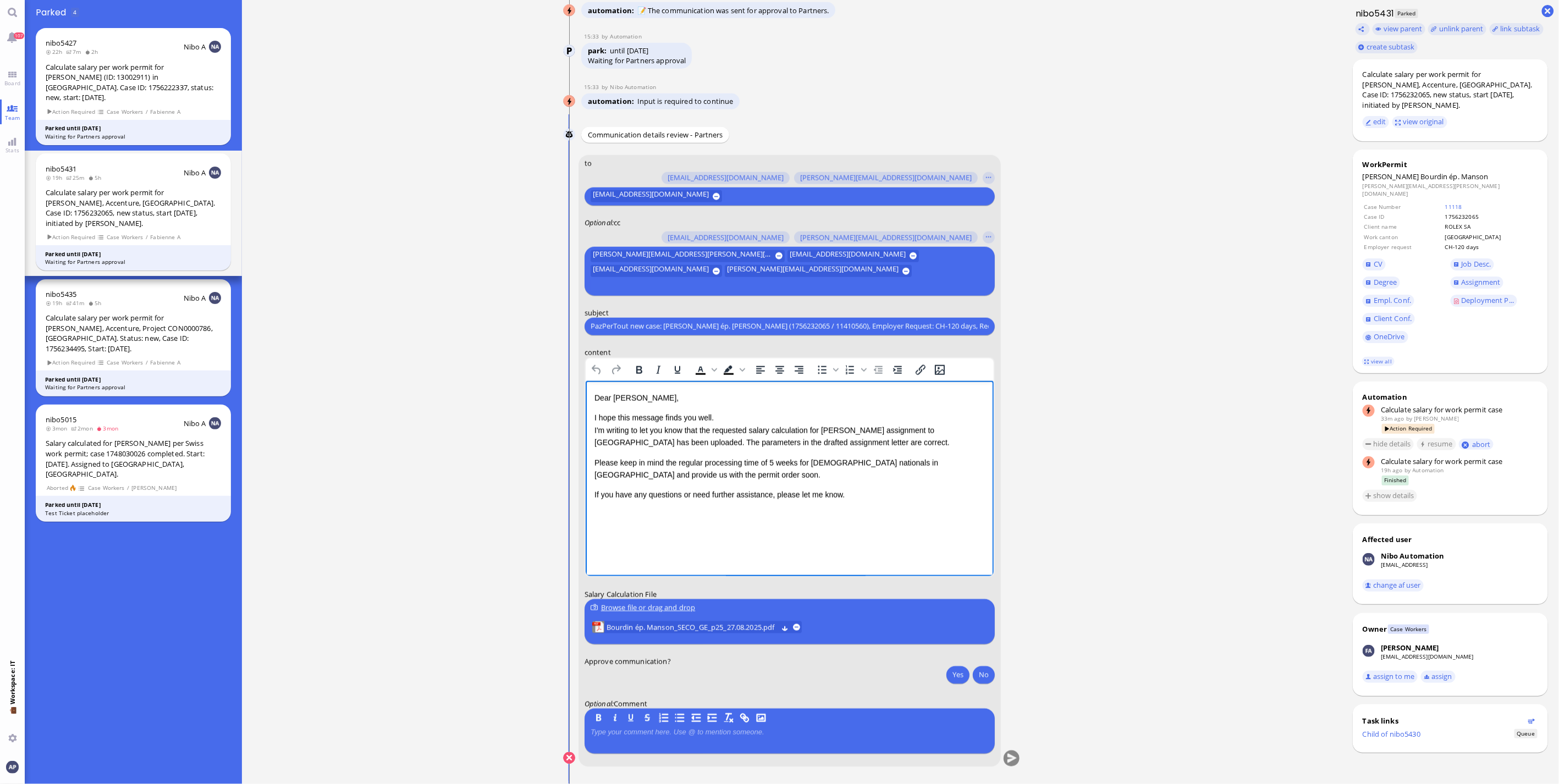
click at [866, 439] on p "I hope this message finds you well. I'm writing to let you know that the reques…" at bounding box center [789, 429] width 390 height 37
drag, startPoint x: 794, startPoint y: 441, endPoint x: 829, endPoint y: 441, distance: 35.0
click at [829, 441] on p "I hope this message finds you well. I'm writing to let you know that the reques…" at bounding box center [789, 429] width 390 height 37
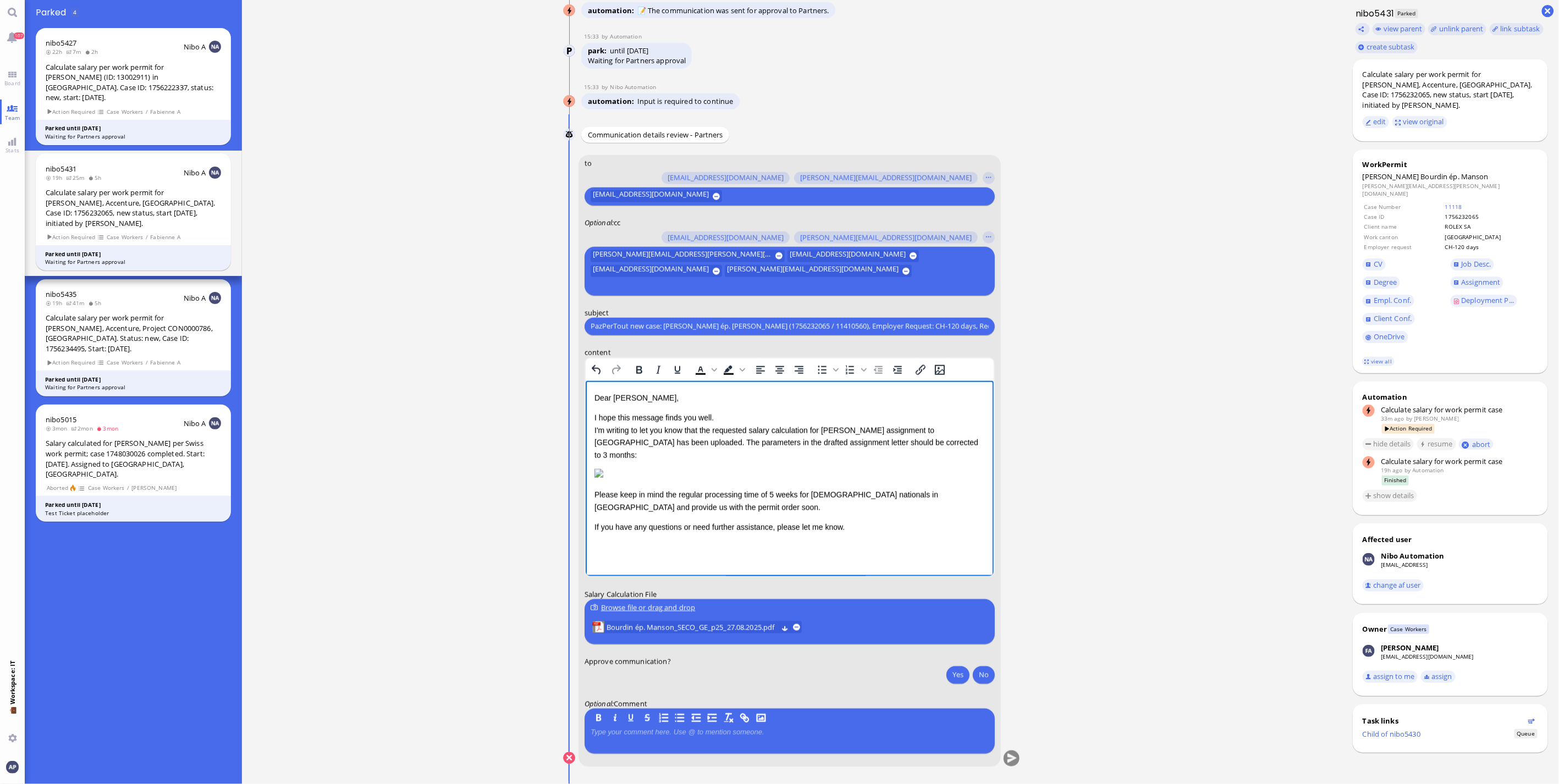
click at [603, 477] on img "Rich Text Area. Press ALT-0 for help." at bounding box center [598, 473] width 8 height 8
drag, startPoint x: 592, startPoint y: 455, endPoint x: 749, endPoint y: 499, distance: 163.0
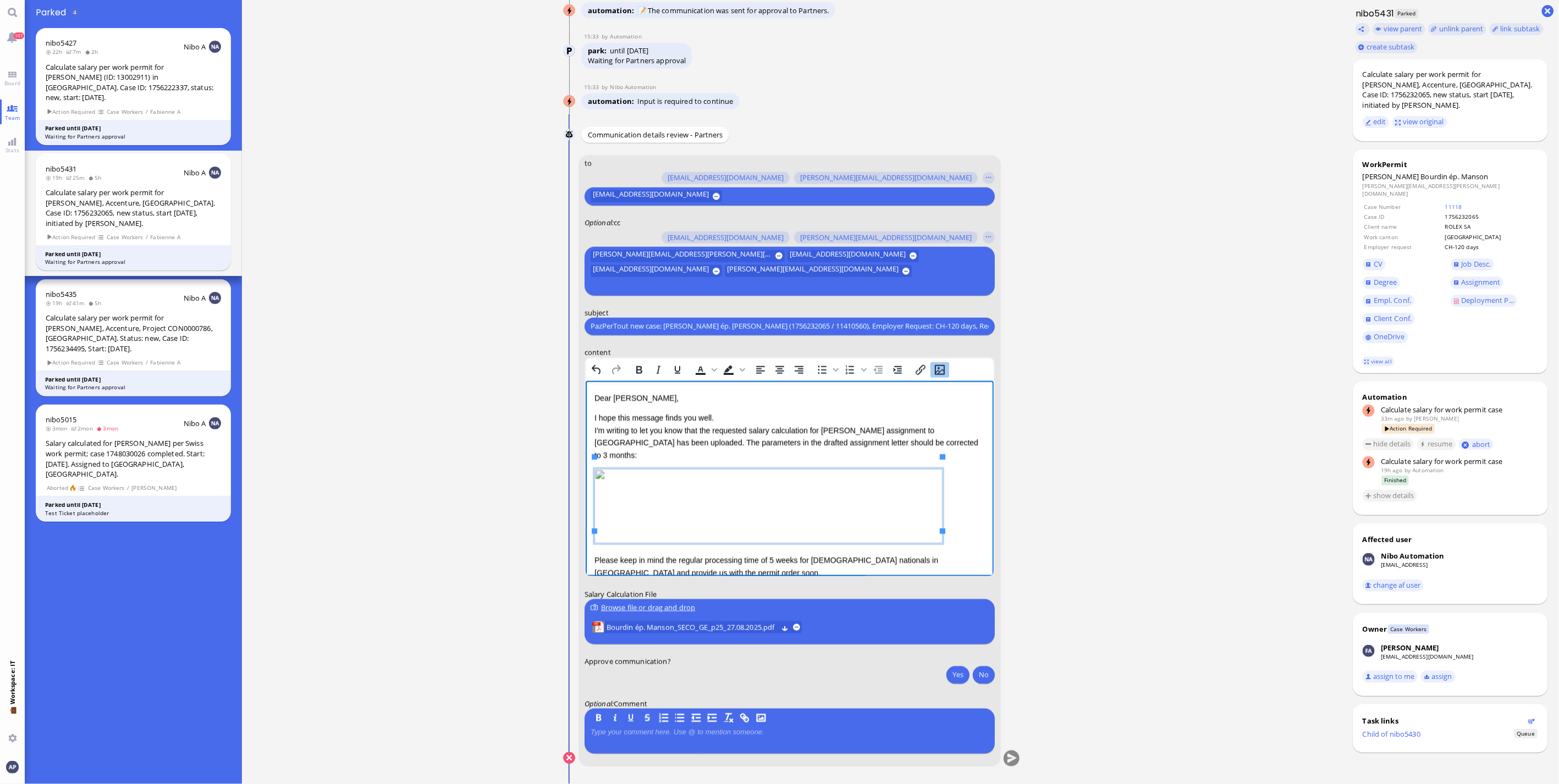
click at [913, 499] on p "Rich Text Area. Press ALT-0 for help." at bounding box center [789, 507] width 390 height 78
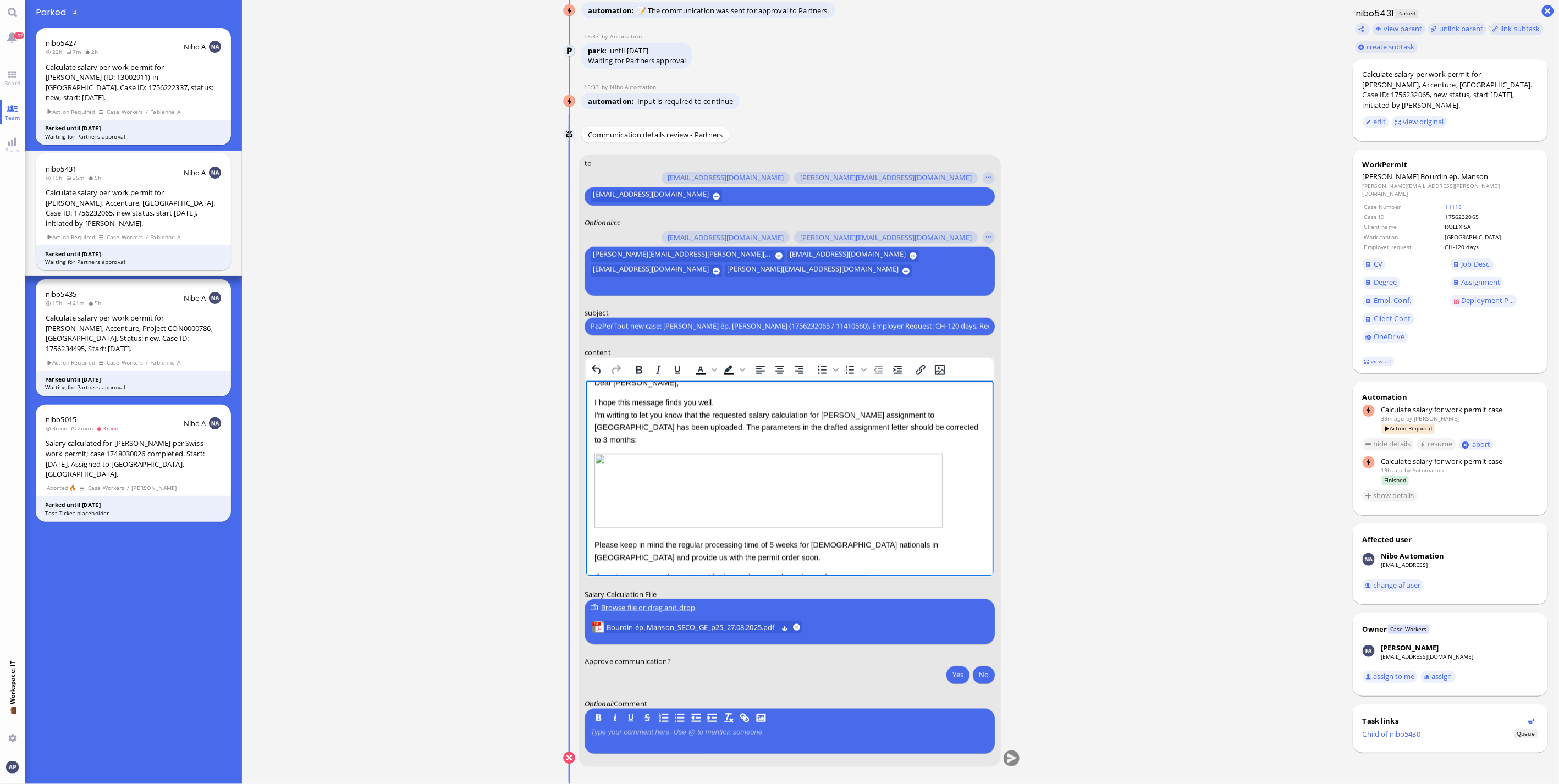
scroll to position [20, 0]
click at [625, 516] on span "Bourdin ép. Manson_SECO_GE_p25_27.08.2025.pdf" at bounding box center [692, 626] width 171 height 12
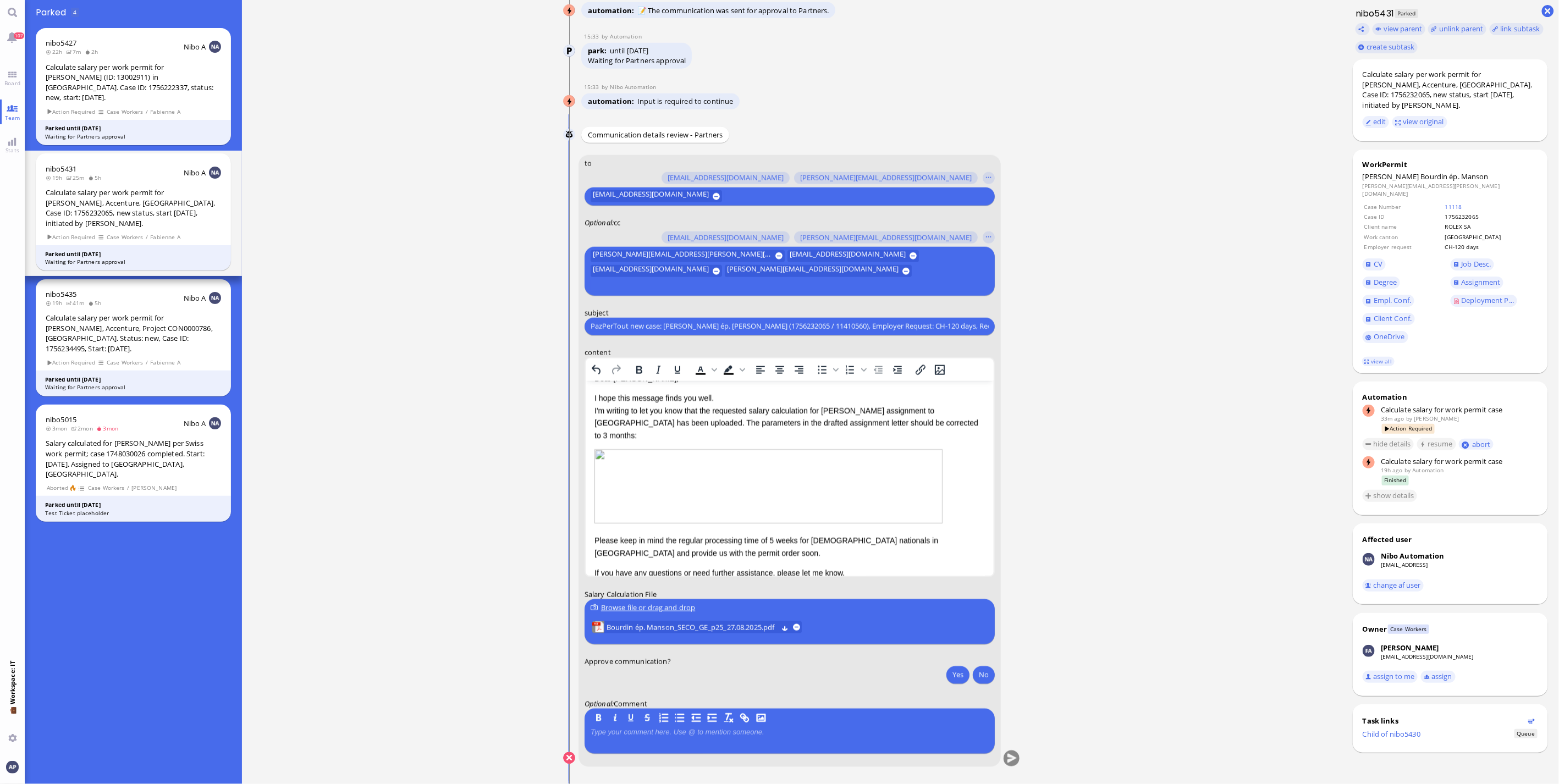
scroll to position [1, 0]
click at [913, 516] on button "Yes" at bounding box center [958, 674] width 23 height 18
click at [913, 516] on conversation-line "You to [PERSON_NAME][EMAIL_ADDRESS][DOMAIN_NAME] [DOMAIN_NAME][EMAIL_ADDRESS][D…" at bounding box center [792, 468] width 457 height 626
click at [913, 516] on button "submit" at bounding box center [1011, 758] width 16 height 16
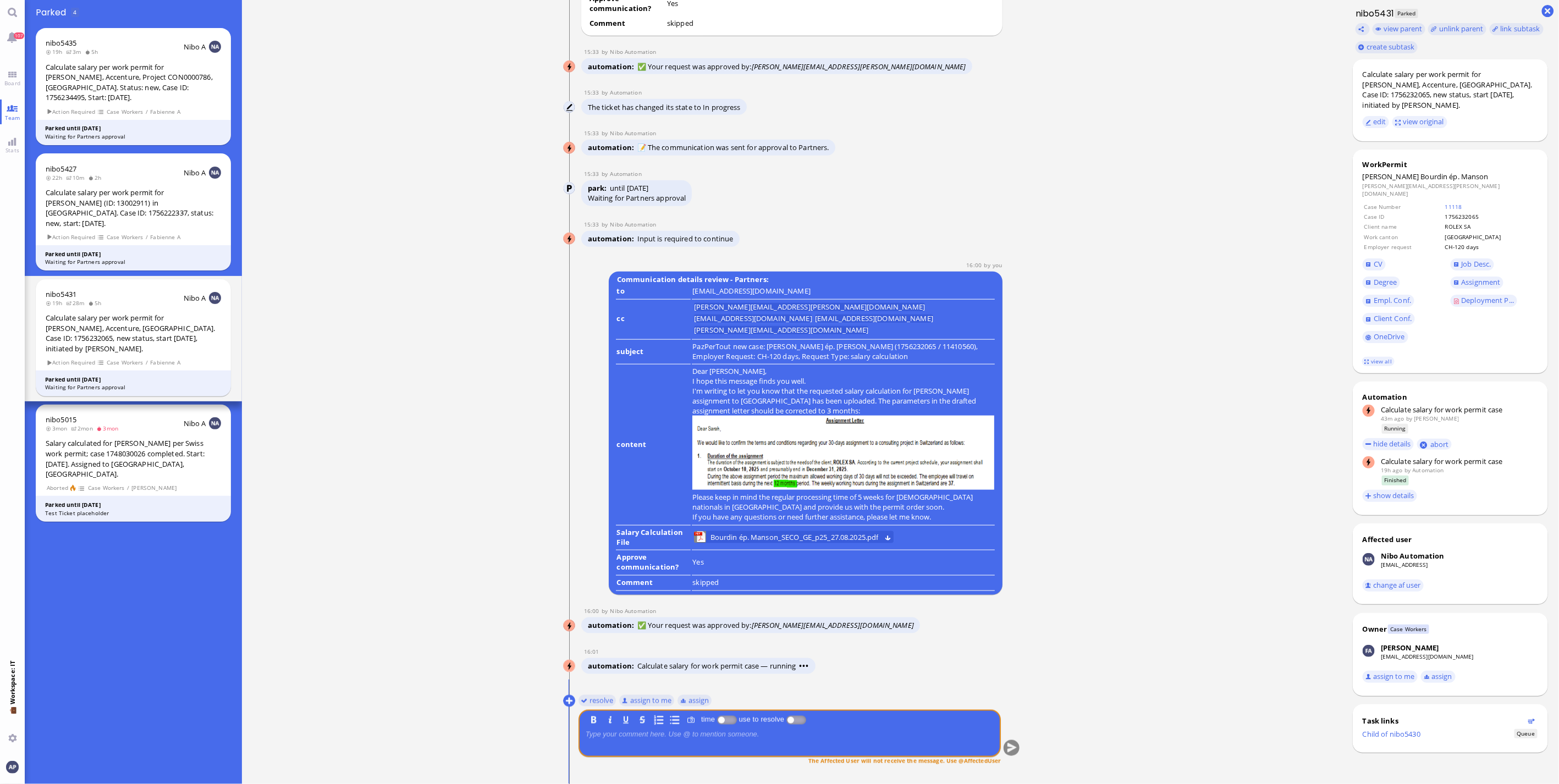
scroll to position [1, 0]
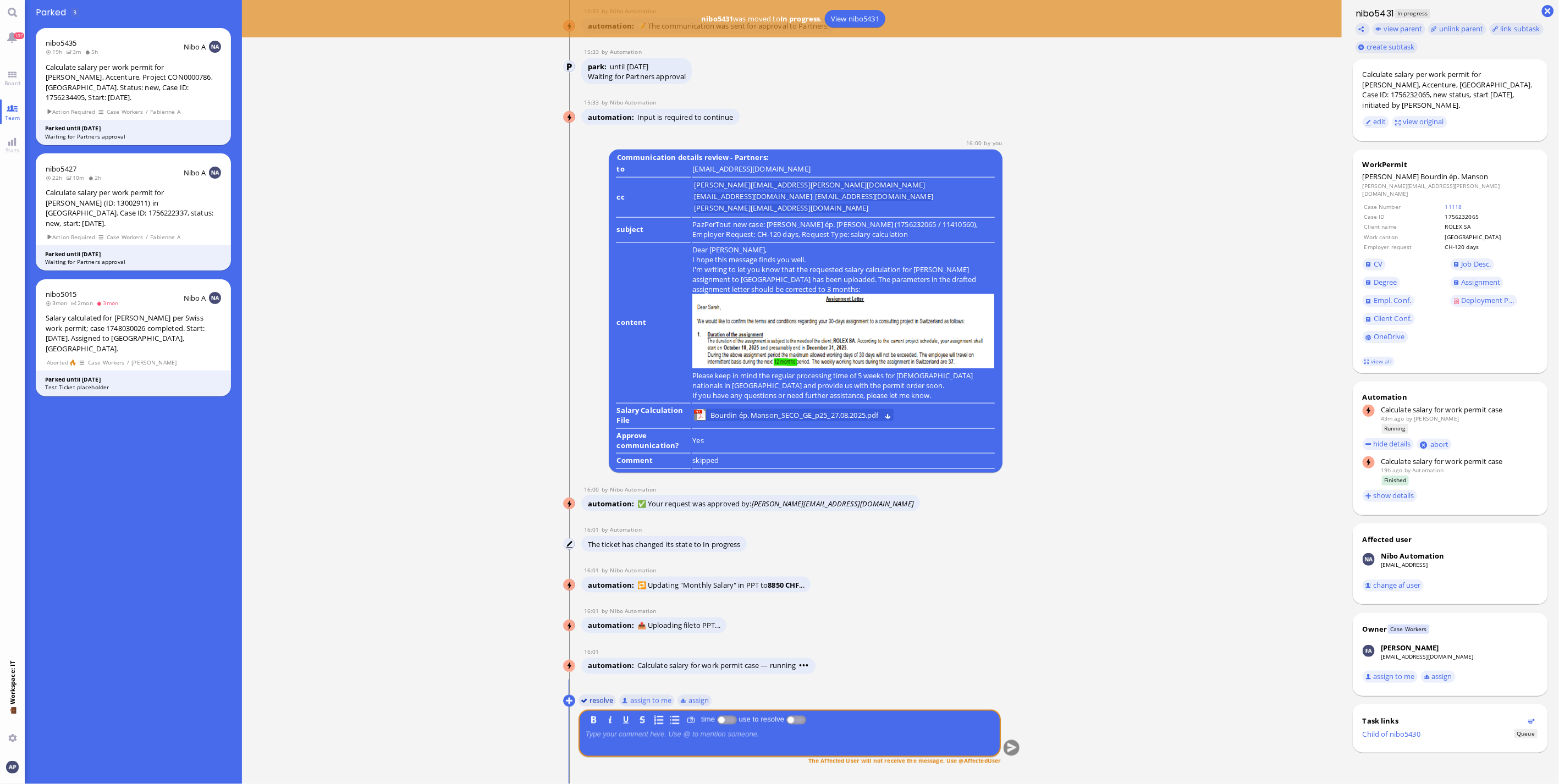
click at [582, 699] on button "resolve" at bounding box center [598, 700] width 38 height 12
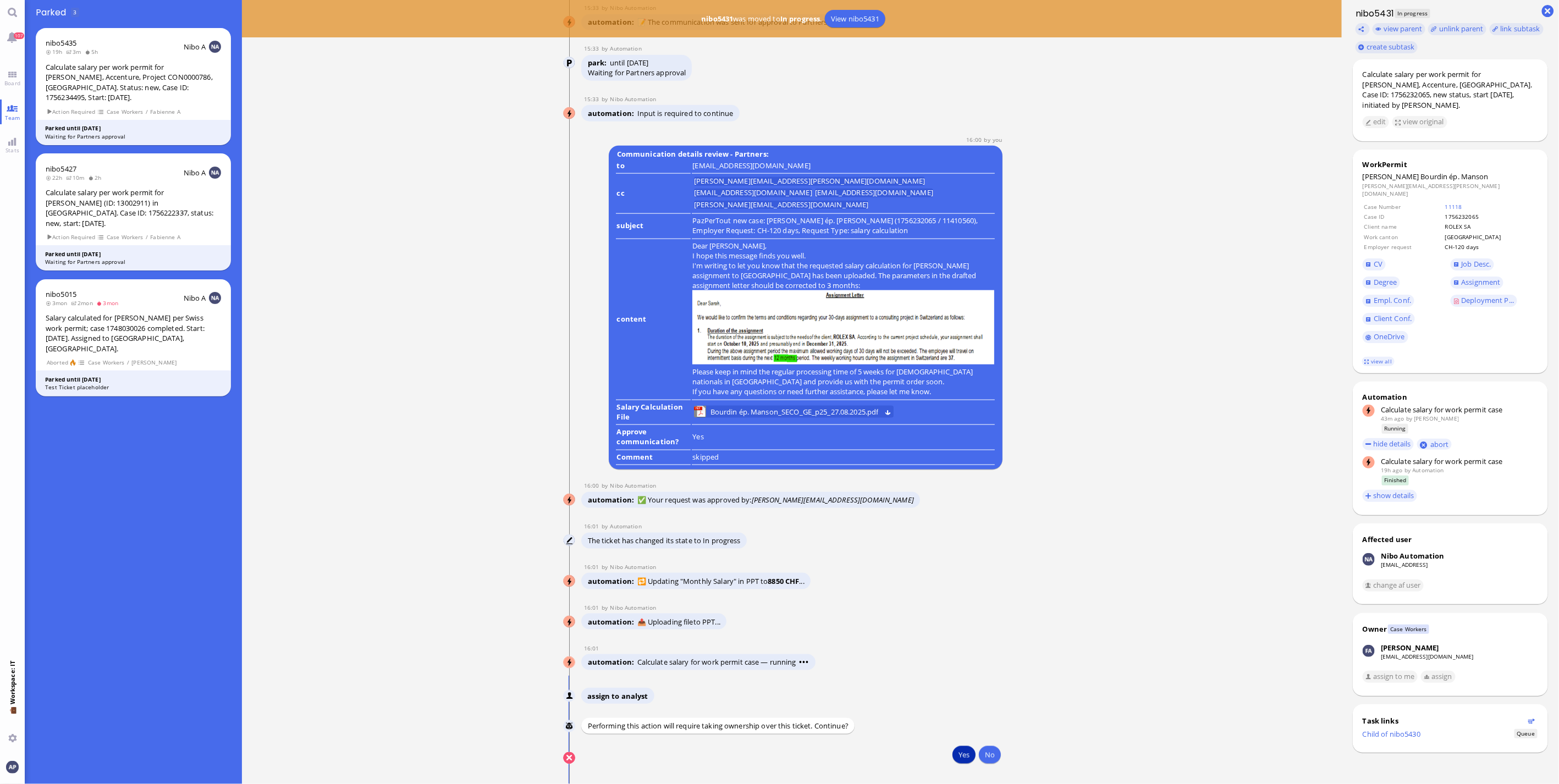
click at [963, 755] on button "Yes" at bounding box center [964, 754] width 23 height 18
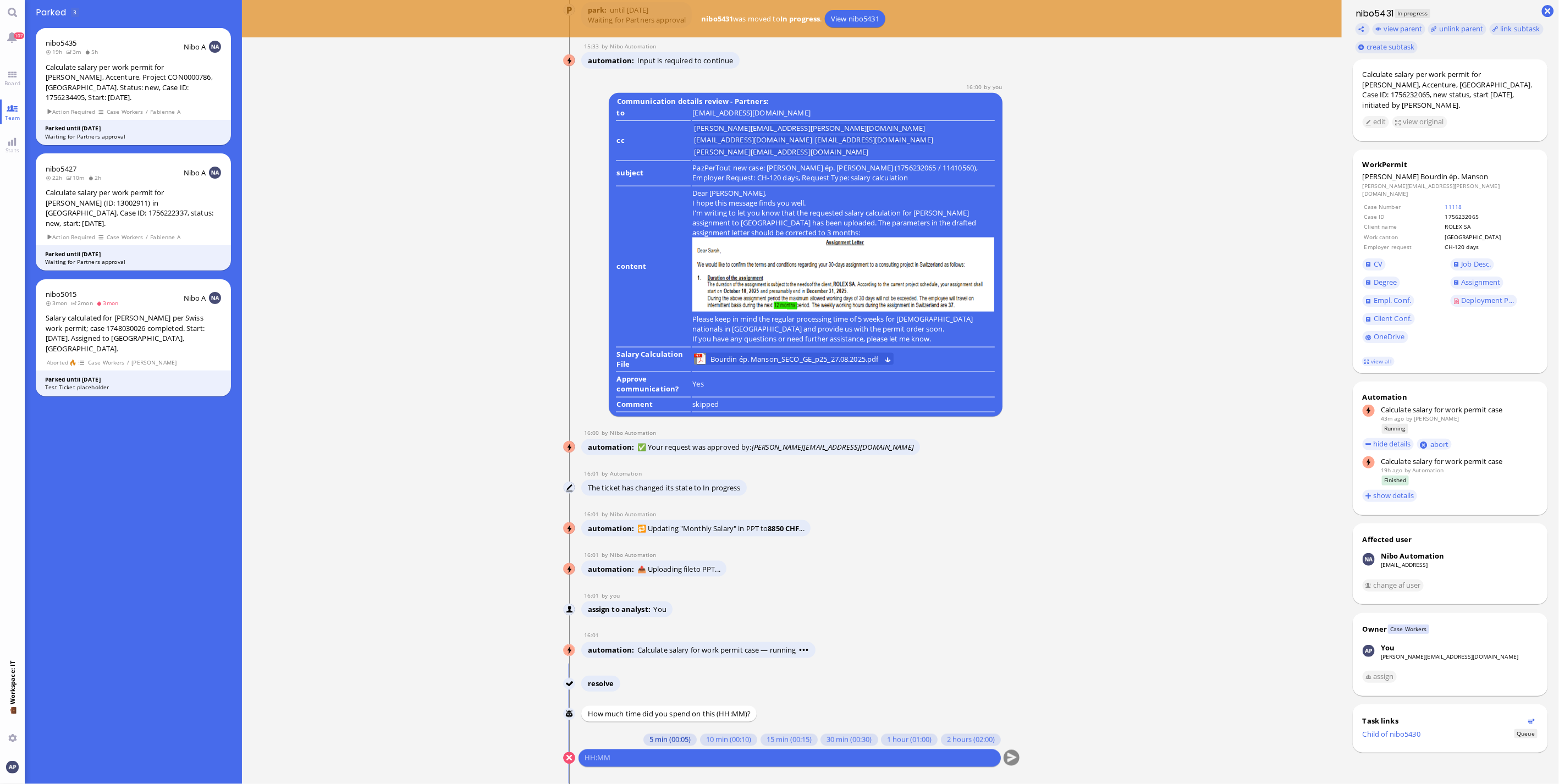
click at [660, 740] on button "5 min (00:05)" at bounding box center [669, 740] width 53 height 12
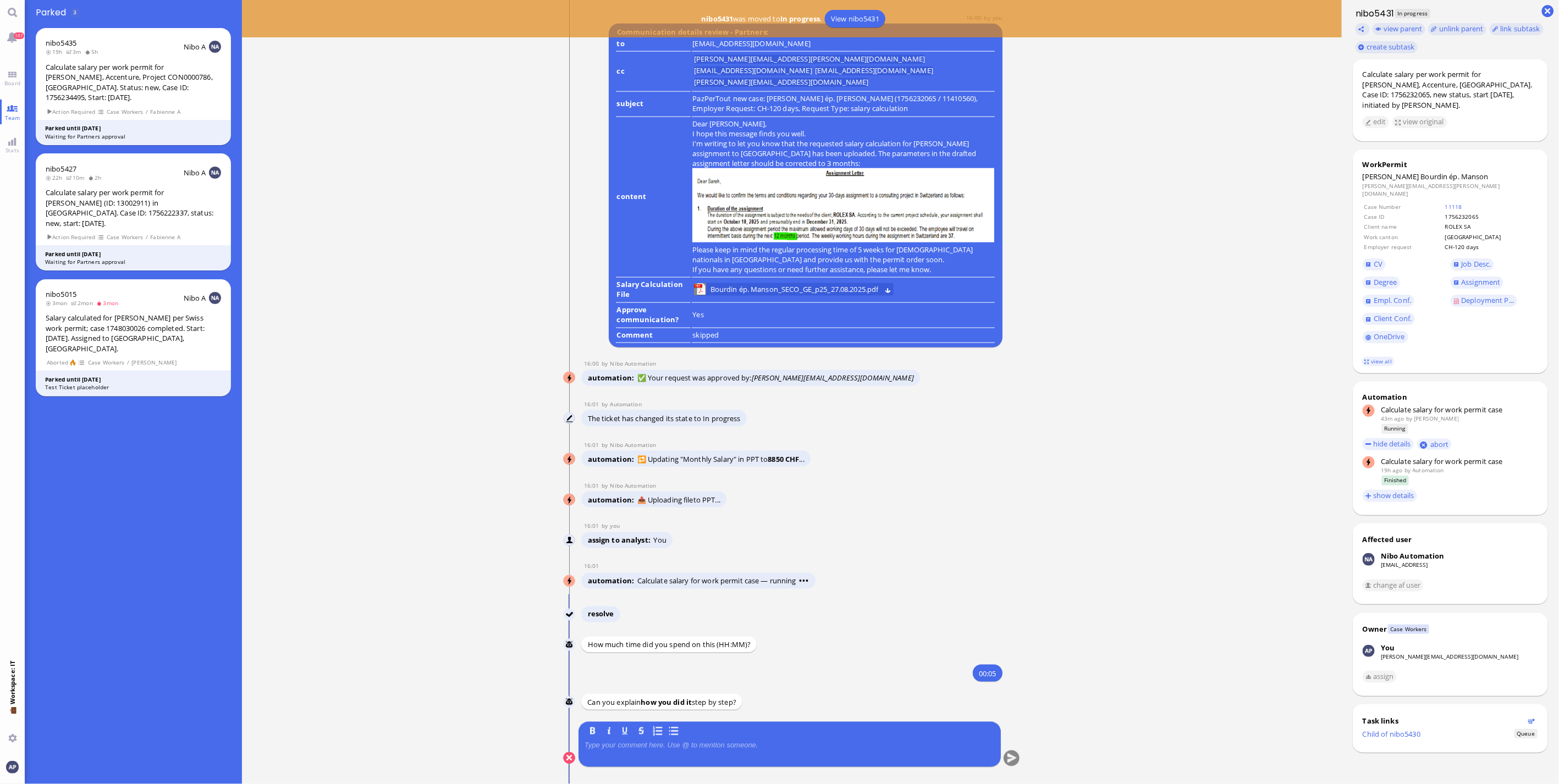
click at [663, 759] on div "Nibo resolve Nibo How much time did you spend on this (HH:MM)? You 00:05 Nibo C…" at bounding box center [792, 693] width 457 height 174
click at [663, 759] on div at bounding box center [789, 752] width 410 height 23
click at [665, 739] on quill-editor at bounding box center [789, 751] width 410 height 25
click at [666, 747] on p at bounding box center [789, 745] width 410 height 8
click at [1011, 756] on button "submit" at bounding box center [1011, 758] width 16 height 16
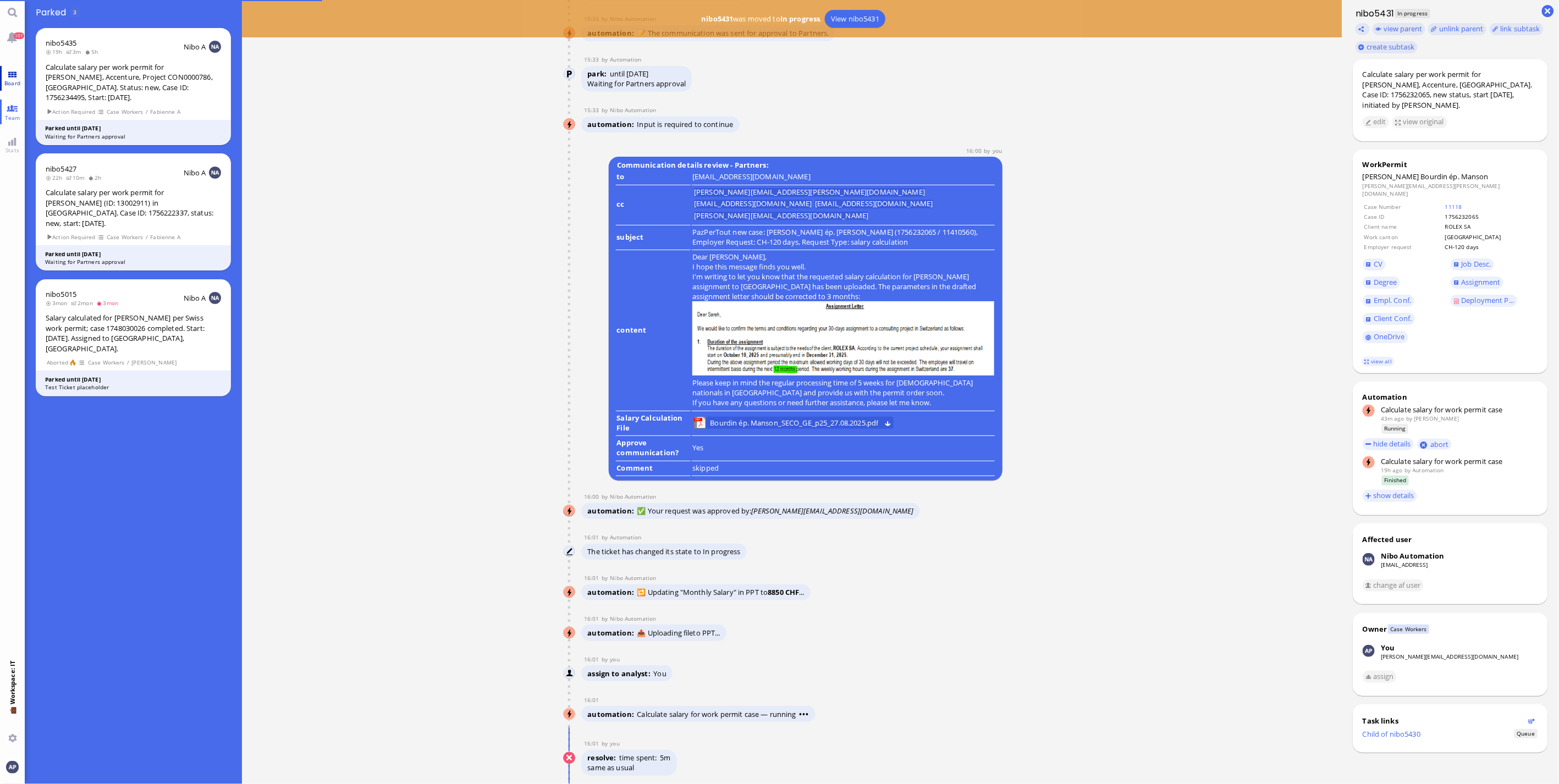
click at [17, 77] on link "Board" at bounding box center [12, 78] width 25 height 25
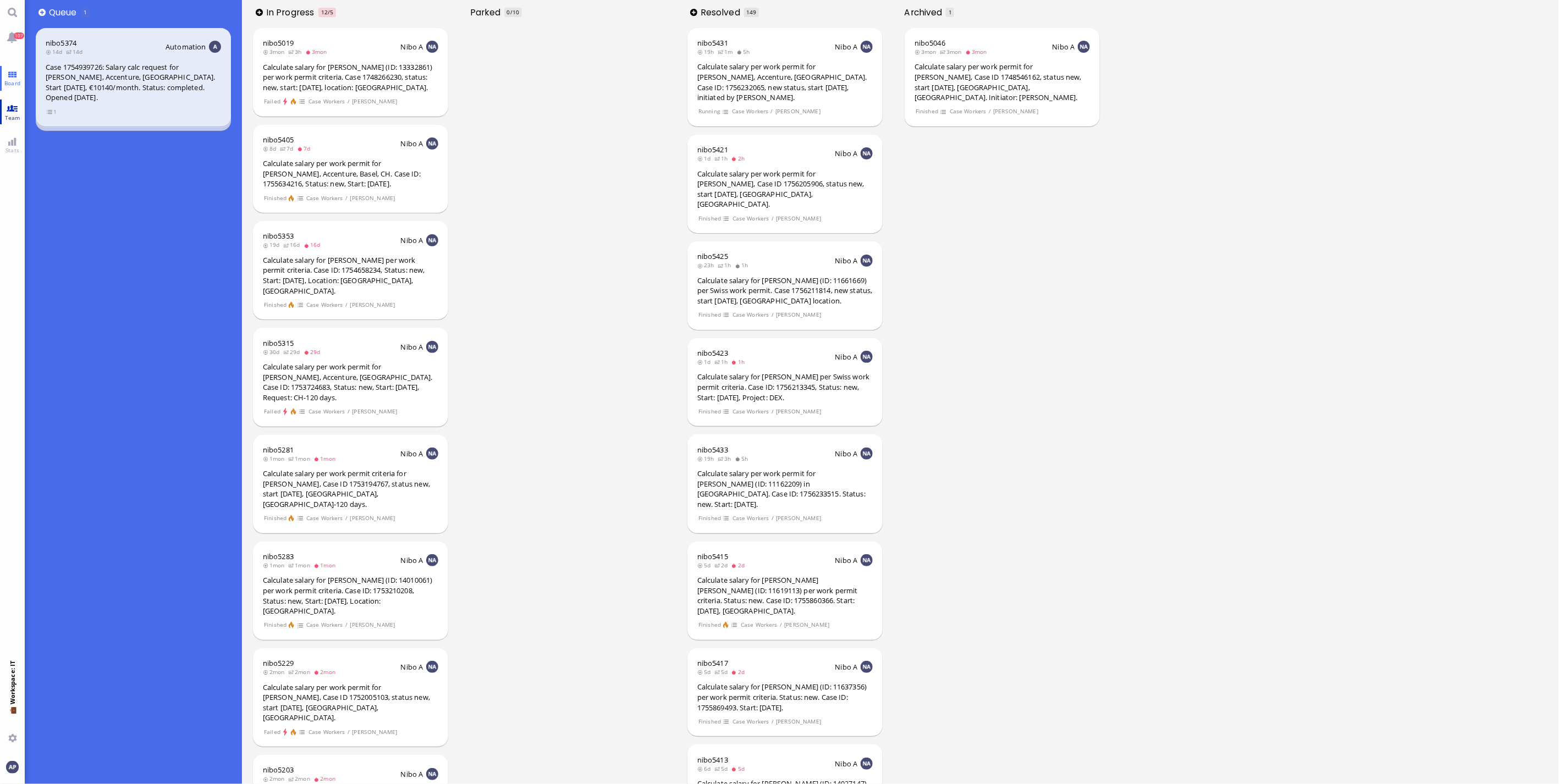
click at [17, 109] on link "Team" at bounding box center [12, 112] width 25 height 25
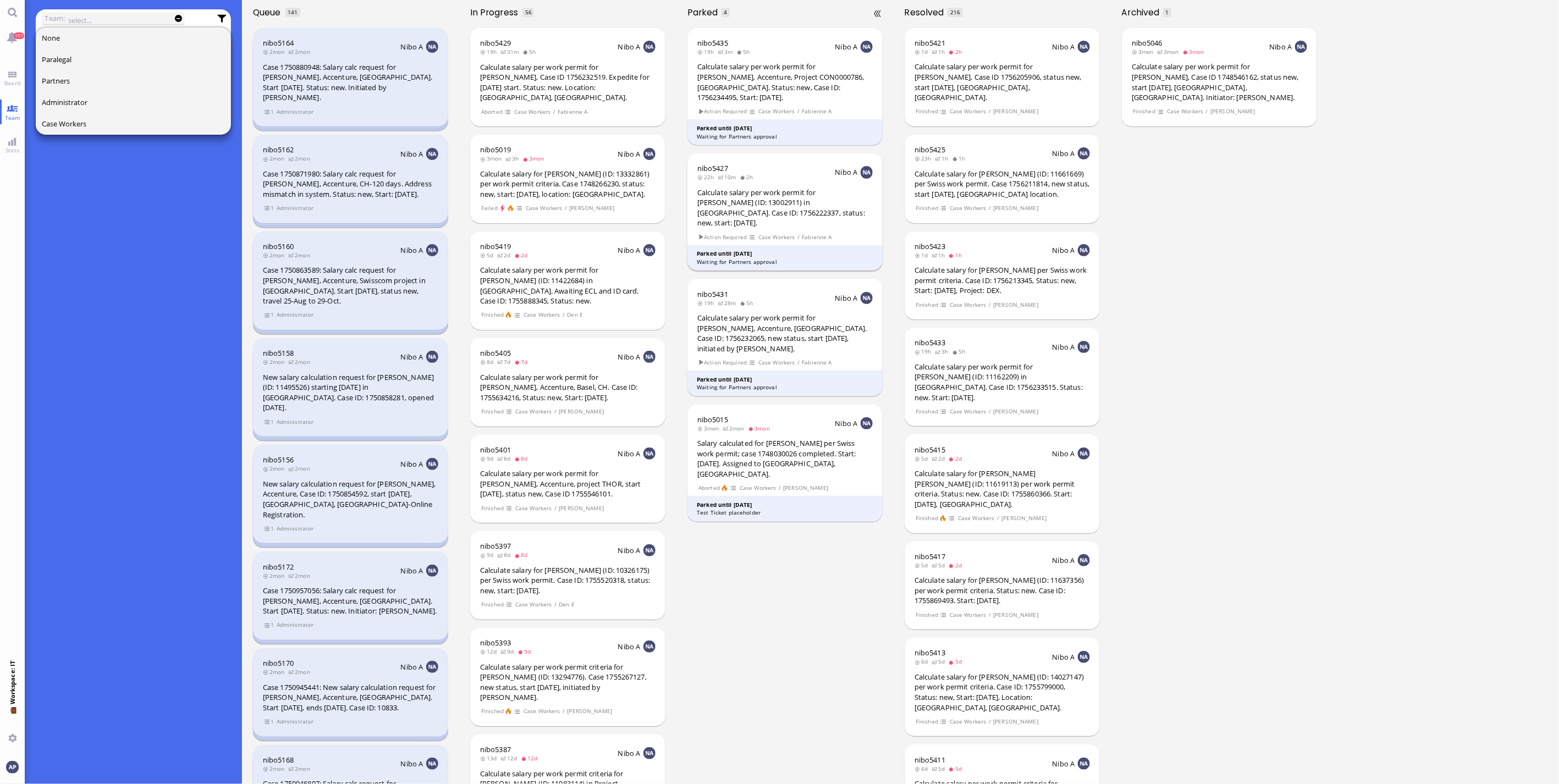
click at [789, 232] on span "Case Workers" at bounding box center [776, 237] width 37 height 9
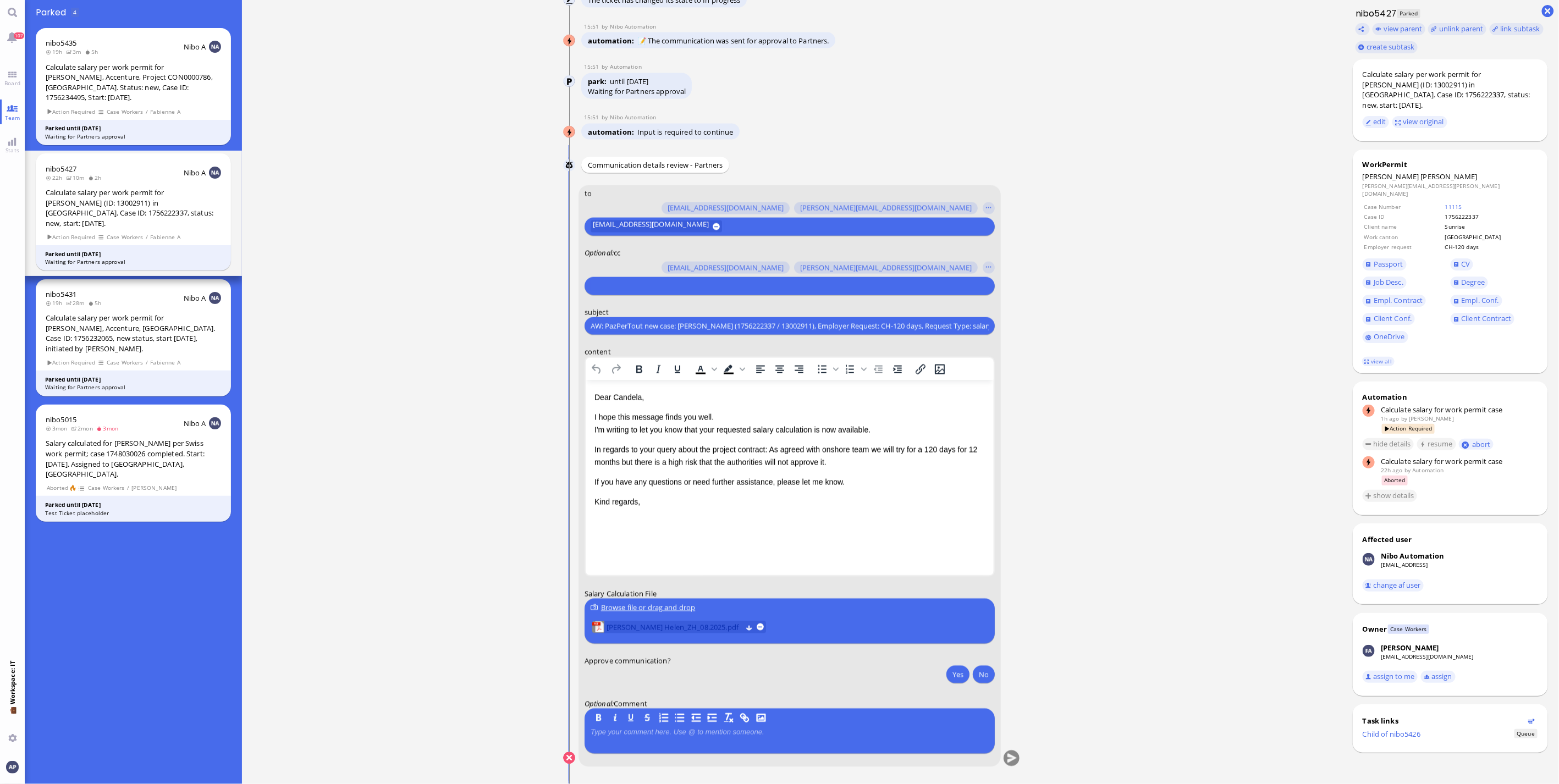
click at [649, 632] on span "[PERSON_NAME] Helen_ZH_08.2025.pdf" at bounding box center [673, 626] width 135 height 12
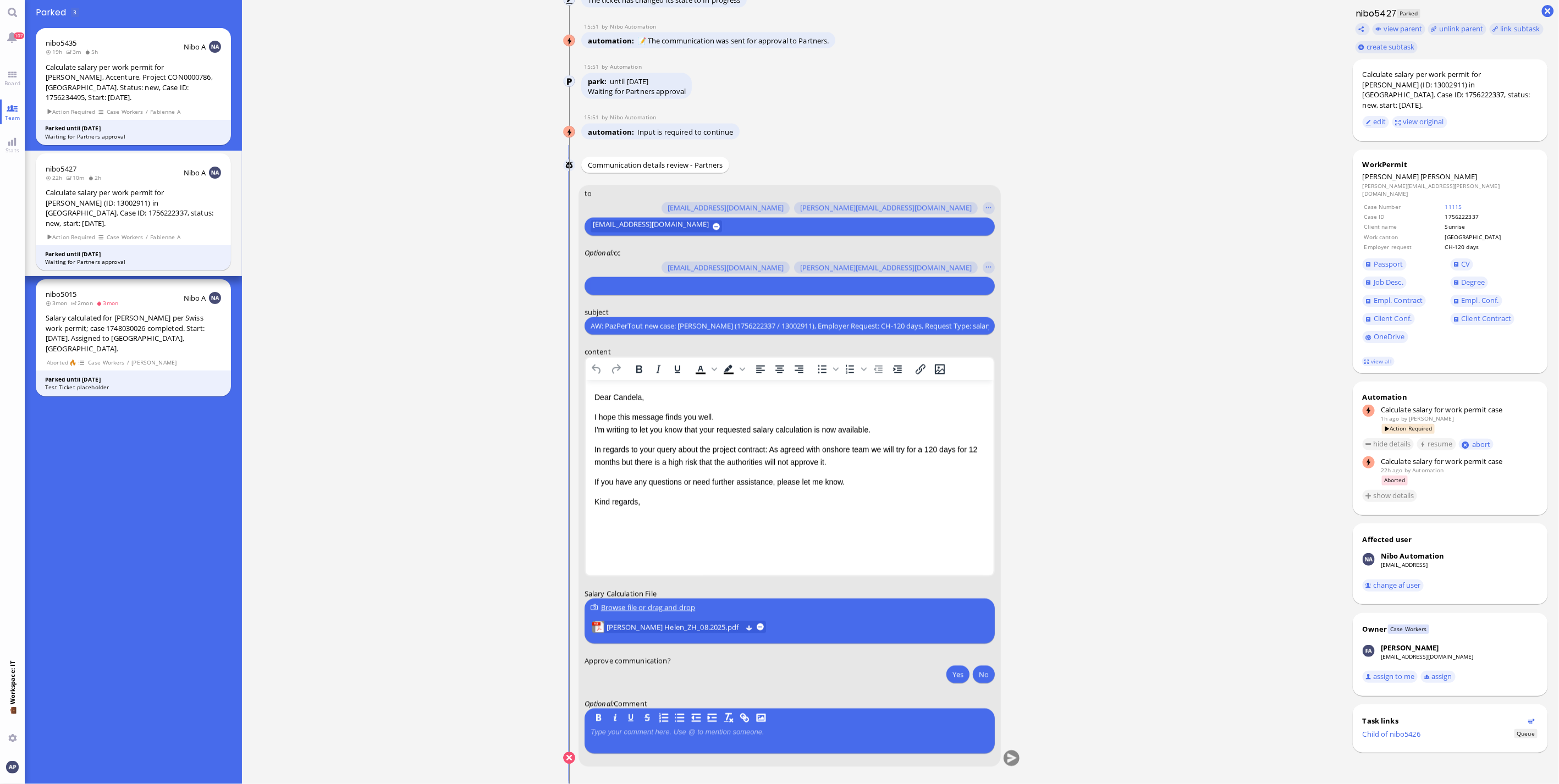
scroll to position [1, 0]
click at [645, 622] on span "[PERSON_NAME] Helen_ZH_08.2025.pdf" at bounding box center [673, 626] width 135 height 12
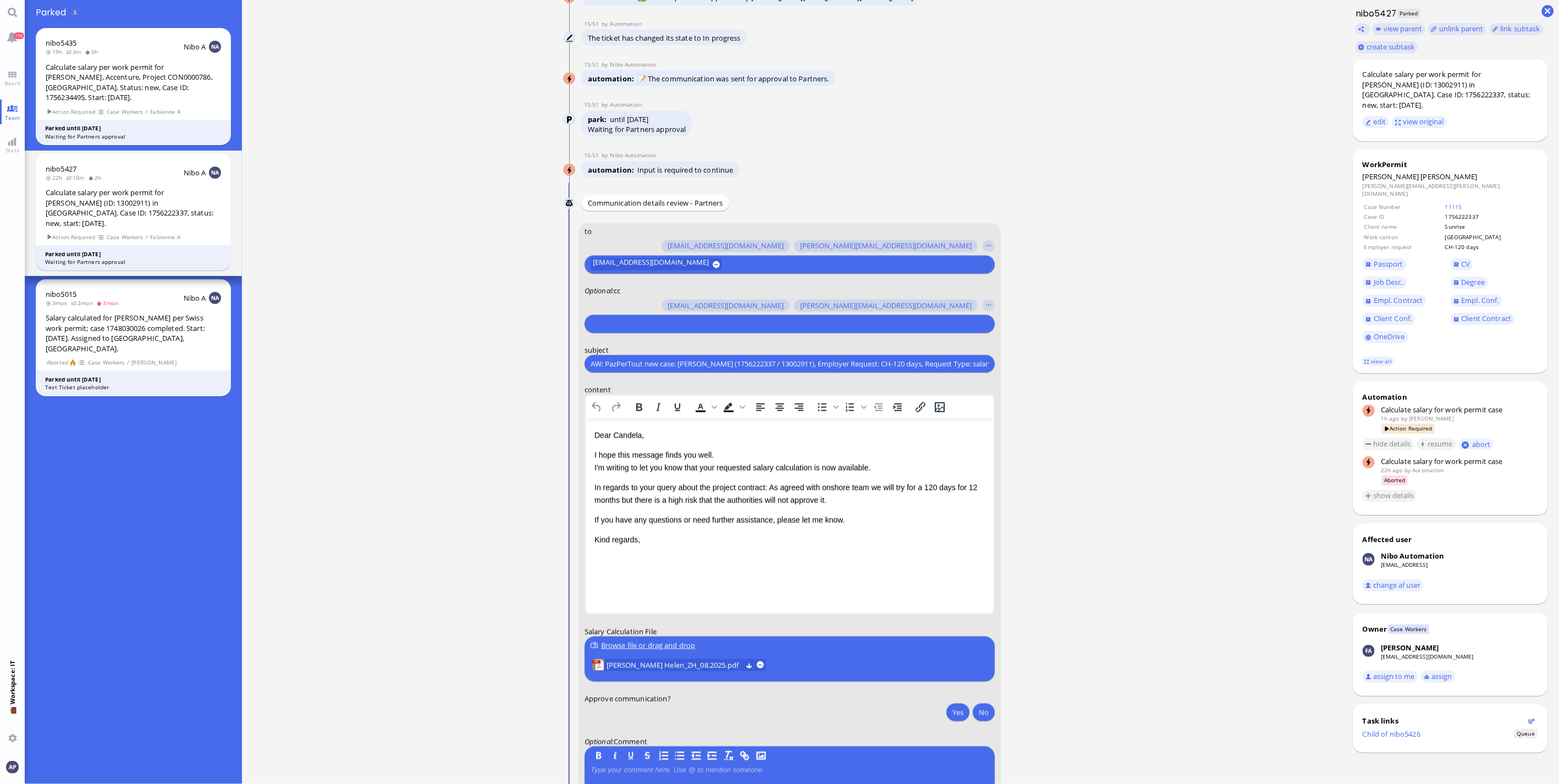
scroll to position [0, 0]
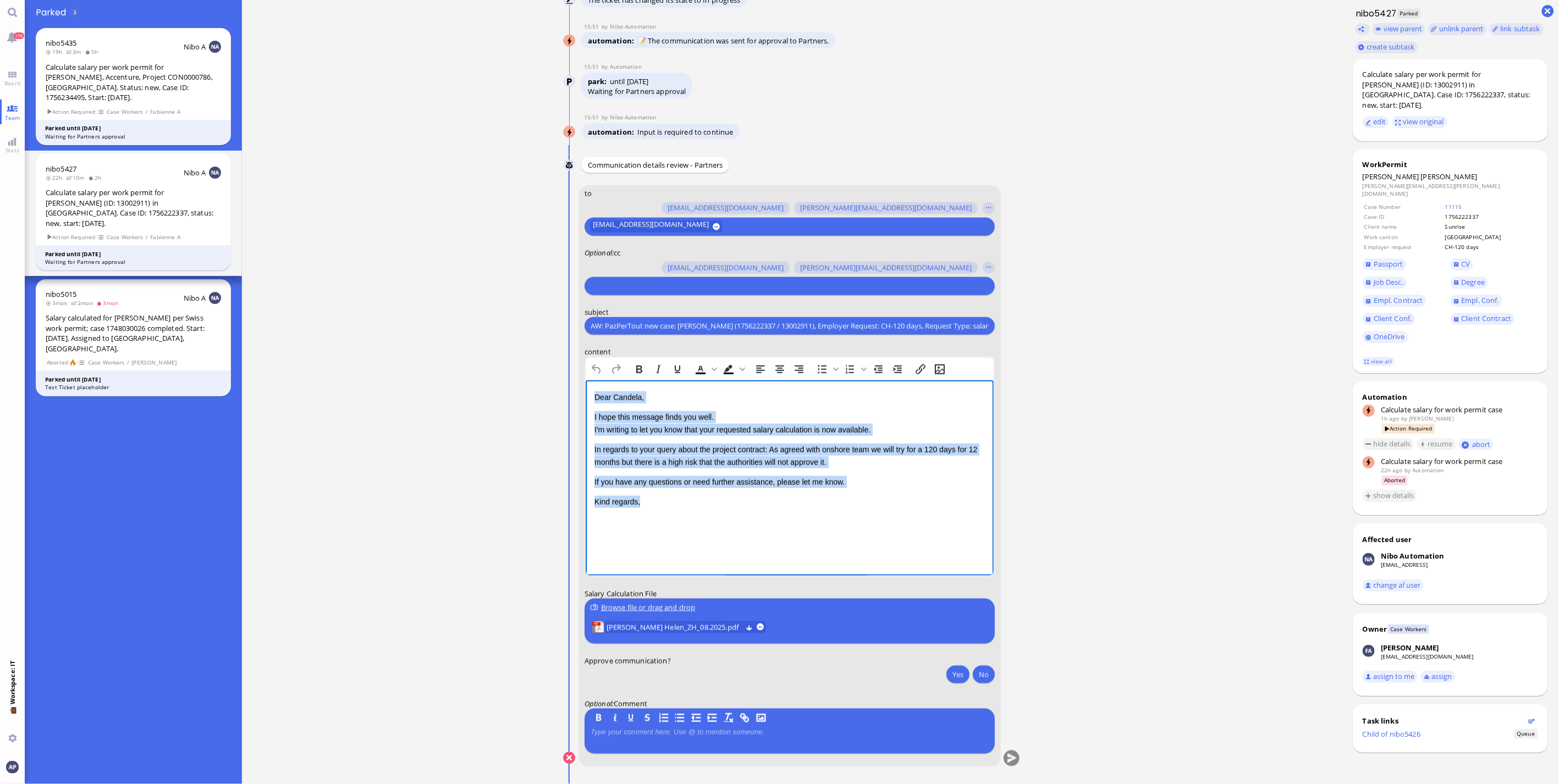
drag, startPoint x: 645, startPoint y: 504, endPoint x: 1147, endPoint y: 769, distance: 567.7
click at [585, 390] on html "Dear Candela, I hope this message finds you well. I'm writing to let you know t…" at bounding box center [789, 456] width 408 height 151
copy div "Dear Candela, I hope this message finds you well. I'm writing to let you know t…"
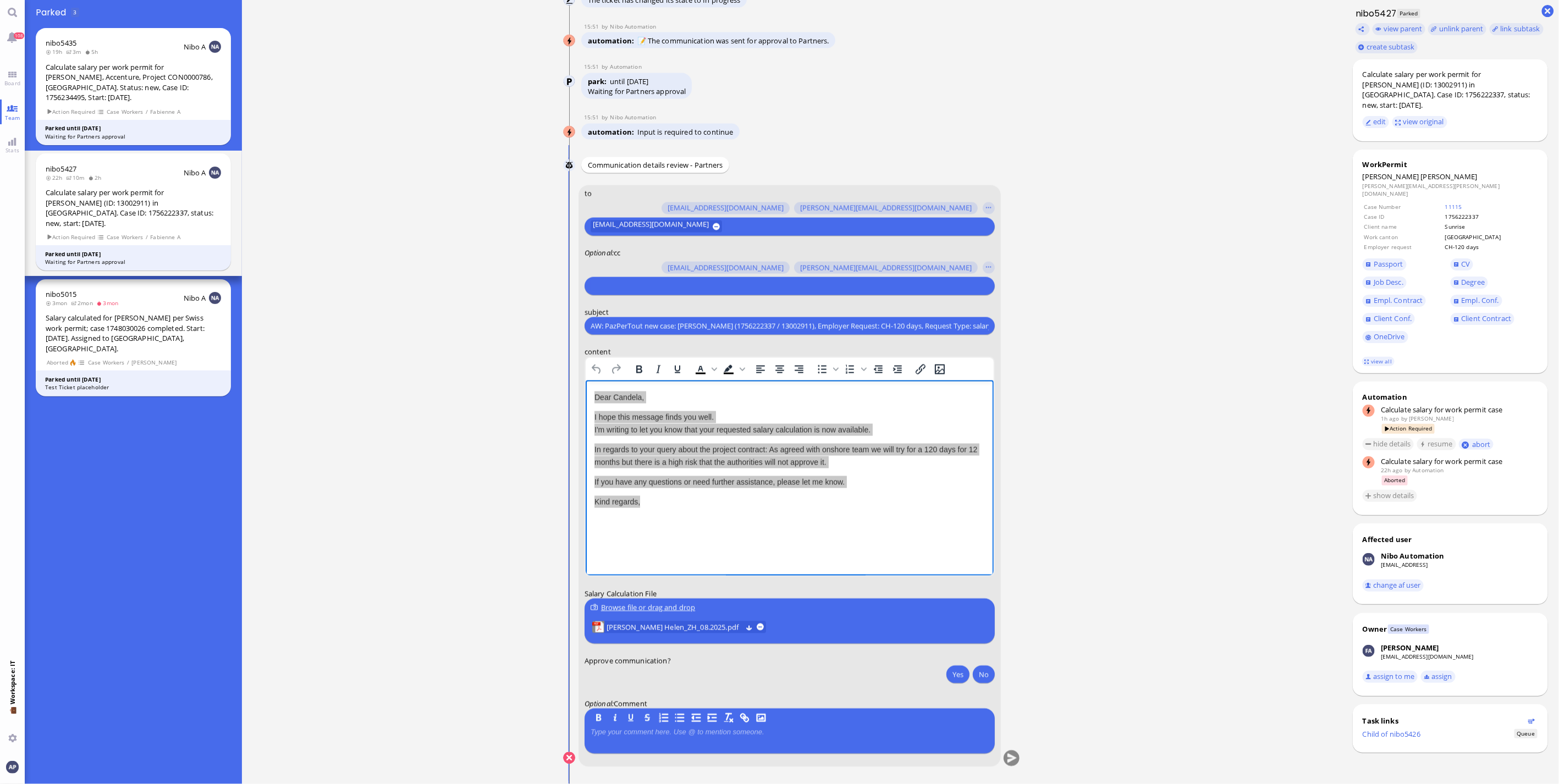
click at [992, 675] on form "to amit.thakur@bluelakelegal.com anand.pazhenkottil@bluelakelegal.com anusha.th…" at bounding box center [790, 475] width 423 height 581
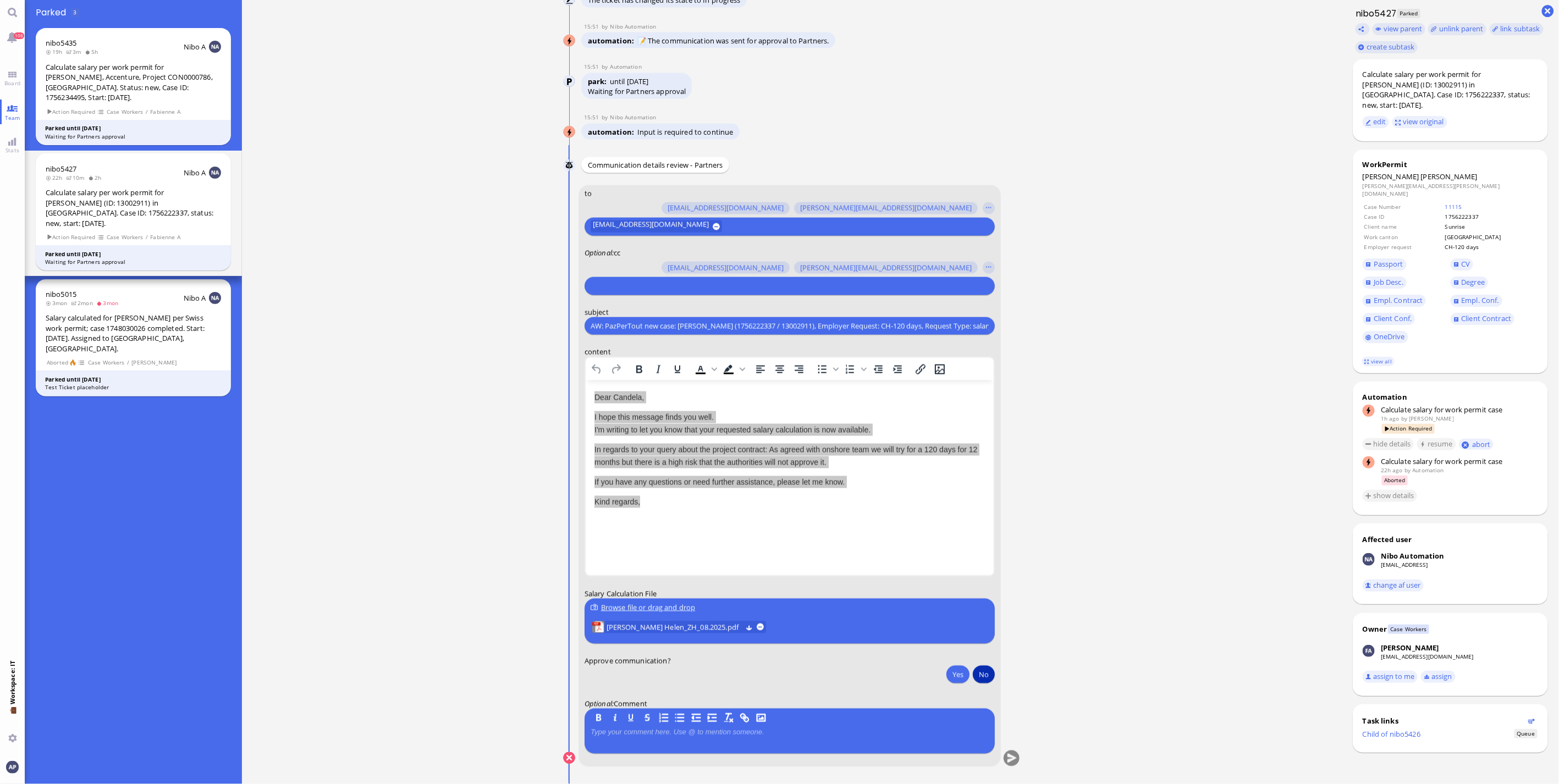
click at [982, 673] on button "No" at bounding box center [983, 674] width 22 height 18
click at [1011, 759] on button "submit" at bounding box center [1011, 758] width 16 height 16
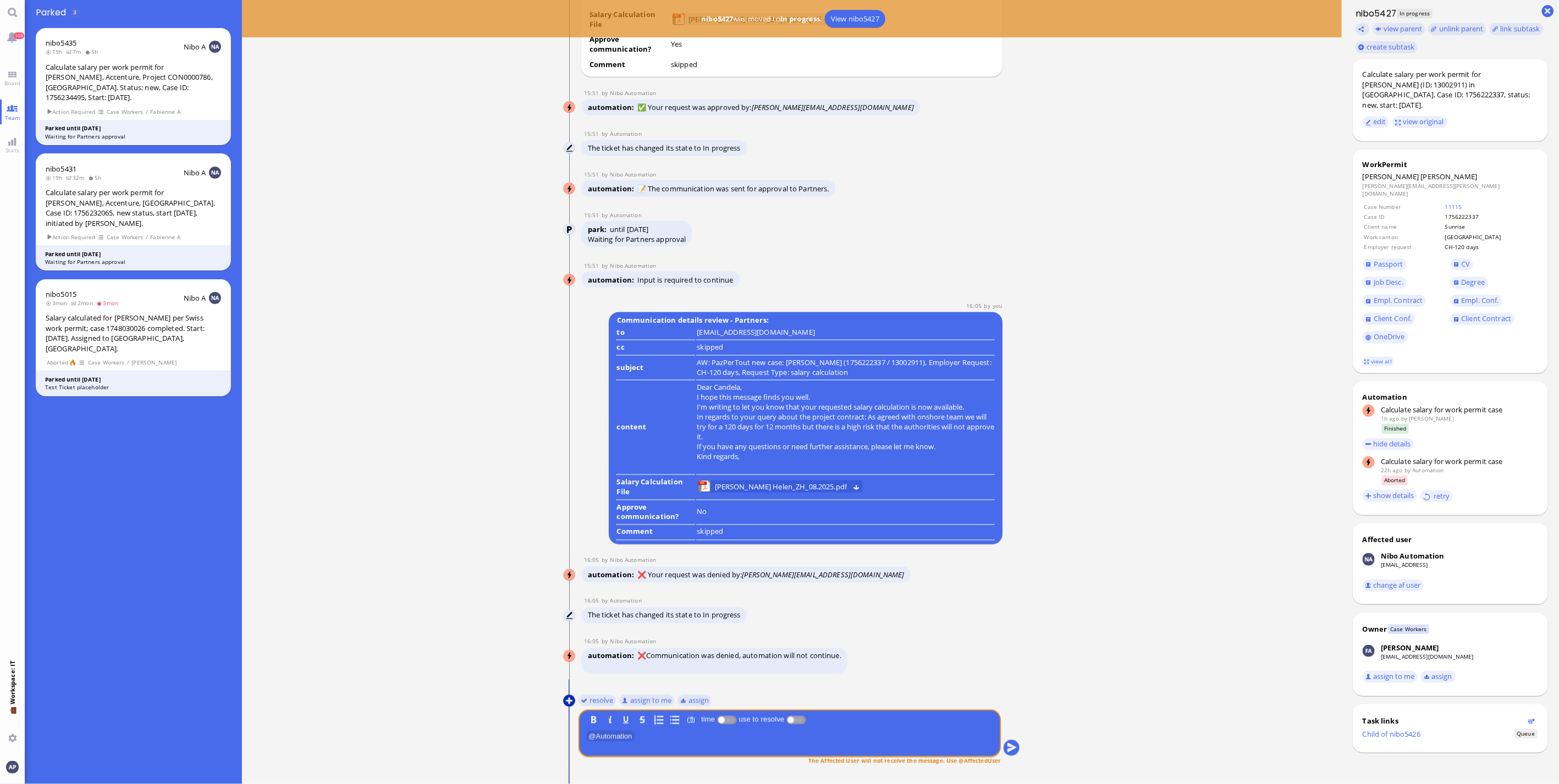
click at [567, 702] on button at bounding box center [569, 700] width 12 height 12
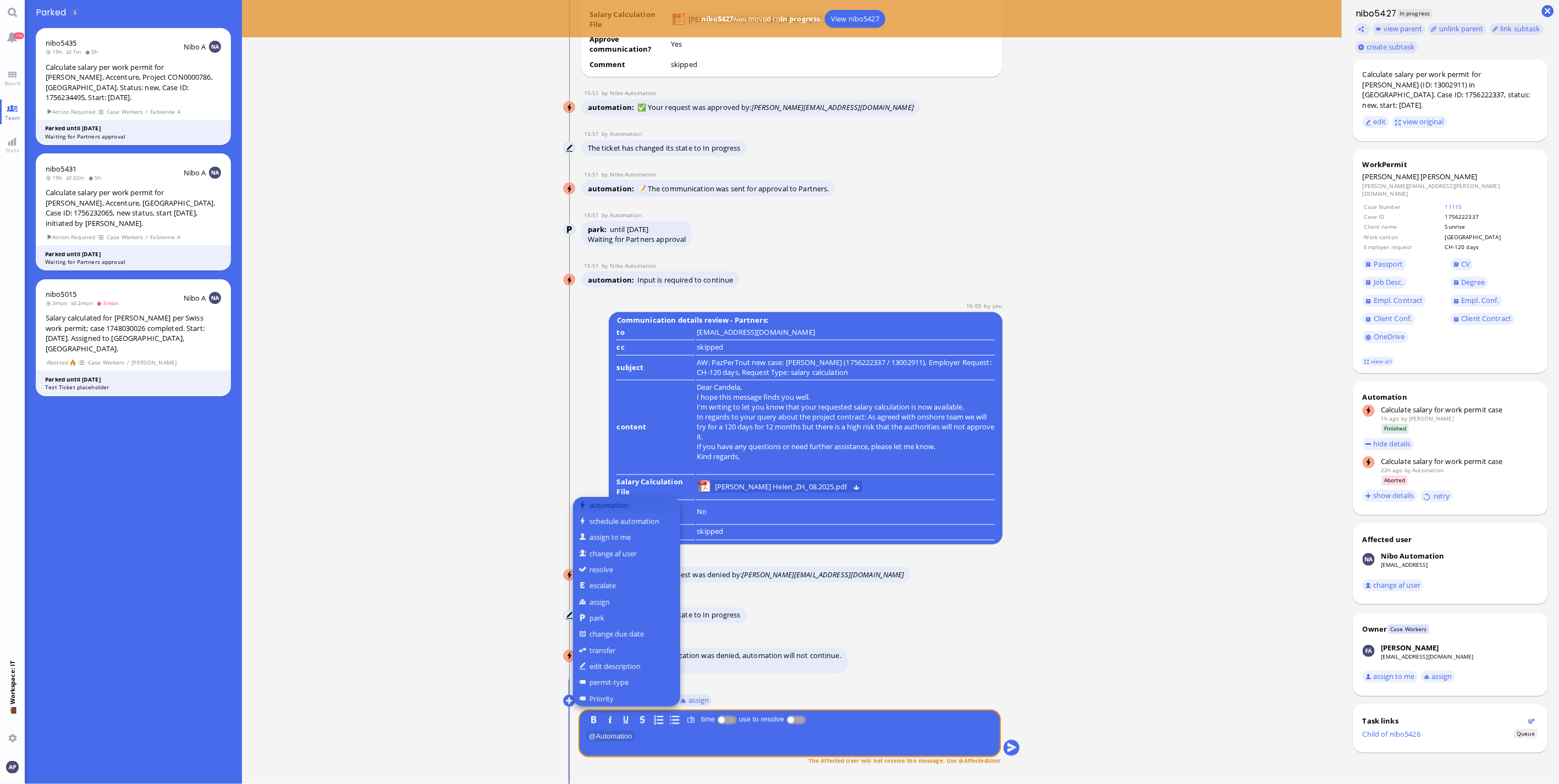
click at [620, 504] on button "automation" at bounding box center [627, 504] width 107 height 16
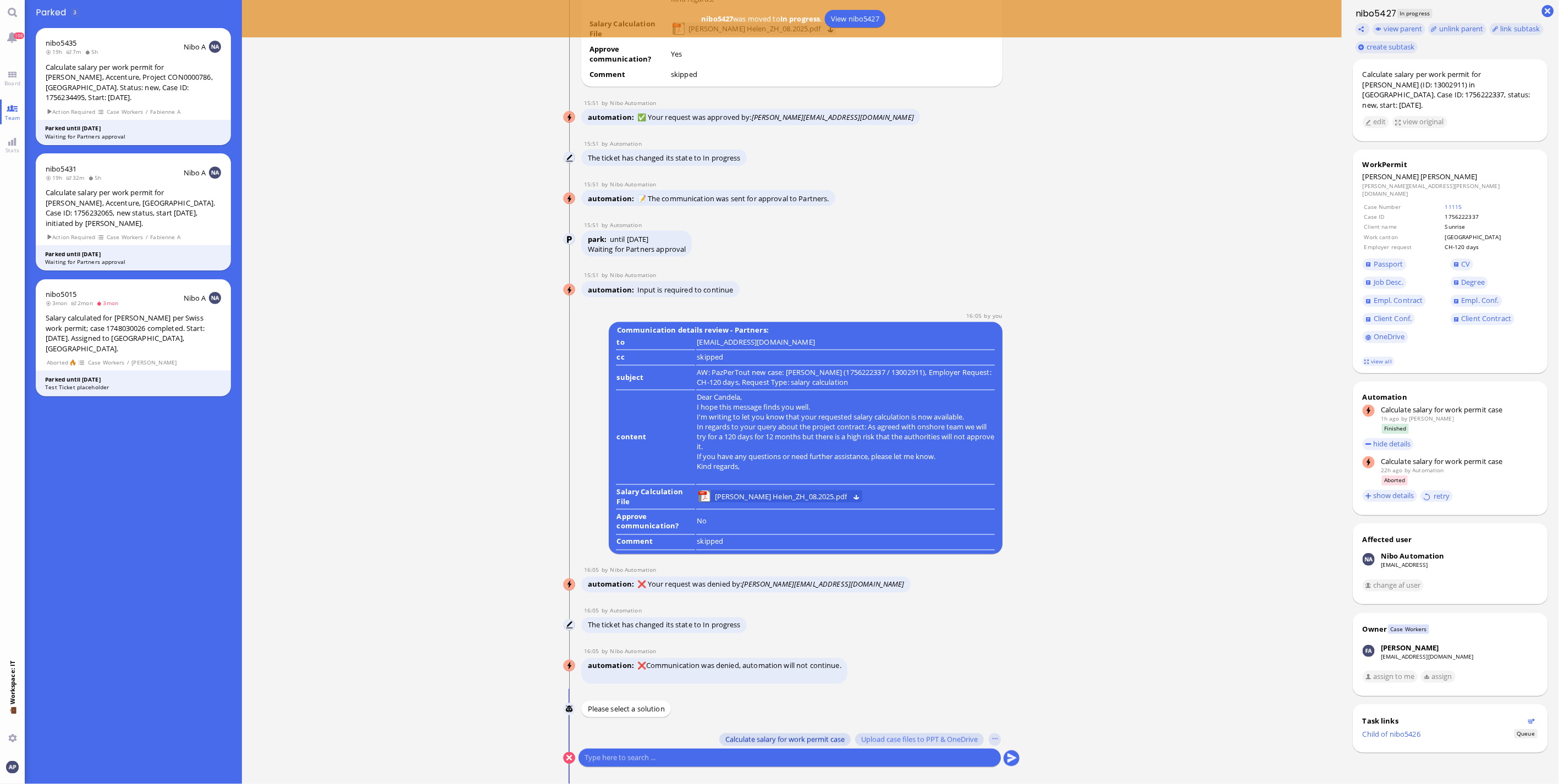
click at [782, 740] on span "Calculate salary for work permit case" at bounding box center [784, 739] width 119 height 8
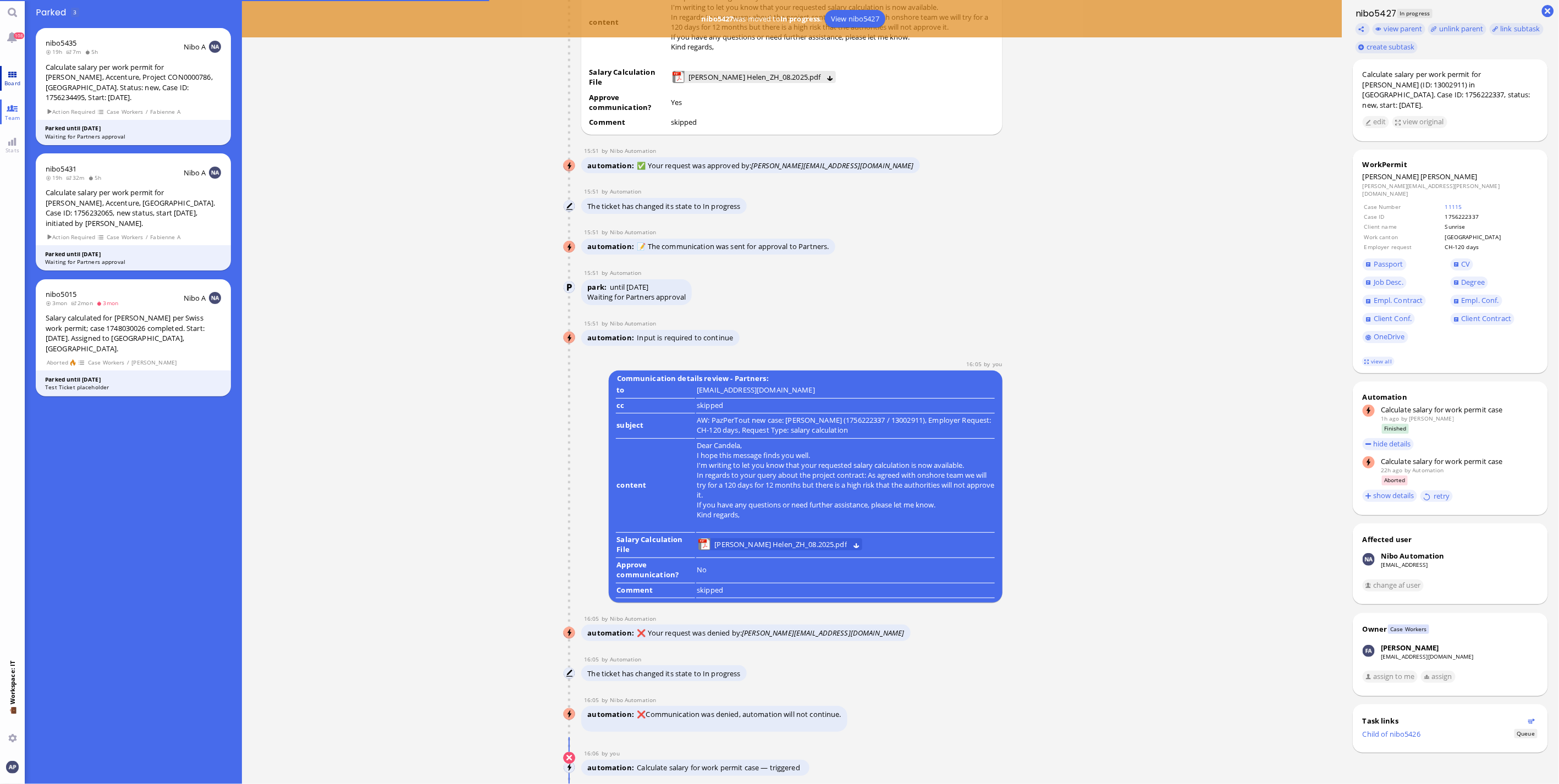
click at [13, 77] on link "Board" at bounding box center [12, 78] width 25 height 25
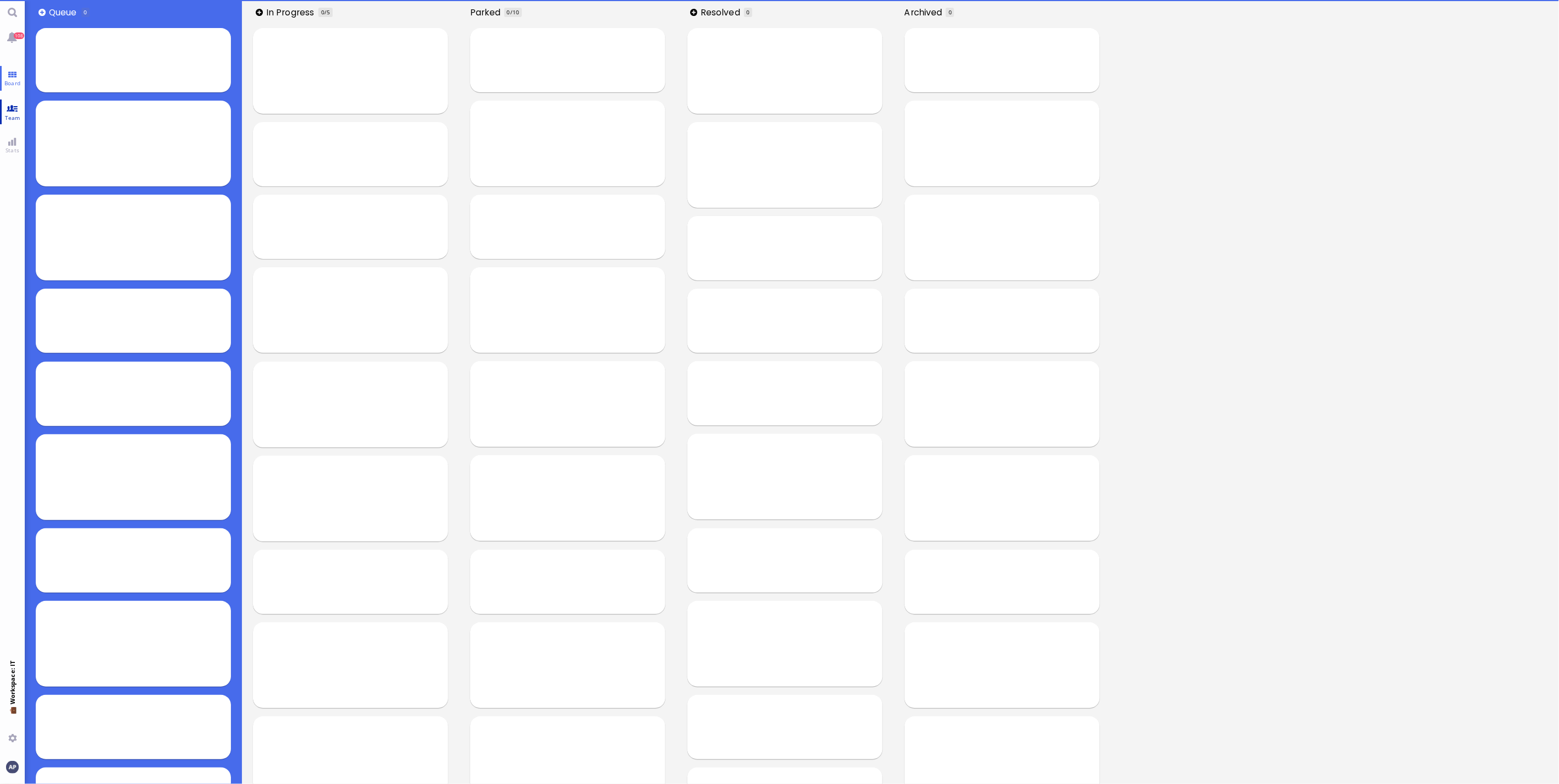
click at [6, 118] on span "Team" at bounding box center [13, 117] width 21 height 8
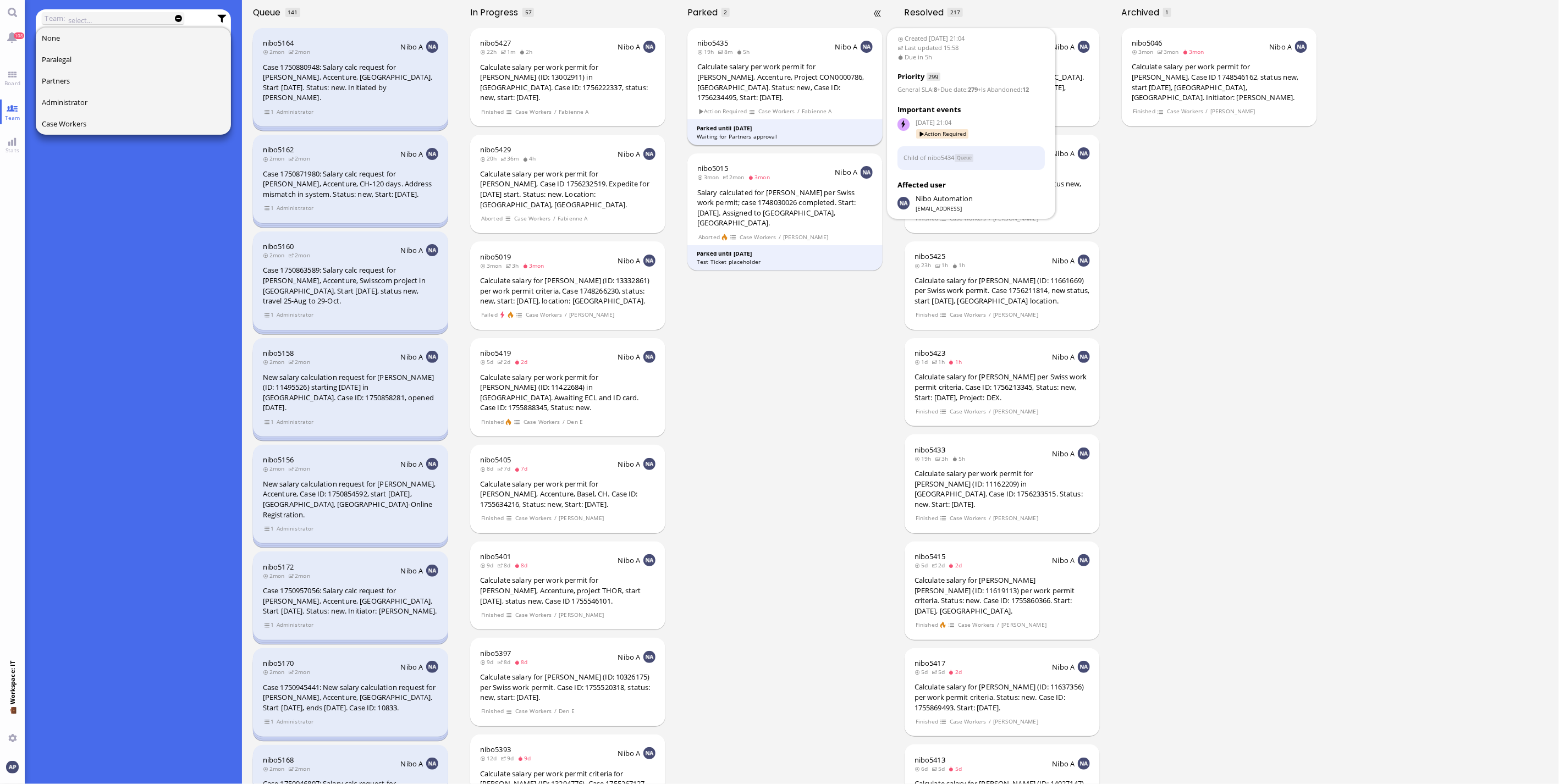
click at [749, 90] on div "Calculate salary per work permit for [PERSON_NAME], Accenture, Project CON00007…" at bounding box center [785, 82] width 175 height 41
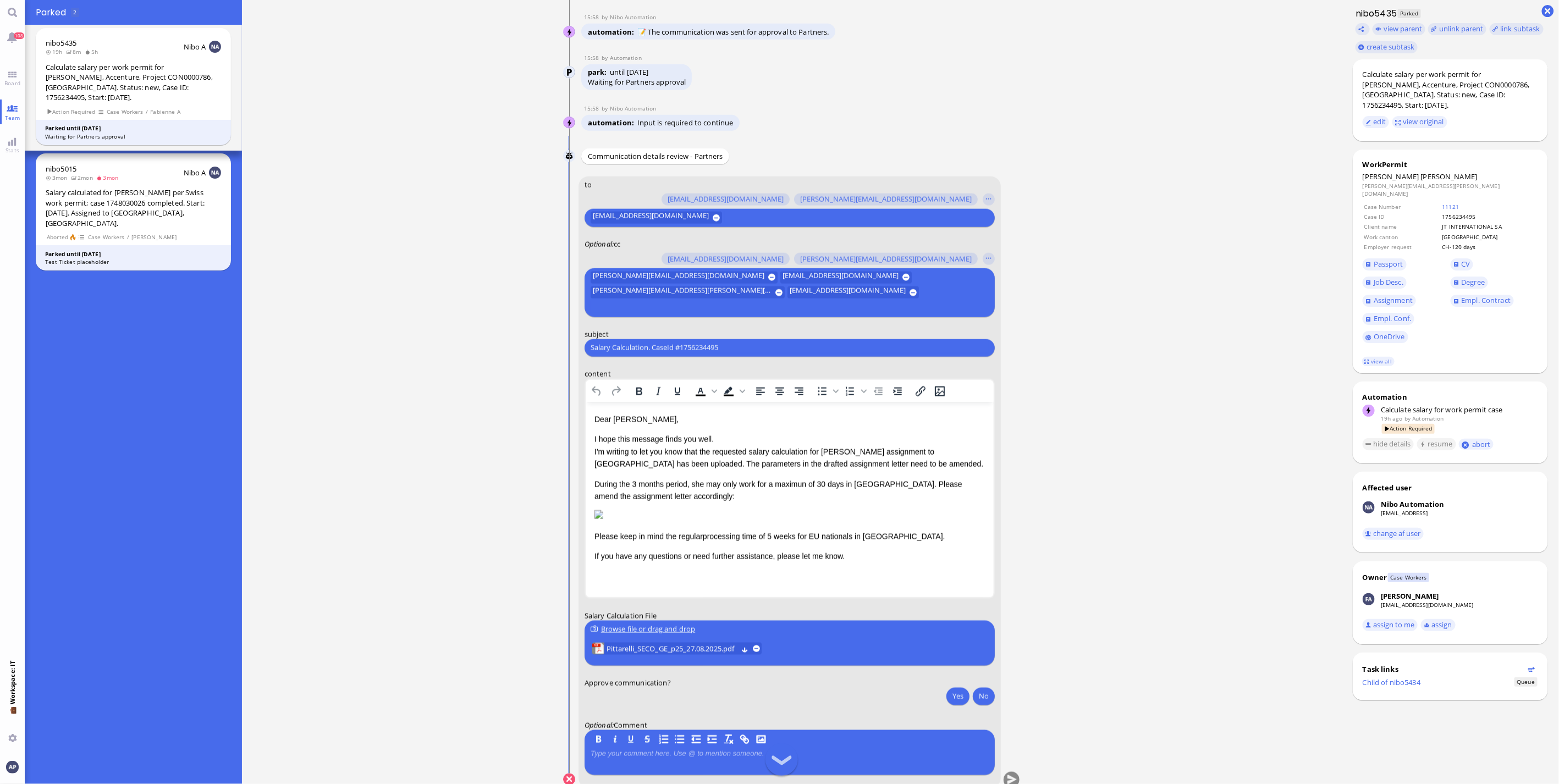
scroll to position [1, 0]
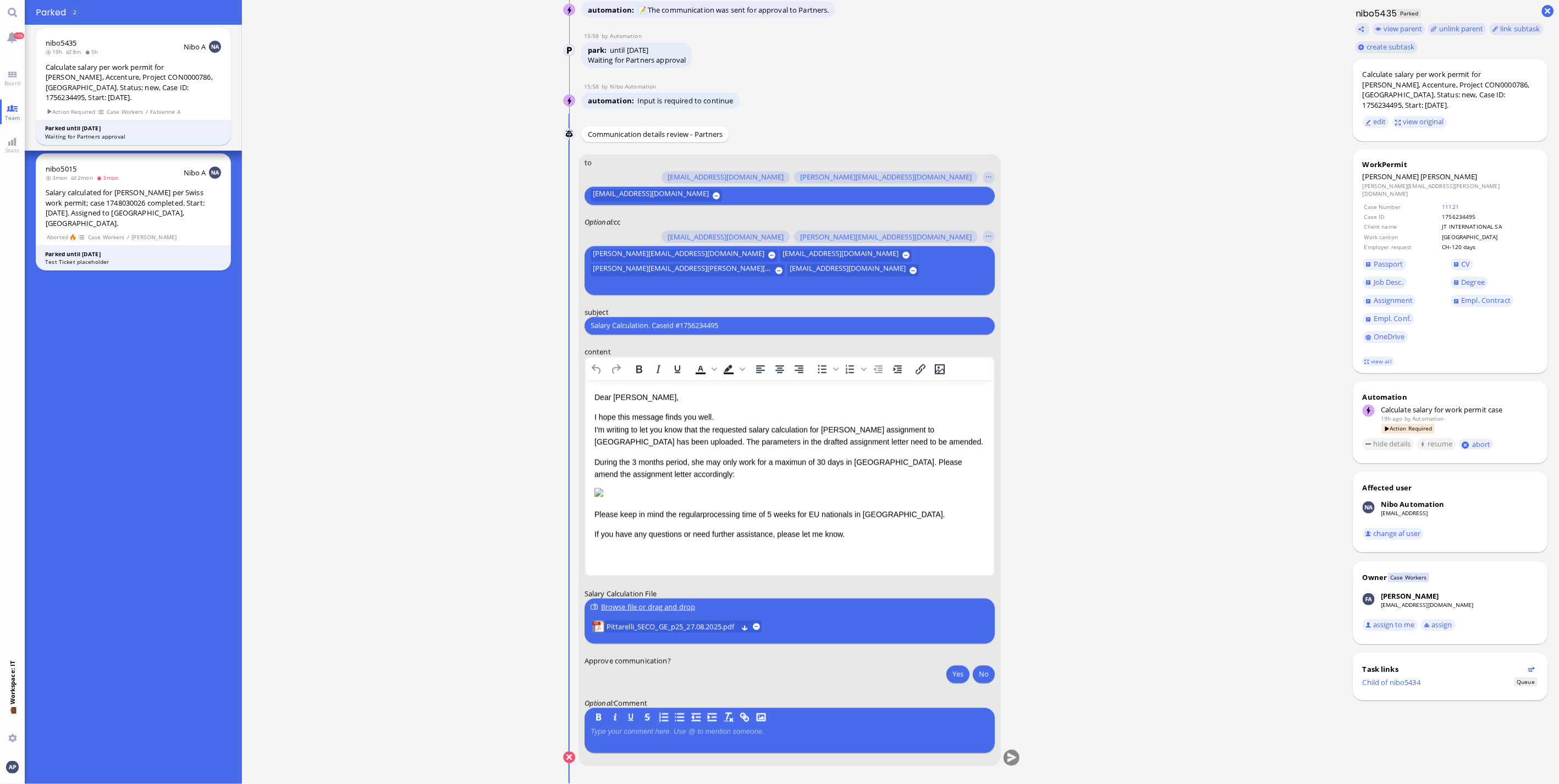
drag, startPoint x: 492, startPoint y: 495, endPoint x: 249, endPoint y: 783, distance: 376.8
click at [492, 495] on ticket "26 Aug 21:04 by Automation Automation Calculate eligible salary for work permit…" at bounding box center [792, 392] width 1100 height 784
click at [679, 627] on span "Pittarelli_SECO_GE_p25_27.08.2025.pdf" at bounding box center [671, 626] width 131 height 12
click at [603, 497] on img "Rich Text Area. Press ALT-0 for help." at bounding box center [598, 492] width 8 height 8
click at [949, 672] on button "Yes" at bounding box center [958, 673] width 23 height 18
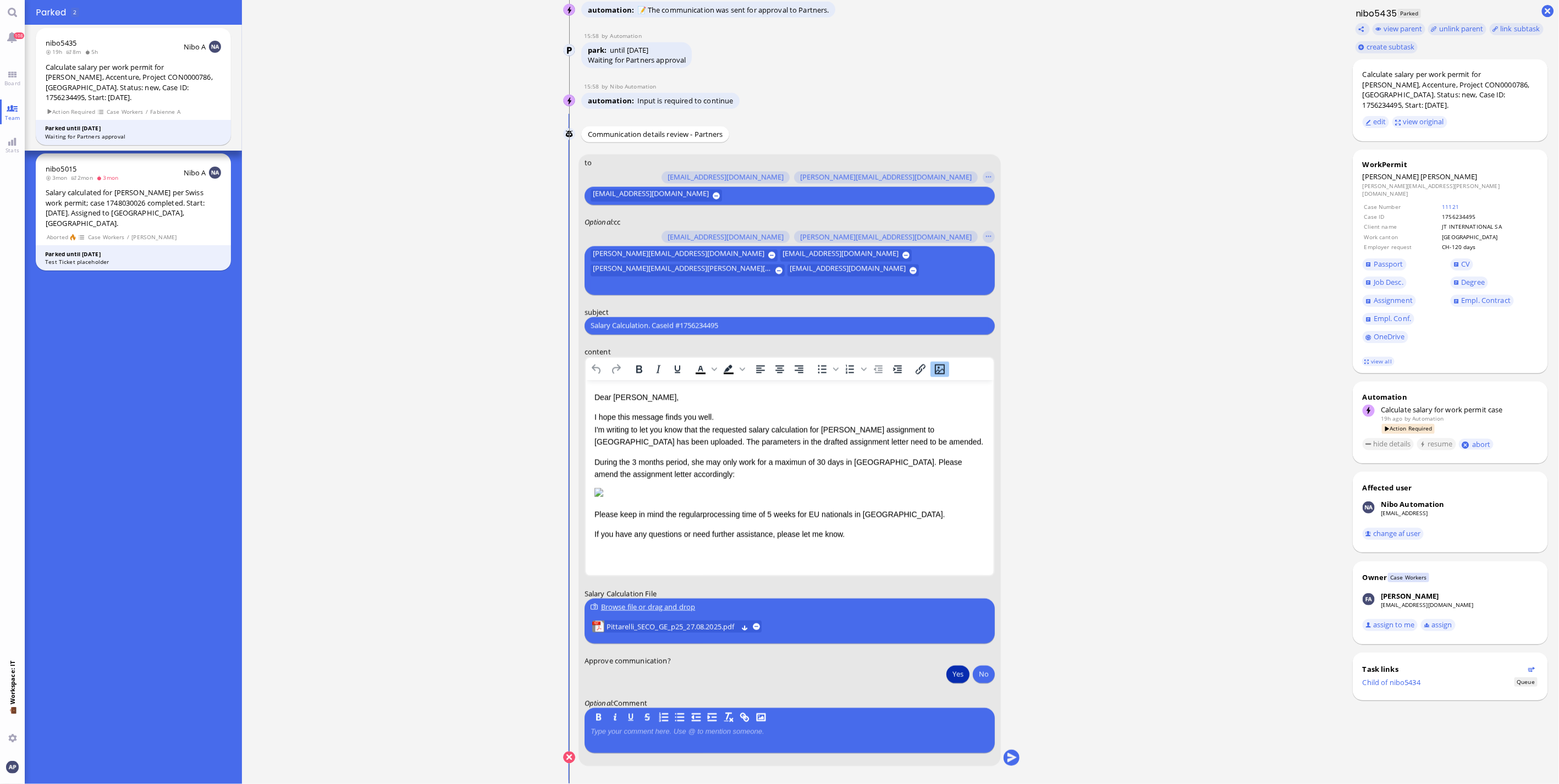
click at [1016, 761] on nitautoscroll "26 Aug 21:04 by Automation Automation Calculate eligible salary for work permit…" at bounding box center [792, 392] width 508 height 784
click at [1009, 756] on button "submit" at bounding box center [1011, 757] width 16 height 16
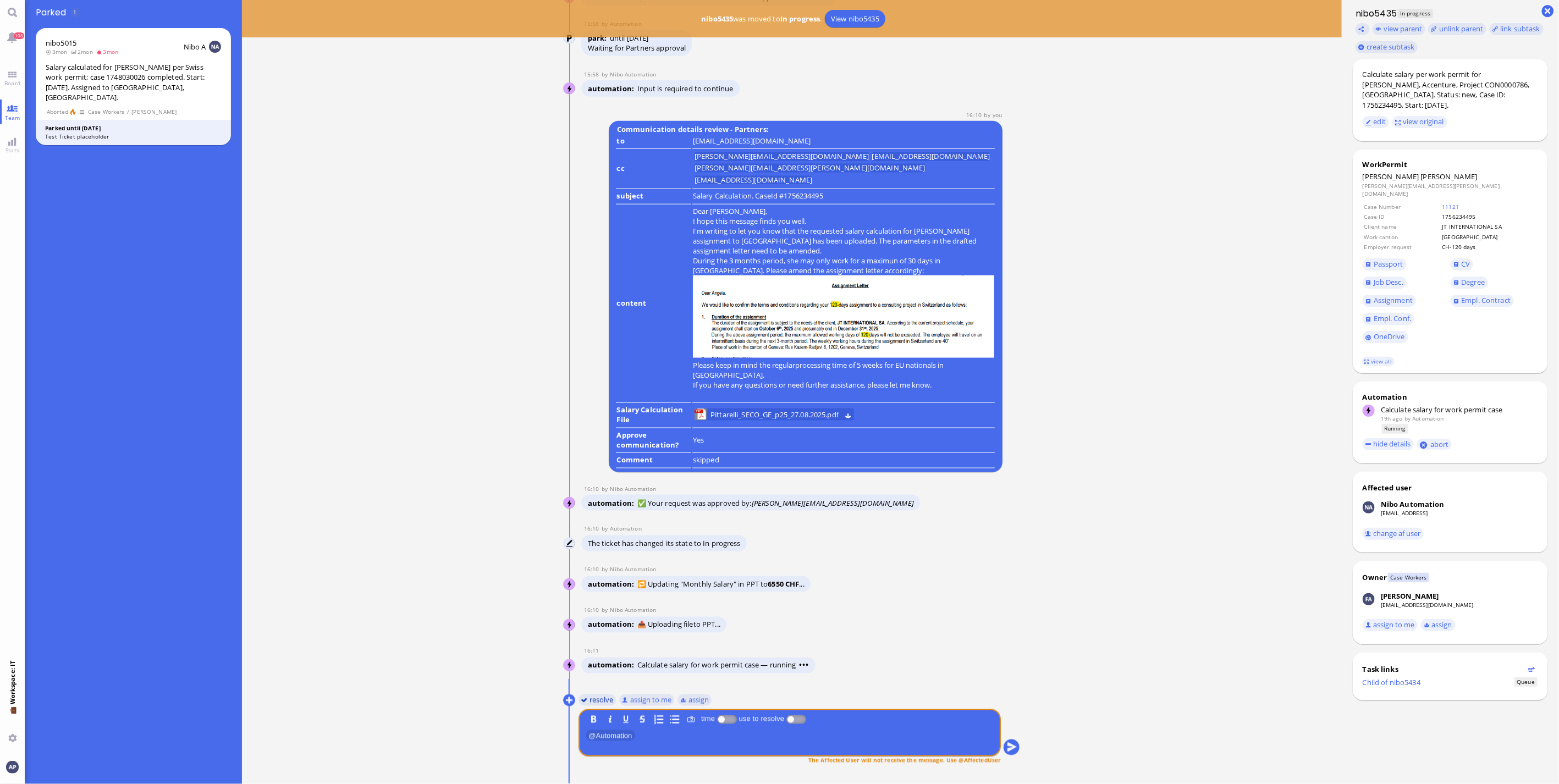
click at [596, 695] on button "resolve" at bounding box center [598, 699] width 38 height 12
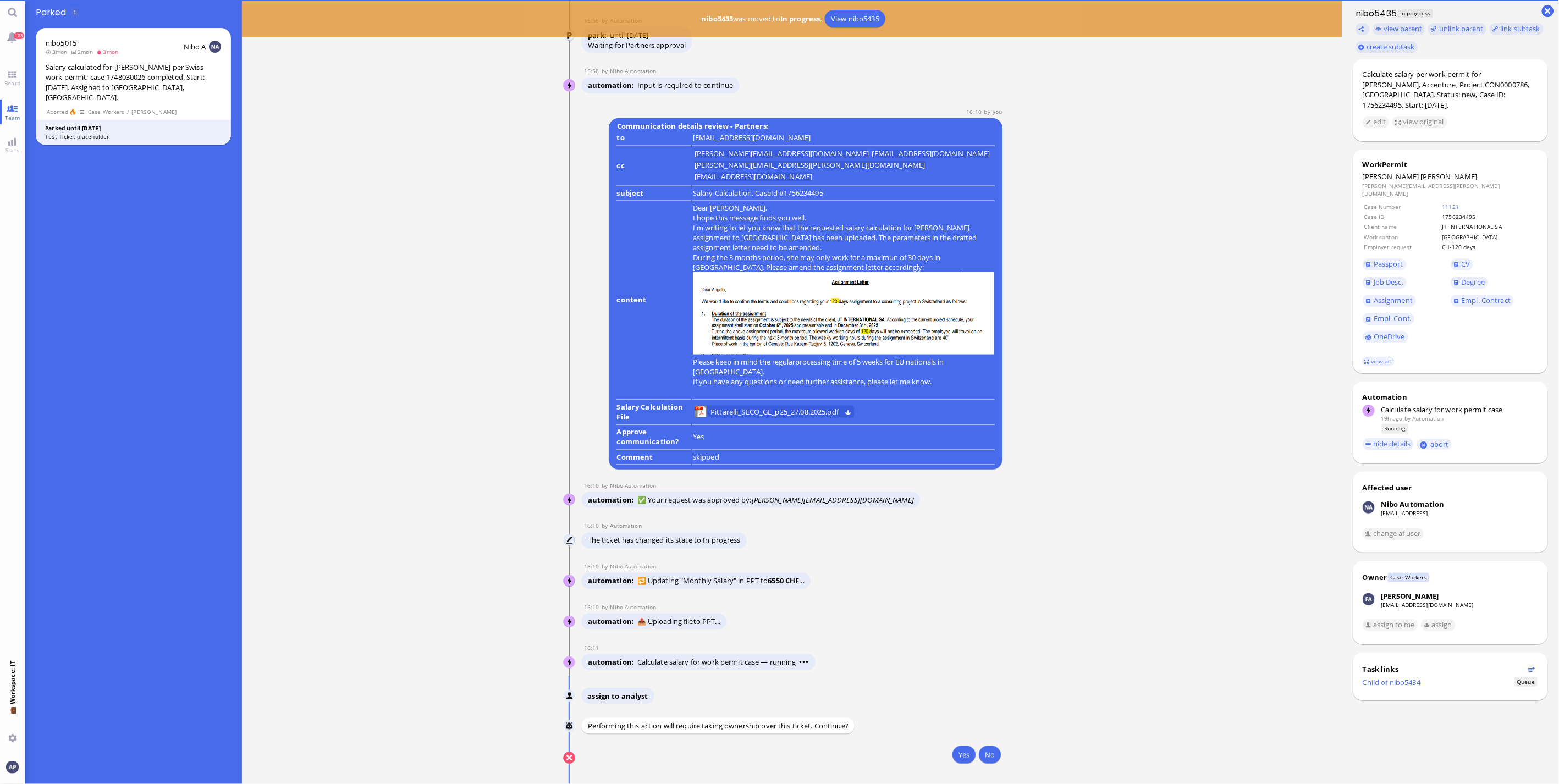
scroll to position [0, 0]
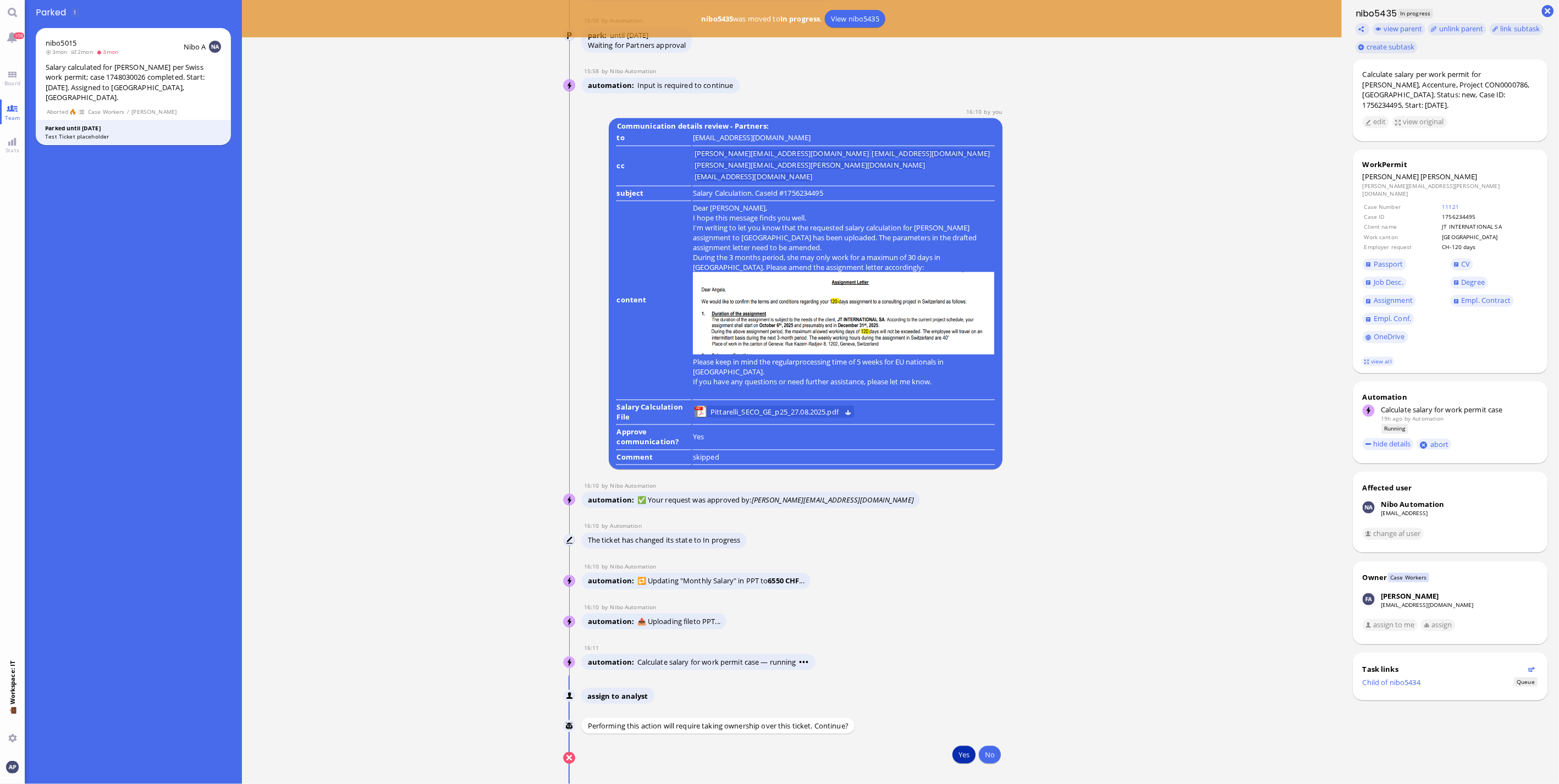
click at [963, 756] on button "Yes" at bounding box center [964, 754] width 23 height 18
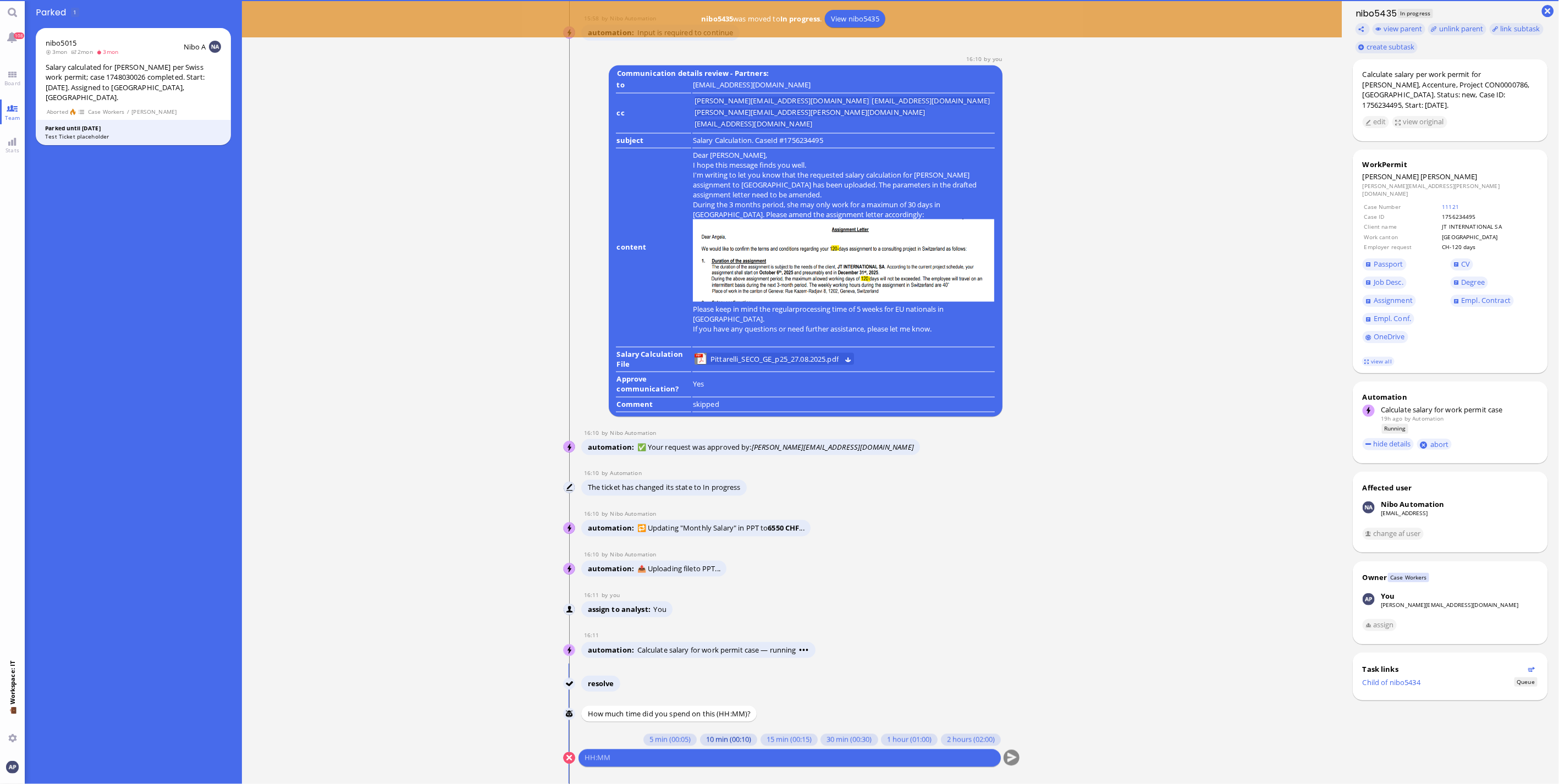
click at [706, 740] on button "10 min (00:10)" at bounding box center [728, 740] width 57 height 12
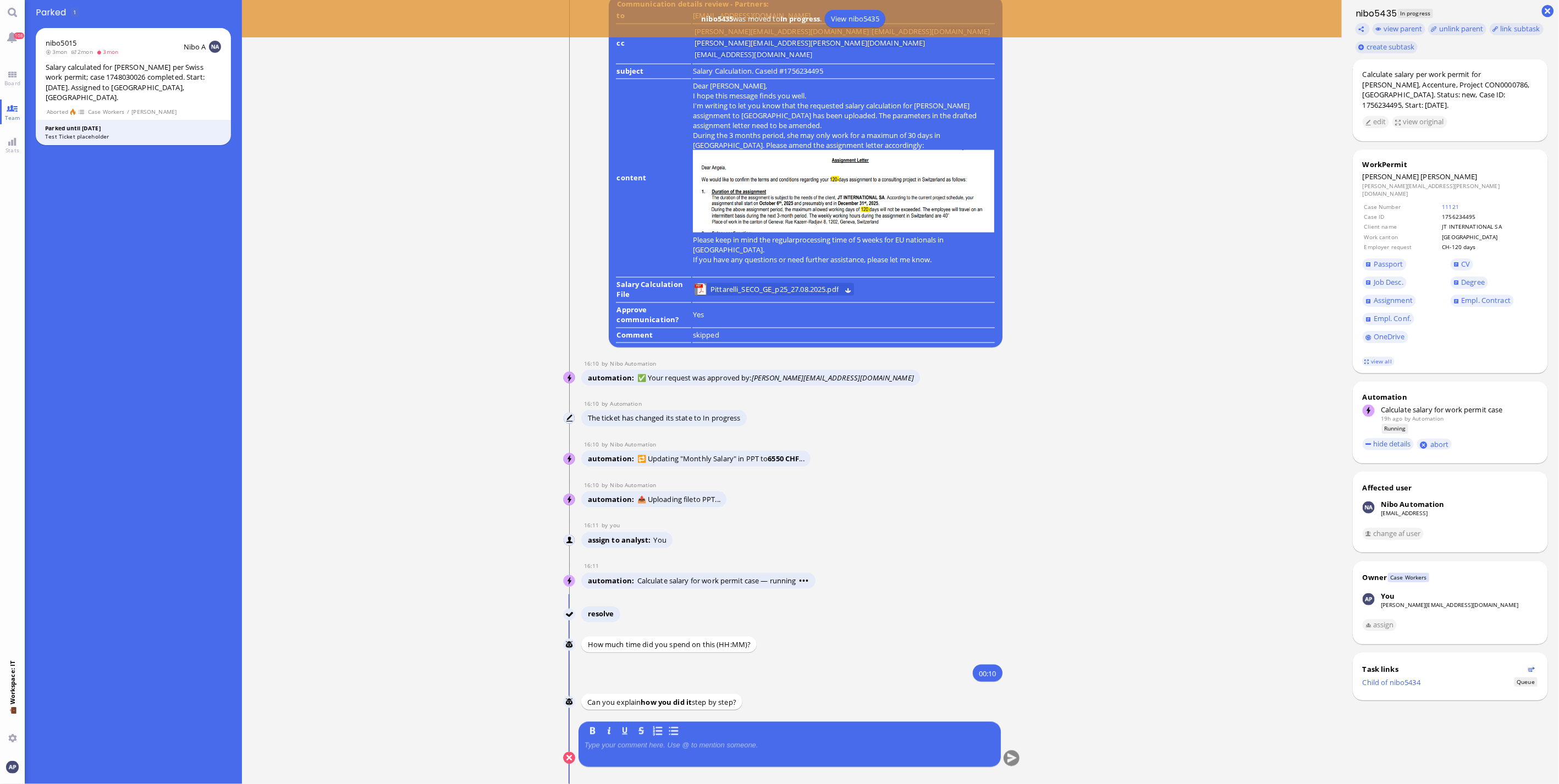
click at [680, 748] on p at bounding box center [789, 745] width 410 height 8
click at [1006, 759] on button "submit" at bounding box center [1011, 758] width 16 height 16
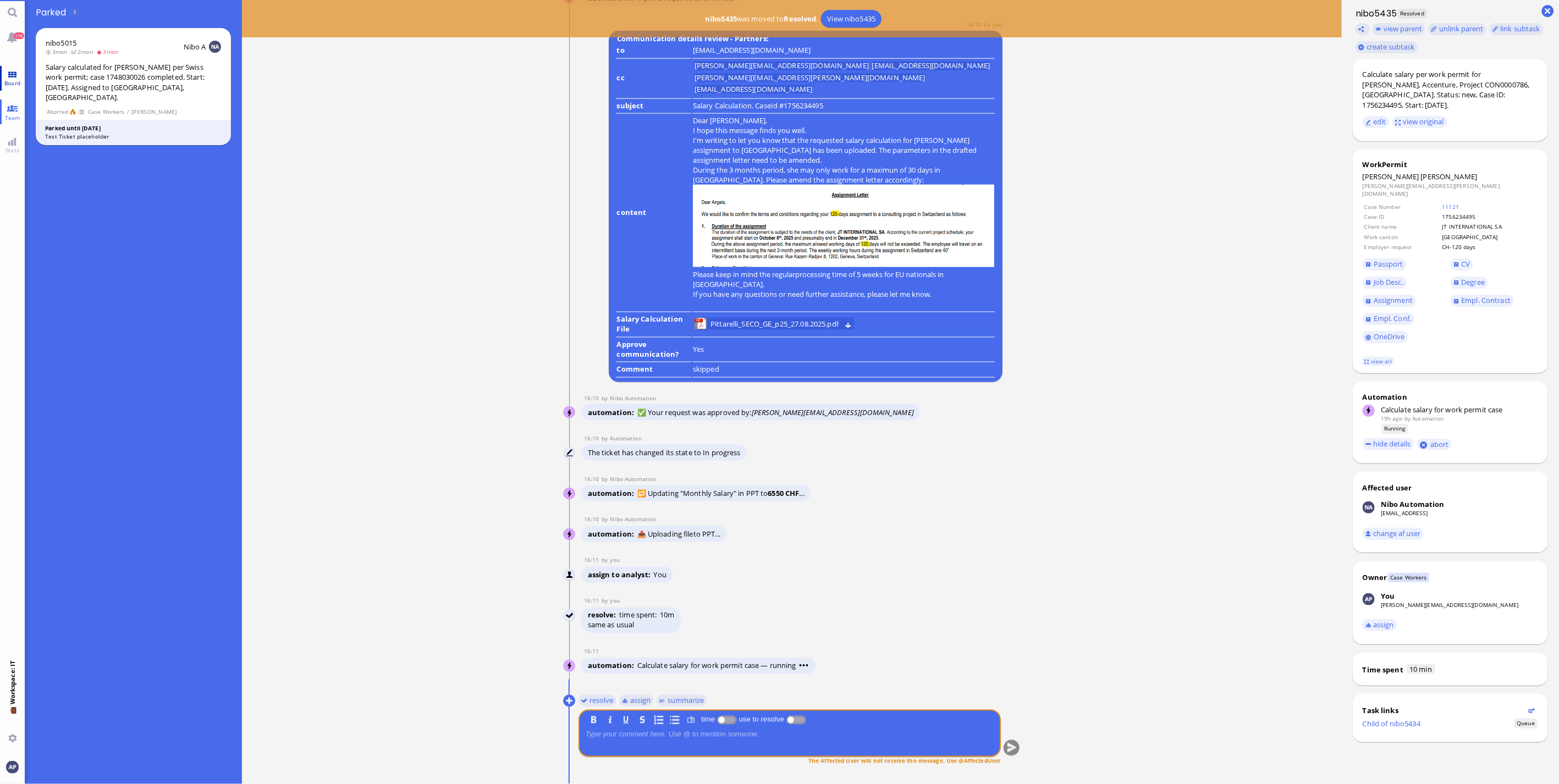
click at [16, 76] on link "Board" at bounding box center [12, 78] width 25 height 25
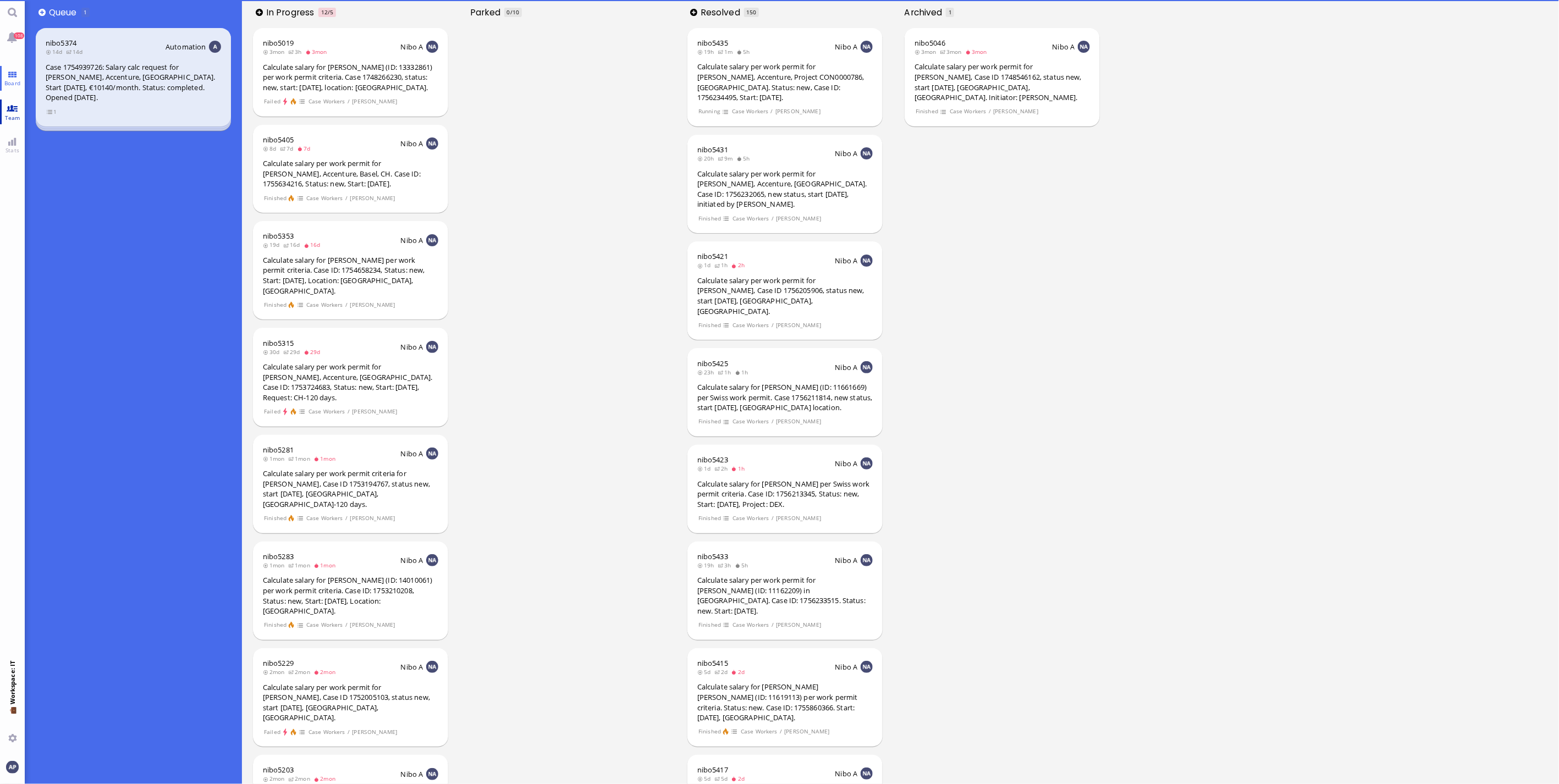
click at [13, 115] on span "Team" at bounding box center [13, 117] width 21 height 8
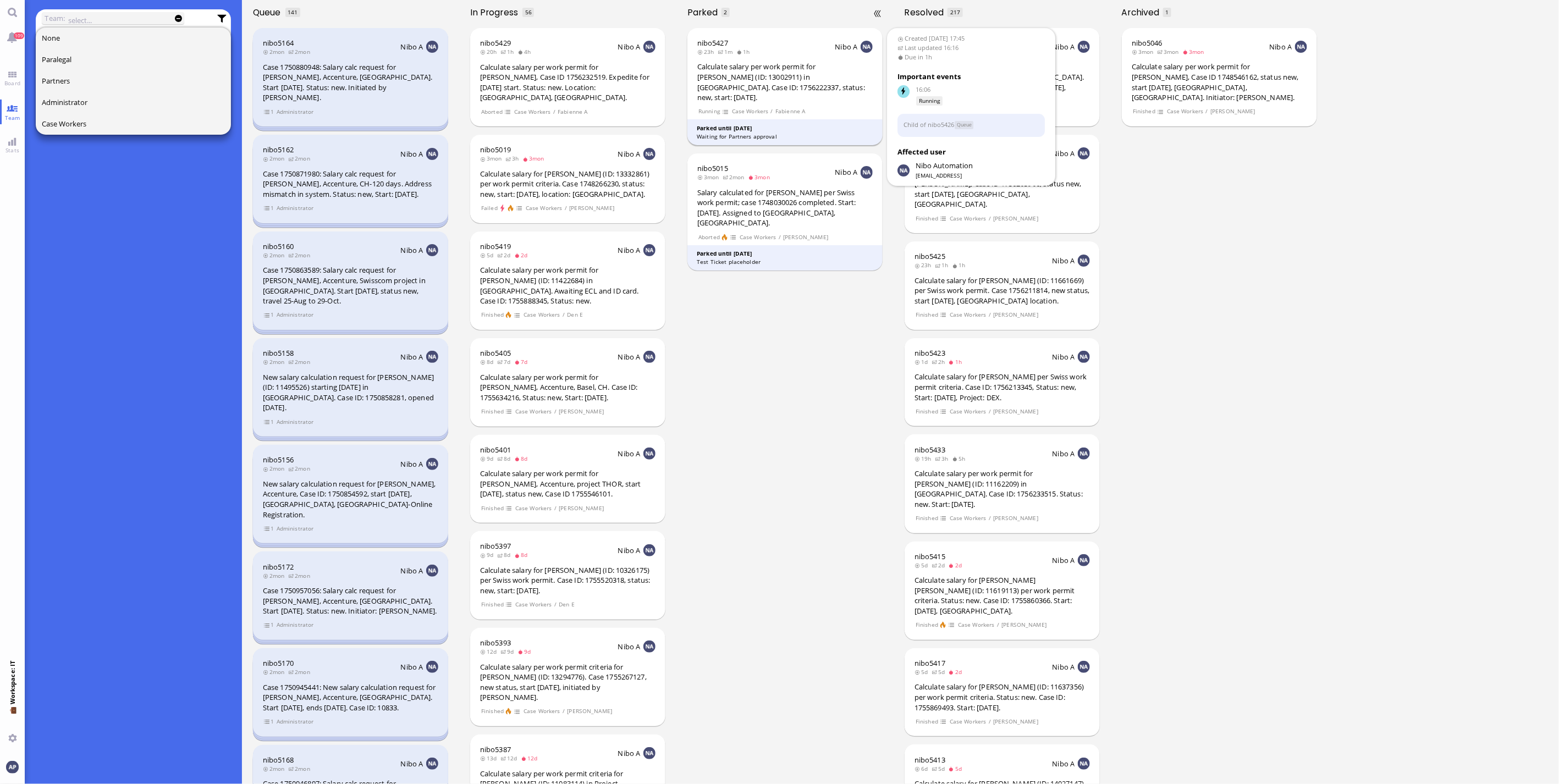
click at [801, 77] on div "Calculate salary per work permit for [PERSON_NAME] (ID: 13002911) in [GEOGRAPHI…" at bounding box center [785, 82] width 175 height 41
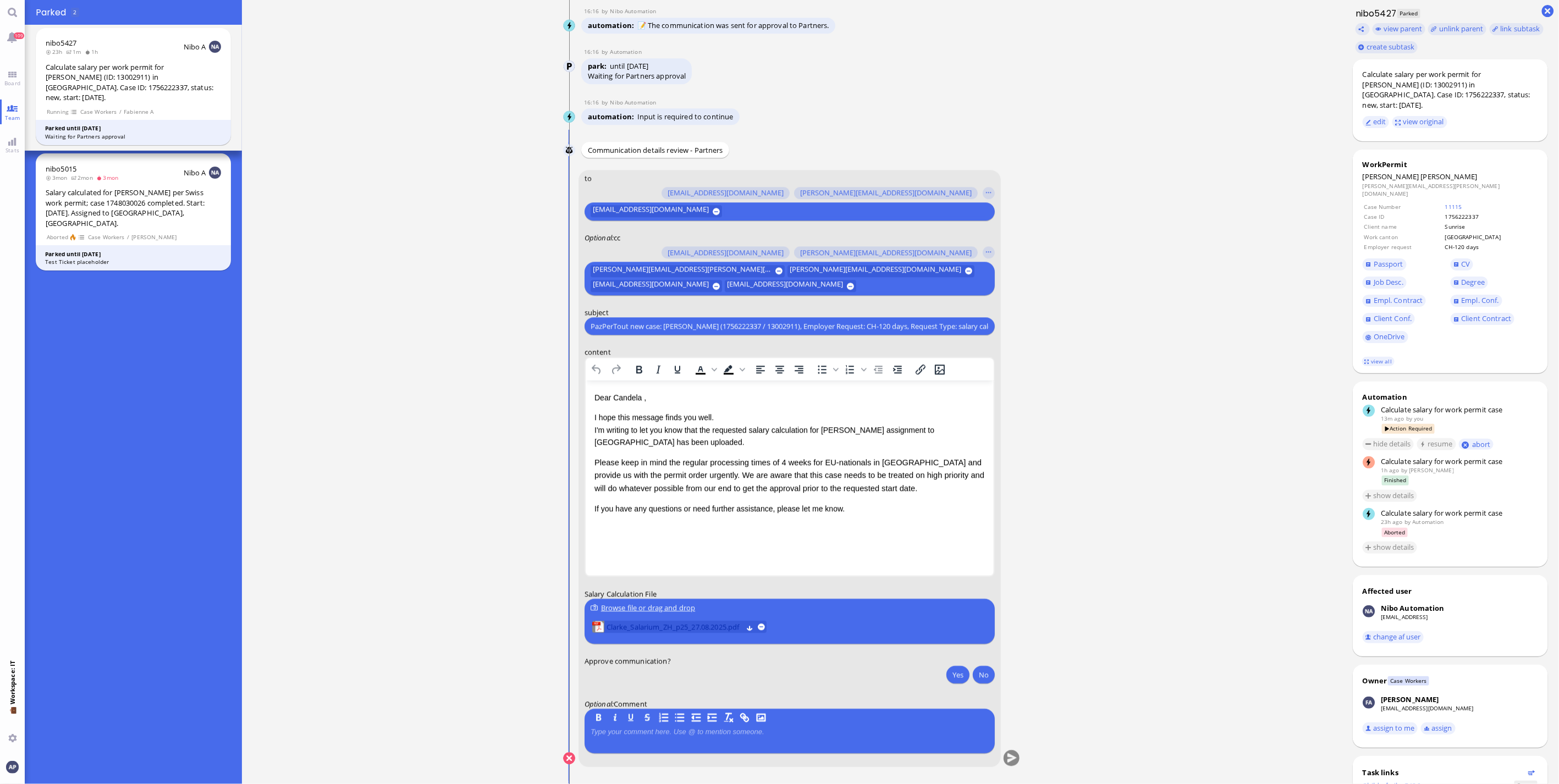
click at [664, 623] on span "Clarke_Salarium_ZH_p25_27.08.2025.pdf" at bounding box center [674, 626] width 136 height 12
click at [955, 676] on button "Yes" at bounding box center [958, 674] width 23 height 18
click at [1004, 756] on button "submit" at bounding box center [1011, 758] width 16 height 16
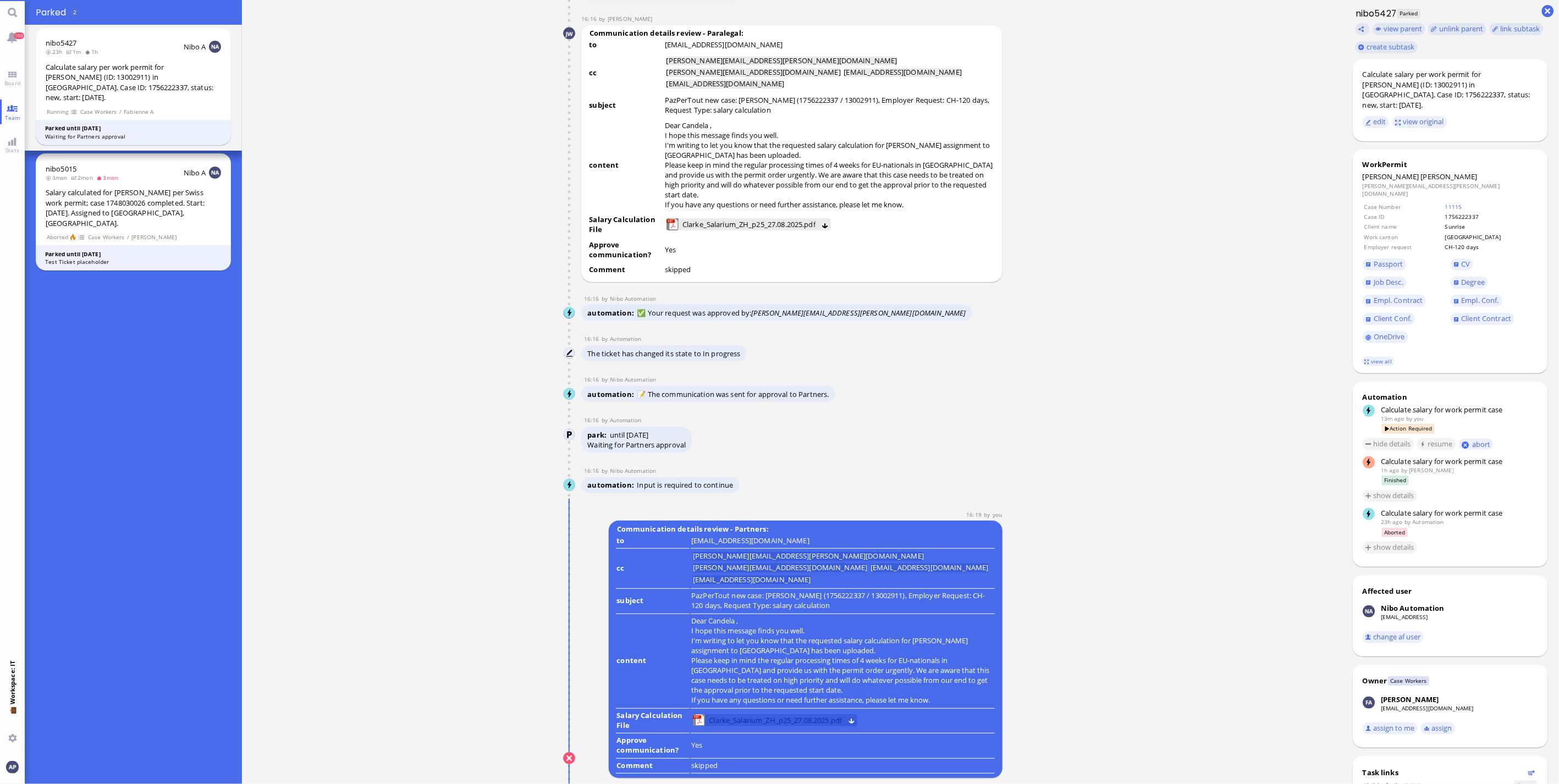
click at [711, 721] on span "Clarke_Salarium_ZH_p25_27.08.2025.pdf" at bounding box center [776, 720] width 133 height 12
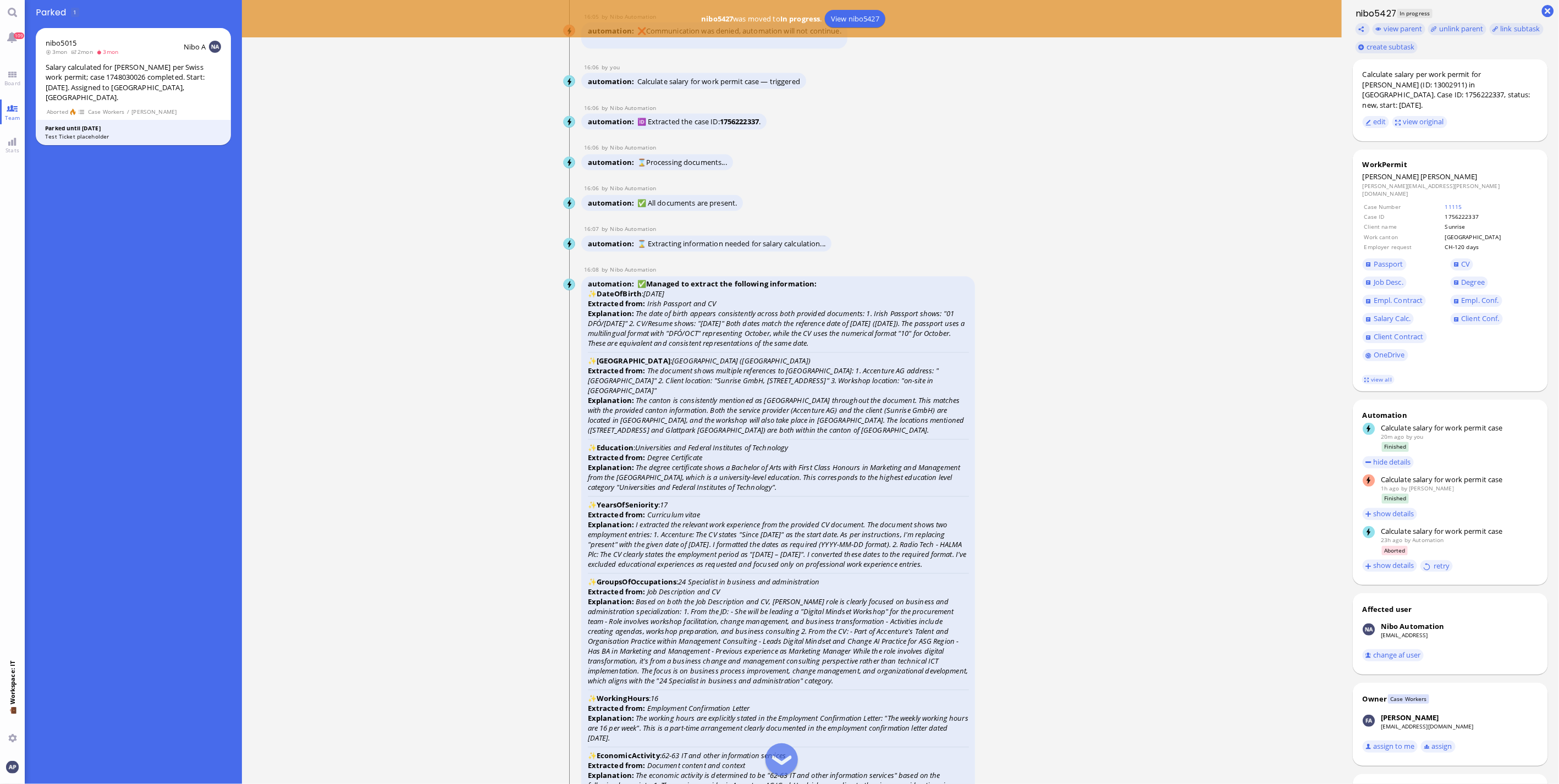
scroll to position [-3469, 0]
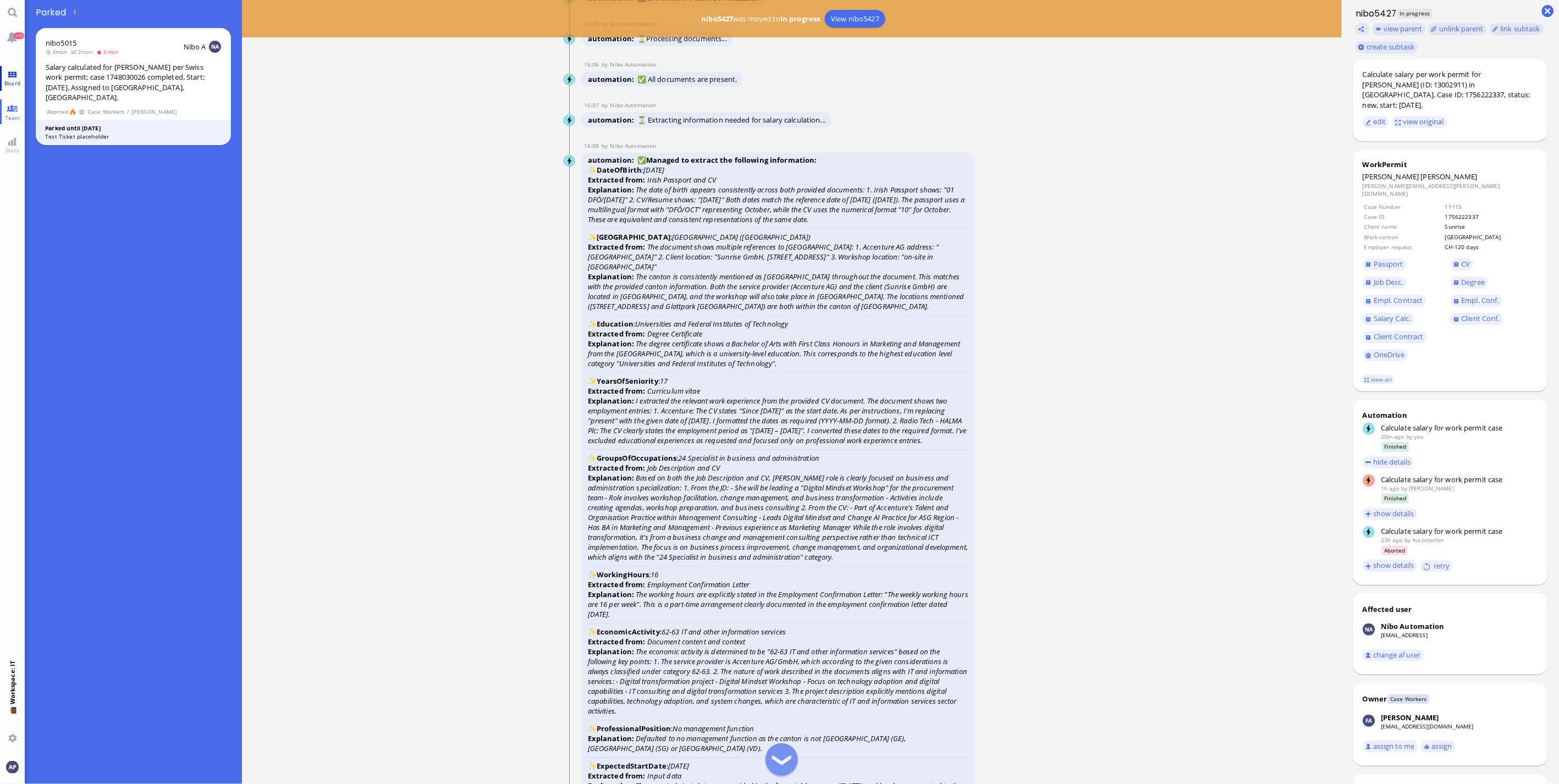
click at [14, 83] on span "Board" at bounding box center [12, 83] width 21 height 8
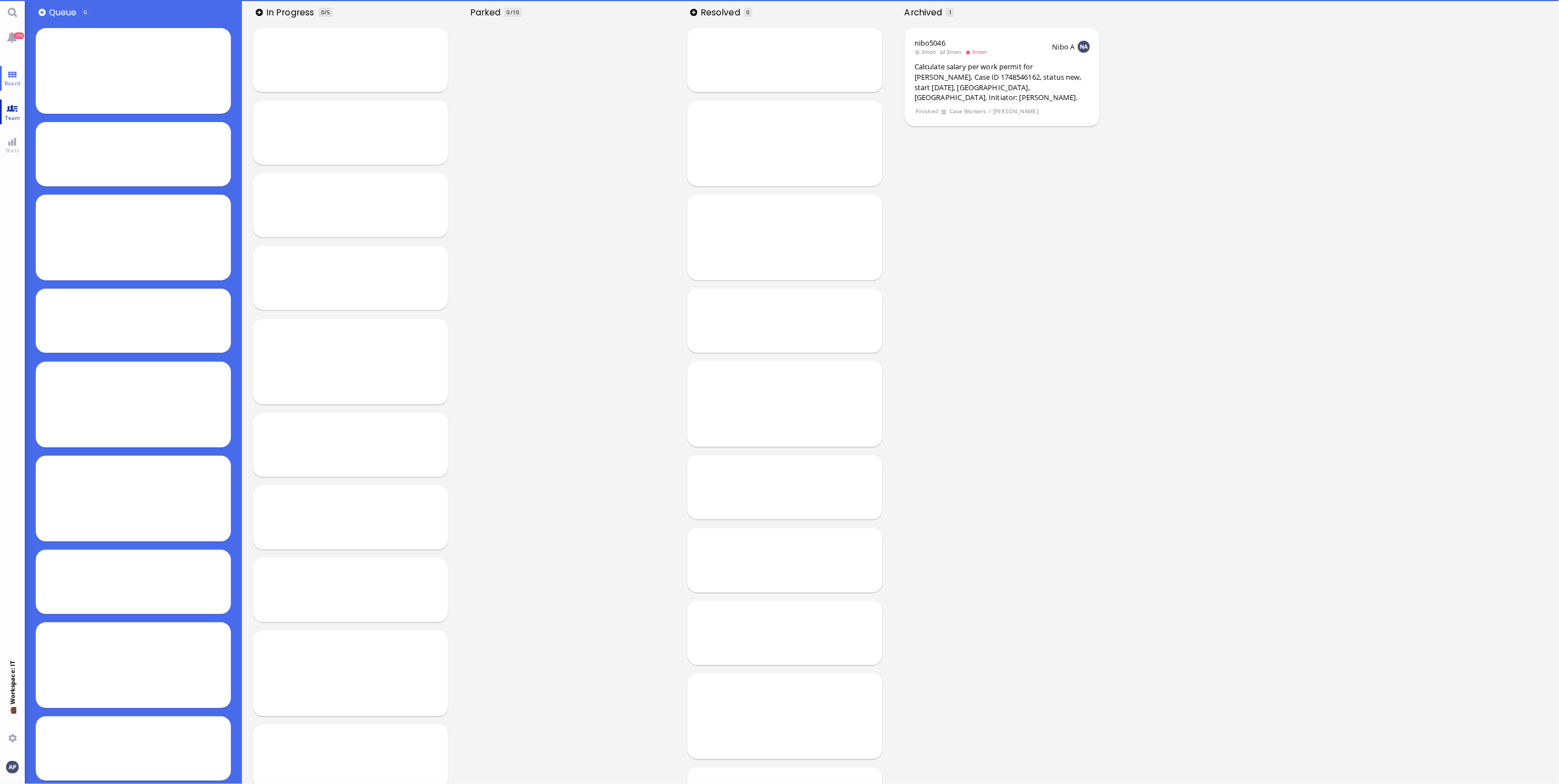
click at [14, 114] on span "Team" at bounding box center [13, 117] width 21 height 8
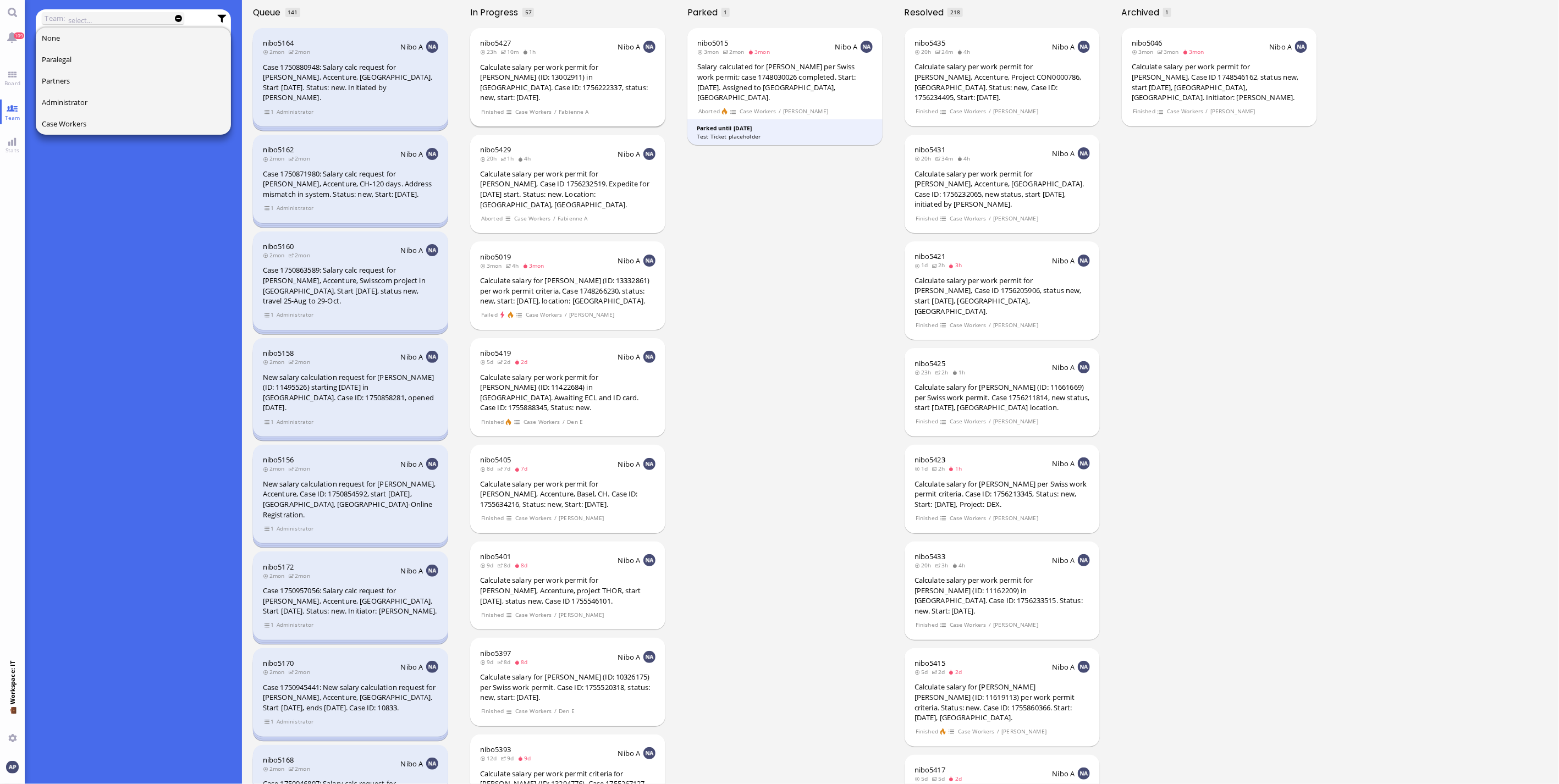
click at [554, 78] on div "Calculate salary per work permit for [PERSON_NAME] (ID: 13002911) in [GEOGRAPHI…" at bounding box center [567, 83] width 175 height 41
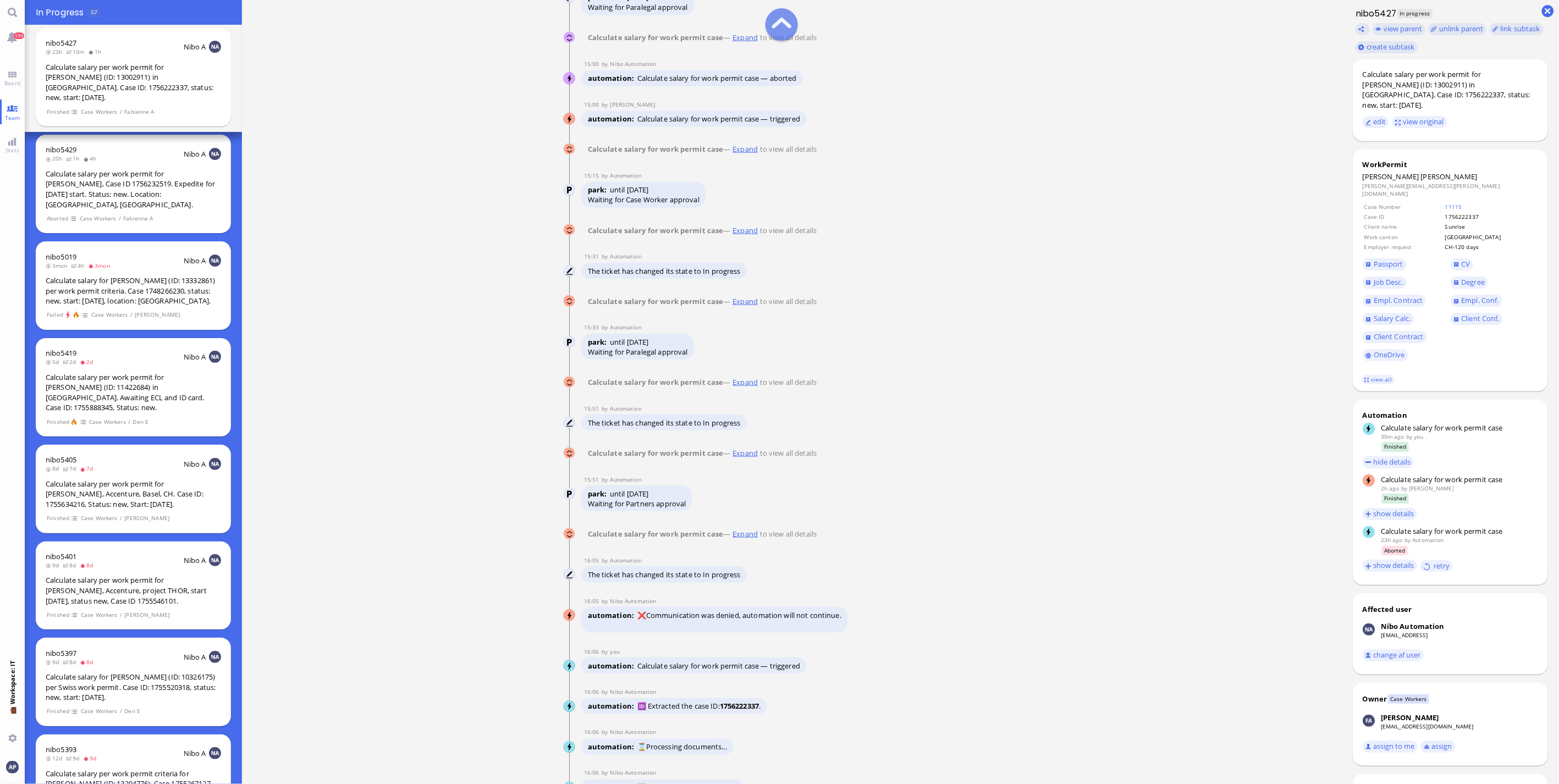
scroll to position [-3969, 0]
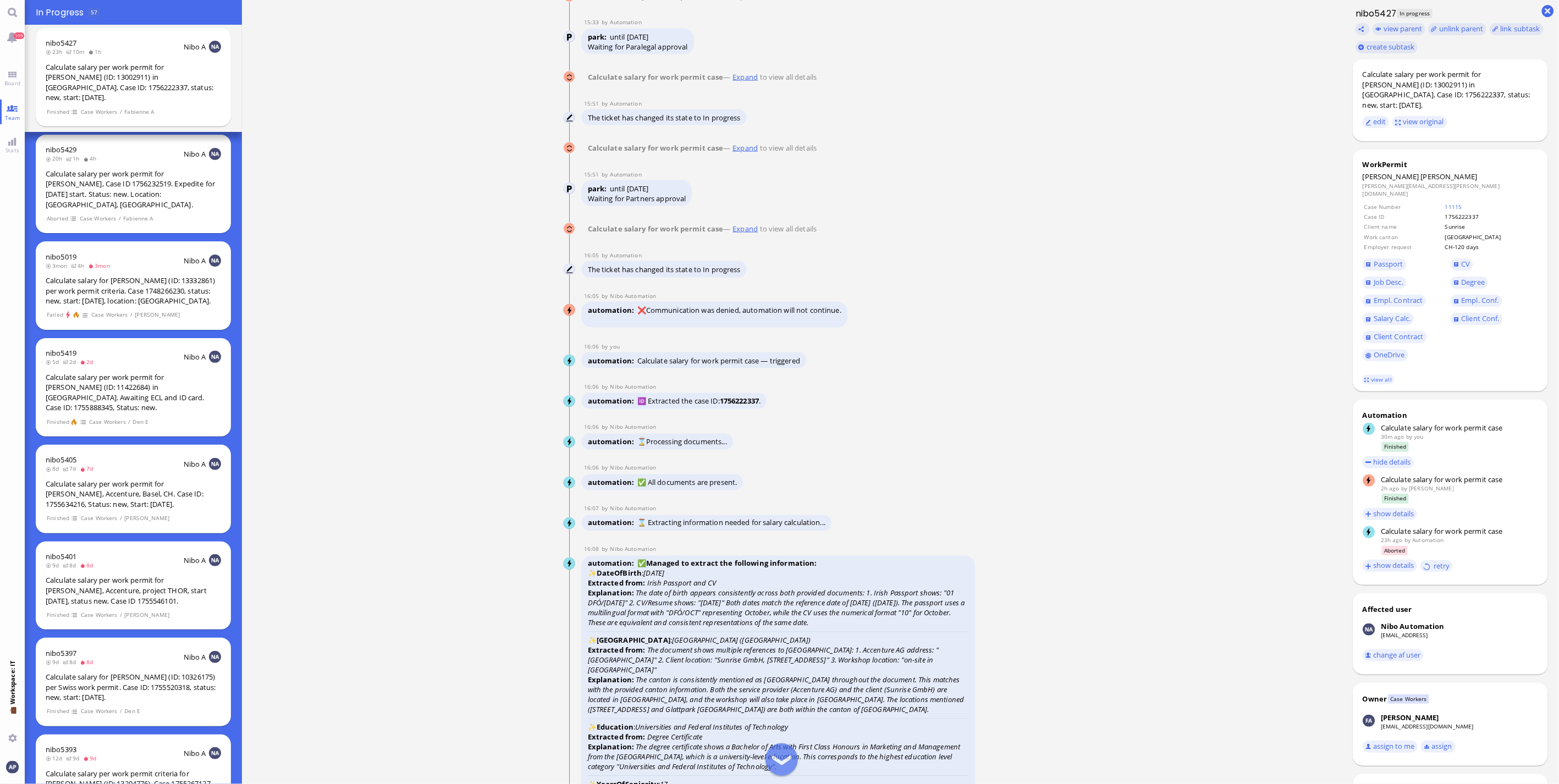
click at [741, 234] on link "Expand" at bounding box center [745, 229] width 29 height 10
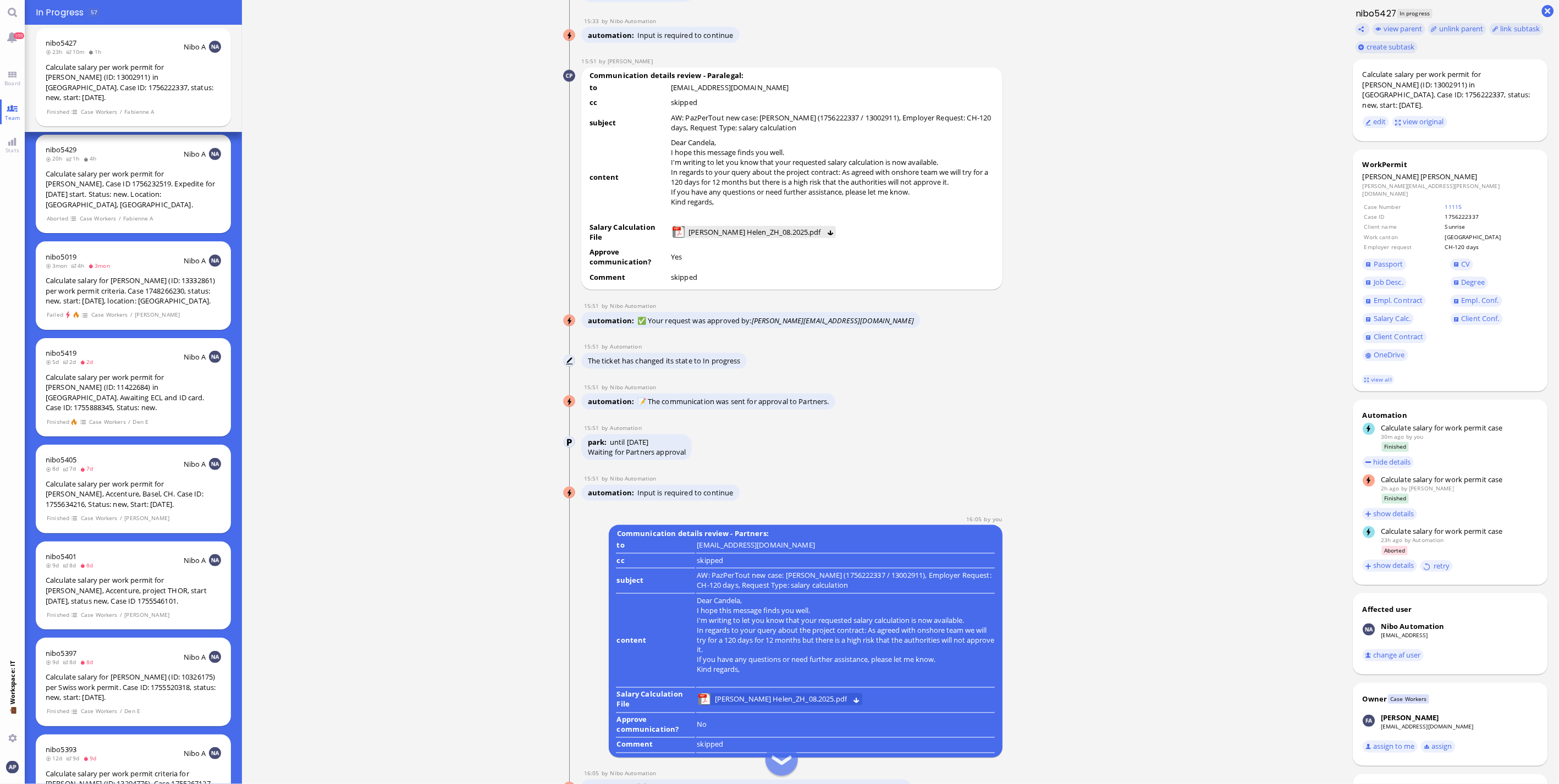
scroll to position [-960, 0]
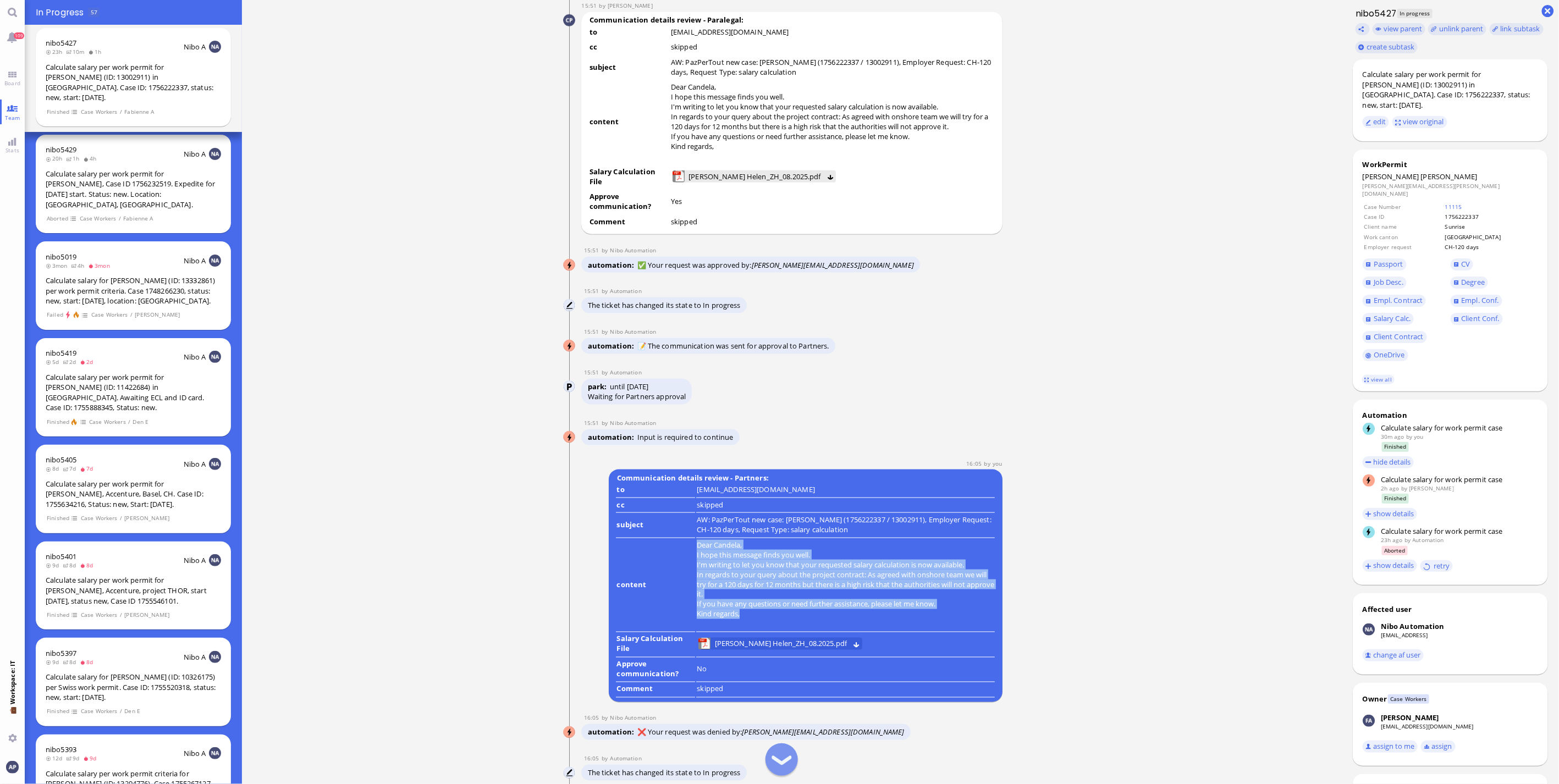
drag, startPoint x: 744, startPoint y: 640, endPoint x: 688, endPoint y: 574, distance: 86.6
click at [688, 574] on tr "content Dear Candela, I hope this message finds you well. I'm writing to let yo…" at bounding box center [805, 586] width 379 height 93
copy tr "Dear Candela, I hope this message finds you well. I'm writing to let you know t…"
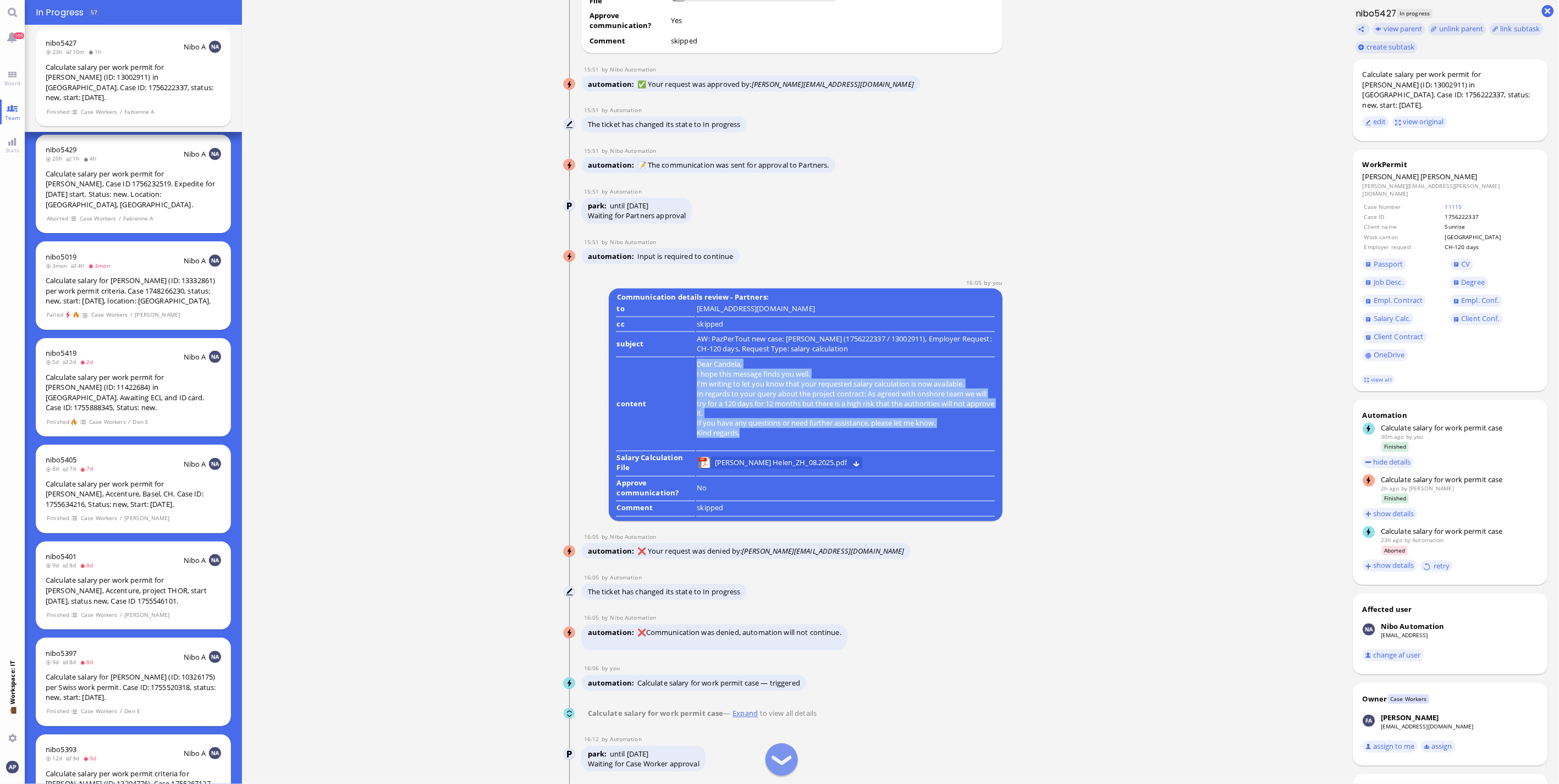
scroll to position [-777, 0]
